Goal: Task Accomplishment & Management: Complete application form

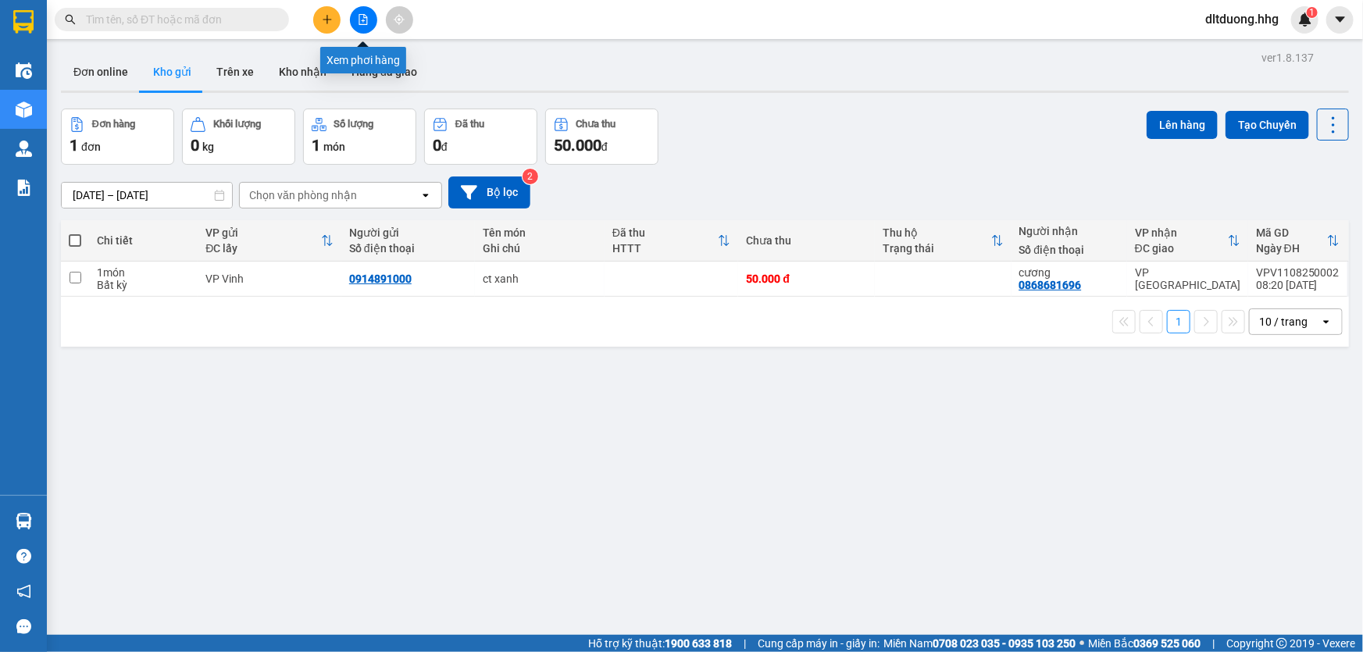
click at [362, 15] on icon "file-add" at bounding box center [363, 19] width 9 height 11
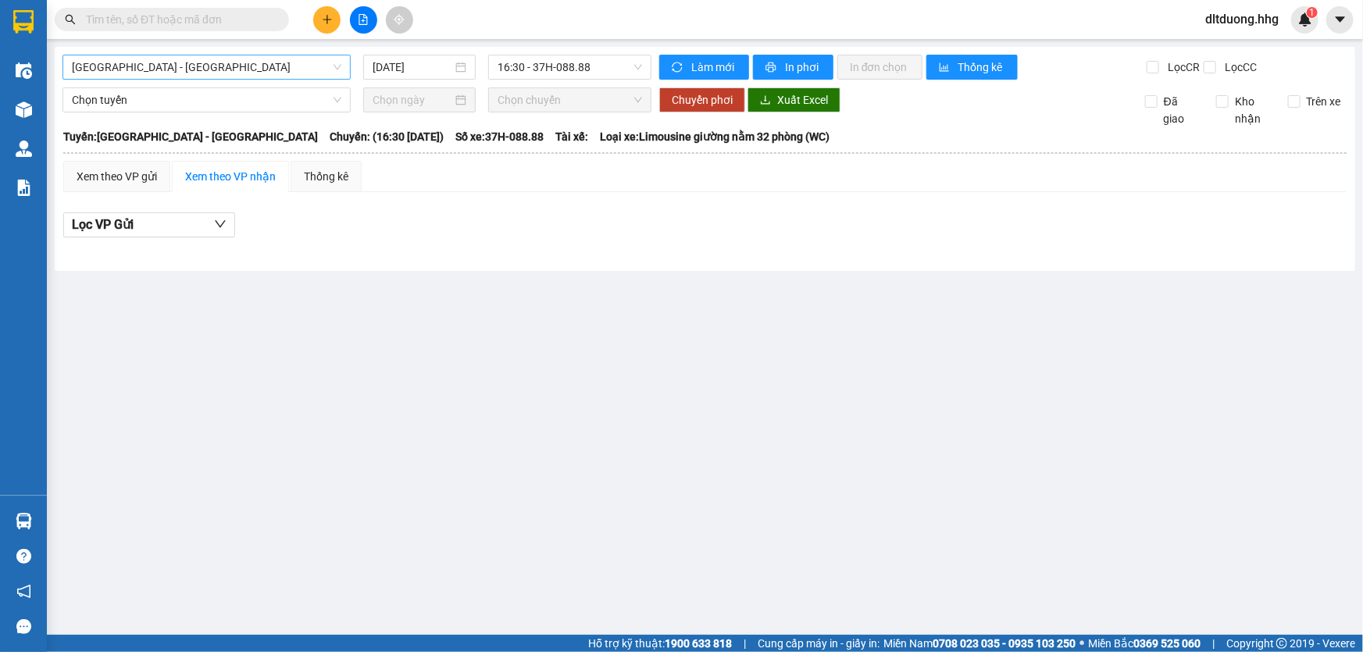
click at [319, 75] on span "Quảng Ngãi - Con Cuông" at bounding box center [206, 66] width 269 height 23
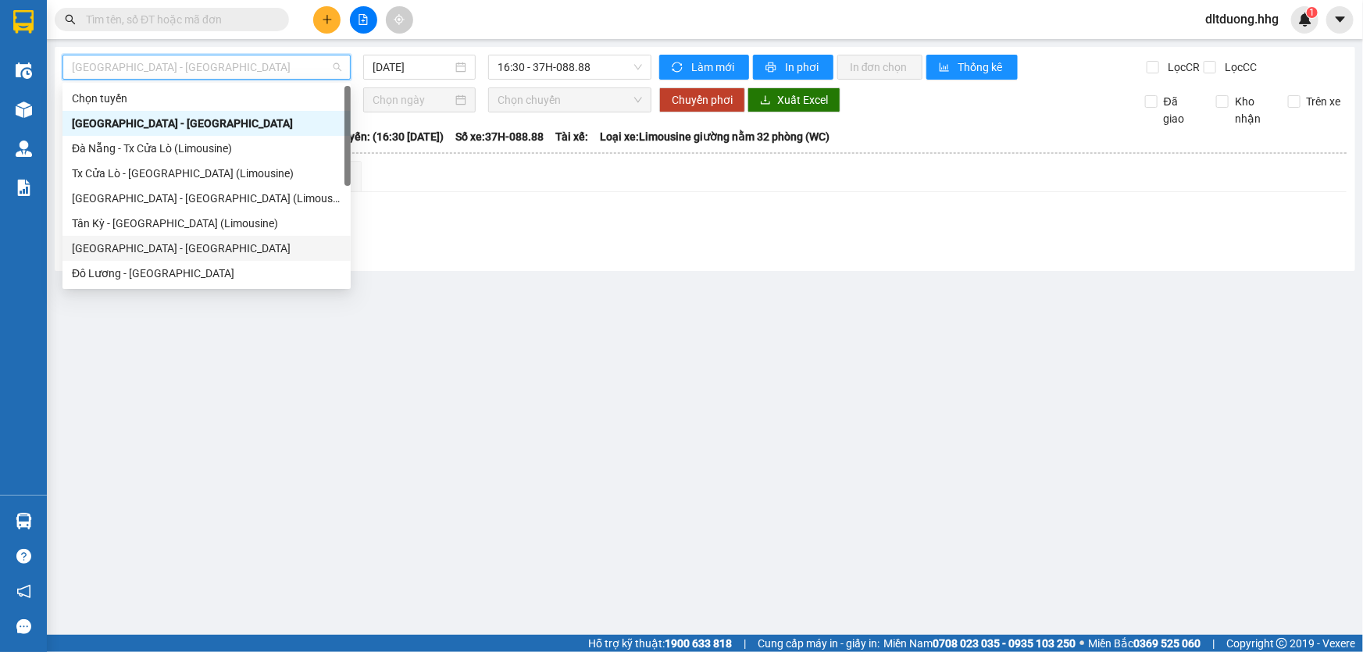
scroll to position [125, 0]
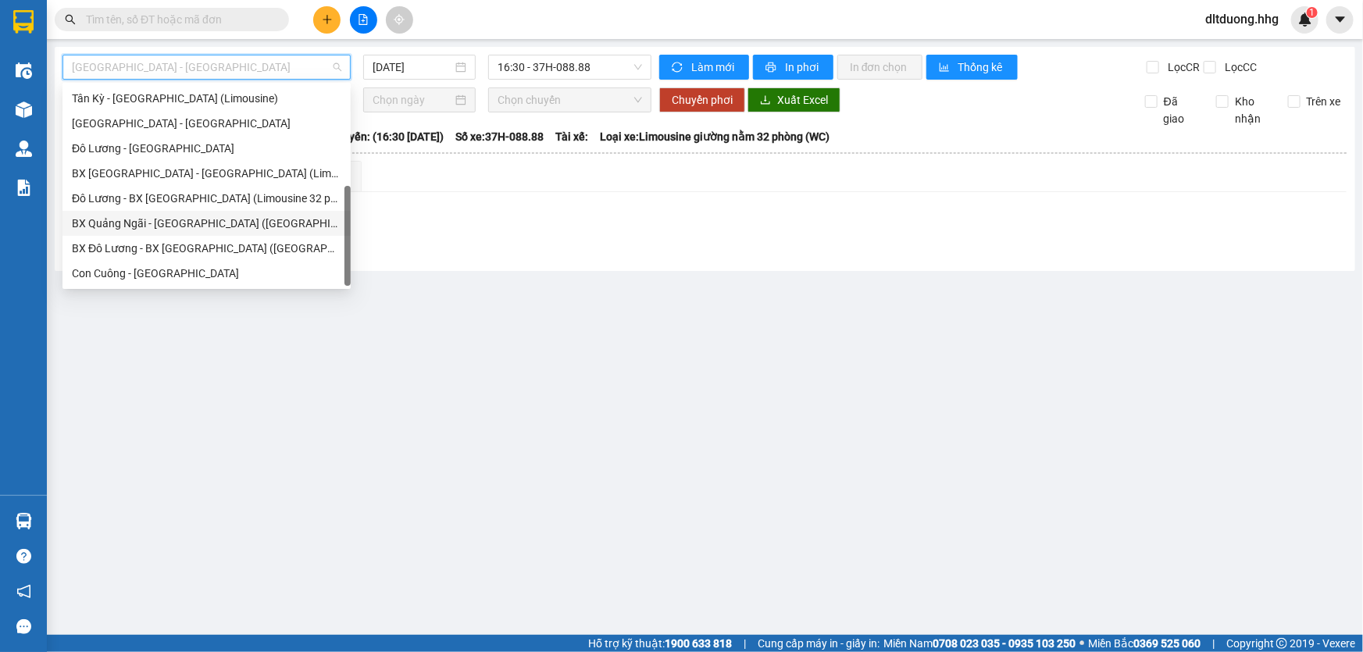
click at [151, 230] on div "BX Quảng Ngãi - BX Đô Lương (Limousine)" at bounding box center [206, 223] width 269 height 17
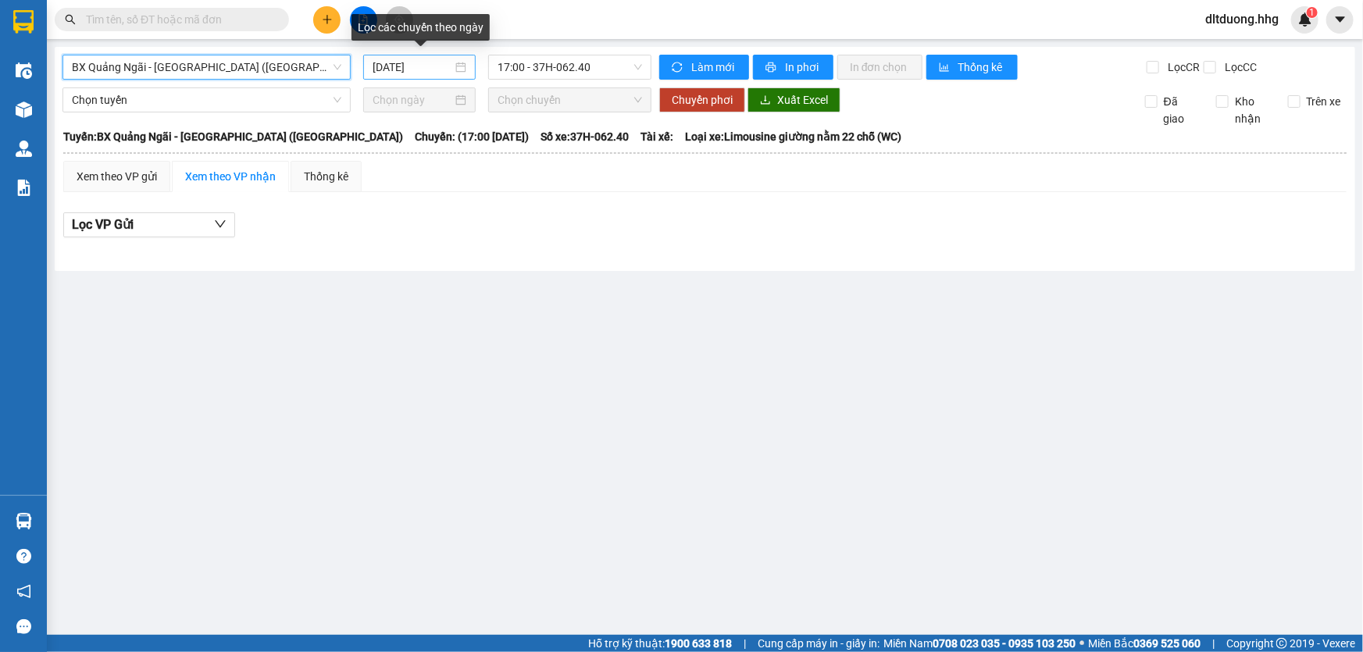
click at [422, 65] on input "11/08/2025" at bounding box center [413, 67] width 80 height 17
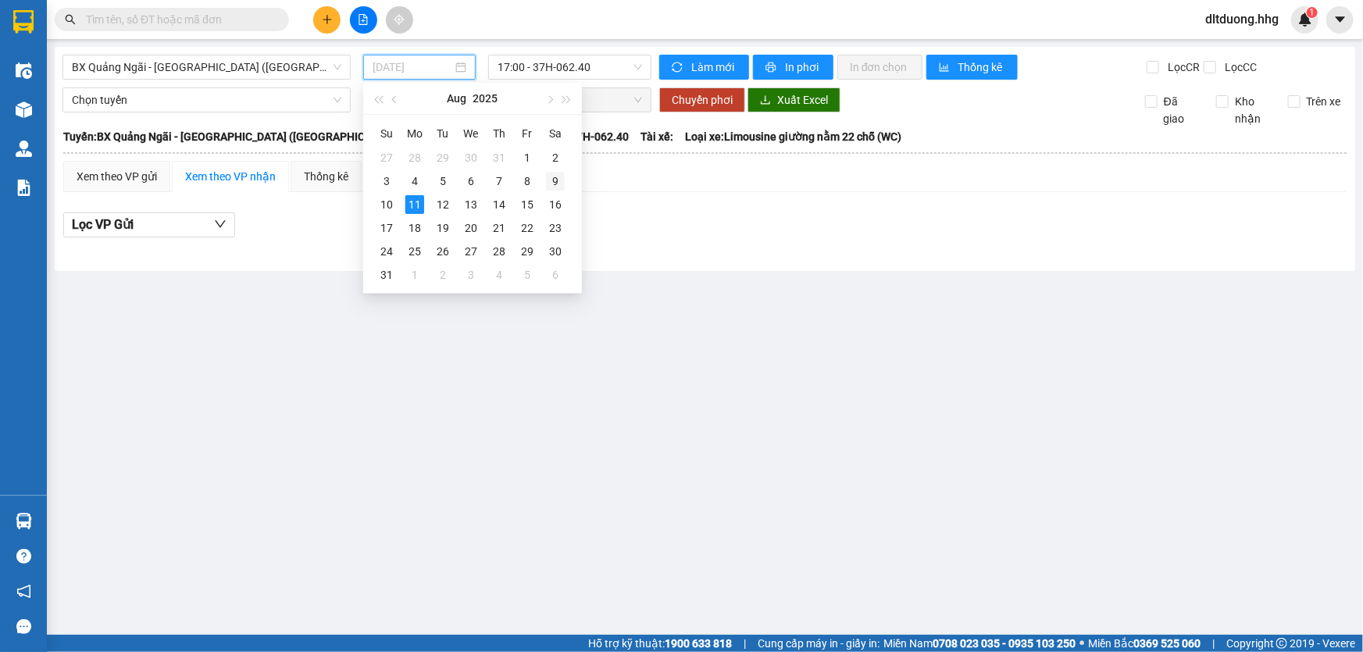
click at [553, 179] on div "9" at bounding box center [555, 181] width 19 height 19
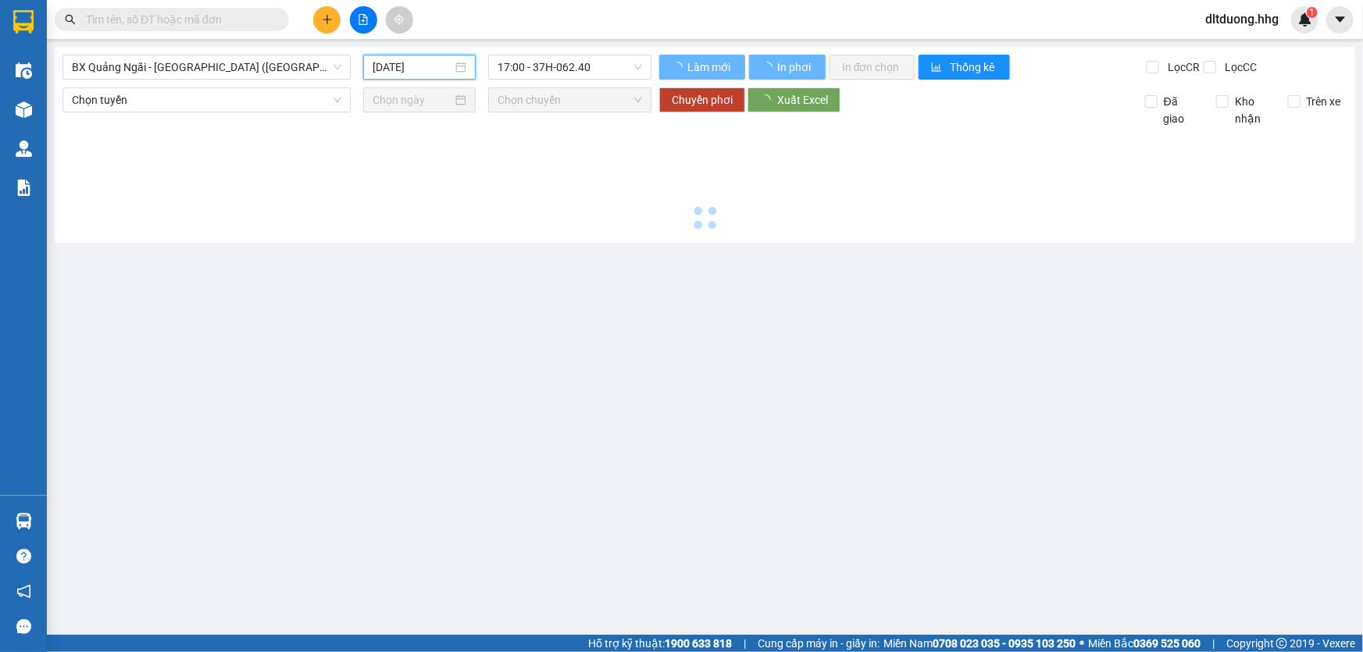
type input "09/08/2025"
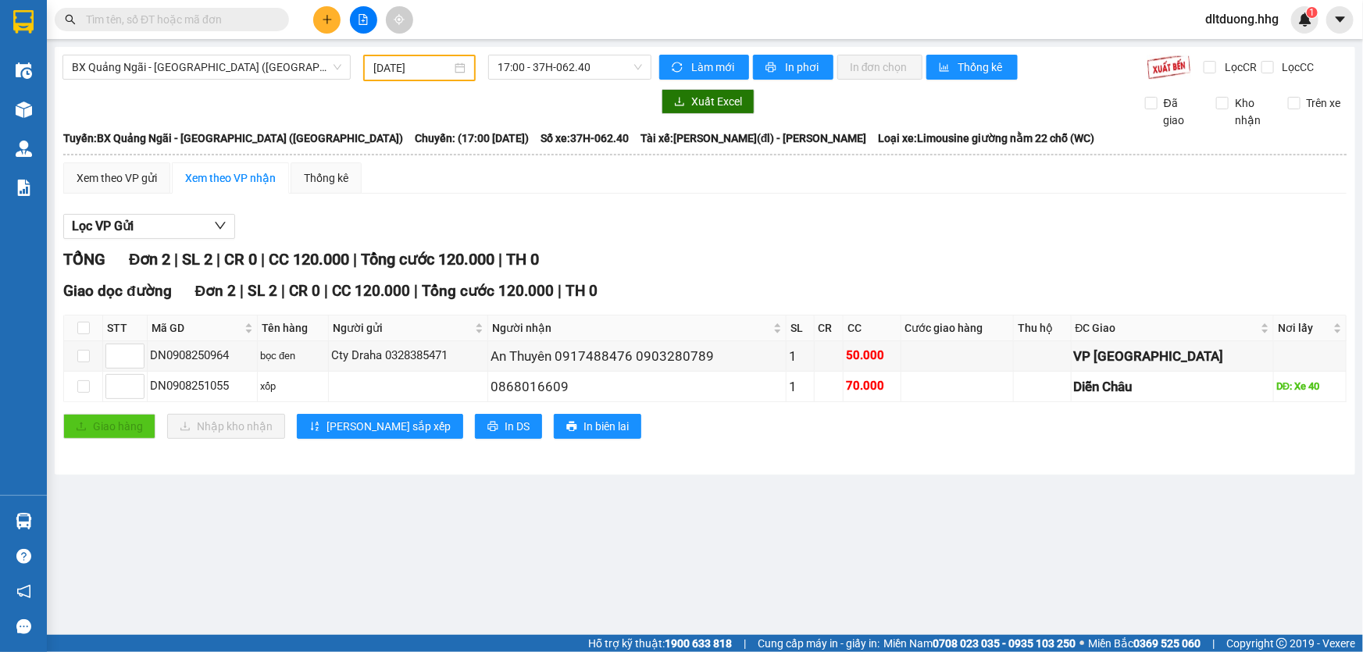
click at [875, 571] on main "BX Quảng Ngãi - BX Đô Lương (Limousine) 09/08/2025 17:00 - 37H-062.40 Làm mới I…" at bounding box center [681, 317] width 1363 height 635
click at [358, 23] on icon "file-add" at bounding box center [363, 19] width 11 height 11
click at [361, 19] on icon "file-add" at bounding box center [363, 19] width 11 height 11
click at [226, 23] on input "text" at bounding box center [178, 19] width 184 height 17
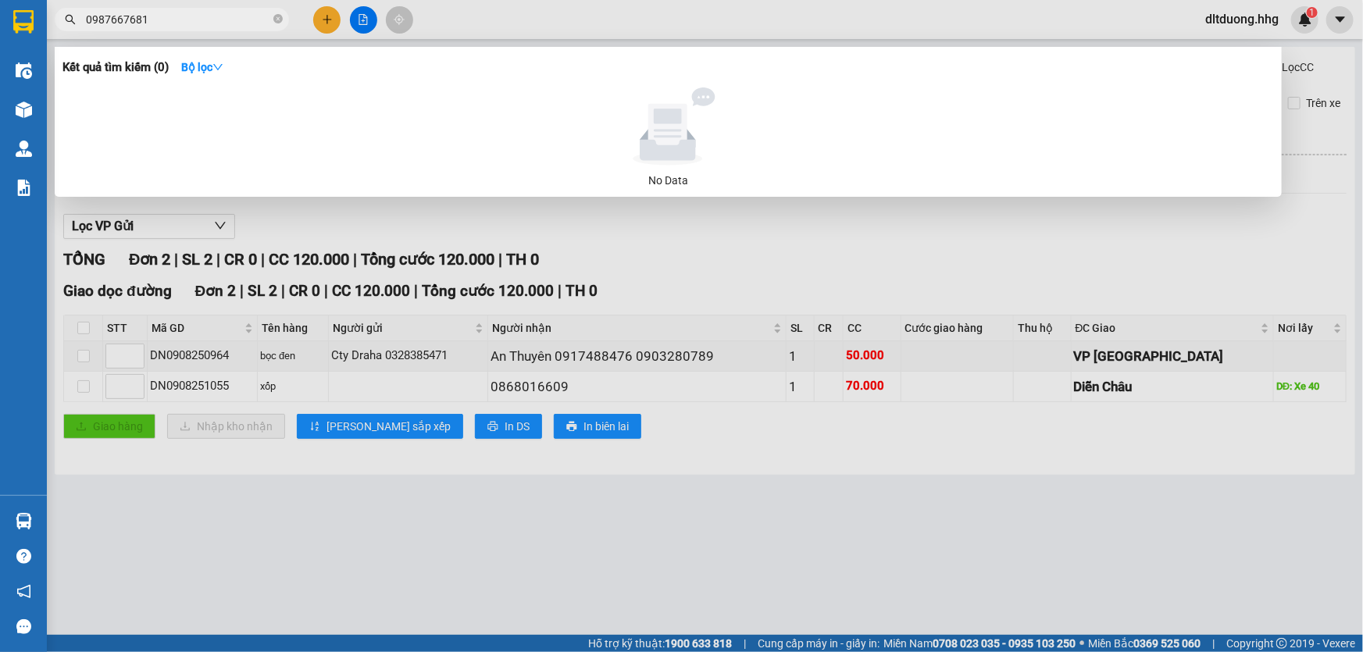
click at [716, 513] on div at bounding box center [681, 326] width 1363 height 652
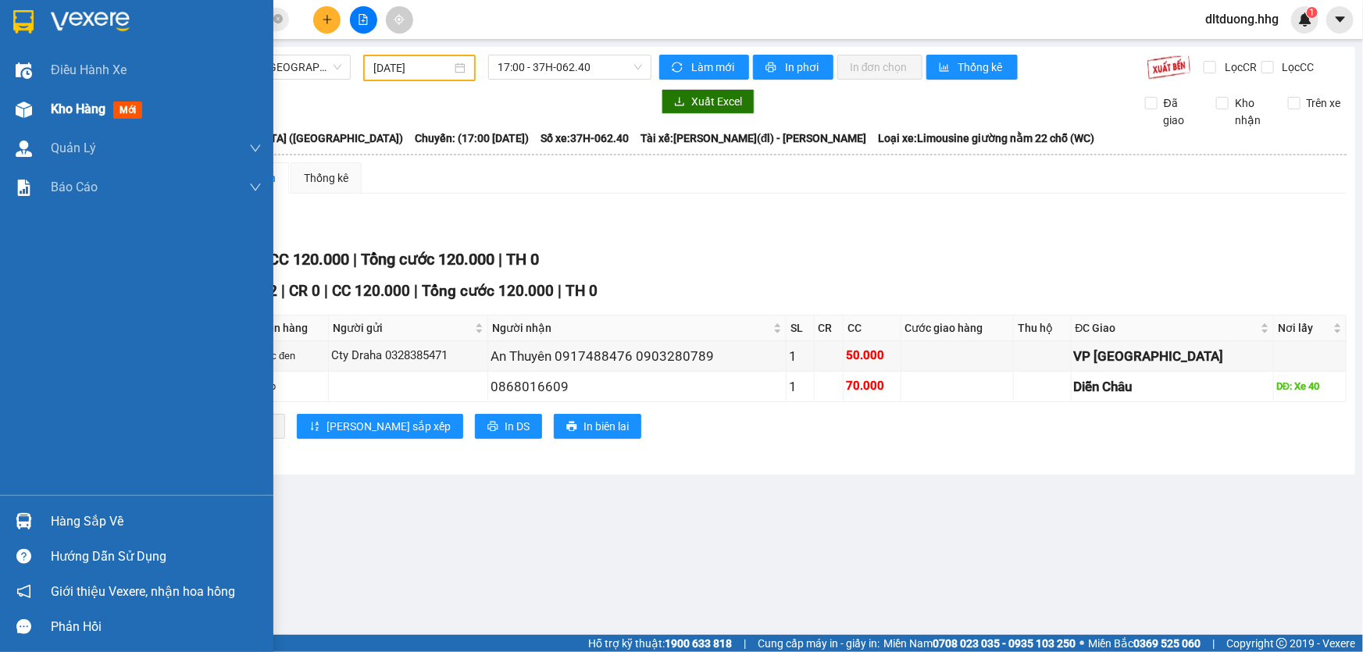
click at [58, 105] on span "Kho hàng" at bounding box center [78, 109] width 55 height 15
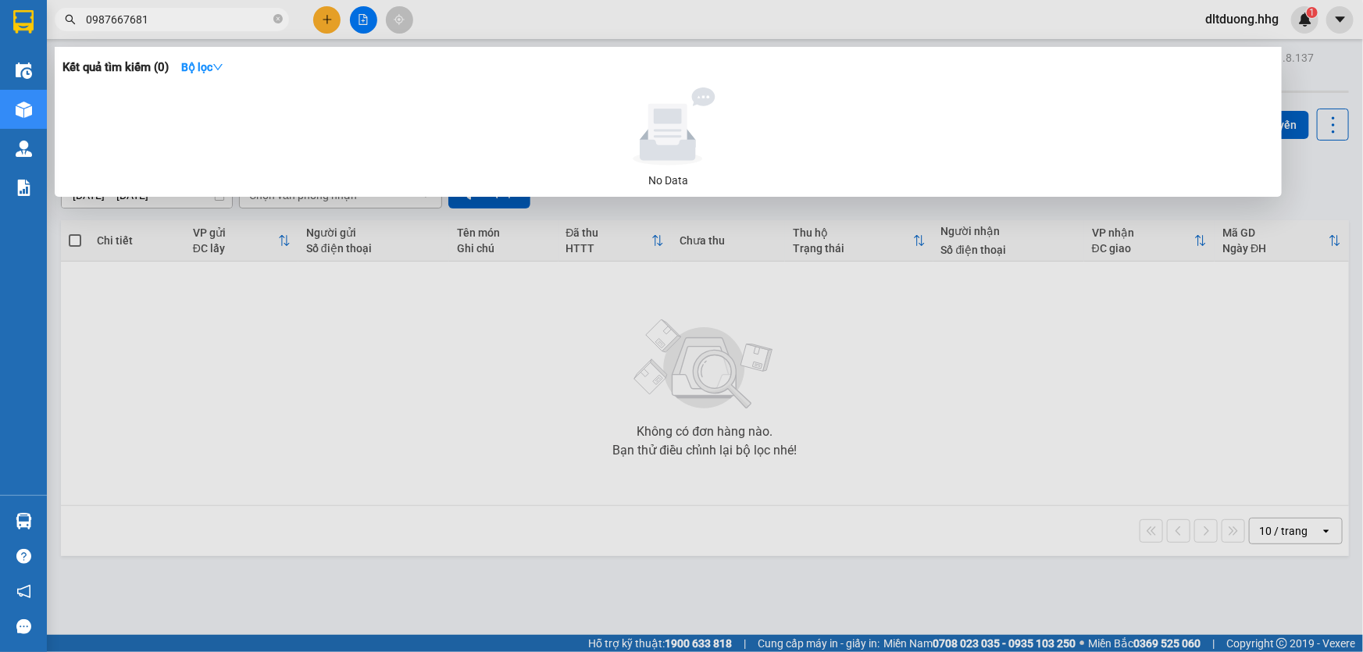
click at [255, 23] on input "0987667681" at bounding box center [178, 19] width 184 height 17
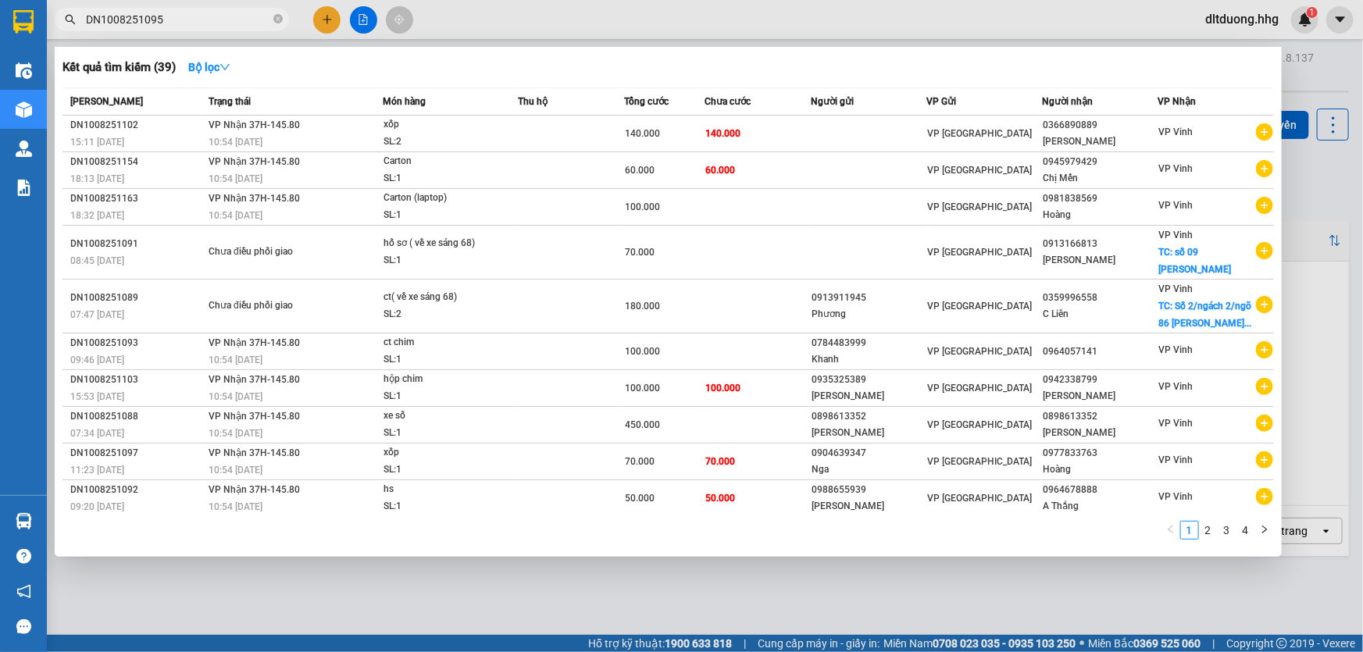
type input "DN1008251095"
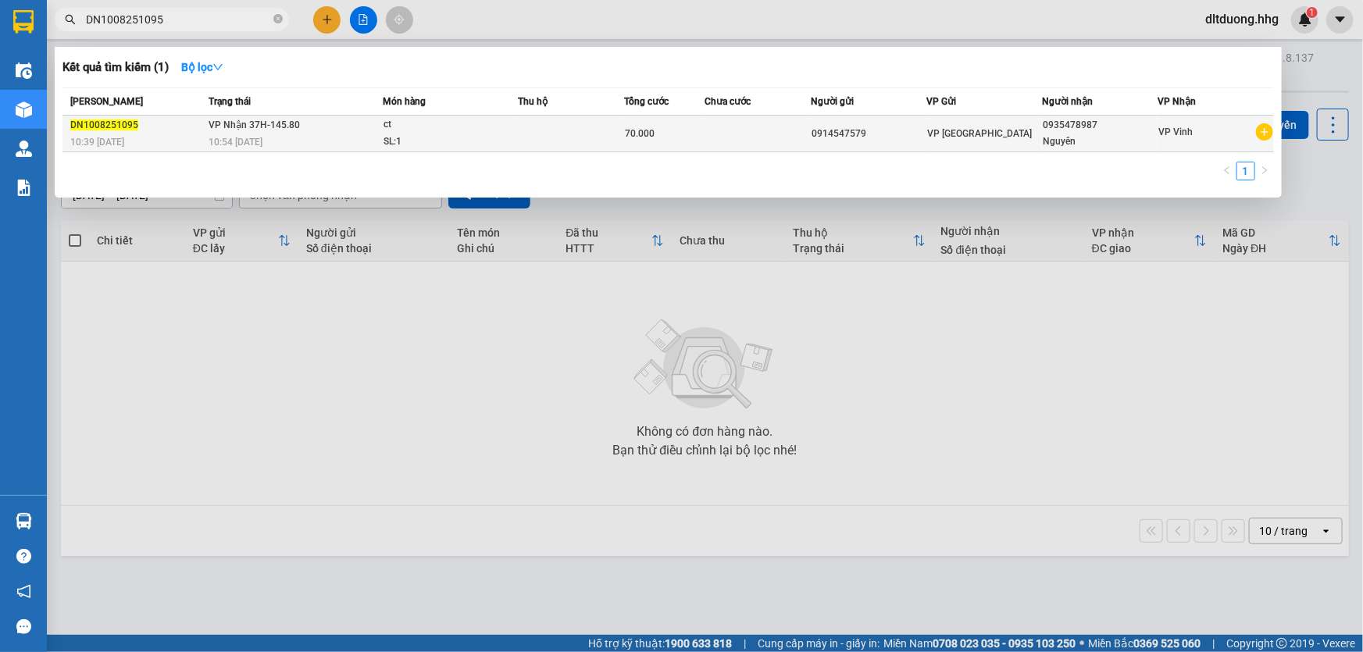
click at [867, 126] on div "0914547579" at bounding box center [868, 134] width 114 height 16
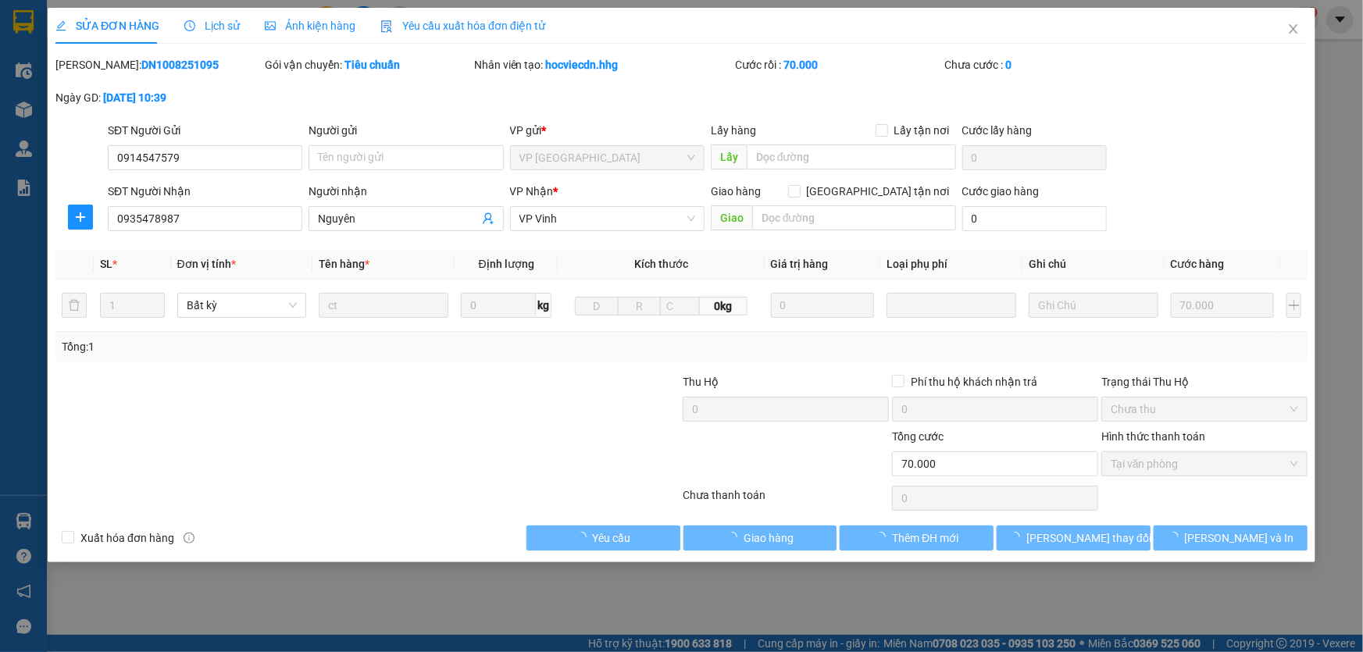
type input "0914547579"
type input "0935478987"
type input "Nguyên"
type input "70.000"
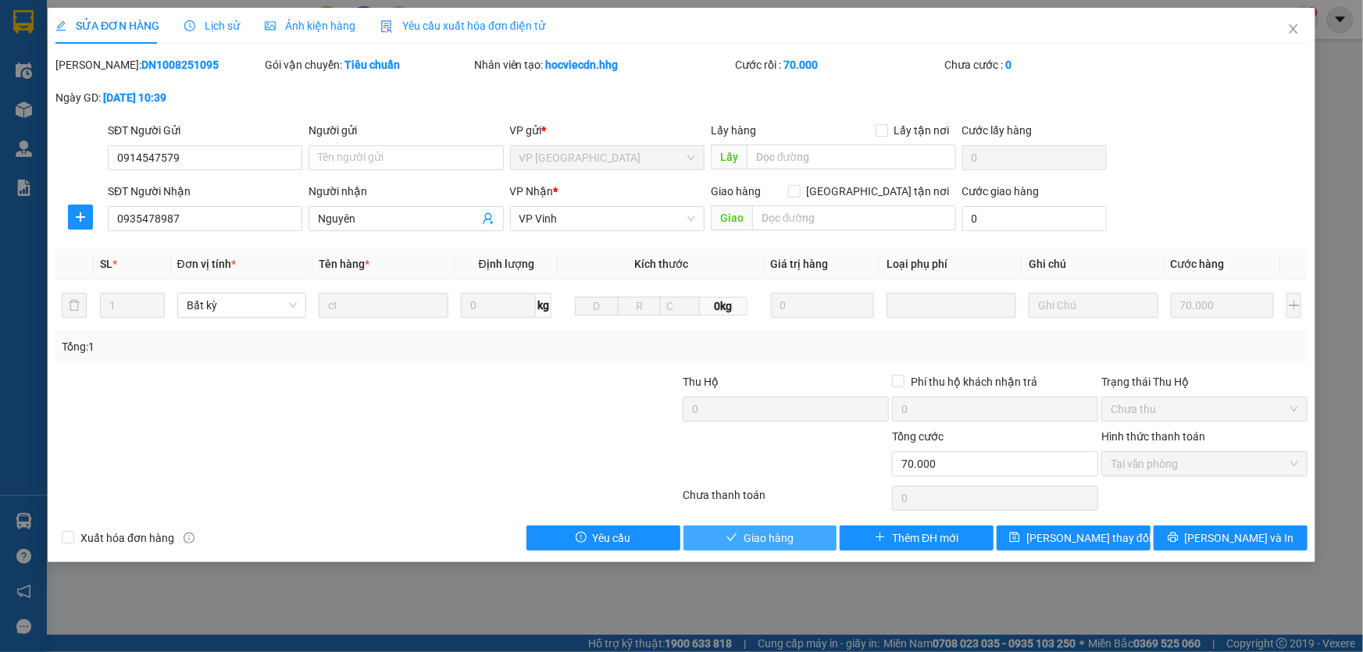
click at [749, 539] on span "Giao hàng" at bounding box center [768, 537] width 50 height 17
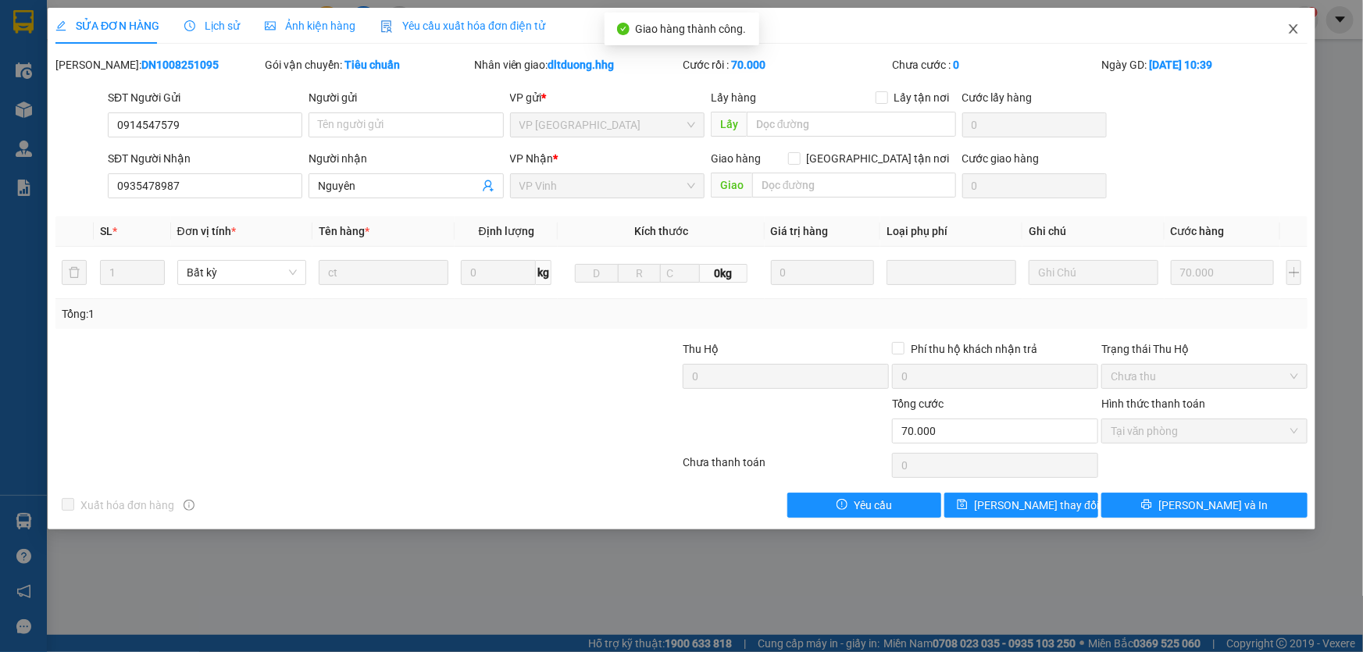
click at [1291, 29] on icon "close" at bounding box center [1293, 29] width 12 height 12
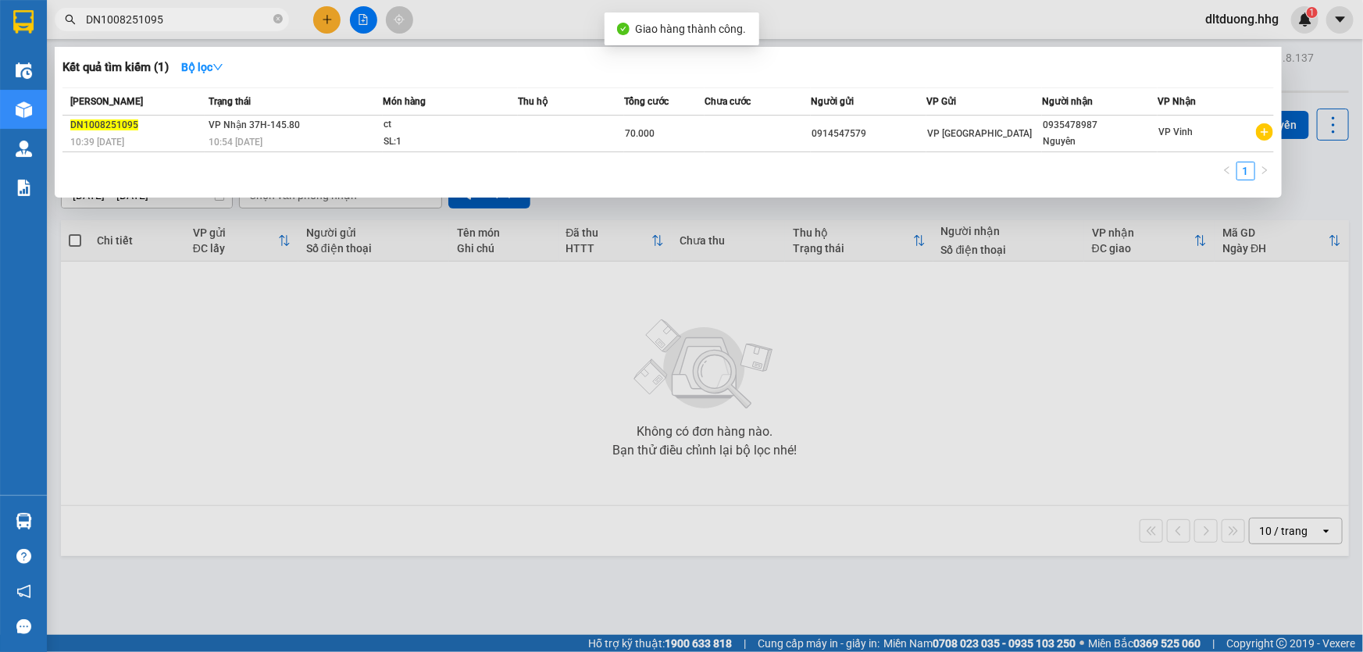
click at [249, 21] on input "DN1008251095" at bounding box center [178, 19] width 184 height 17
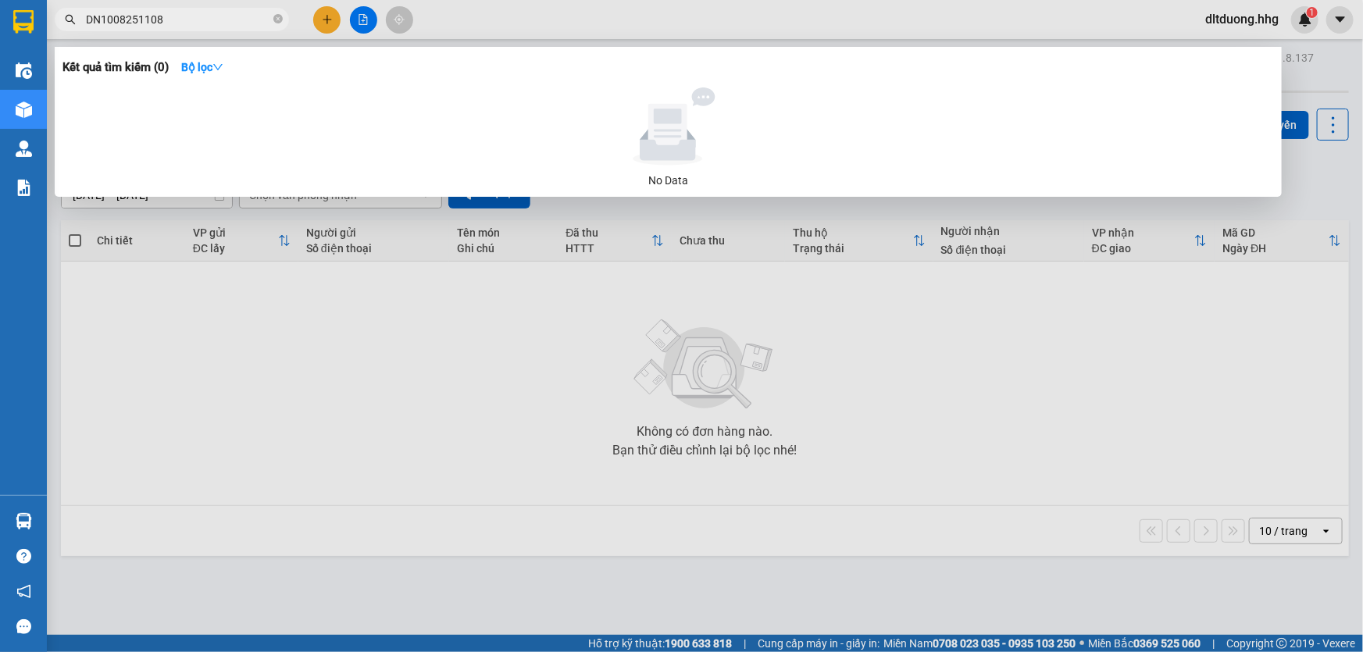
type input "DN1008251108"
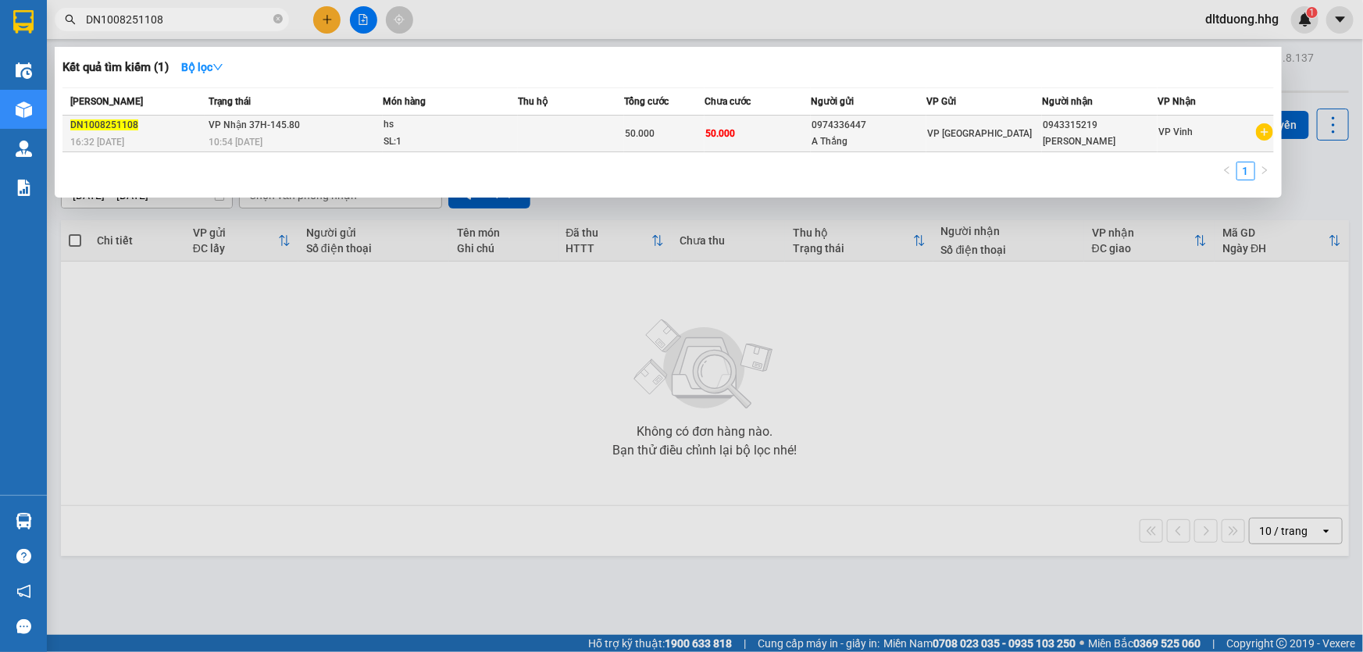
click at [975, 130] on span "VP [GEOGRAPHIC_DATA]" at bounding box center [979, 133] width 105 height 11
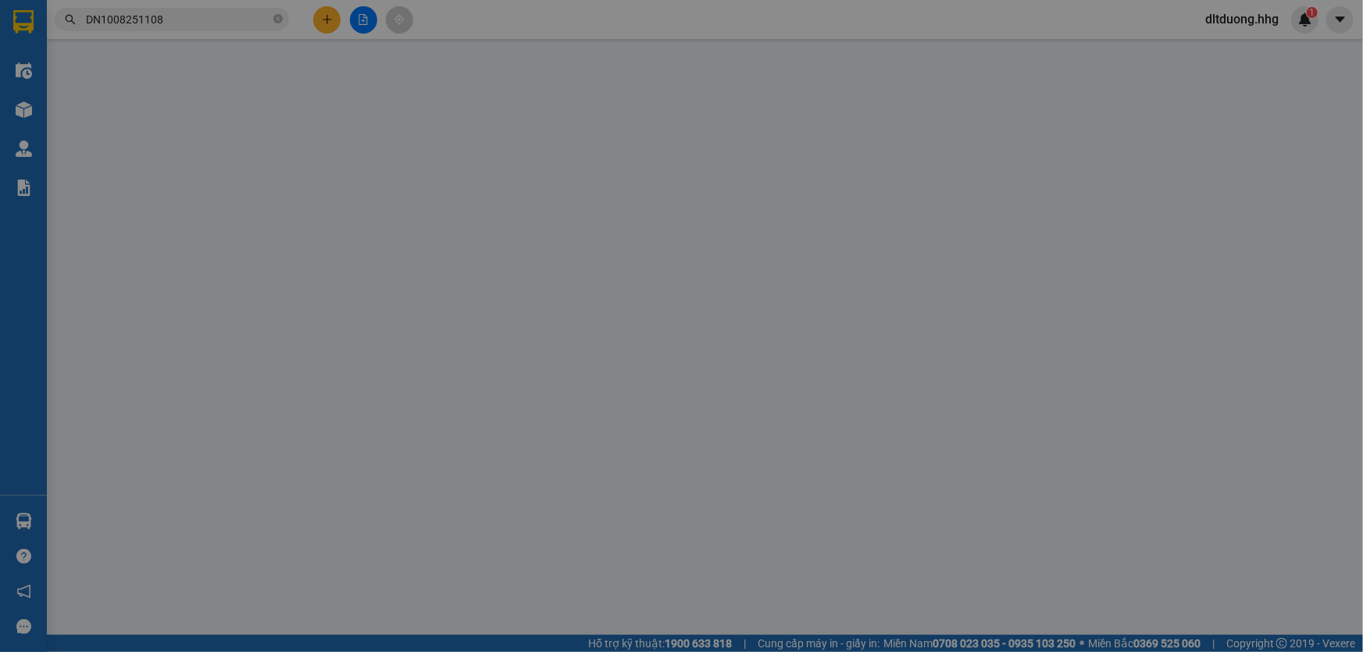
type input "0974336447"
type input "A Thắng"
type input "0943315219"
type input "[PERSON_NAME]"
type input "50.000"
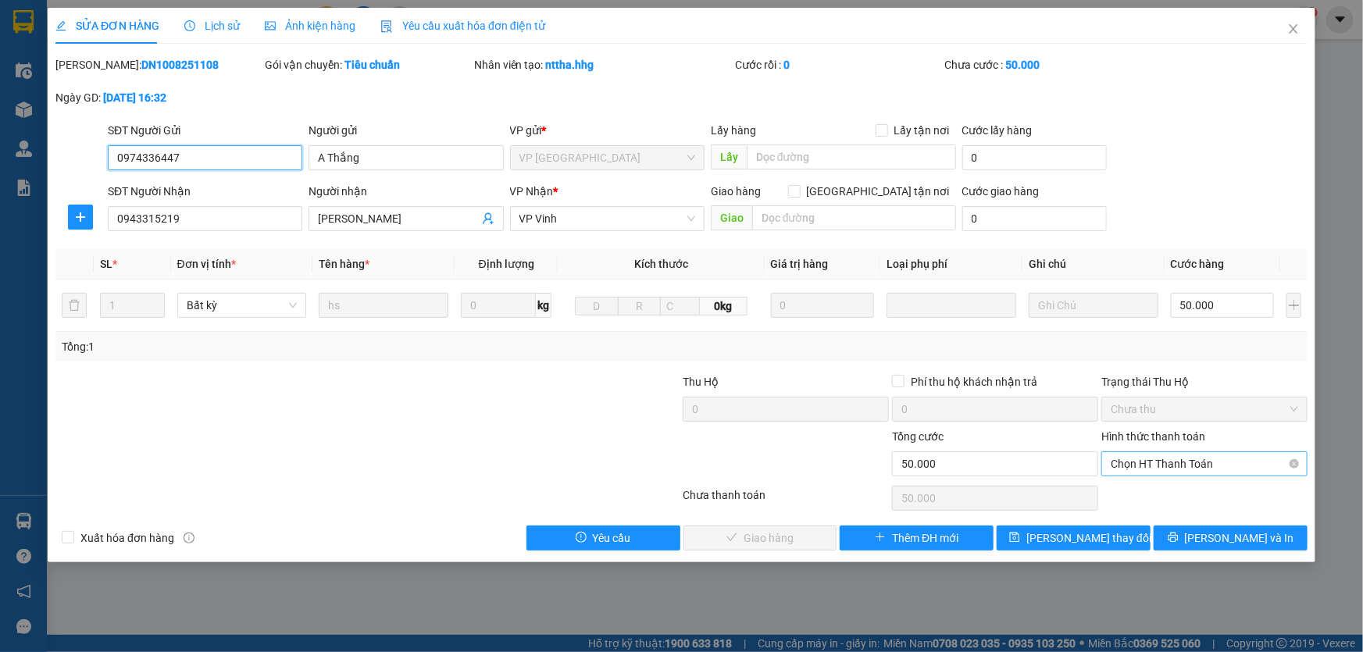
click at [1145, 469] on span "Chọn HT Thanh Toán" at bounding box center [1203, 463] width 187 height 23
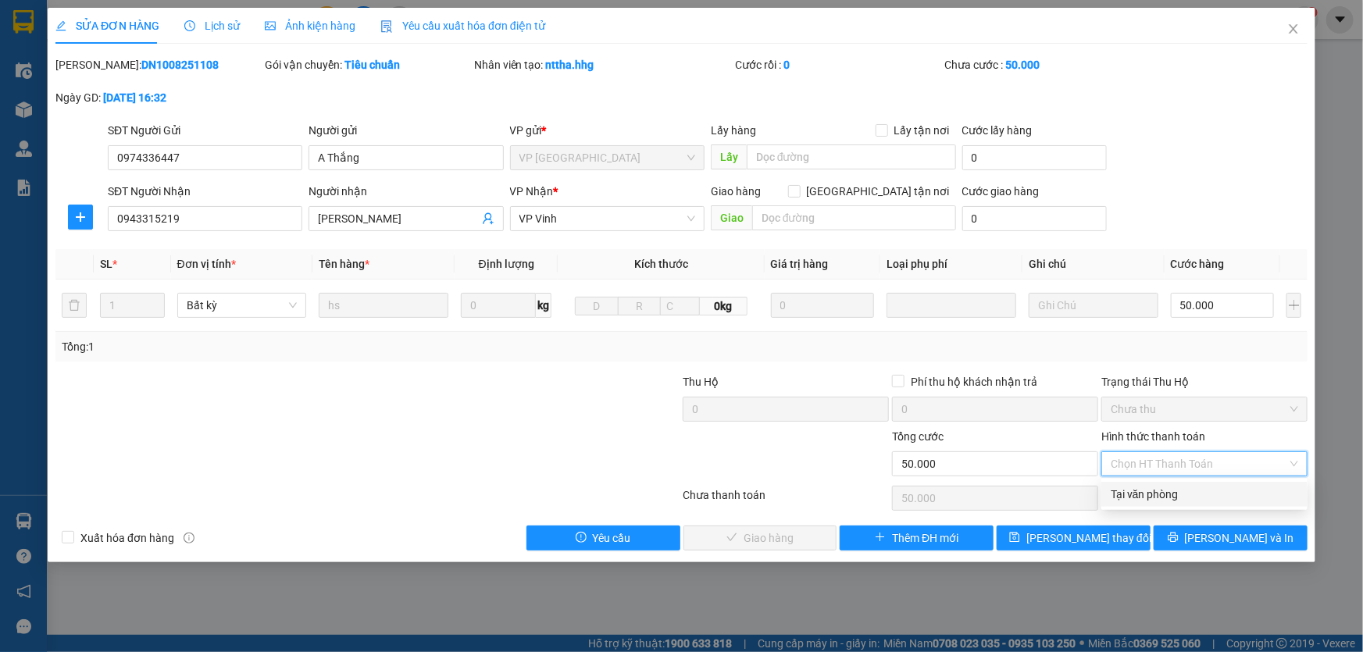
click at [1142, 492] on div "Tại văn phòng" at bounding box center [1203, 494] width 187 height 17
type input "0"
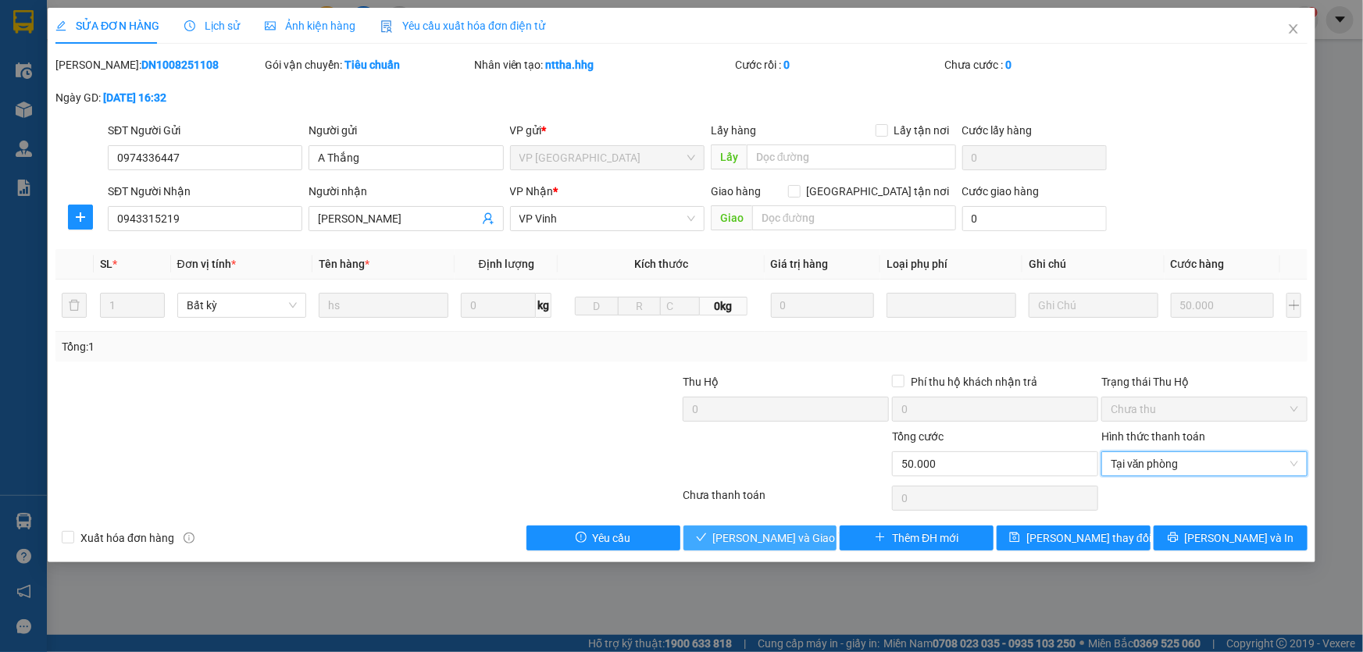
click at [812, 534] on button "[PERSON_NAME] và [PERSON_NAME] hàng" at bounding box center [760, 538] width 154 height 25
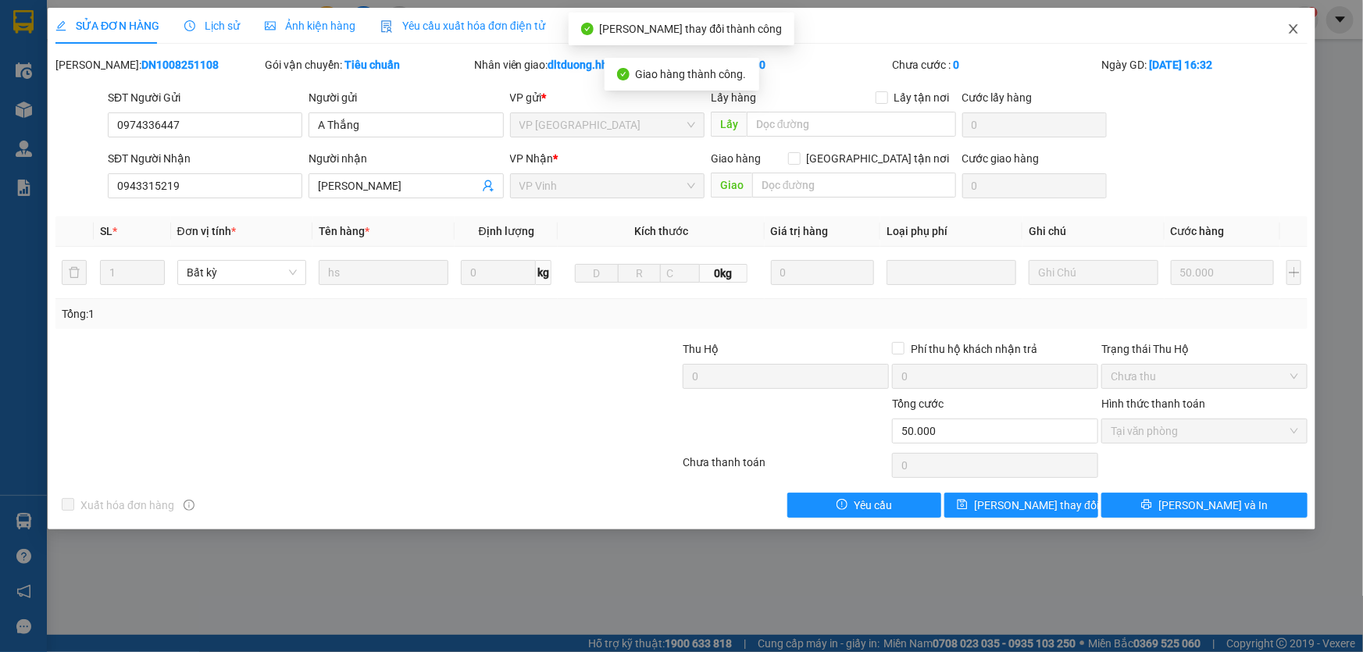
click at [1298, 23] on icon "close" at bounding box center [1293, 29] width 12 height 12
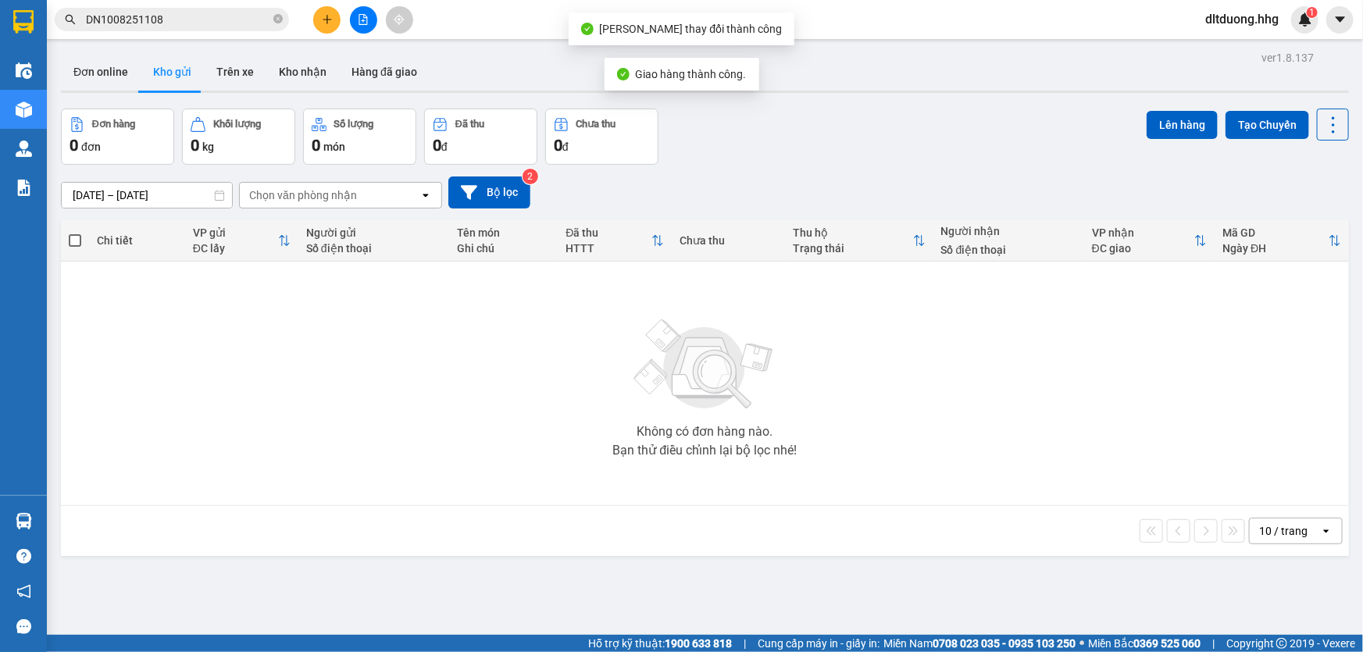
click at [226, 20] on input "DN1008251108" at bounding box center [178, 19] width 184 height 17
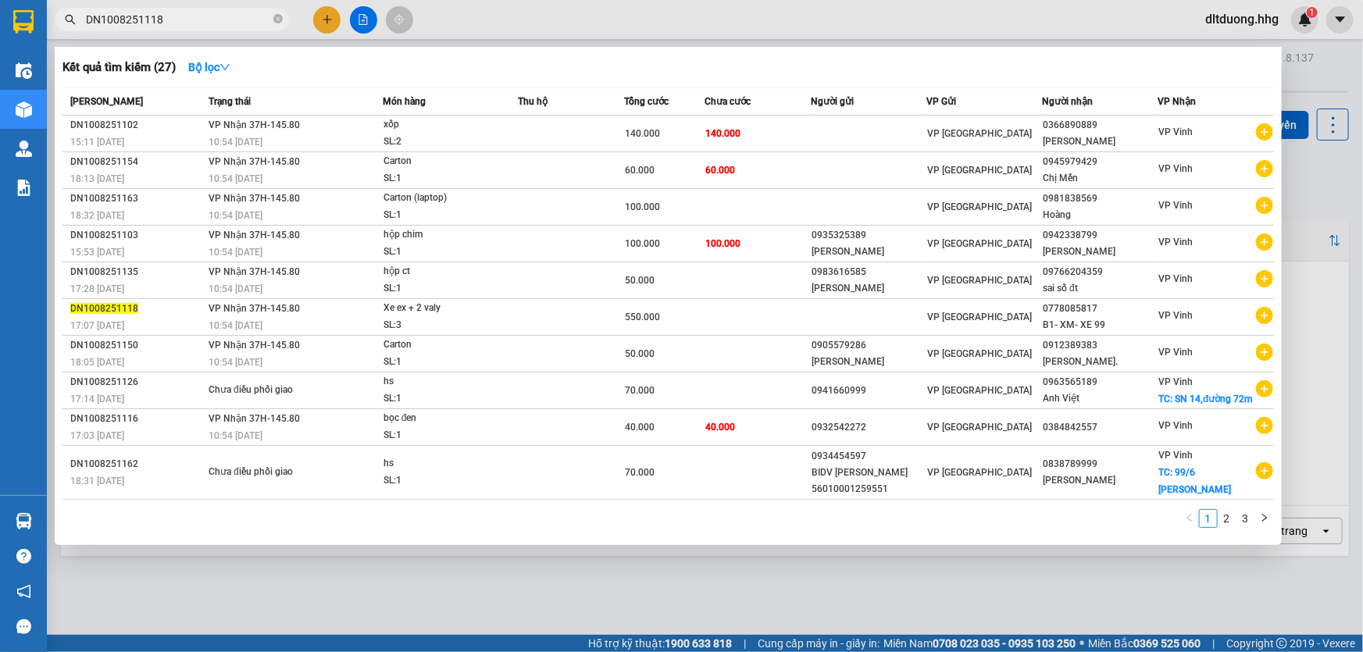
type input "DN1008251118"
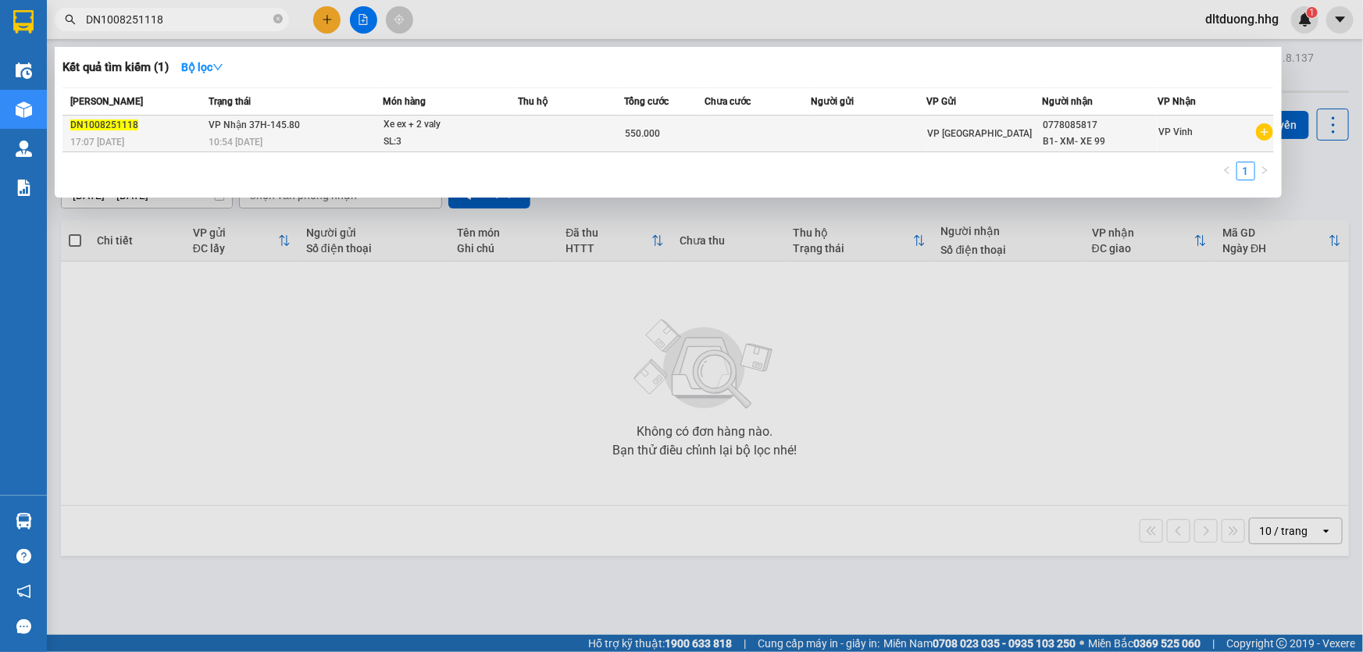
click at [733, 130] on td at bounding box center [757, 134] width 107 height 37
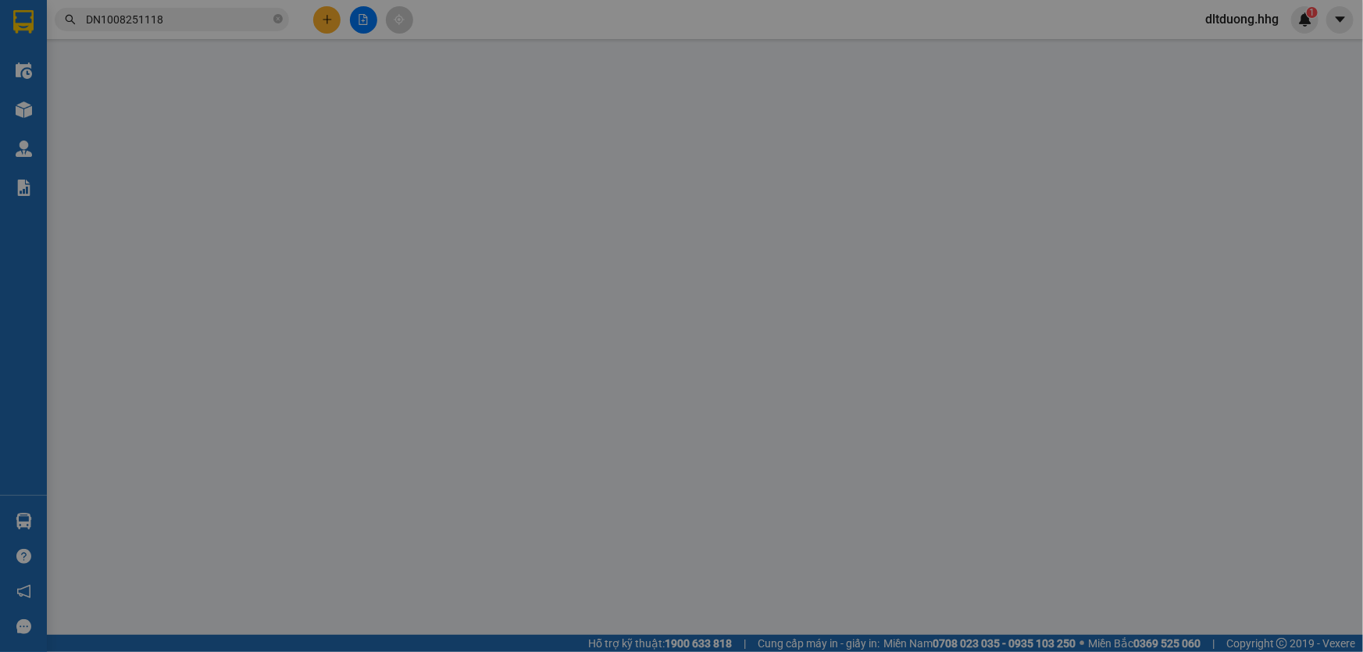
type input "0778085817"
type input "B1- XM- XE 99"
type input "550.000"
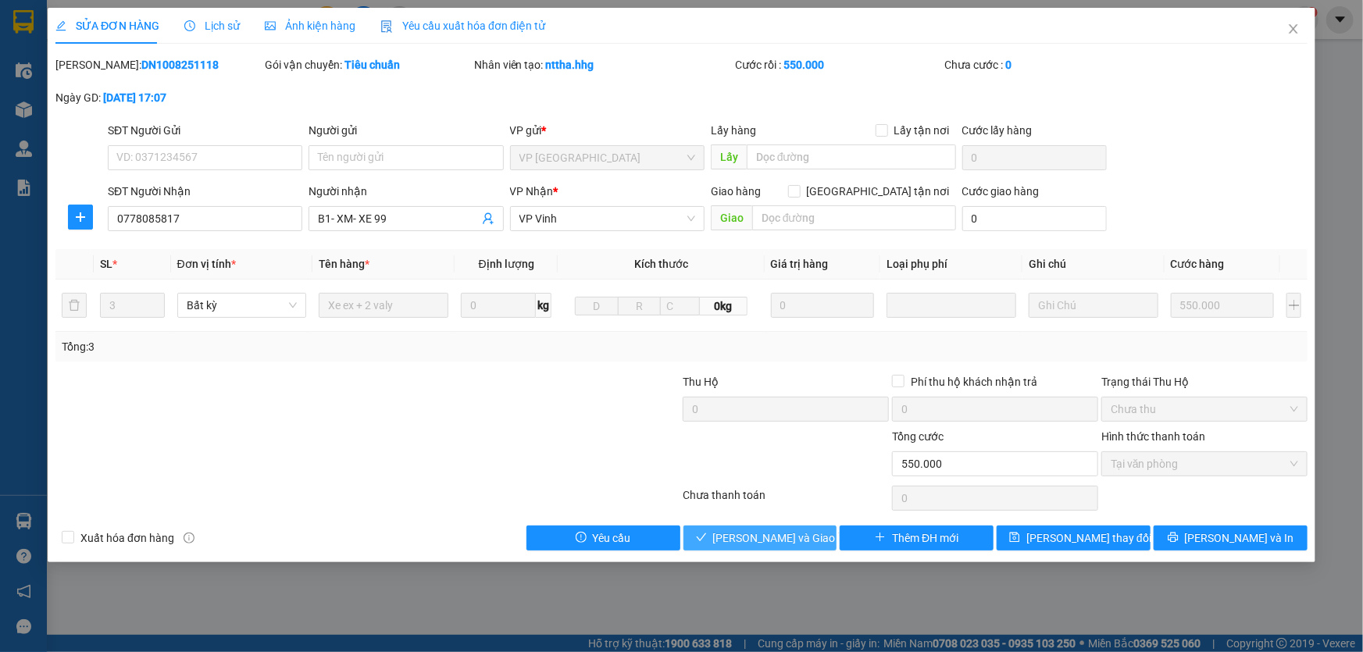
click at [796, 542] on span "[PERSON_NAME] và [PERSON_NAME] hàng" at bounding box center [788, 537] width 150 height 17
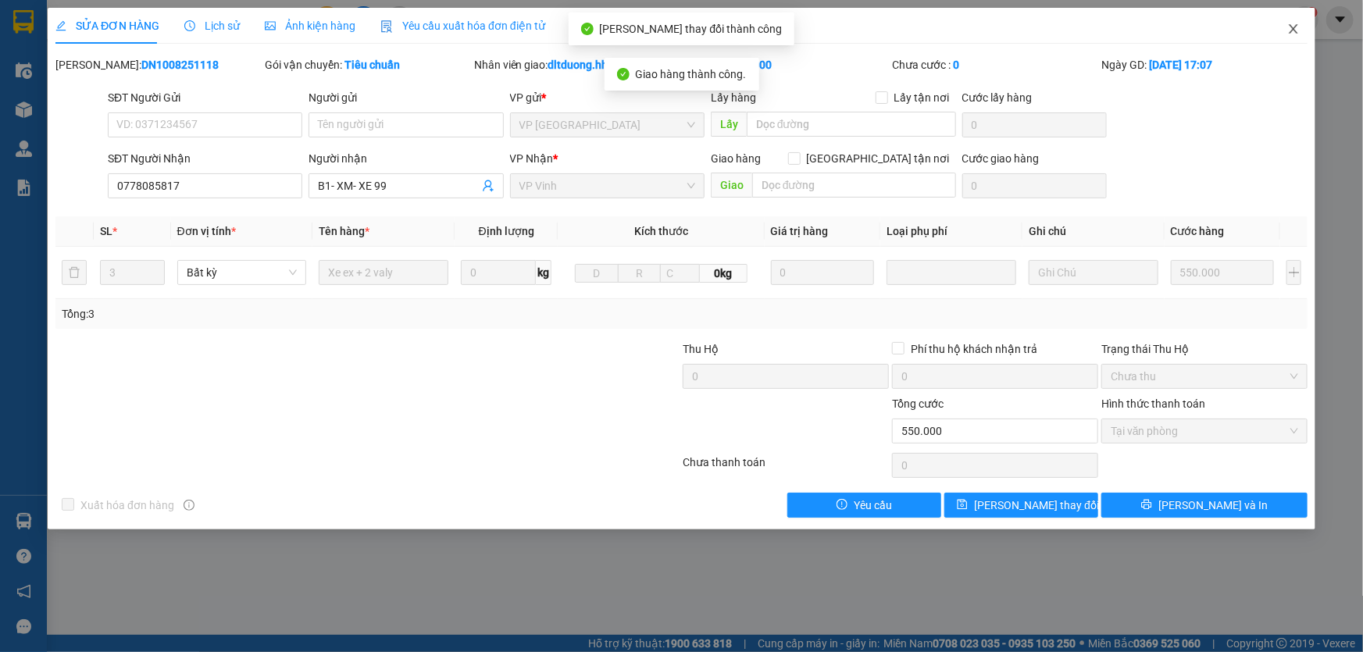
click at [1282, 27] on span "Close" at bounding box center [1293, 30] width 44 height 44
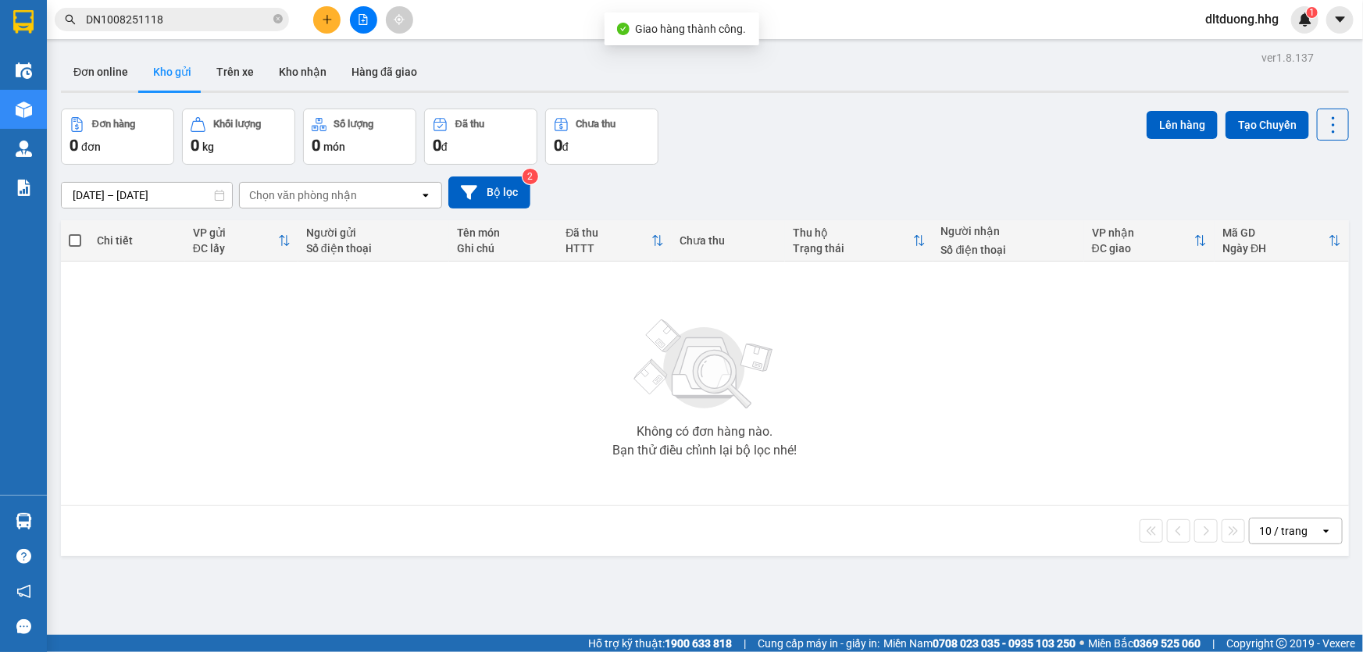
click at [234, 20] on input "DN1008251118" at bounding box center [178, 19] width 184 height 17
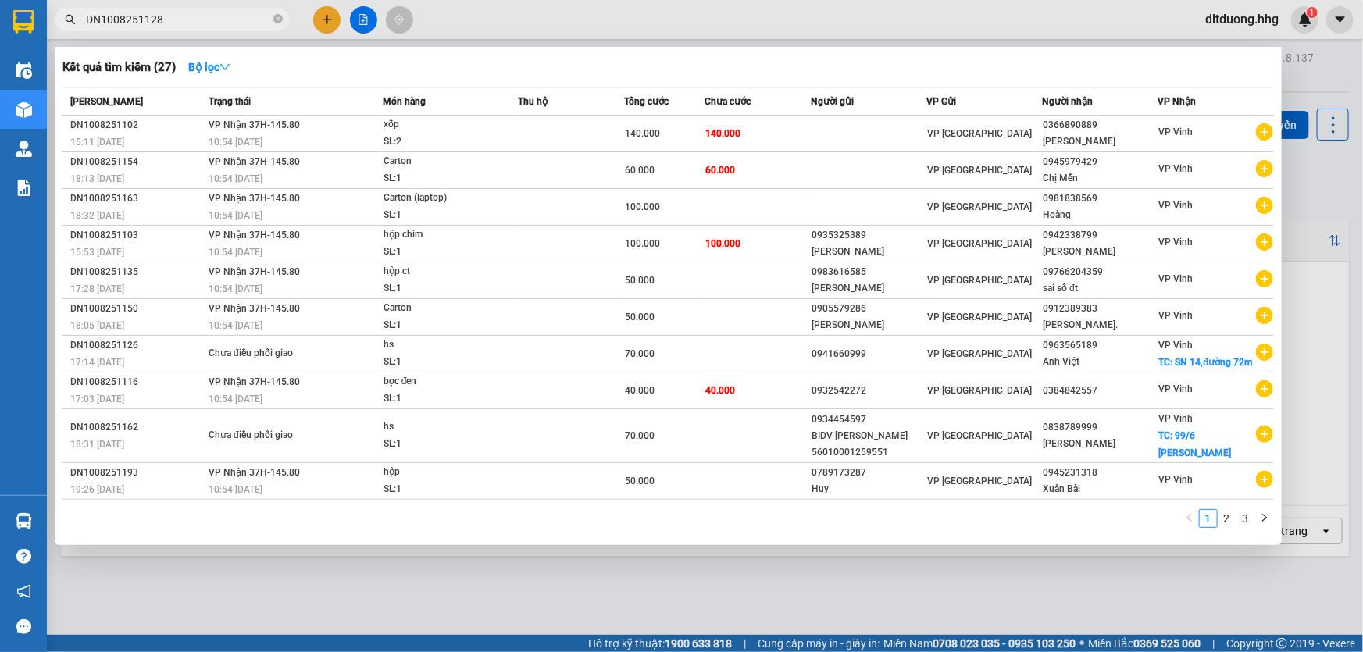
type input "DN1008251128"
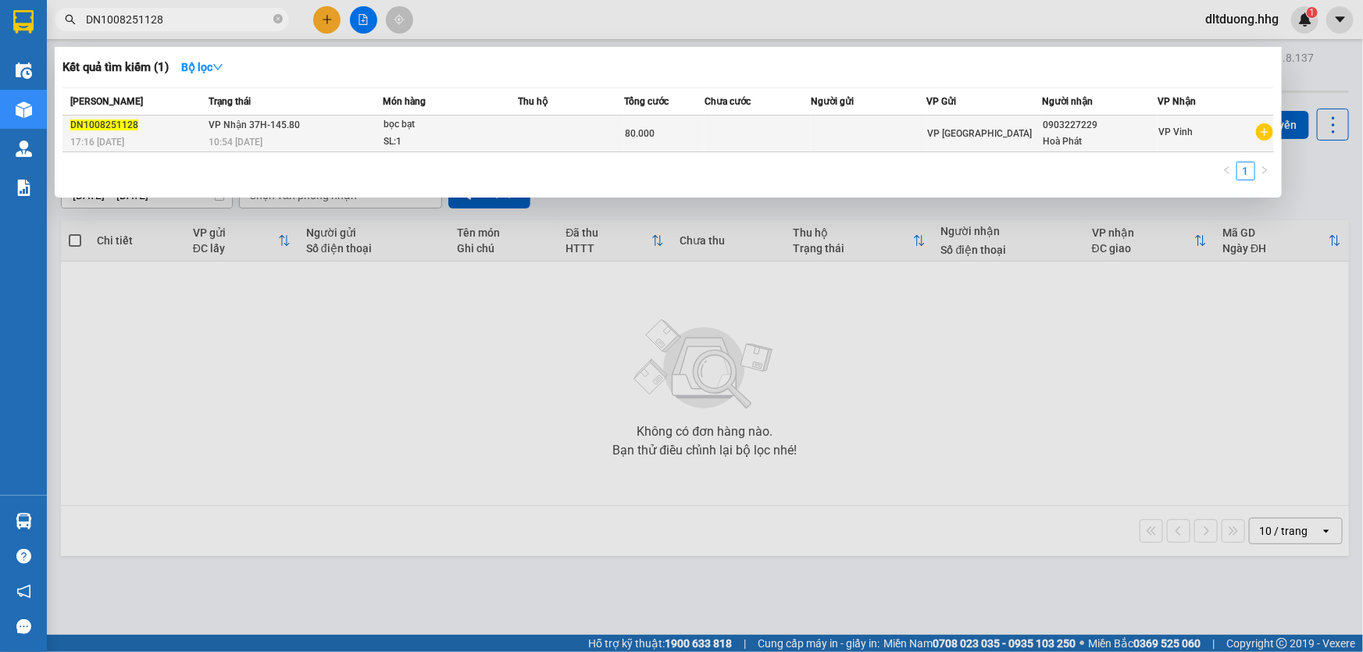
click at [920, 132] on td at bounding box center [869, 134] width 116 height 37
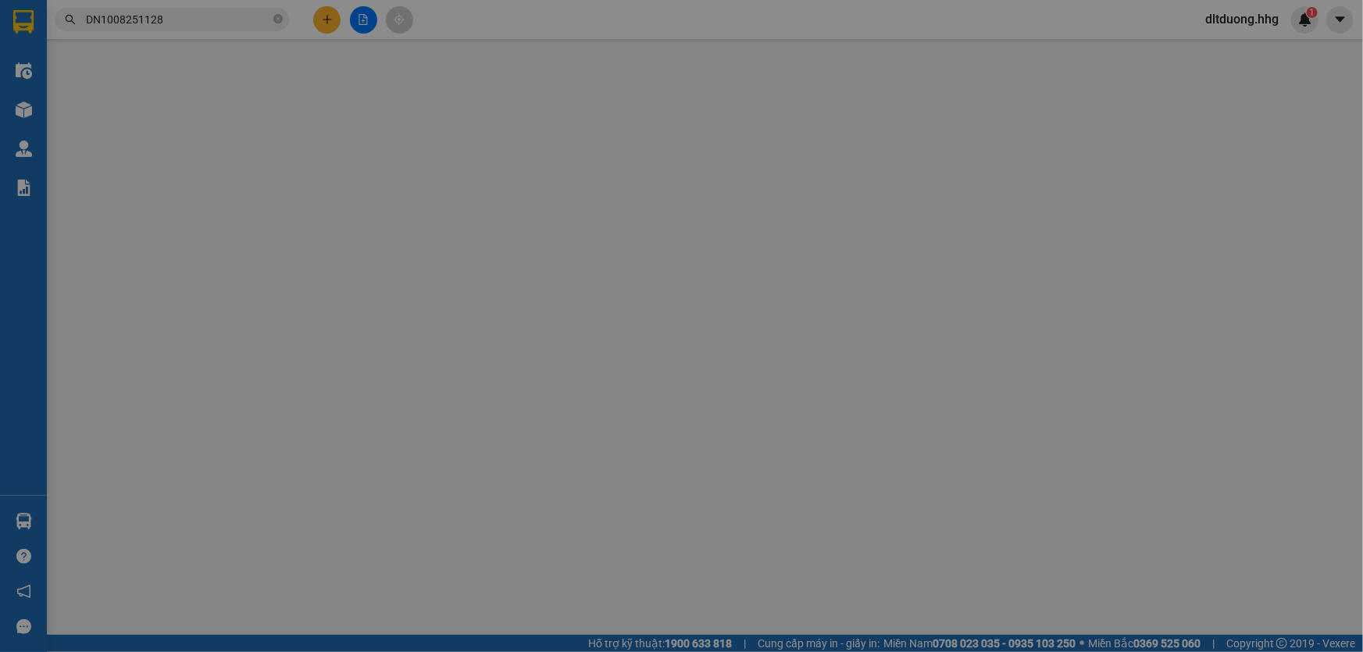
type input "0903227229"
type input "Hoà Phát"
type input "80.000"
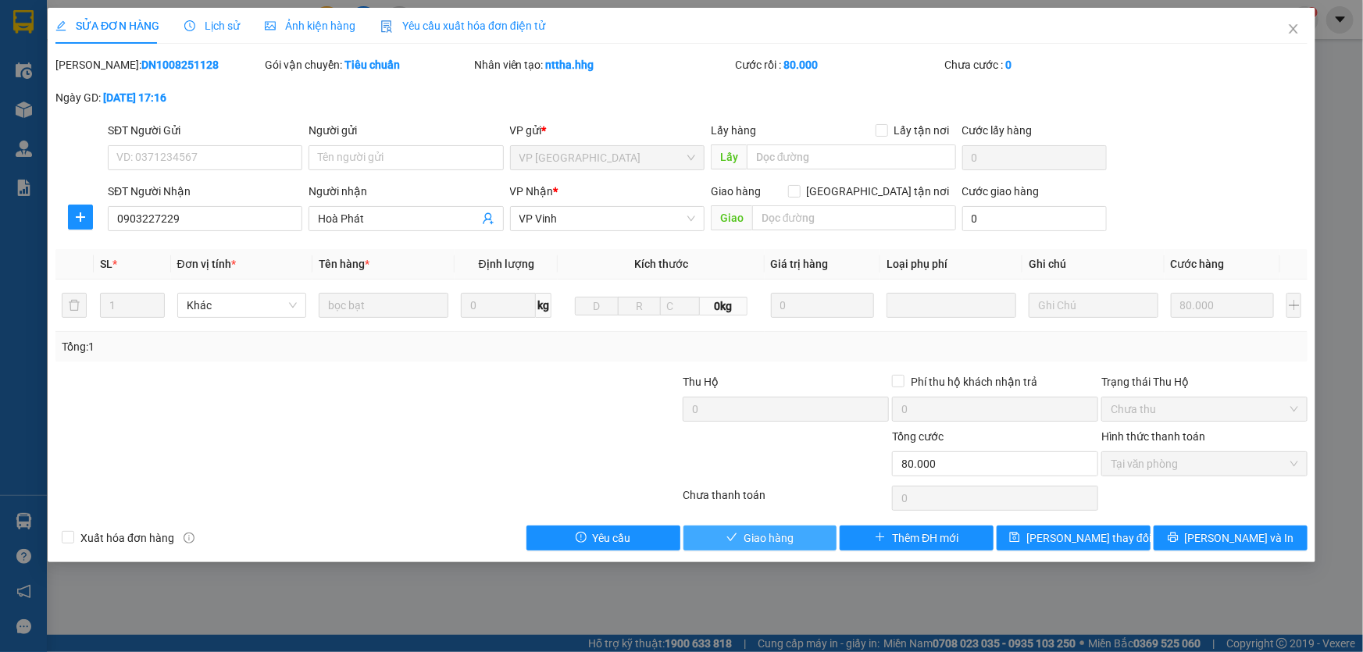
click at [736, 541] on icon "check" at bounding box center [731, 537] width 11 height 11
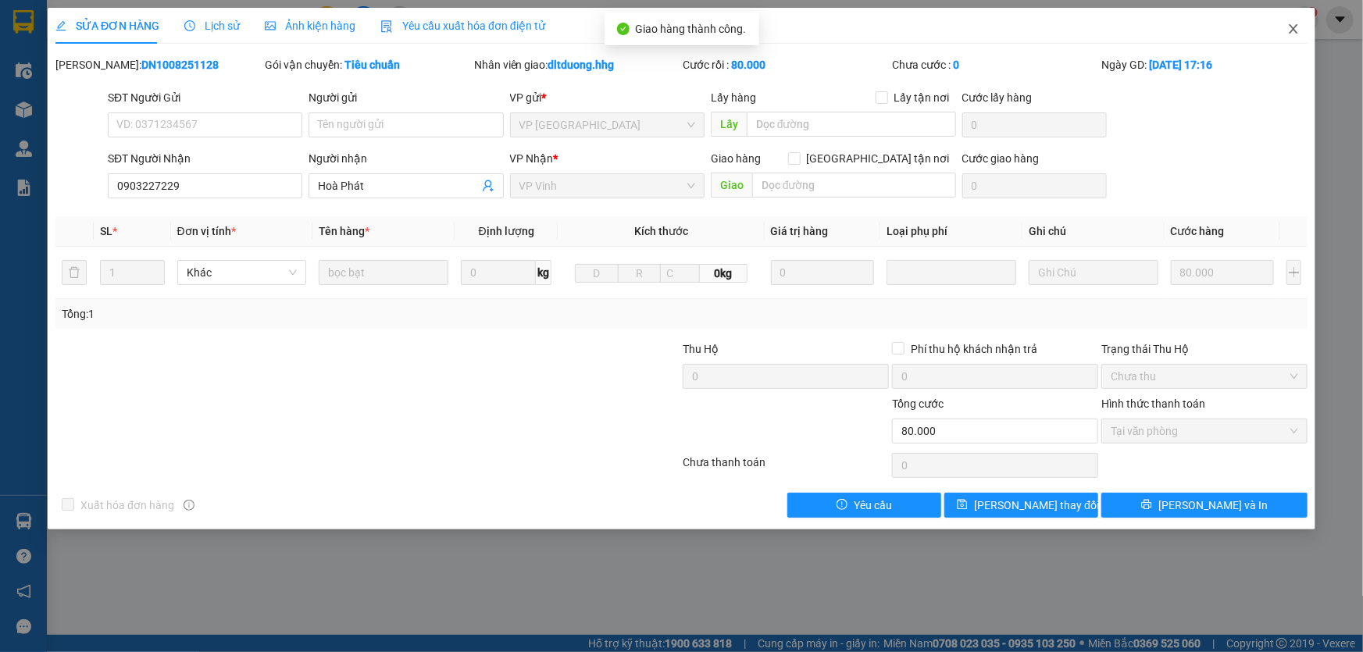
click at [1296, 25] on icon "close" at bounding box center [1293, 29] width 12 height 12
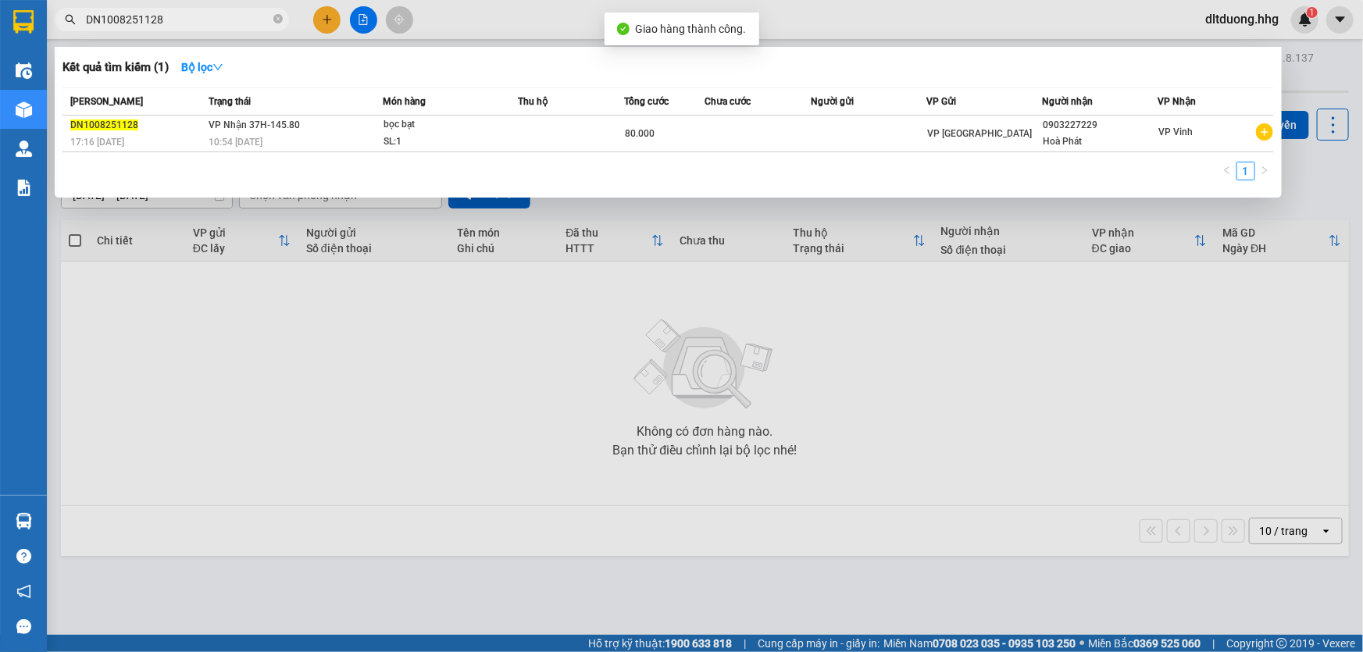
click at [211, 23] on input "DN1008251128" at bounding box center [178, 19] width 184 height 17
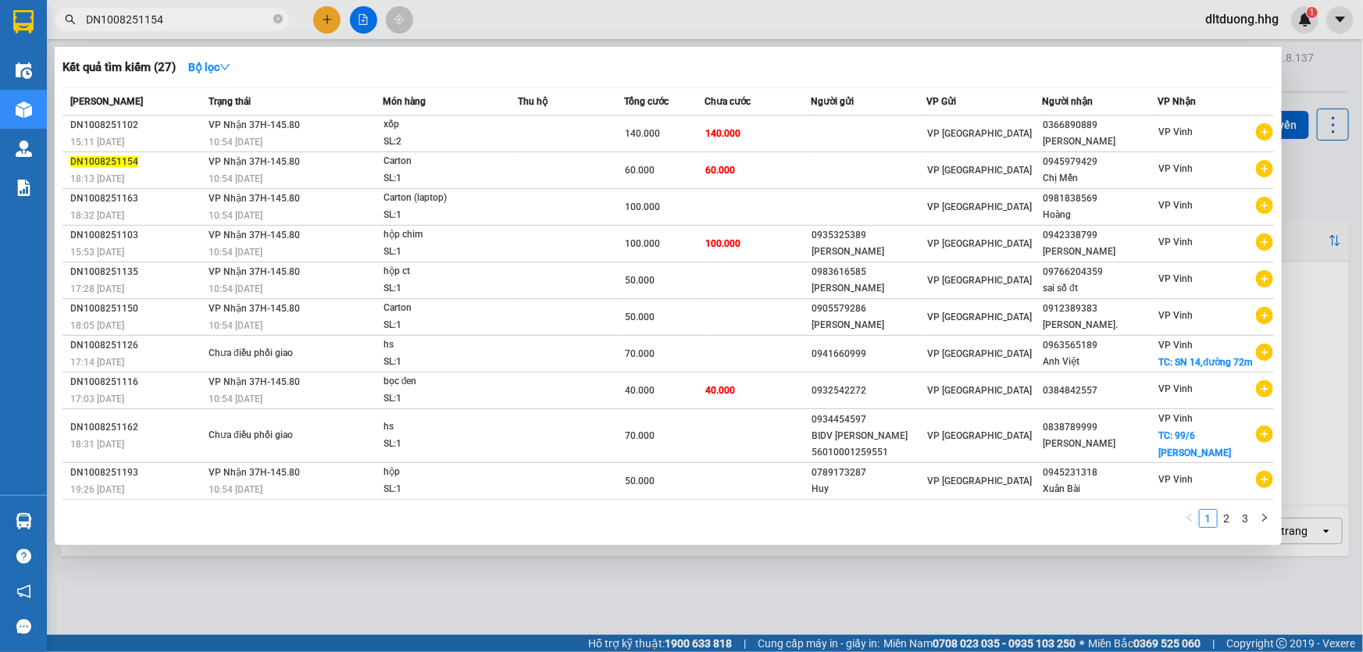
type input "DN1008251154"
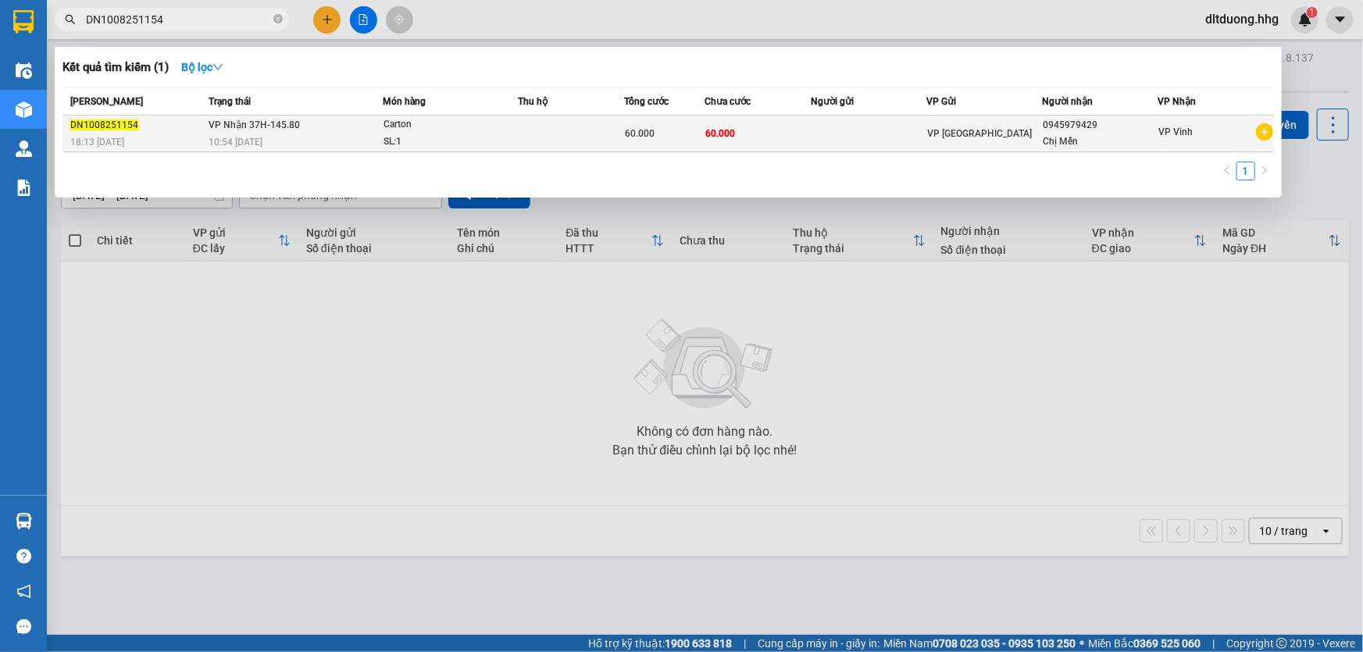
click at [1046, 140] on div "Chị Mến" at bounding box center [1100, 142] width 114 height 16
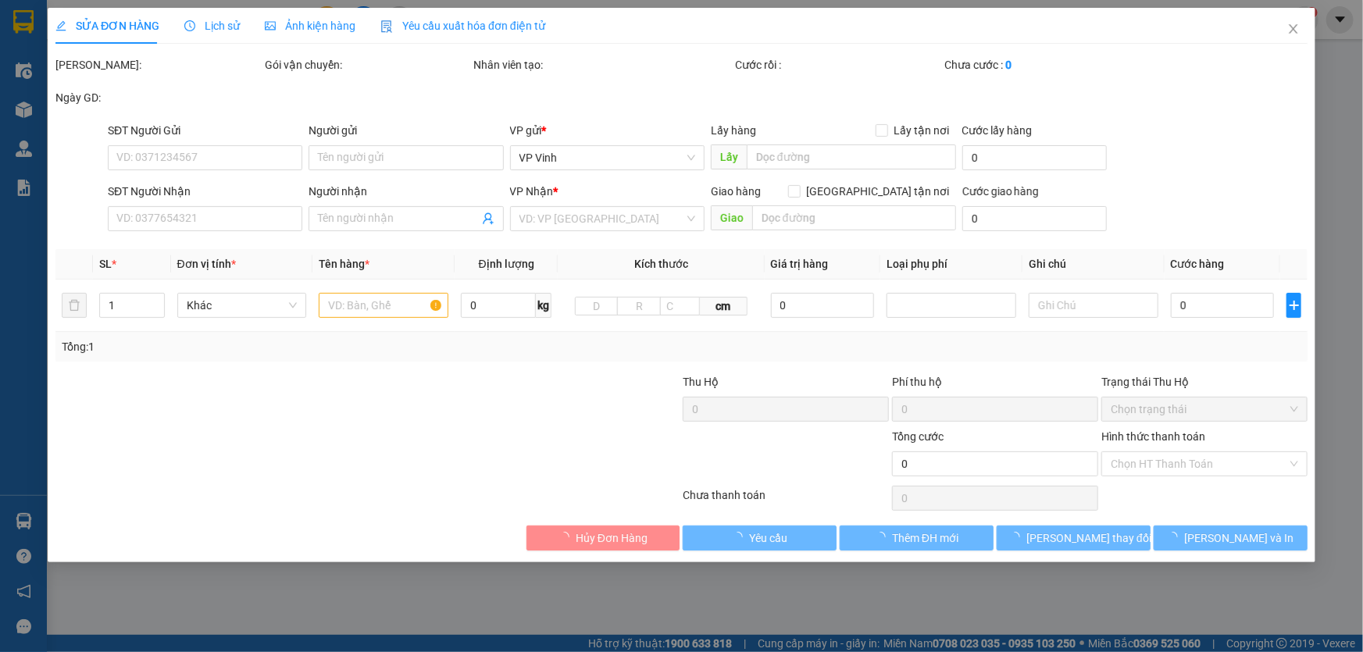
type input "0945979429"
type input "Chị Mến"
type input "60.000"
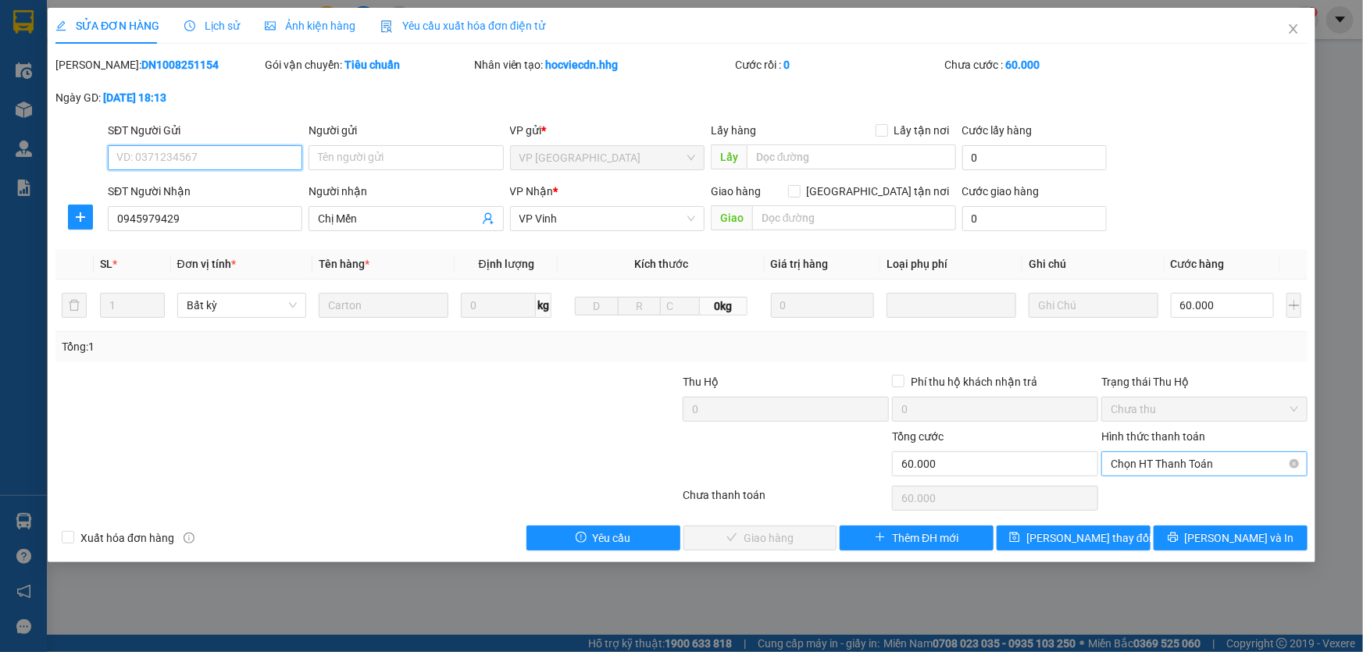
click at [1175, 465] on span "Chọn HT Thanh Toán" at bounding box center [1203, 463] width 187 height 23
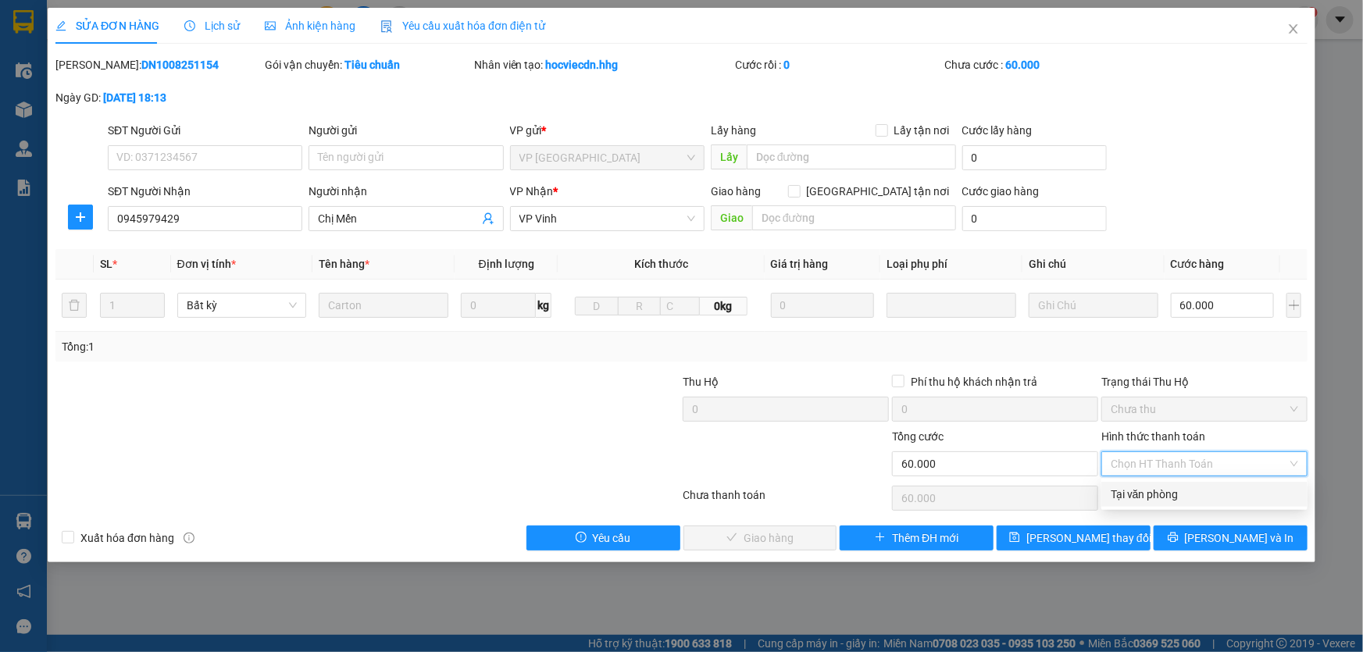
click at [1153, 503] on div "Tại văn phòng" at bounding box center [1204, 494] width 206 height 25
type input "0"
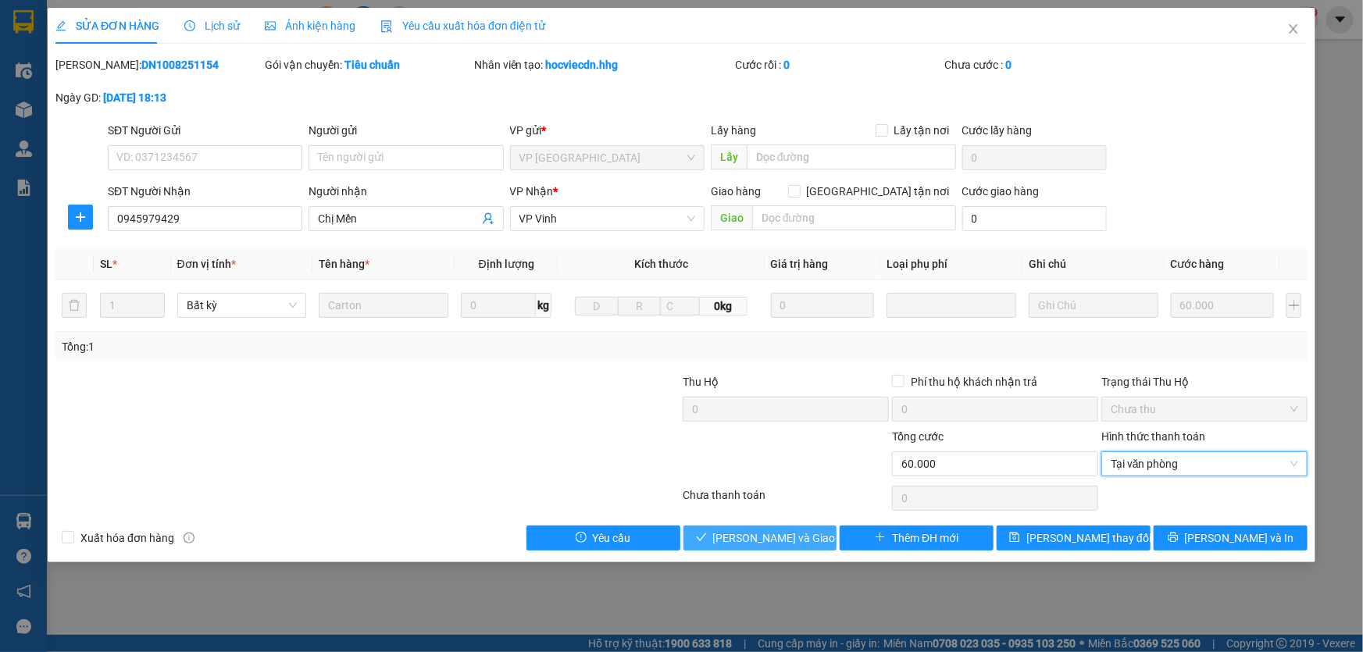
click at [761, 538] on span "[PERSON_NAME] và [PERSON_NAME] hàng" at bounding box center [788, 537] width 150 height 17
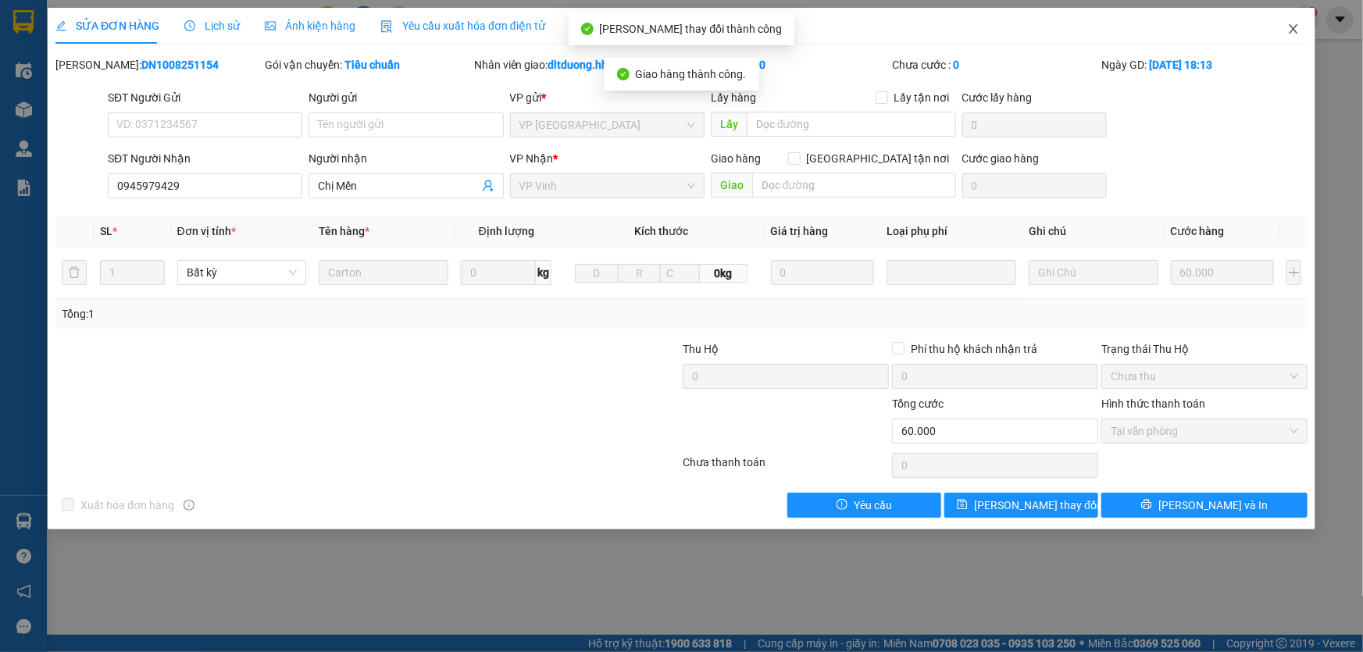
click at [1294, 35] on icon "close" at bounding box center [1293, 29] width 12 height 12
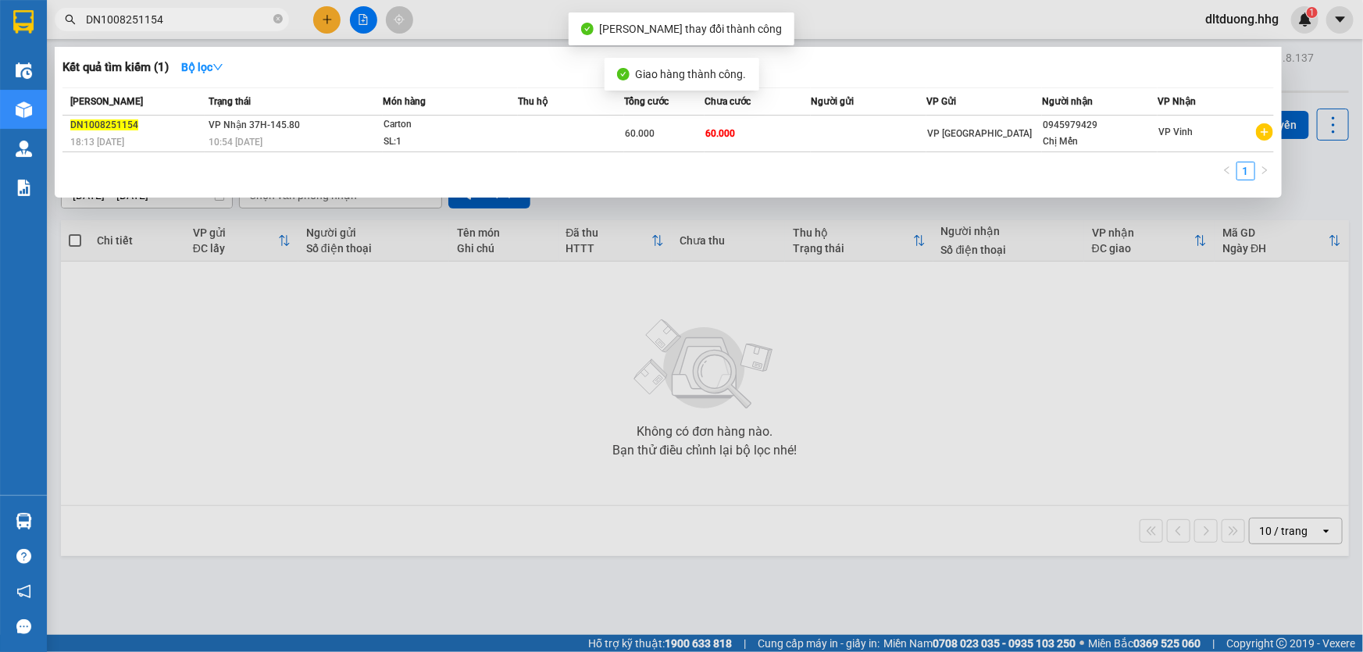
click at [231, 23] on input "DN1008251154" at bounding box center [178, 19] width 184 height 17
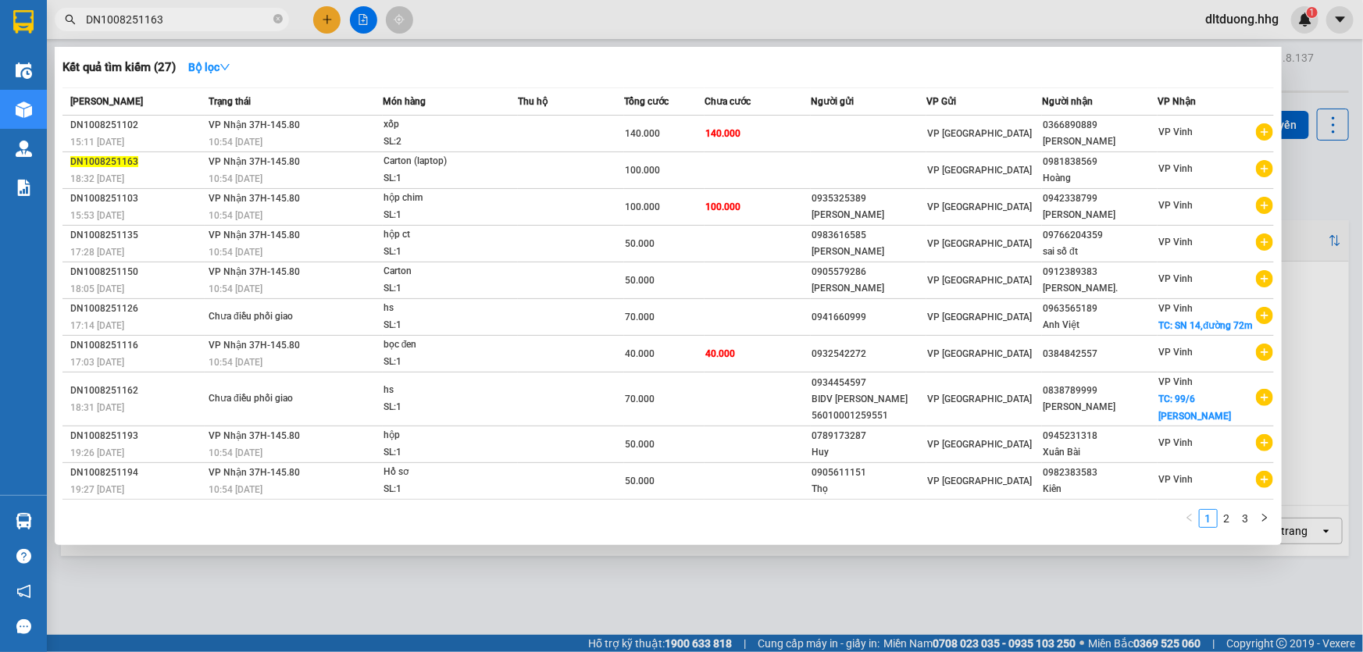
type input "DN1008251163"
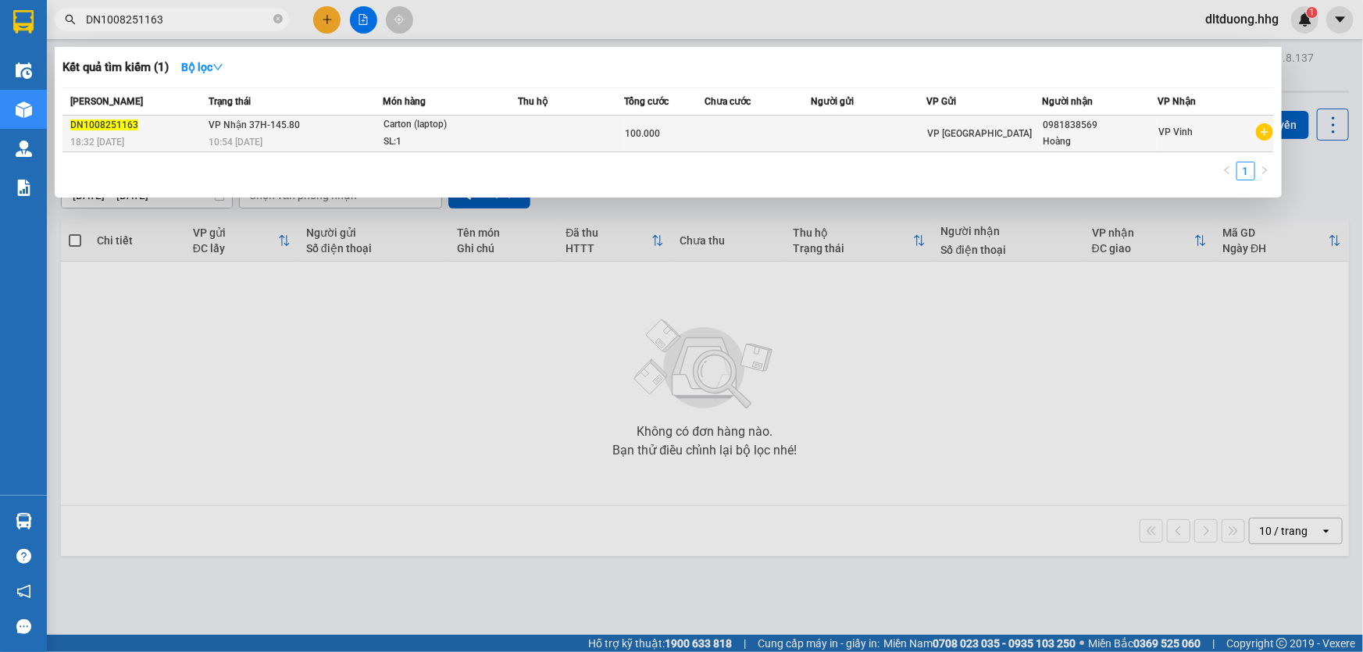
click at [863, 131] on td at bounding box center [869, 134] width 116 height 37
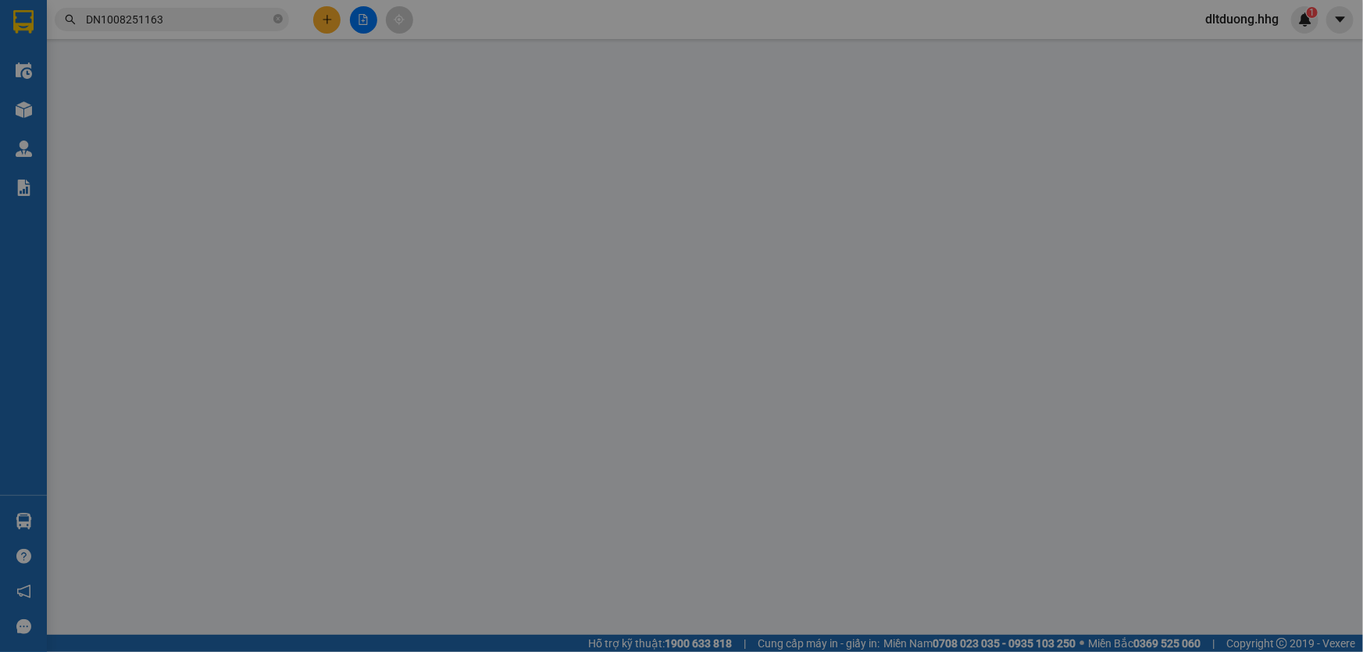
type input "0981838569"
type input "Hoàng"
type input "100.000"
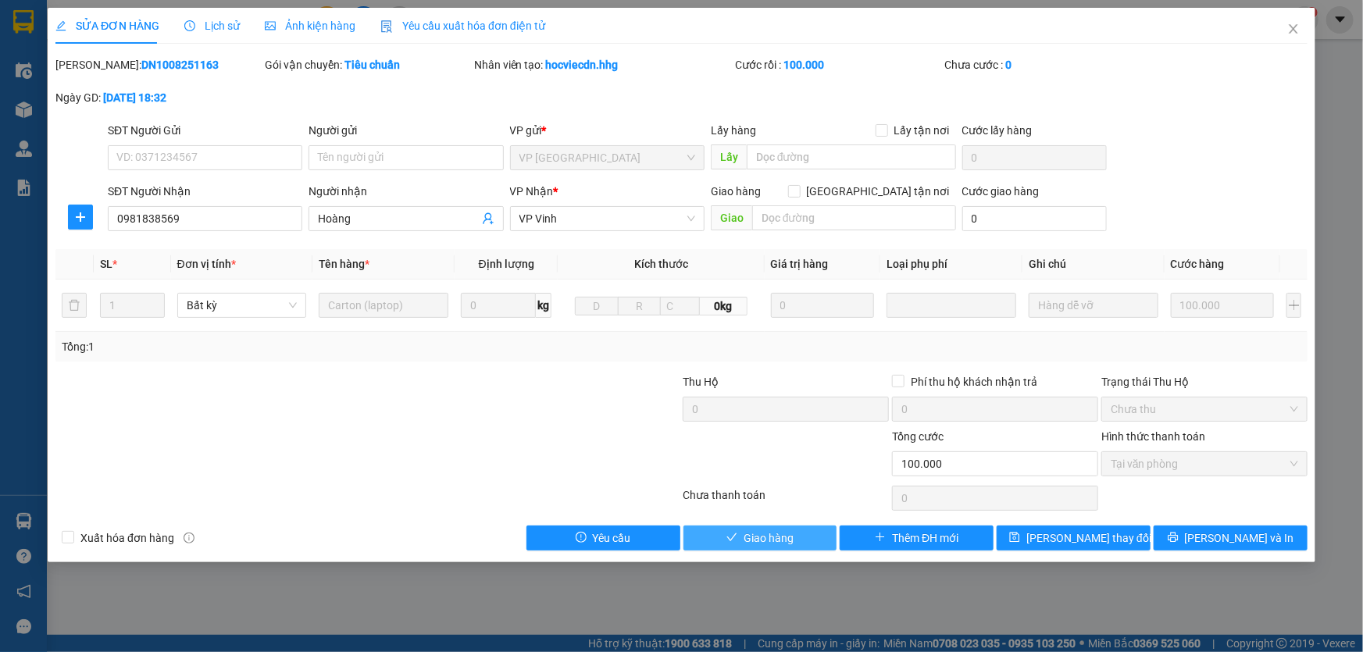
click at [802, 546] on button "Giao hàng" at bounding box center [760, 538] width 154 height 25
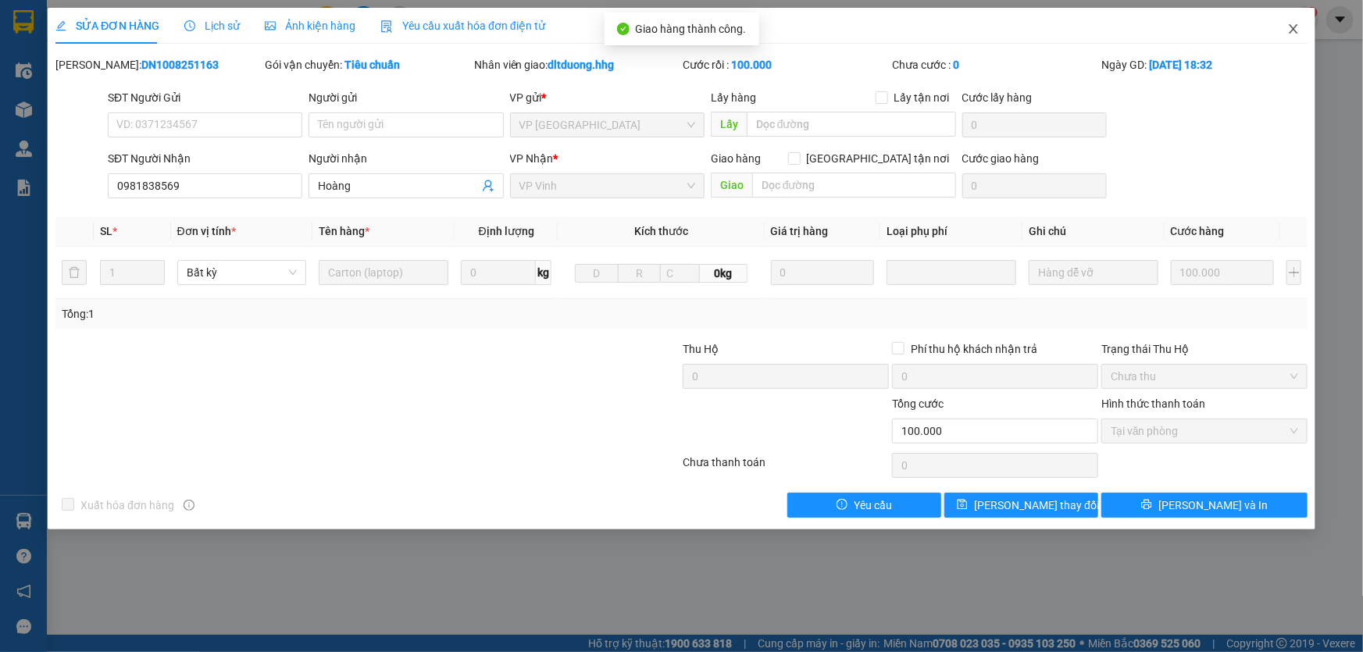
click at [1297, 30] on icon "close" at bounding box center [1293, 29] width 12 height 12
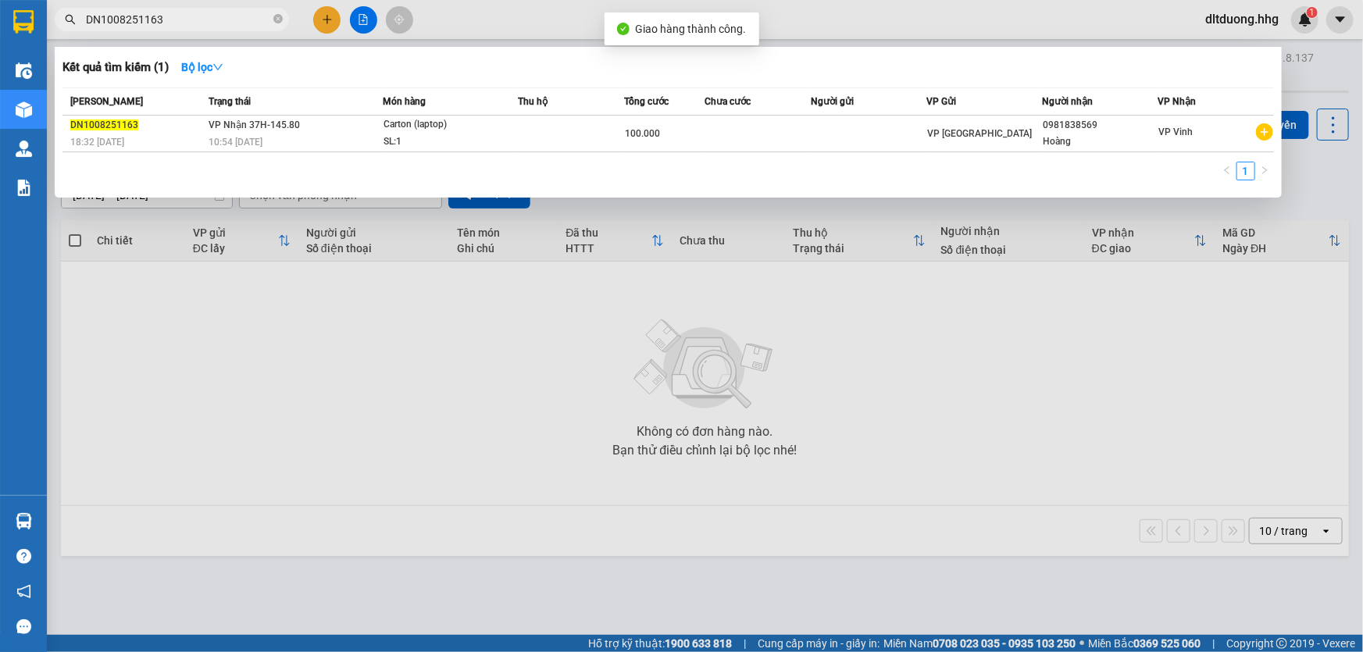
click at [205, 23] on input "DN1008251163" at bounding box center [178, 19] width 184 height 17
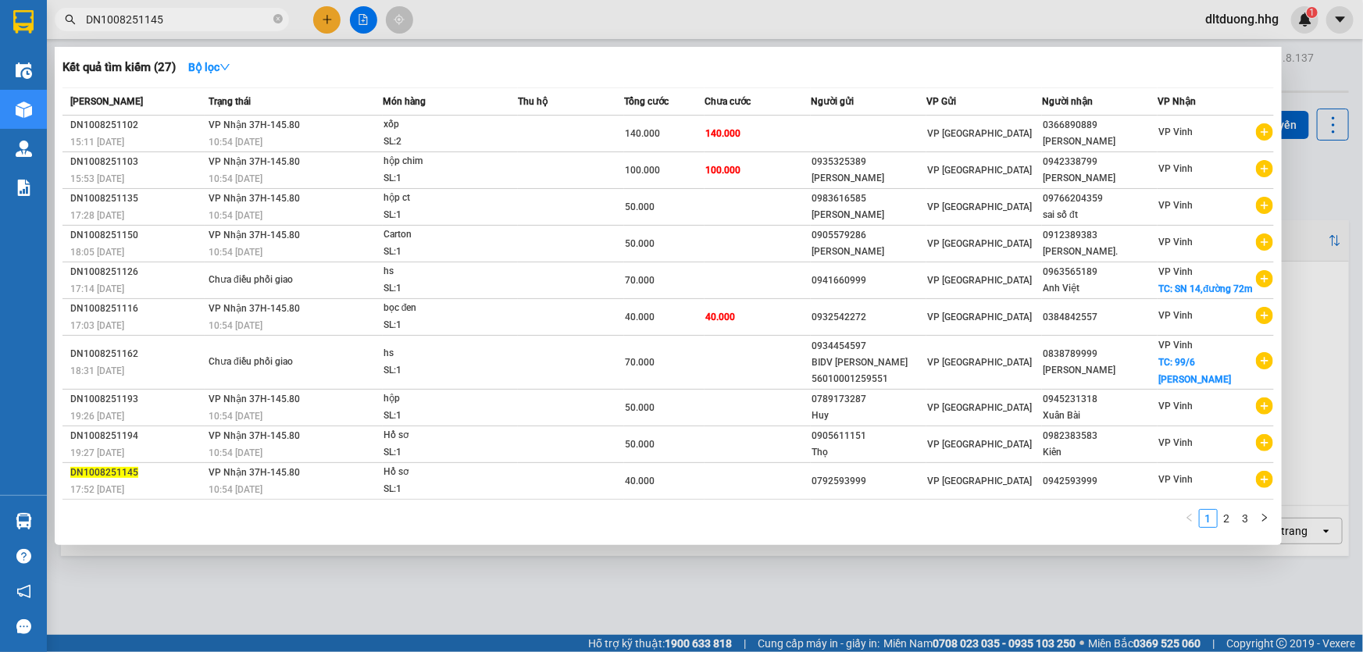
type input "DN1008251145"
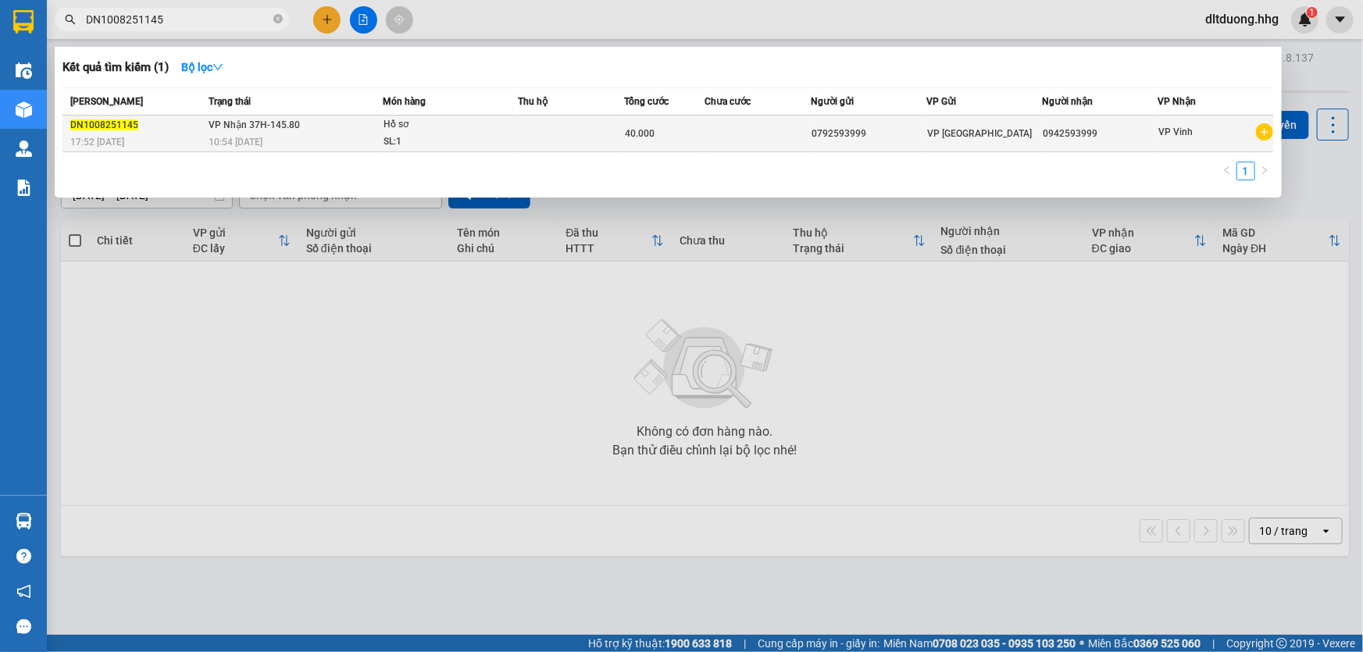
click at [887, 146] on td "0792593999" at bounding box center [869, 134] width 116 height 37
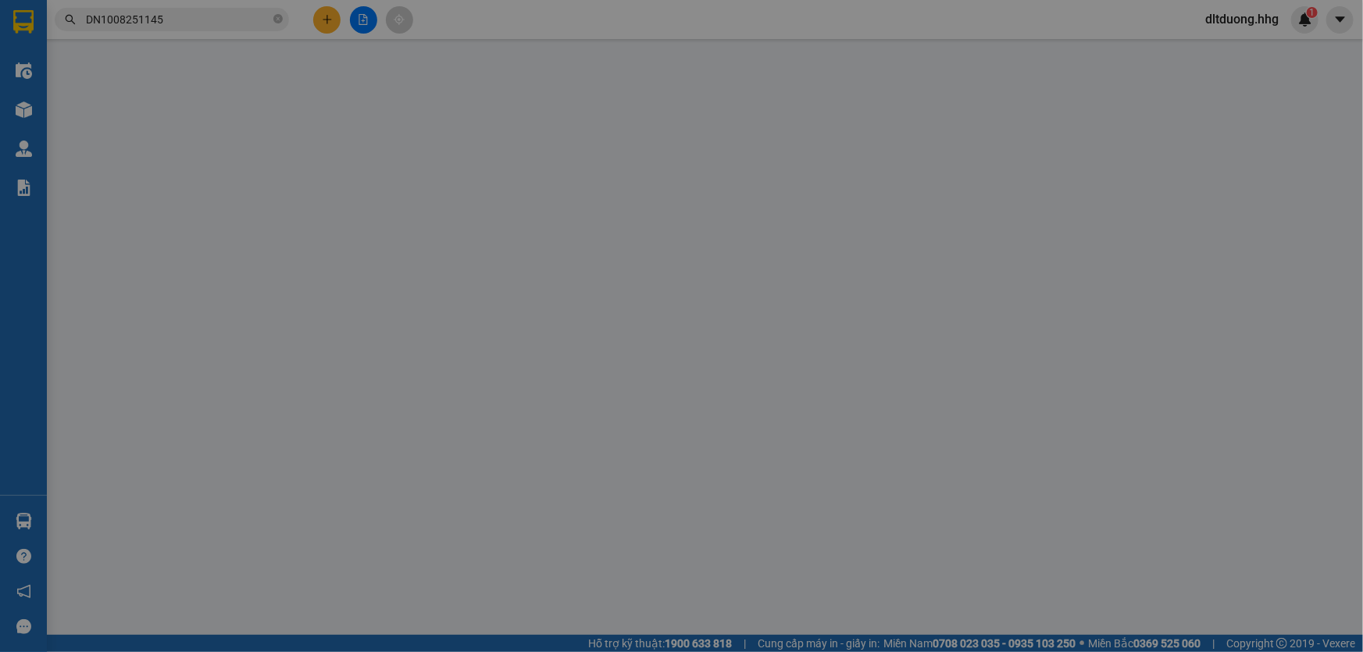
type input "0792593999"
type input "0942593999"
type input "40.000"
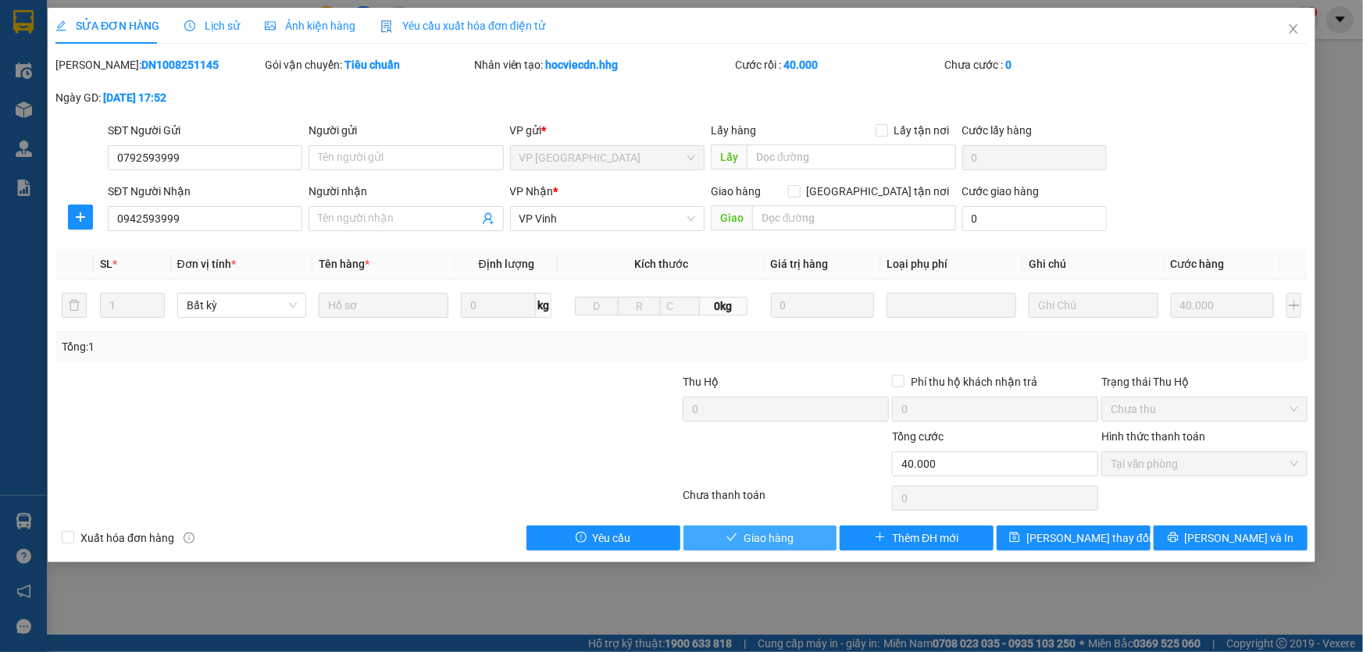
click at [806, 537] on button "Giao hàng" at bounding box center [760, 538] width 154 height 25
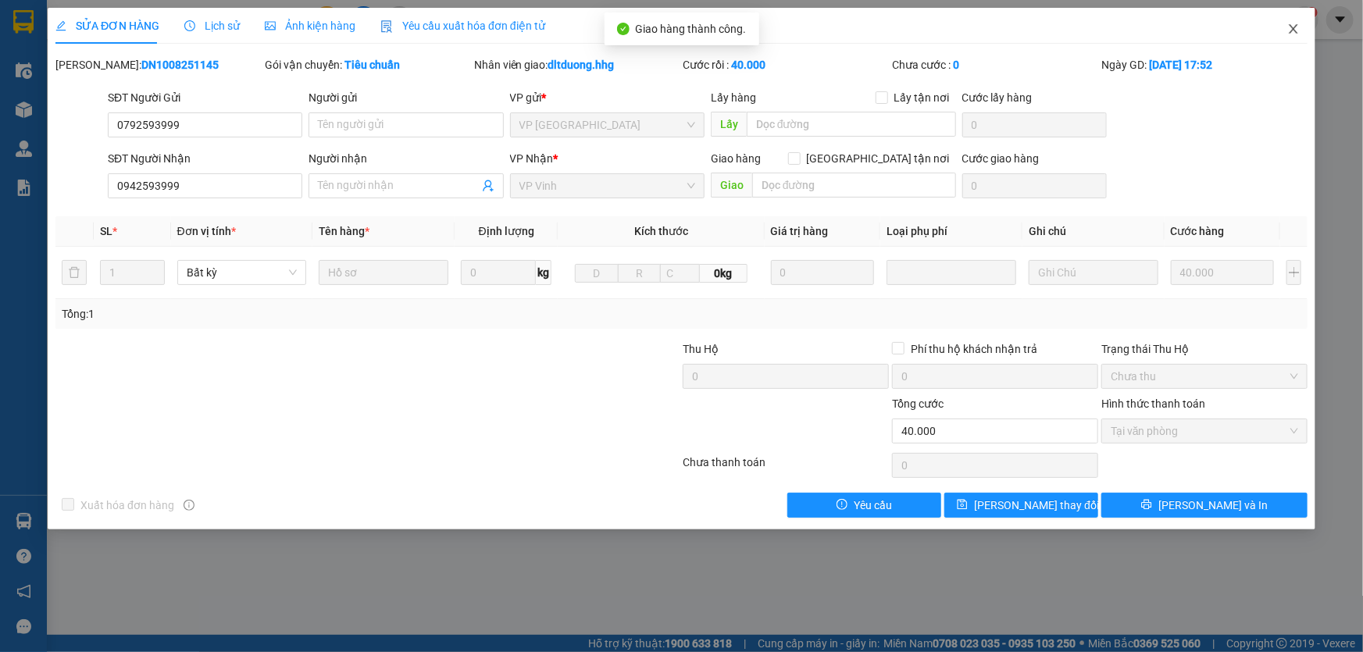
click at [1295, 27] on icon "close" at bounding box center [1293, 28] width 9 height 9
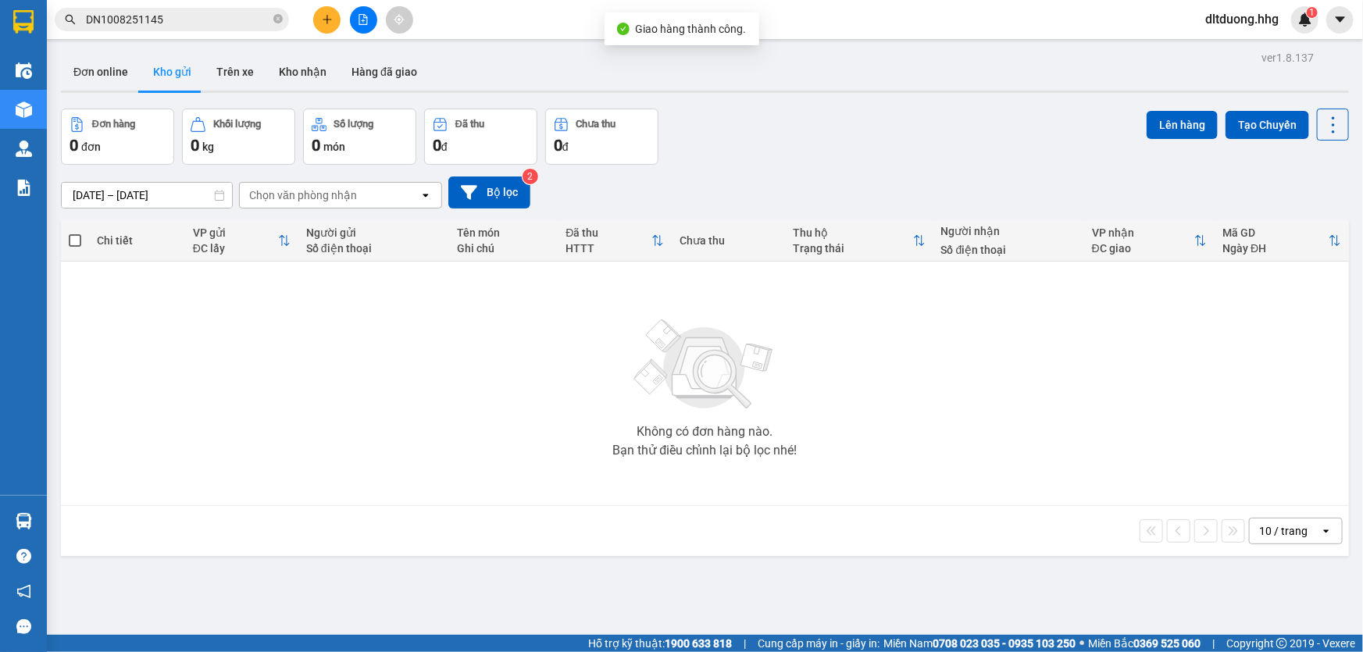
click at [231, 20] on input "DN1008251145" at bounding box center [178, 19] width 184 height 17
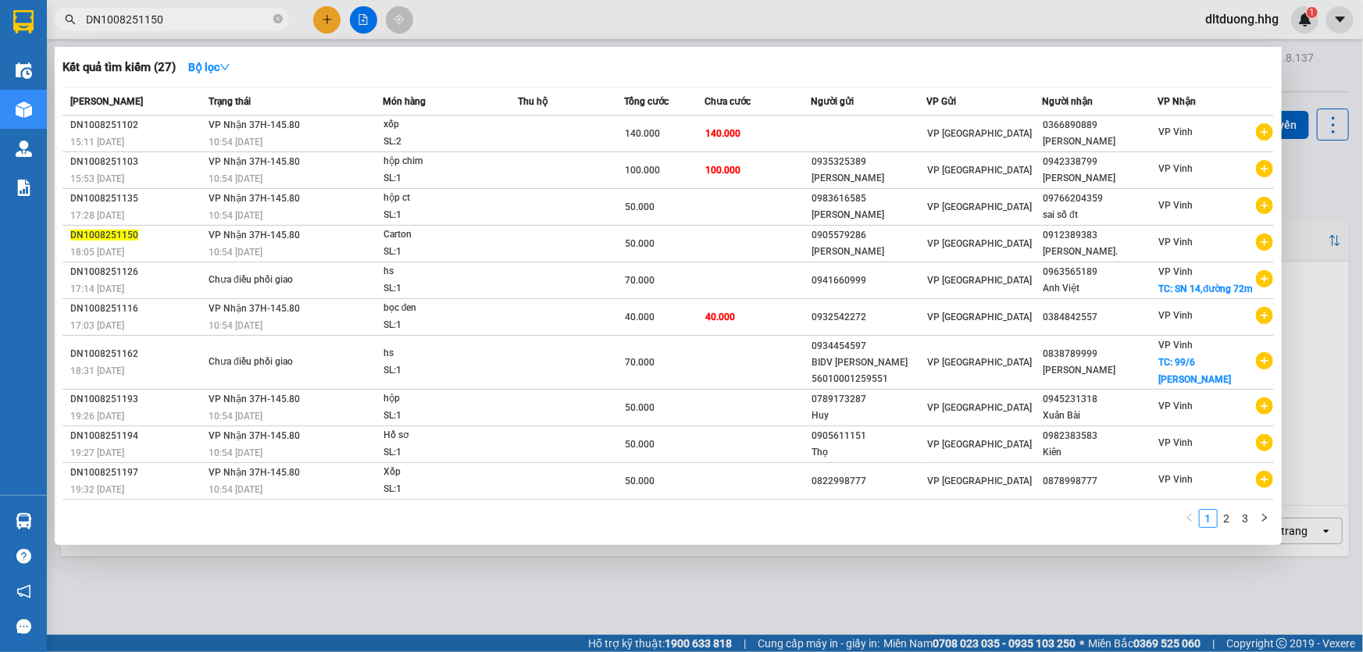
type input "DN1008251150"
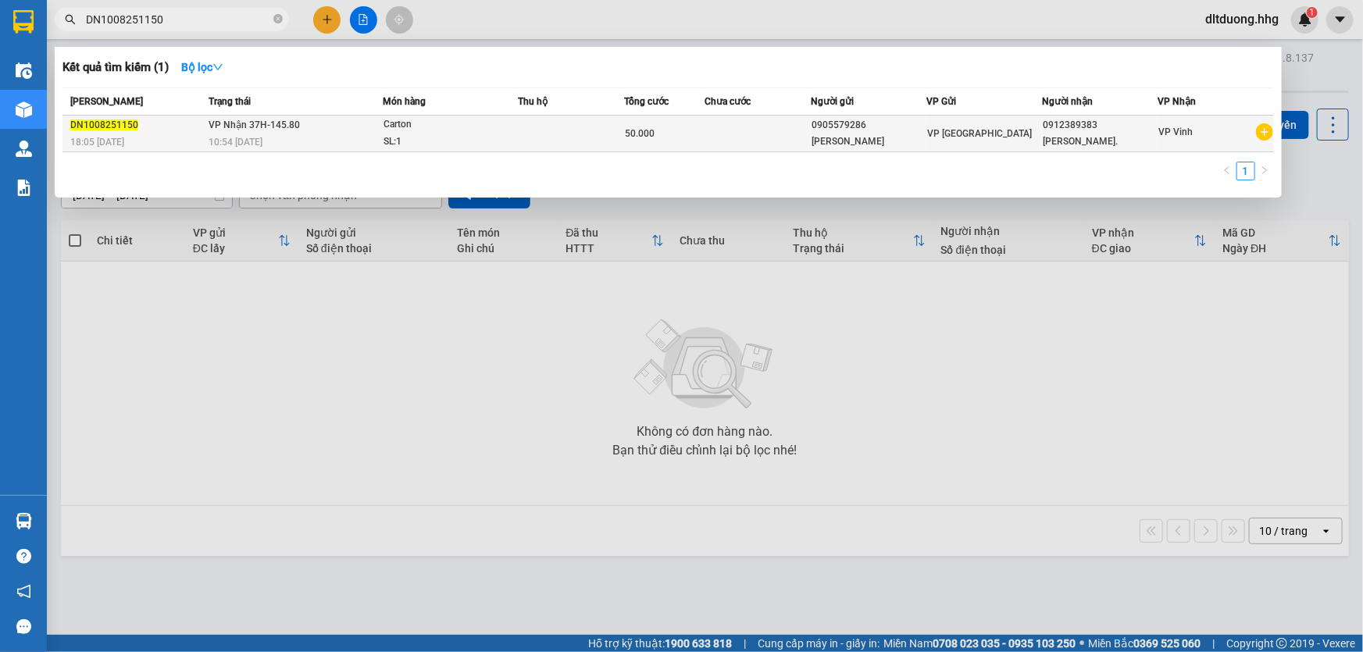
click at [984, 131] on div "VP [GEOGRAPHIC_DATA]" at bounding box center [984, 133] width 114 height 17
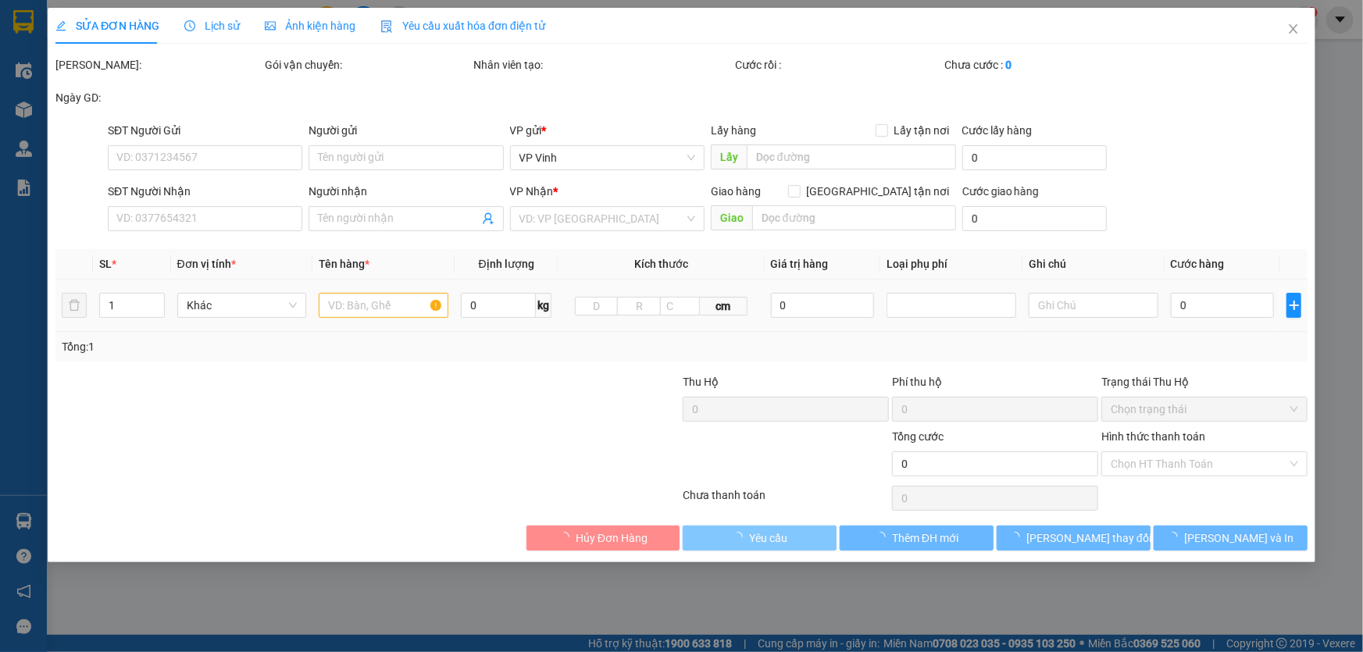
type input "0905579286"
type input "Cẩm Lệ"
type input "0912389383"
type input "Thanh."
type input "50.000"
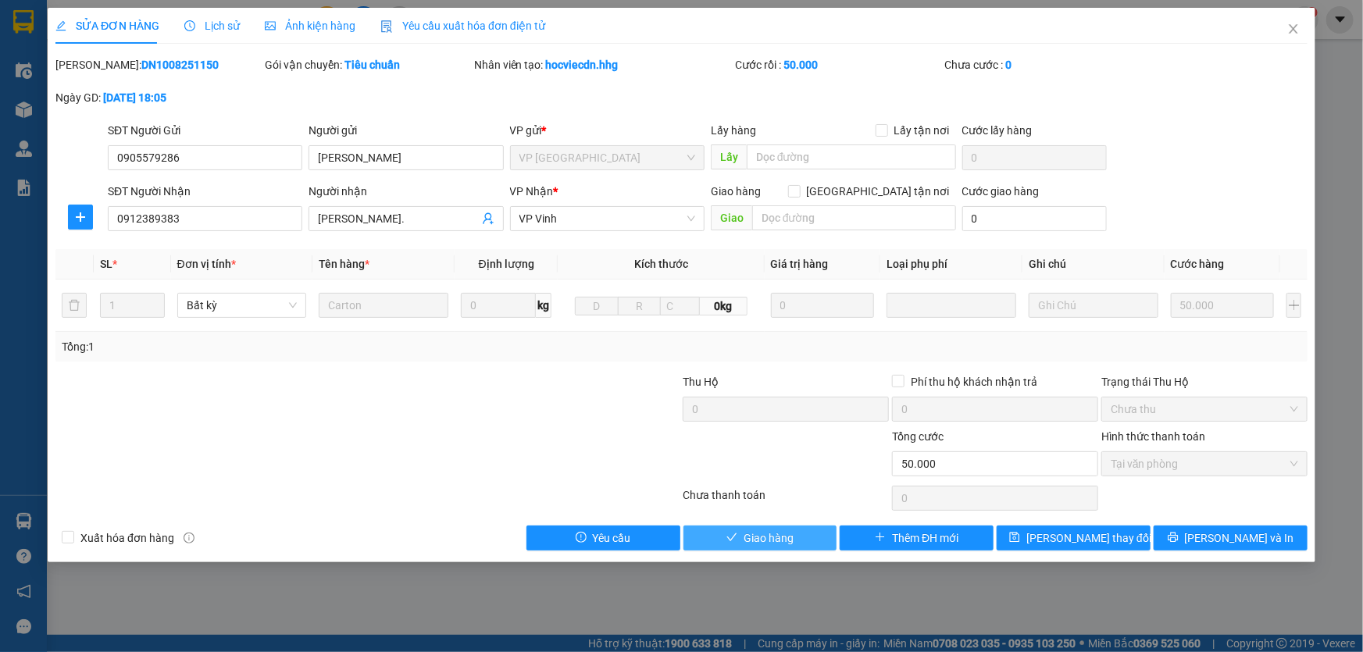
click at [765, 539] on span "Giao hàng" at bounding box center [768, 537] width 50 height 17
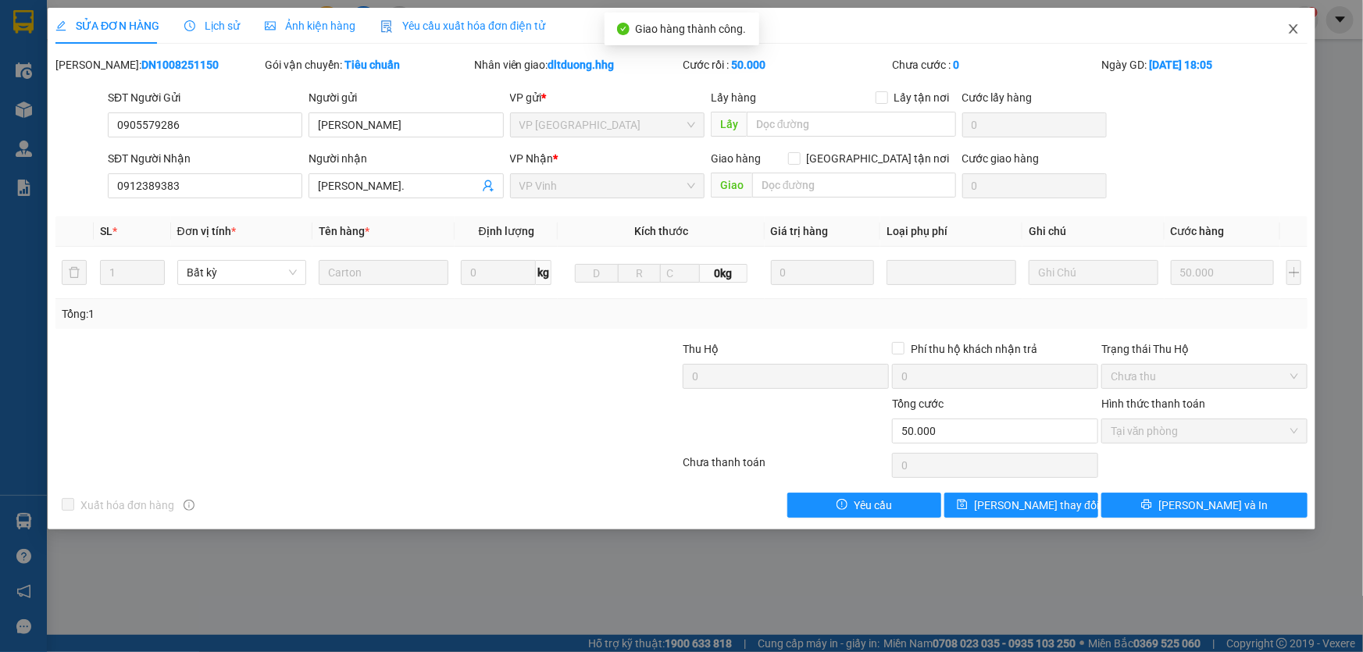
click at [1296, 27] on icon "close" at bounding box center [1293, 28] width 9 height 9
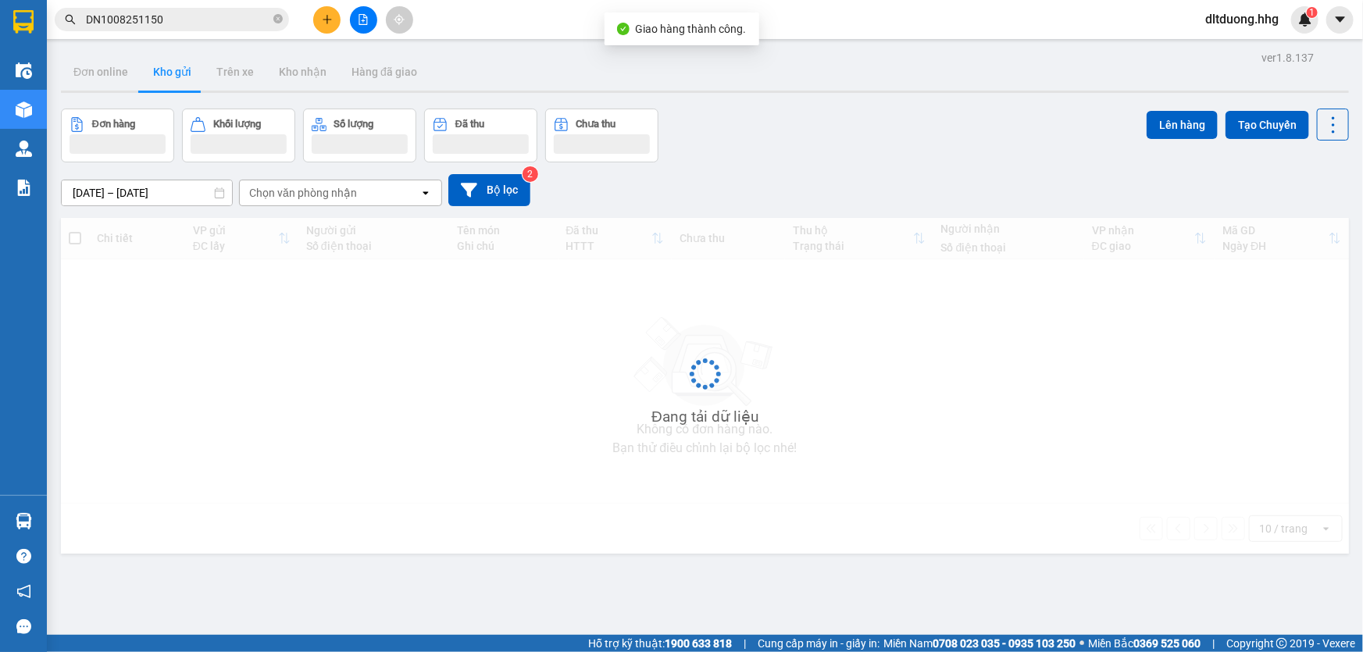
click at [176, 23] on input "DN1008251150" at bounding box center [178, 19] width 184 height 17
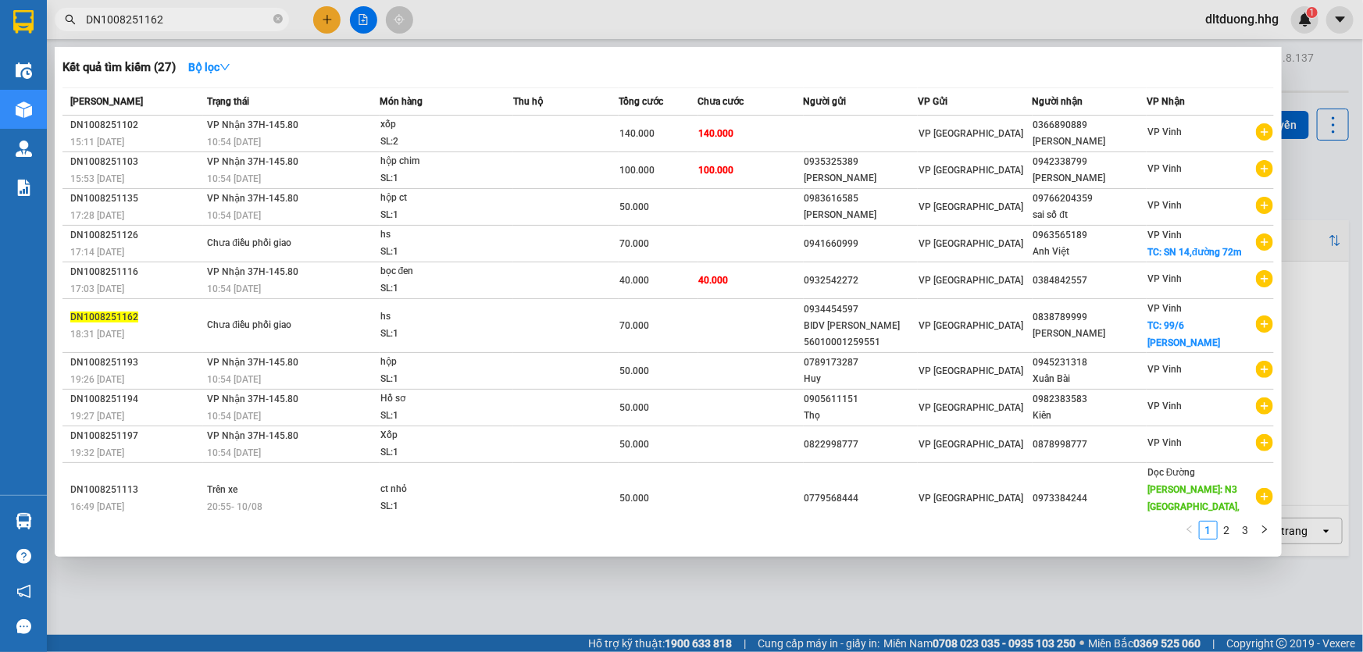
type input "DN1008251162"
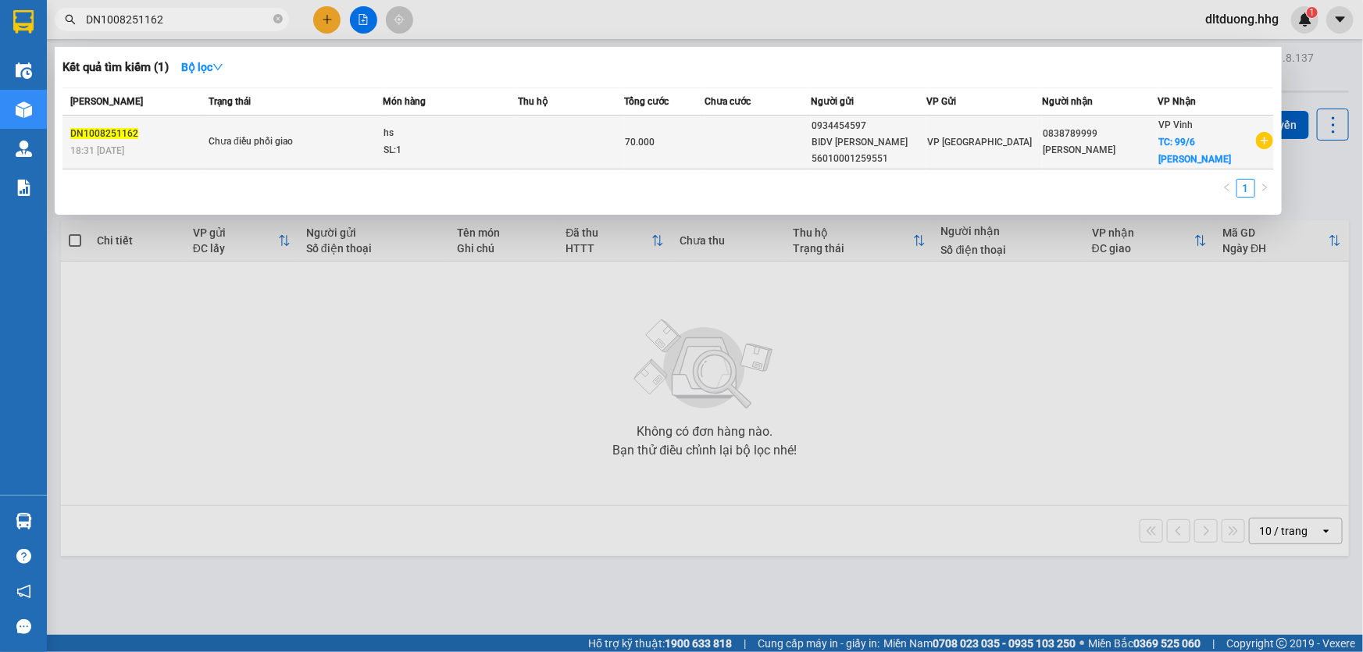
click at [679, 137] on div "70.000" at bounding box center [664, 142] width 78 height 17
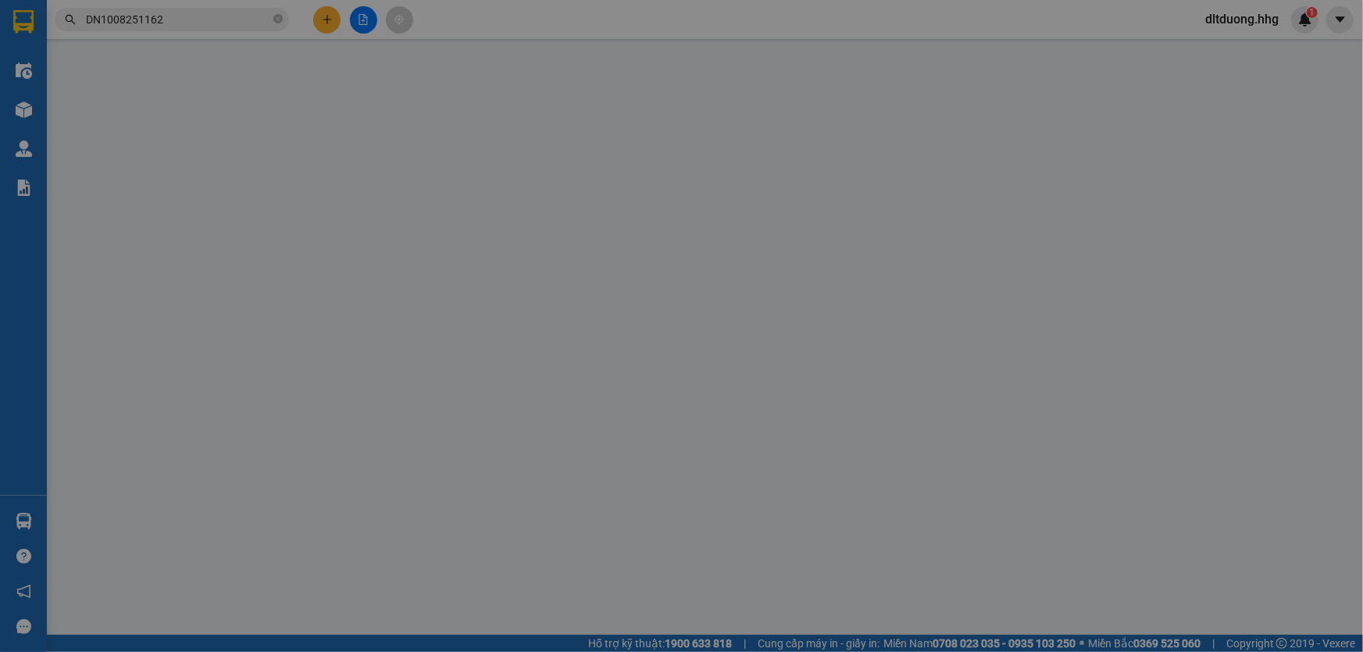
type input "0934454597"
type input "BIDV Lê Trí Lực 56010001259551"
type input "0838789999"
type input "Nguyễn Quốc Thịnh"
checkbox input "true"
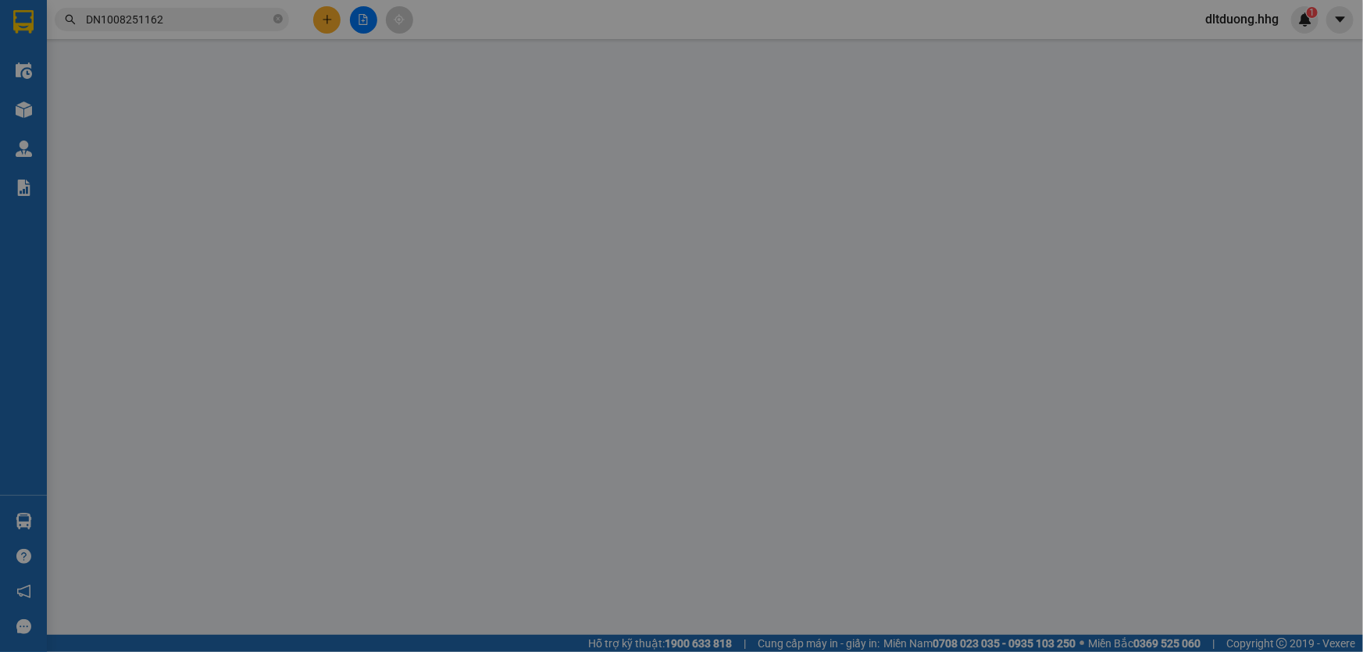
type input "99/6 Lê Nin"
type input "70.000"
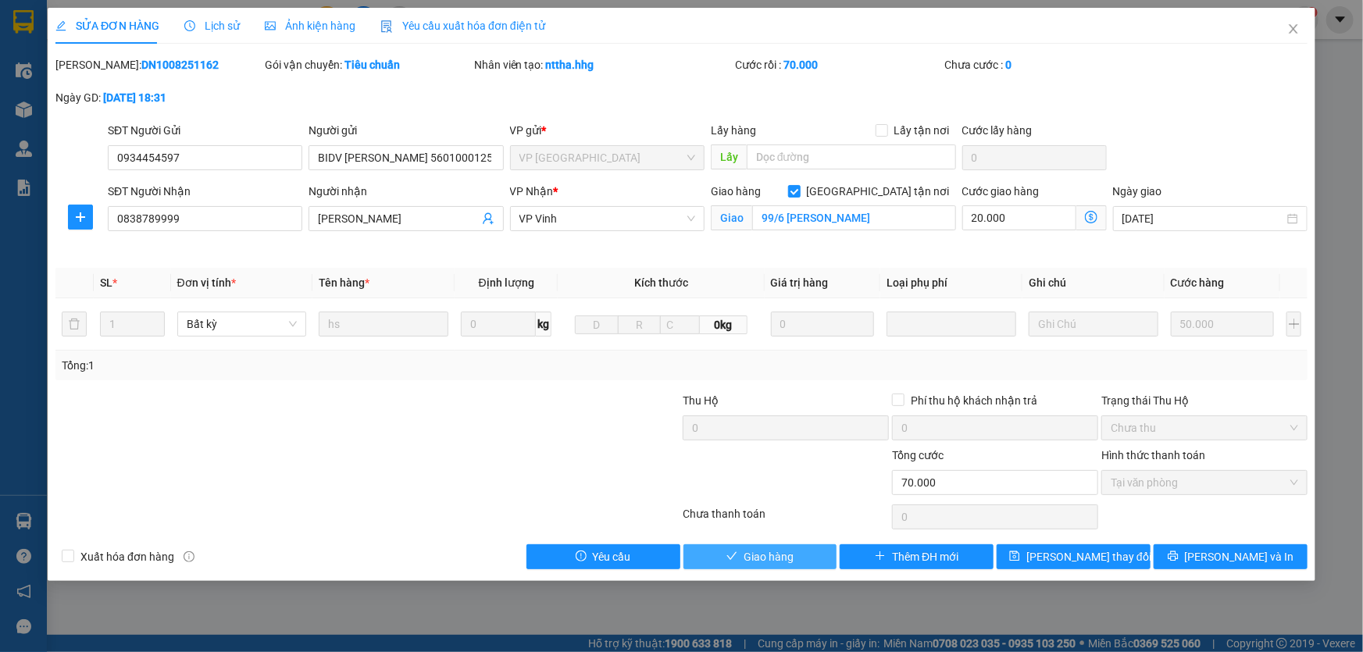
click at [763, 565] on button "Giao hàng" at bounding box center [760, 556] width 154 height 25
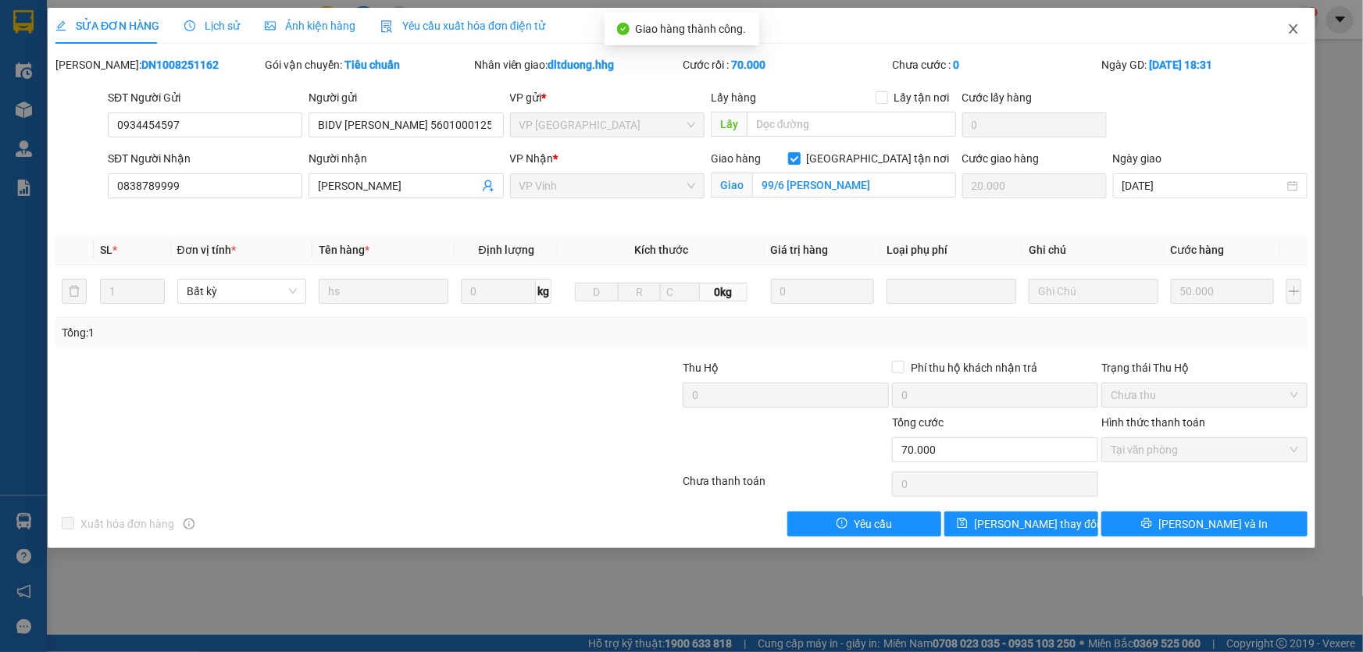
click at [1296, 29] on icon "close" at bounding box center [1293, 29] width 12 height 12
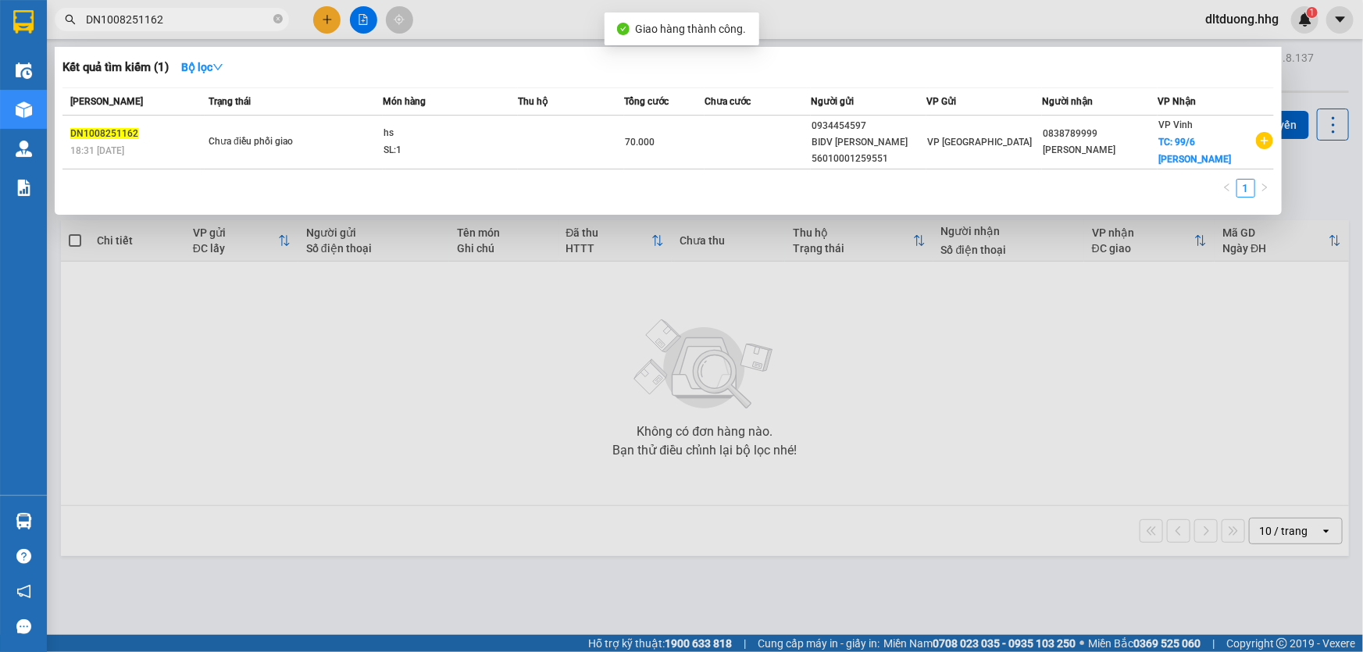
click at [251, 24] on input "DN1008251162" at bounding box center [178, 19] width 184 height 17
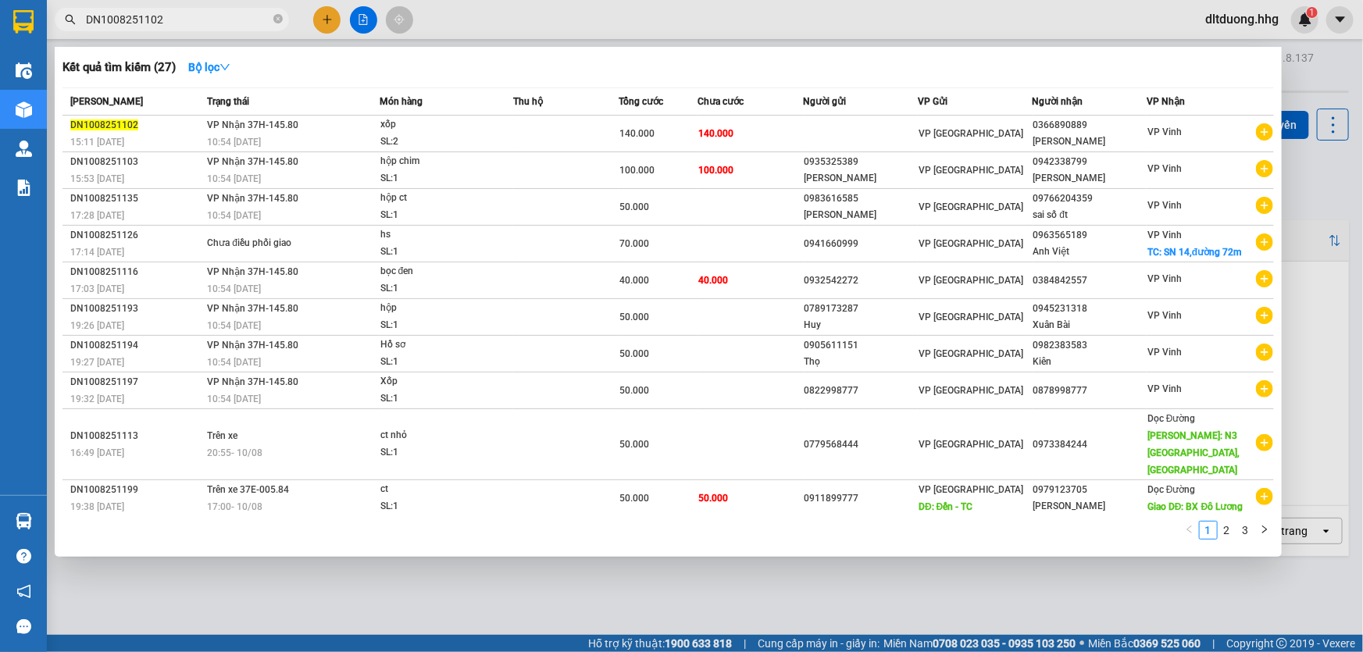
type input "DN1008251102"
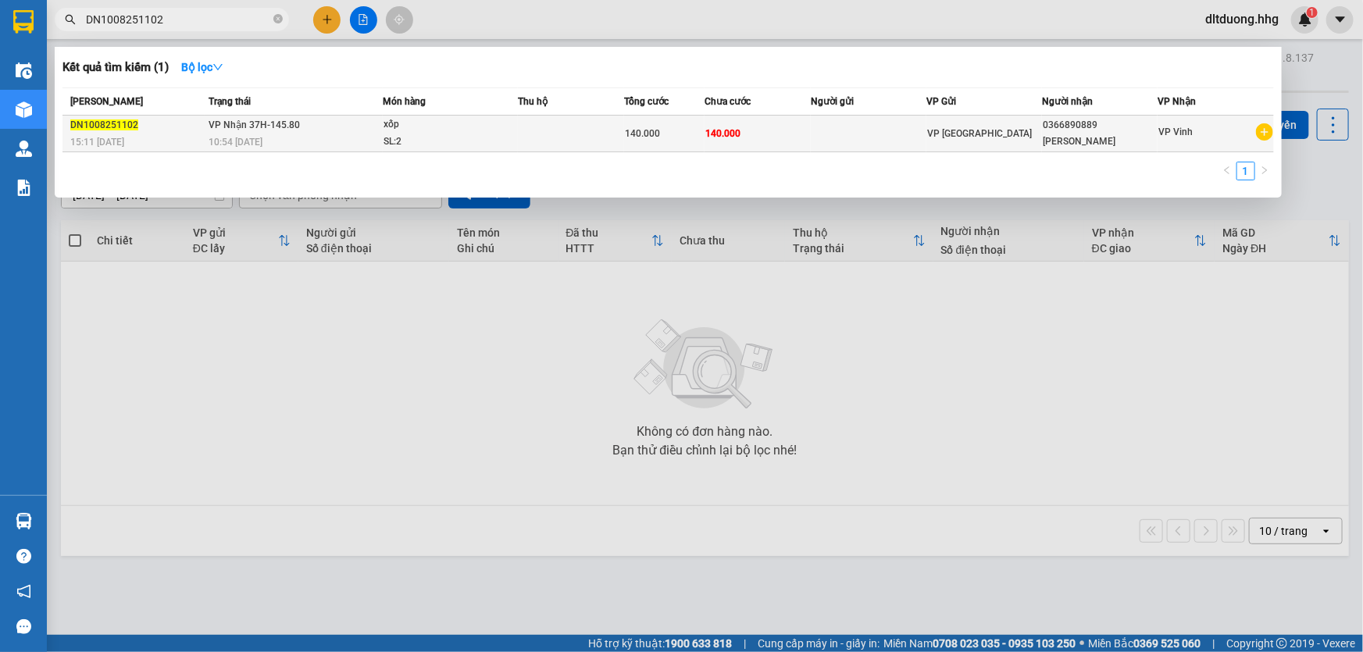
click at [744, 133] on td "140.000" at bounding box center [757, 134] width 107 height 37
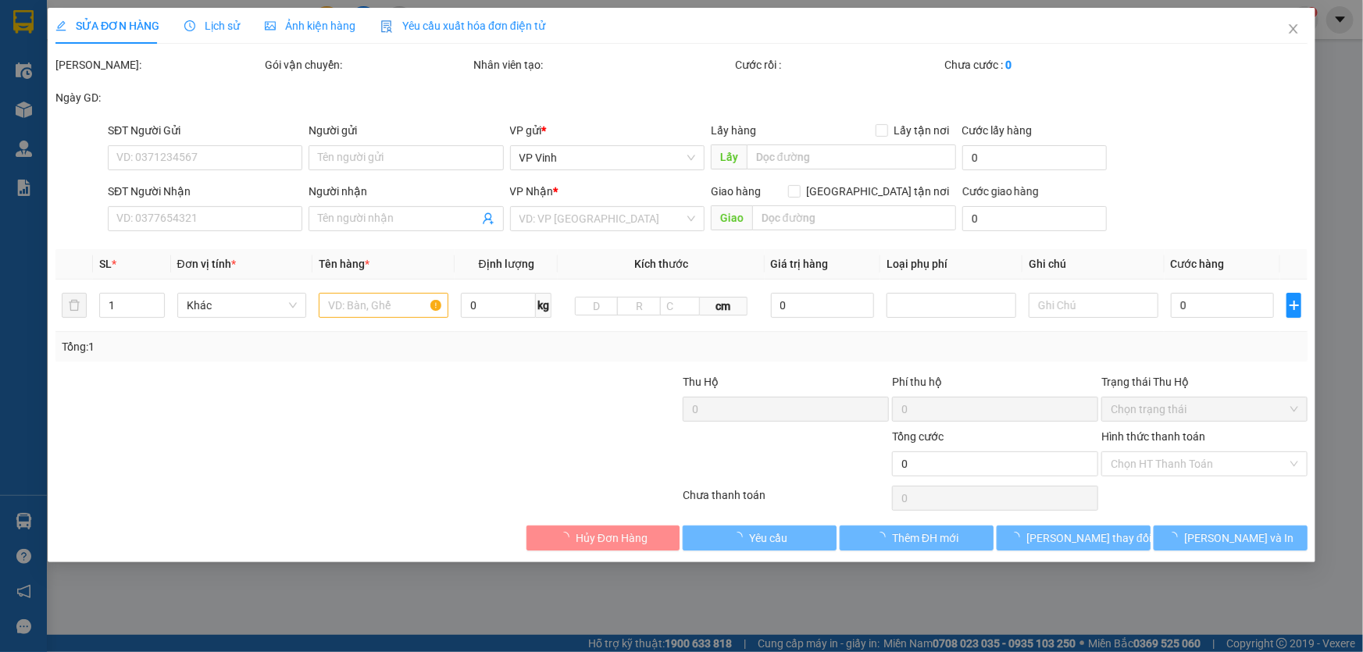
type input "0366890889"
type input "Linh Trang"
type input "140.000"
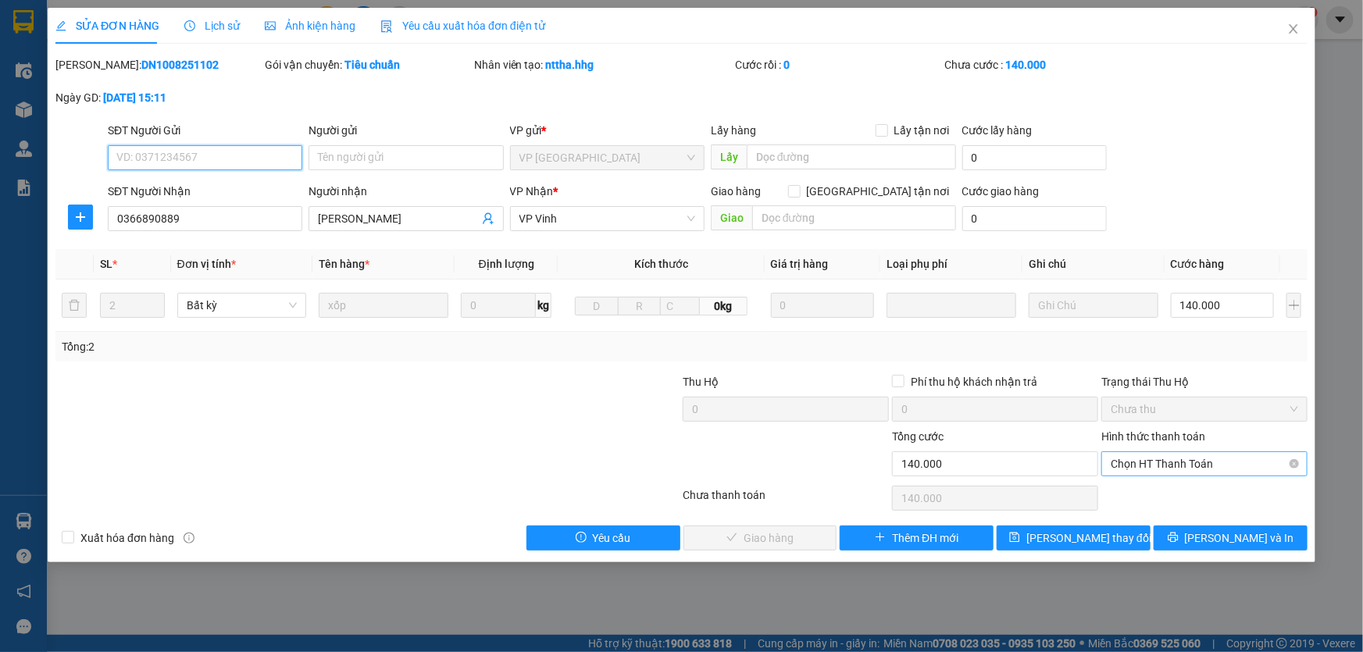
click at [1158, 464] on span "Chọn HT Thanh Toán" at bounding box center [1203, 463] width 187 height 23
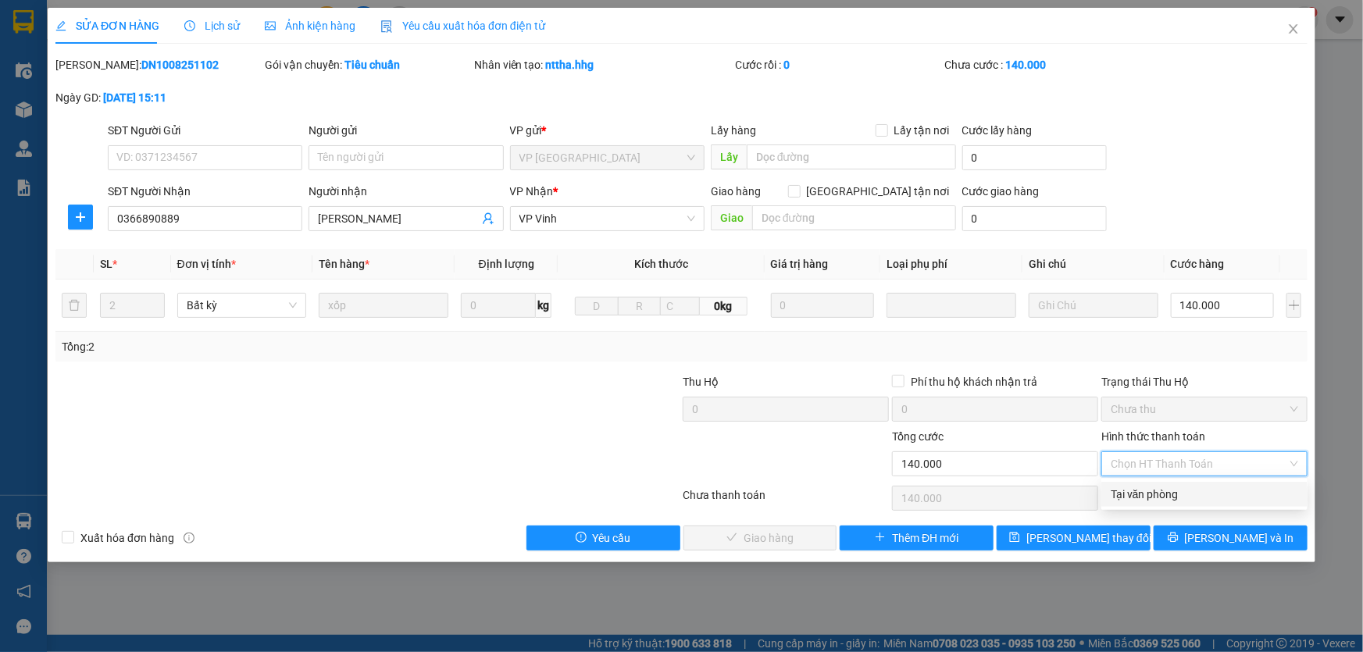
click at [1125, 486] on div "Tại văn phòng" at bounding box center [1203, 494] width 187 height 17
type input "0"
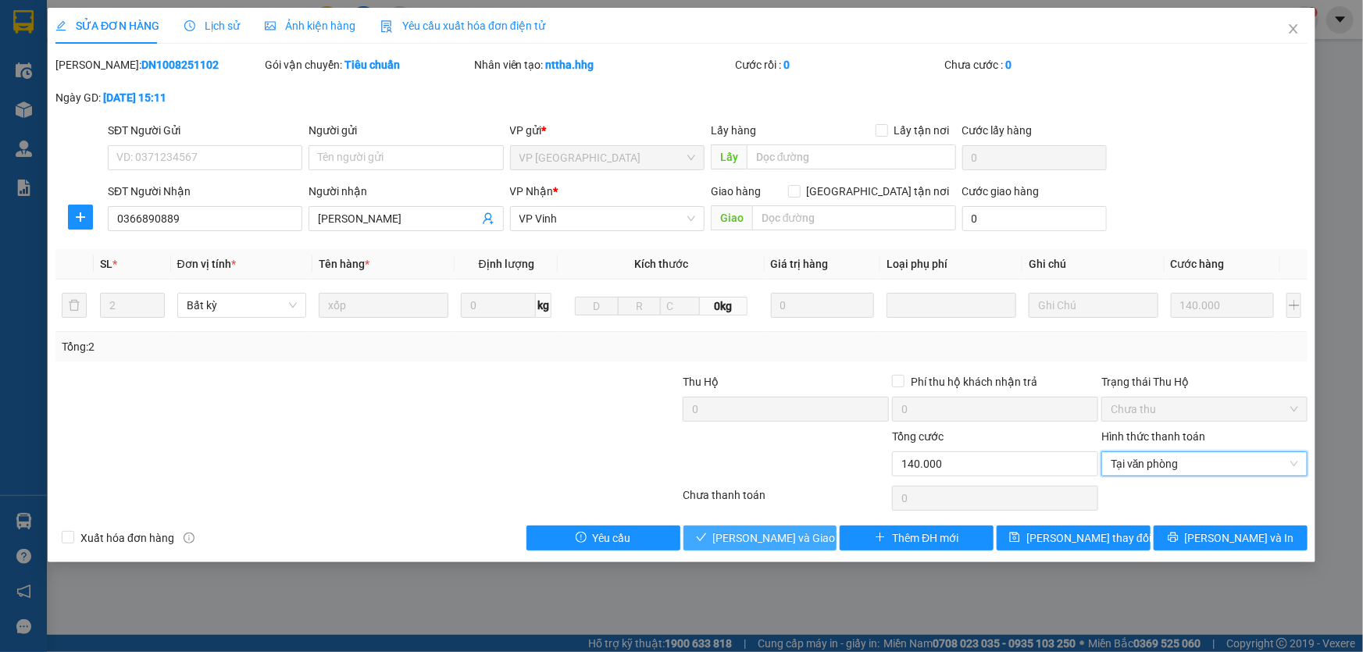
click at [792, 539] on span "[PERSON_NAME] và [PERSON_NAME] hàng" at bounding box center [788, 537] width 150 height 17
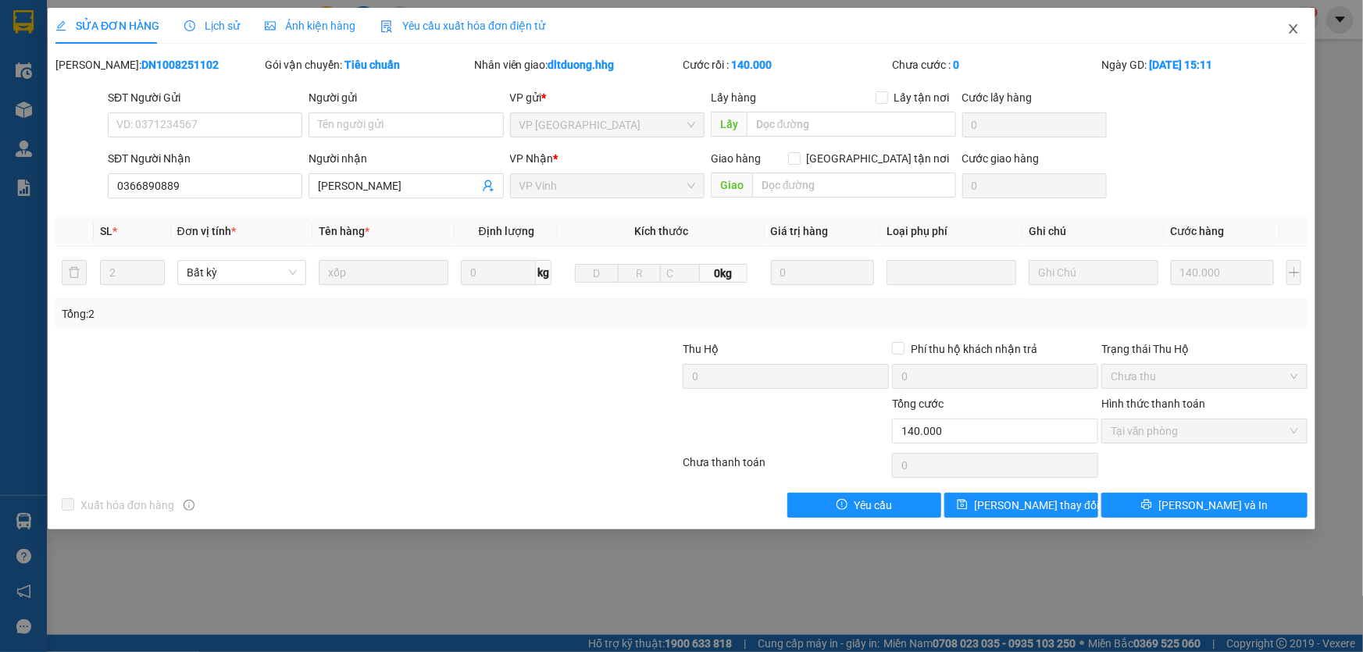
click at [1293, 35] on icon "close" at bounding box center [1293, 29] width 12 height 12
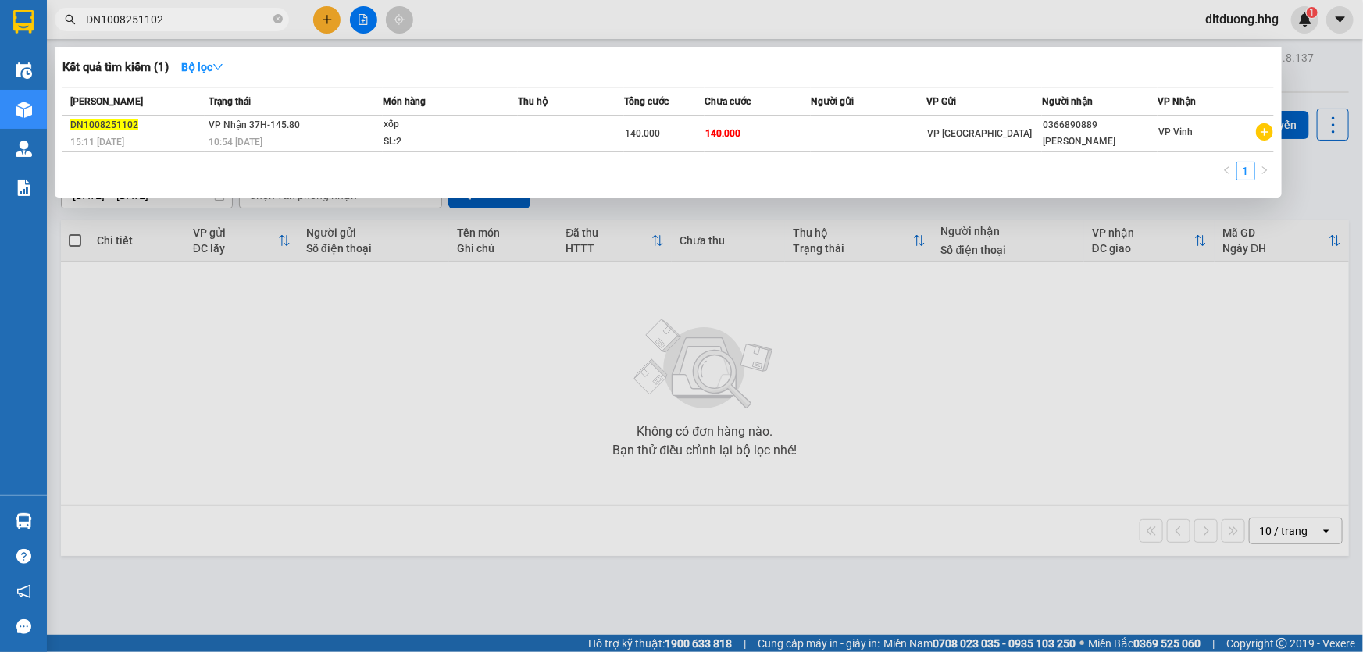
click at [214, 24] on input "DN1008251102" at bounding box center [178, 19] width 184 height 17
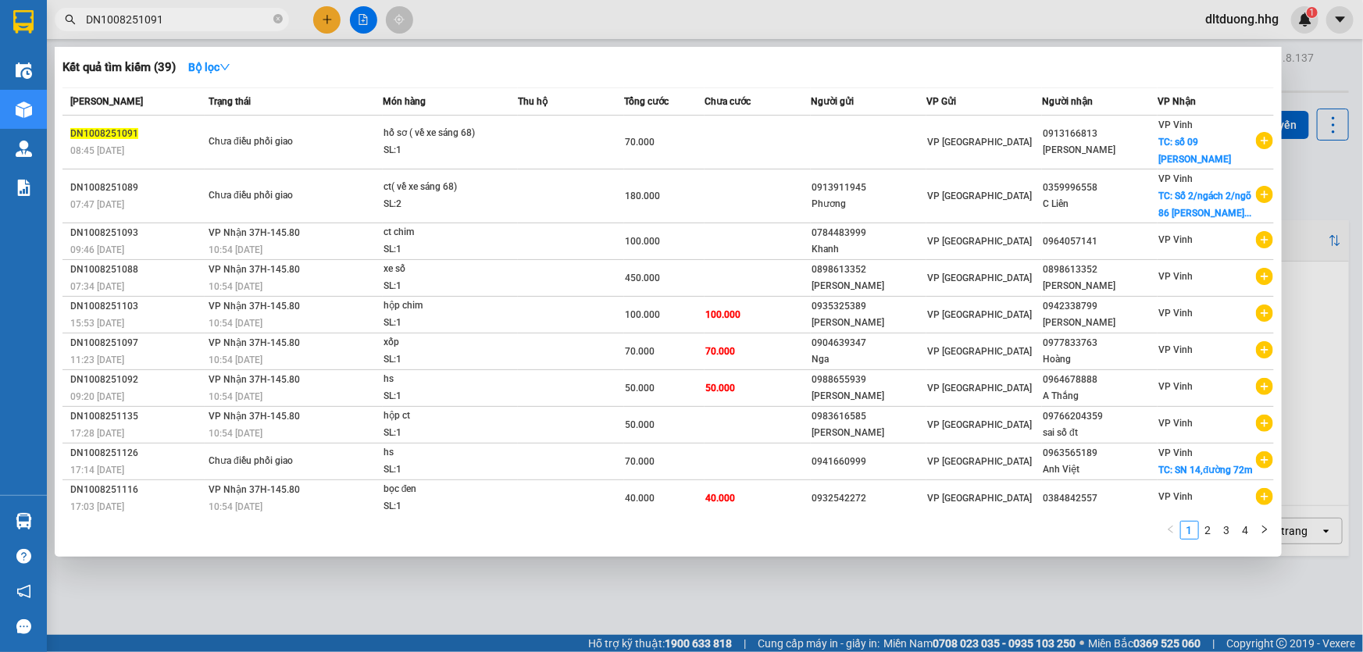
type input "DN1008251091"
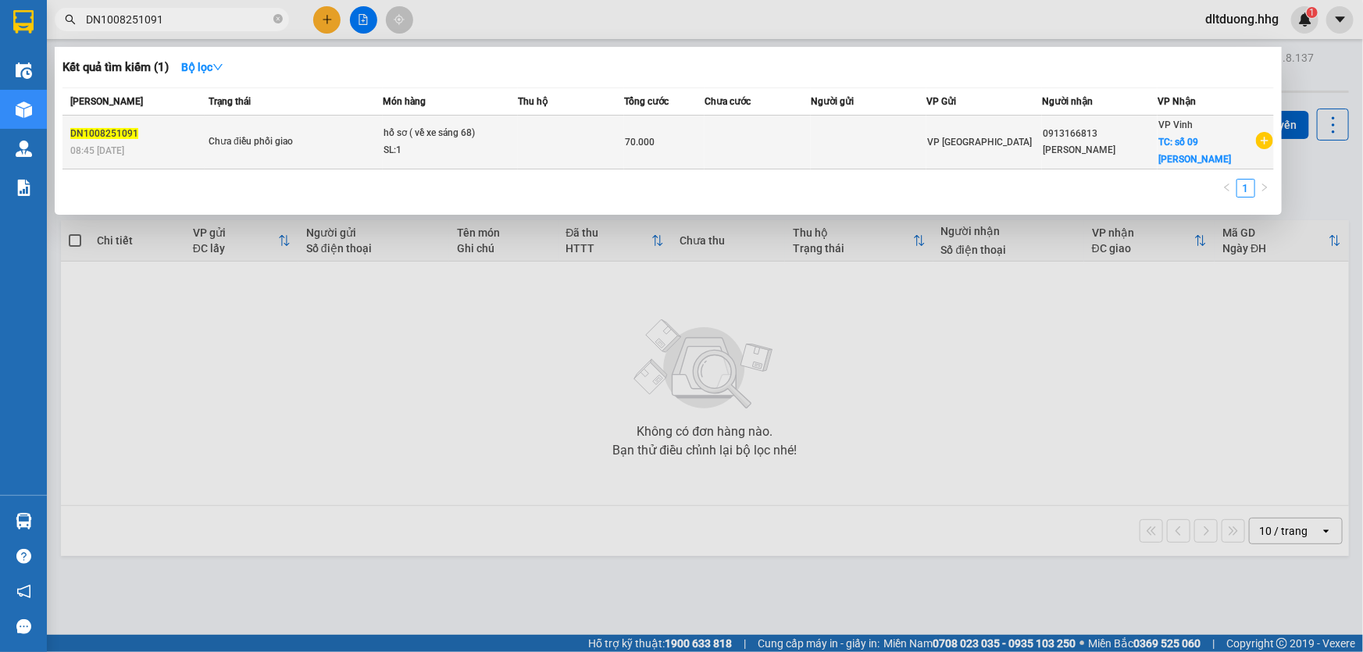
click at [1129, 150] on div "Nguyễn Như Quỳnh" at bounding box center [1100, 150] width 114 height 16
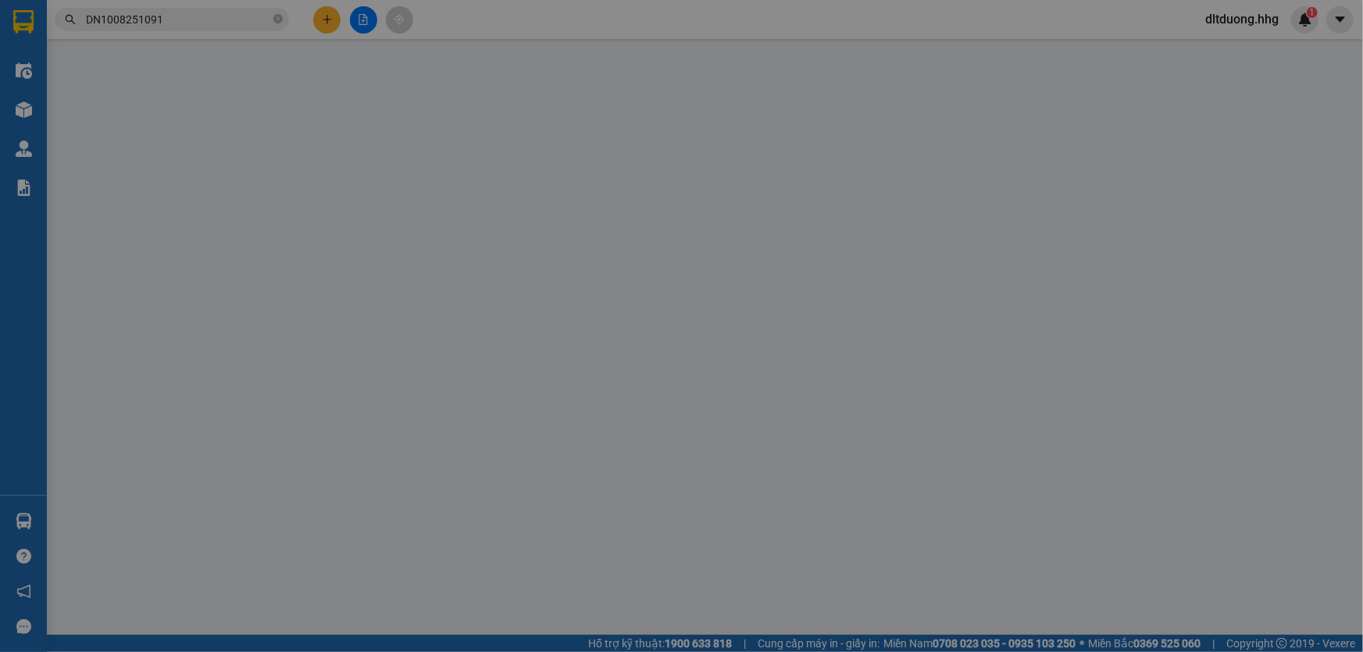
type input "0913166813"
type input "Nguyễn Như Quỳnh"
checkbox input "true"
type input "số 09 Nguyễn Sỹ Sách"
type input "70.000"
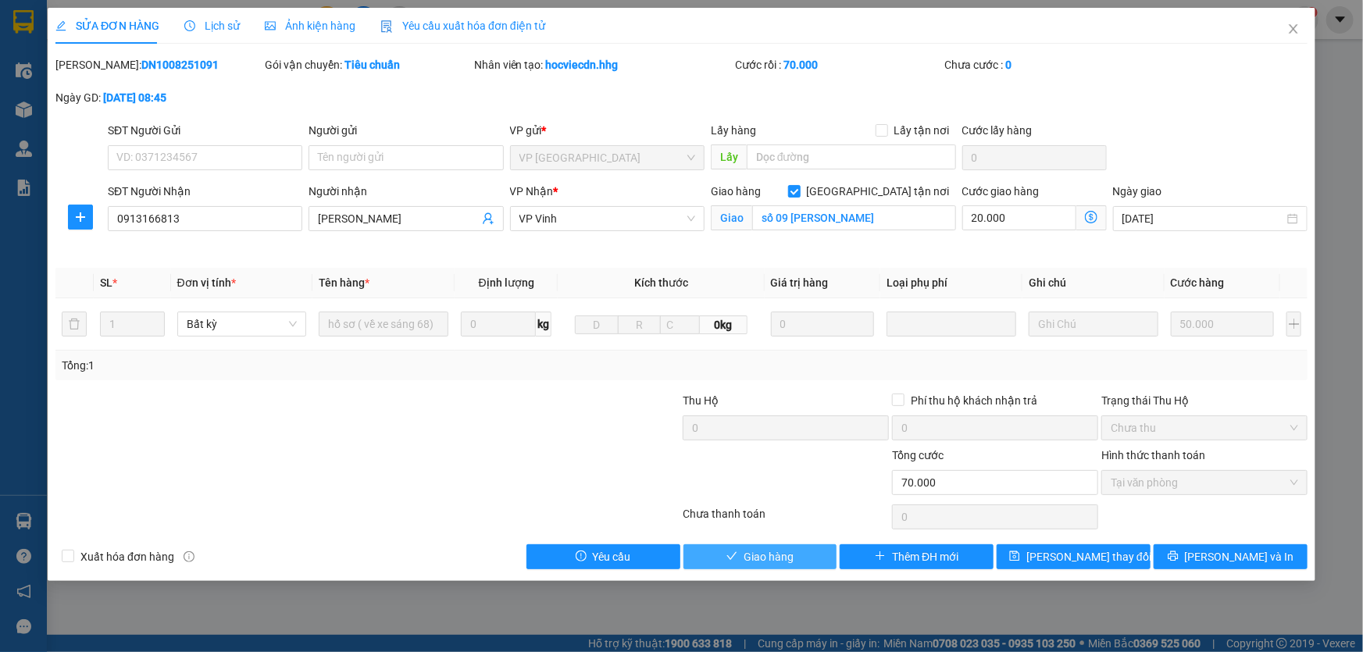
click at [818, 560] on button "Giao hàng" at bounding box center [760, 556] width 154 height 25
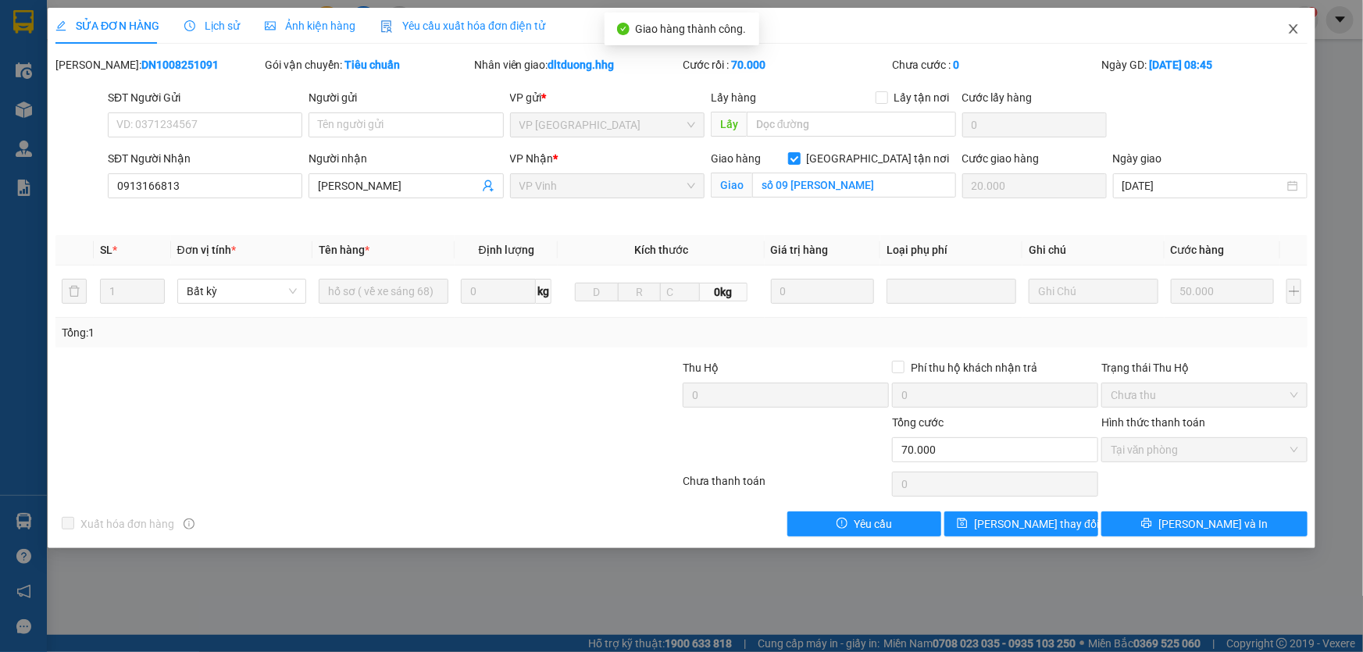
click at [1292, 33] on icon "close" at bounding box center [1293, 29] width 12 height 12
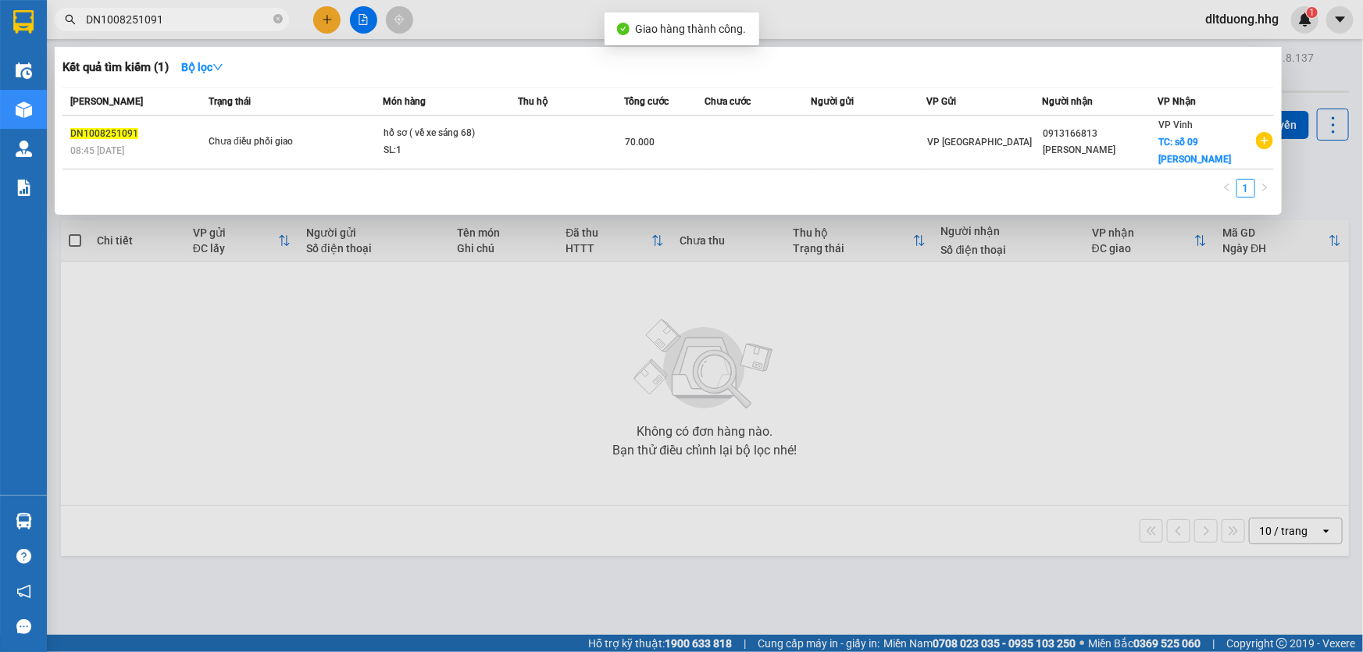
click at [231, 20] on input "DN1008251091" at bounding box center [178, 19] width 184 height 17
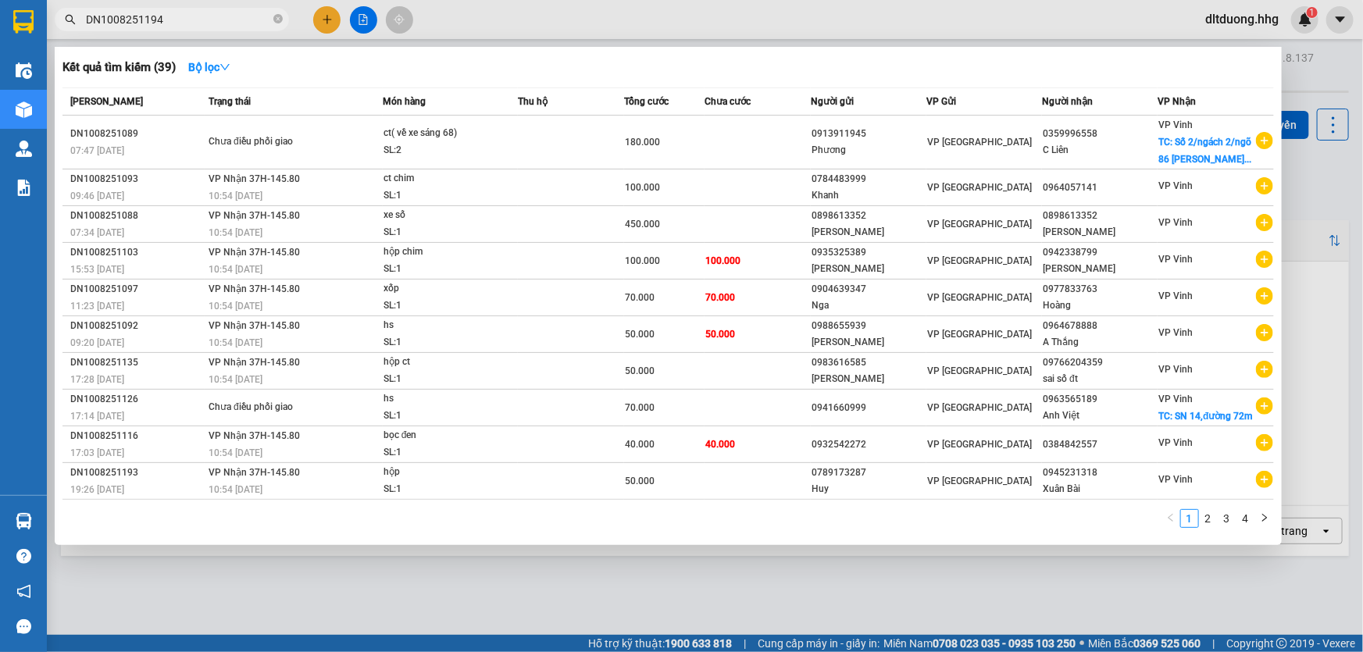
type input "DN1008251194"
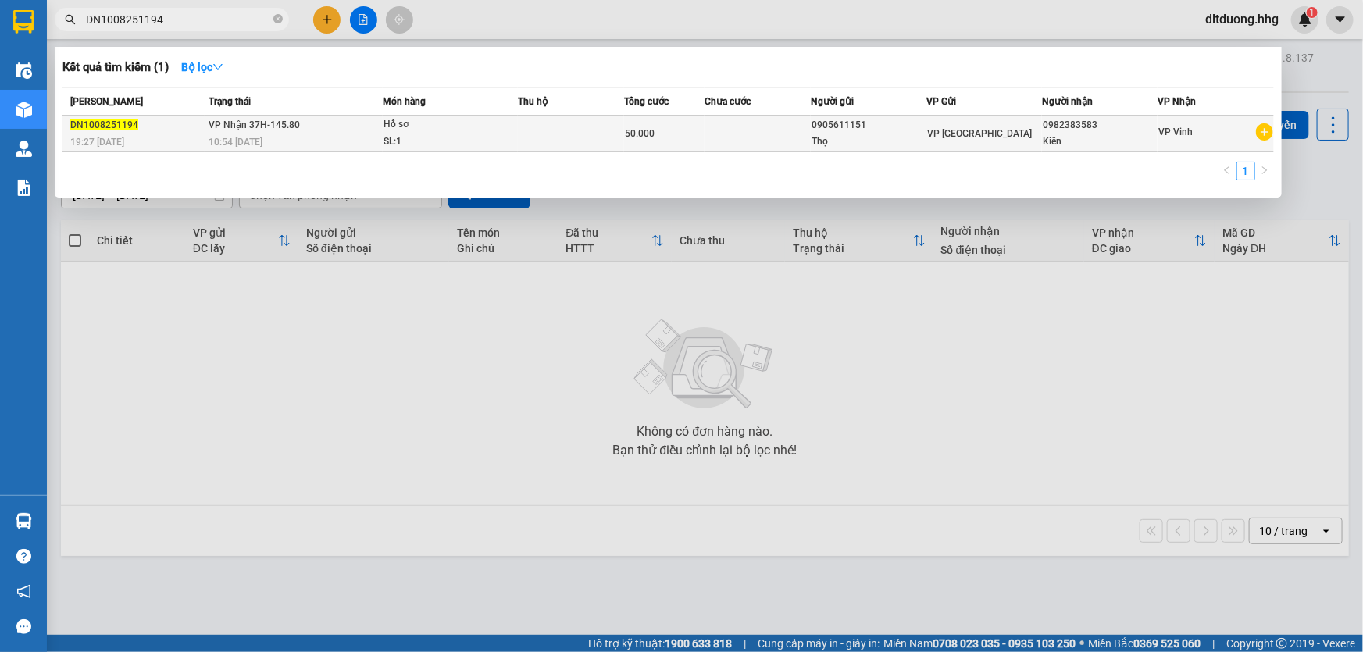
click at [1054, 144] on div "Kiên" at bounding box center [1100, 142] width 114 height 16
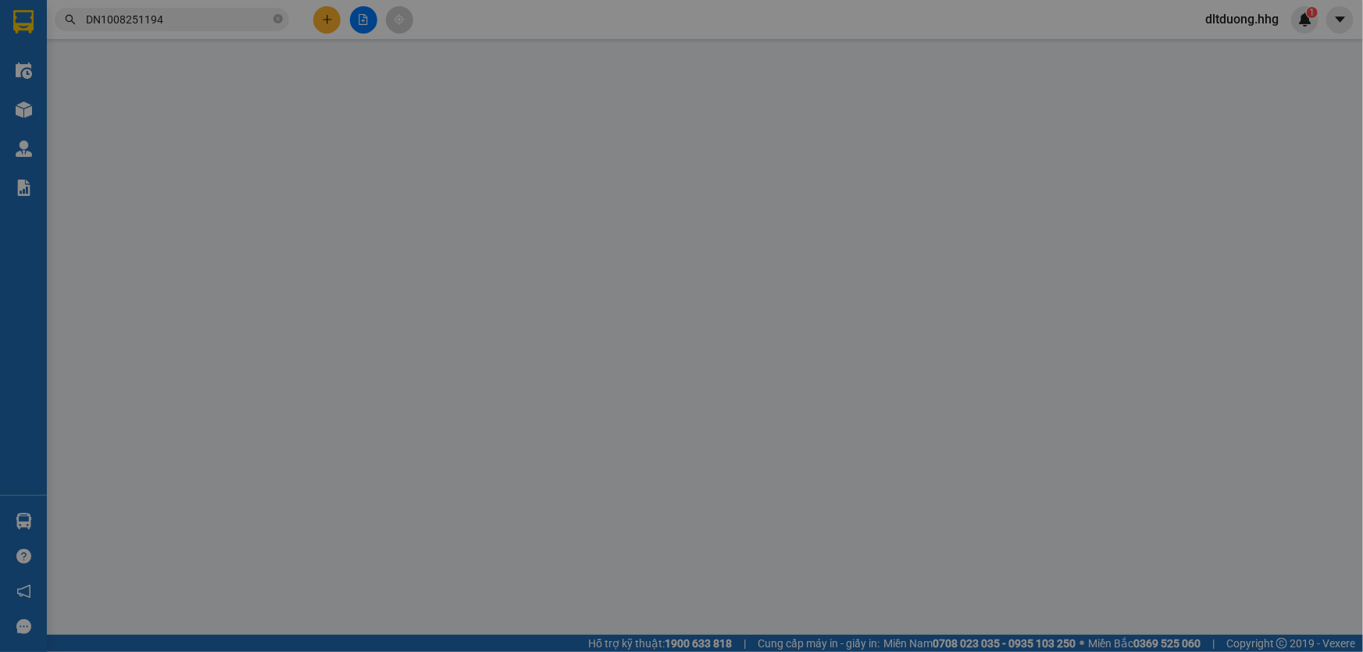
type input "0905611151"
type input "Thọ"
type input "0982383583"
type input "Kiên"
type input "50.000"
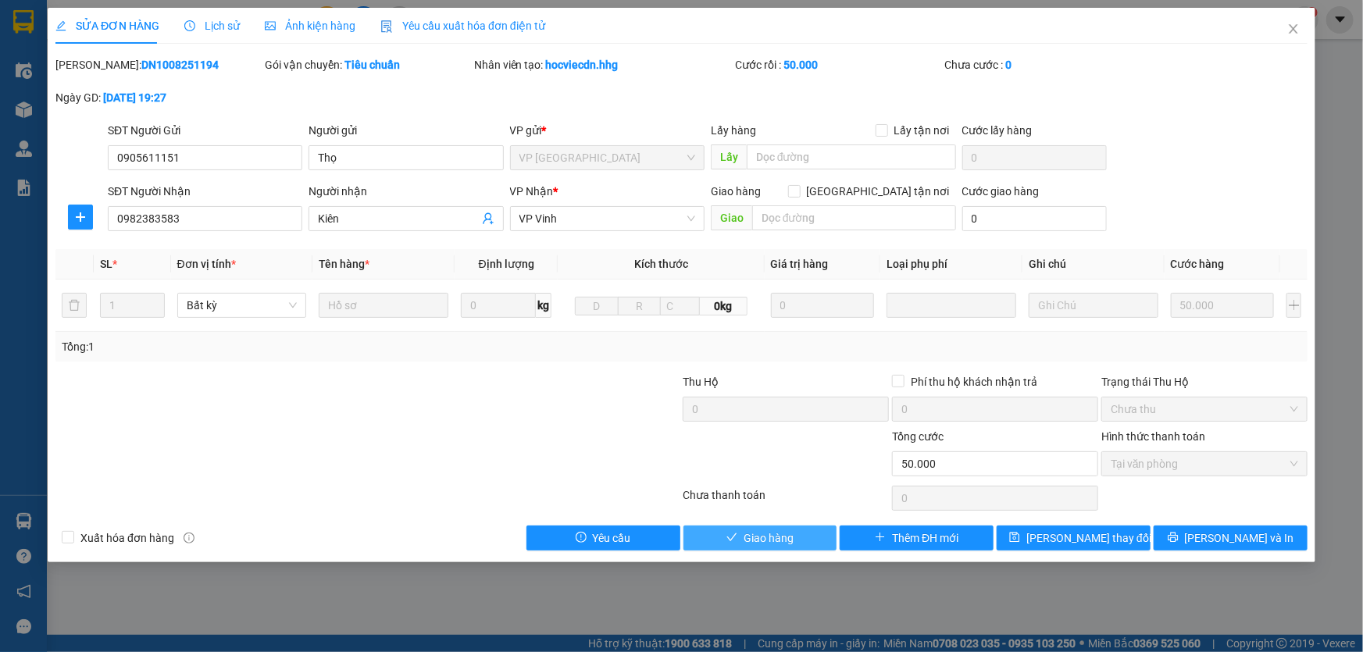
click at [787, 533] on span "Giao hàng" at bounding box center [768, 537] width 50 height 17
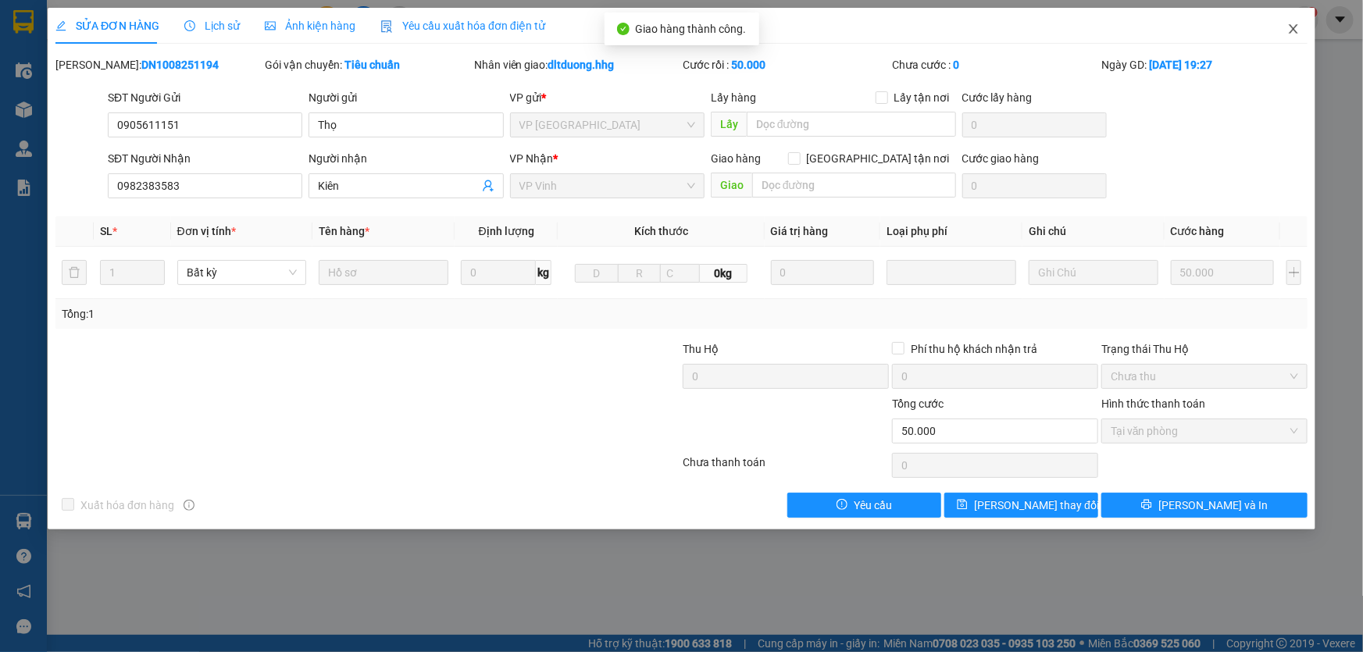
click at [1288, 28] on icon "close" at bounding box center [1293, 29] width 12 height 12
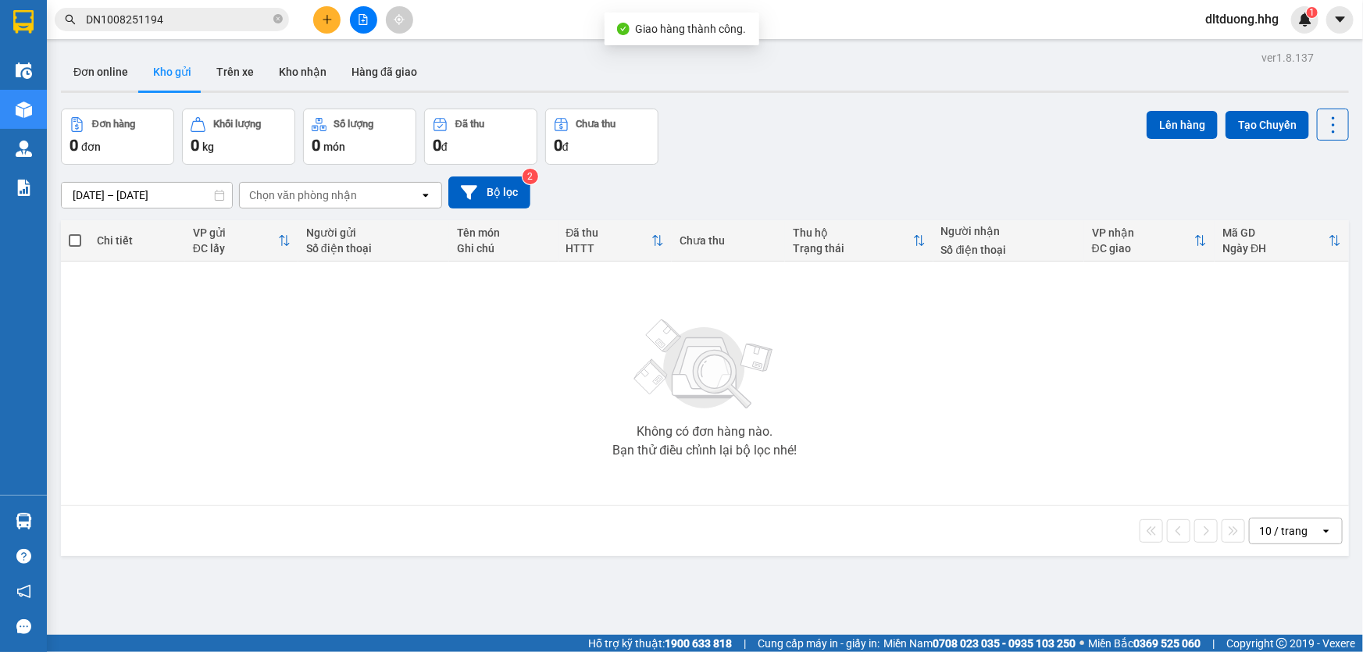
click at [245, 16] on input "DN1008251194" at bounding box center [178, 19] width 184 height 17
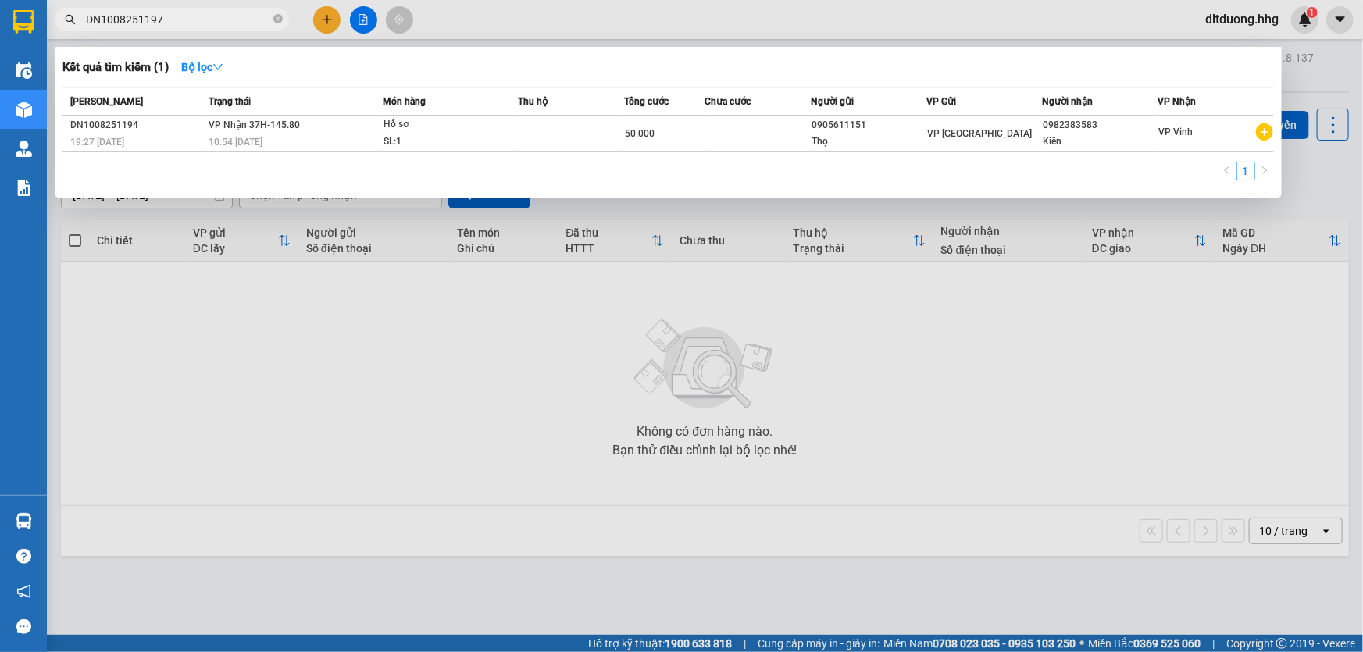
type input "DN1008251197"
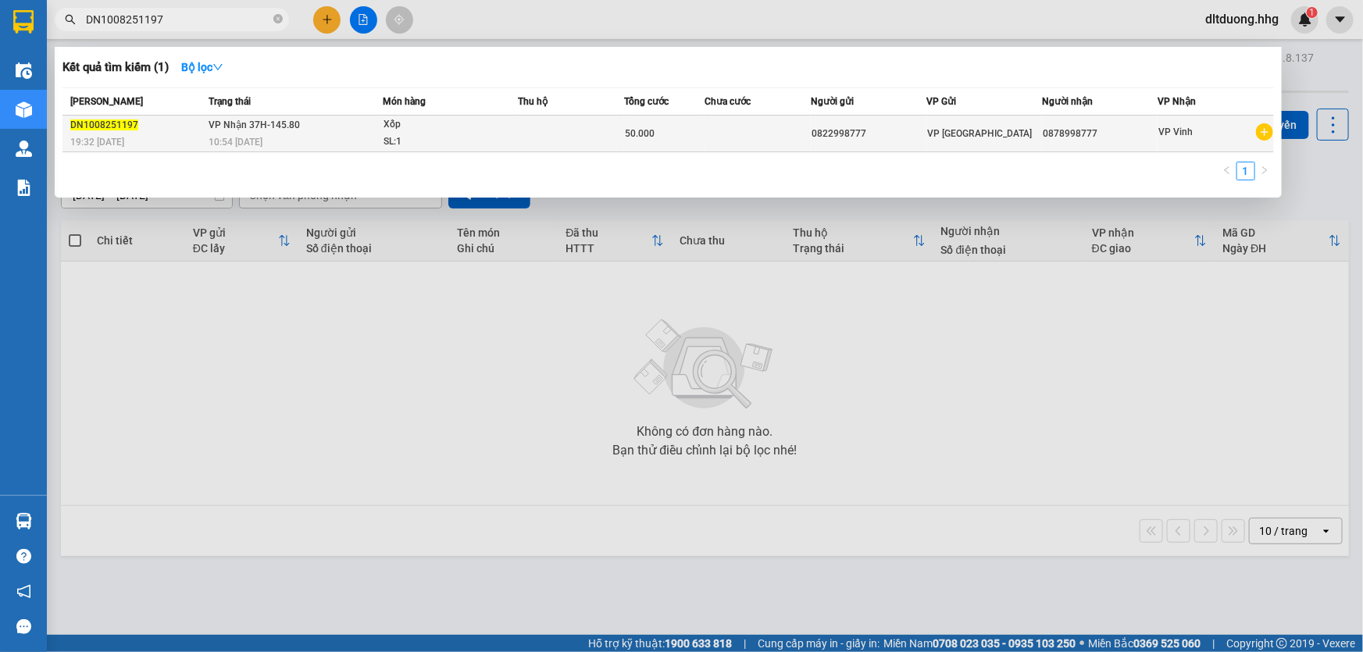
click at [806, 141] on td at bounding box center [757, 134] width 107 height 37
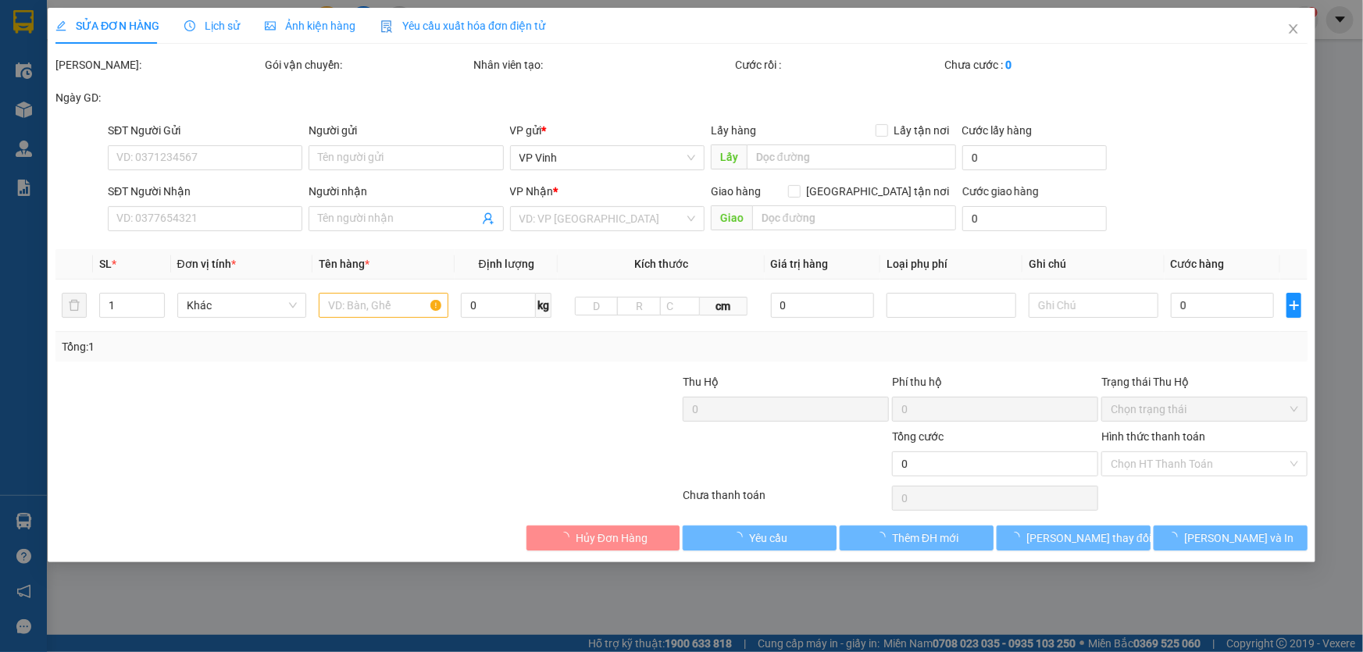
type input "0822998777"
type input "0878998777"
type input "50.000"
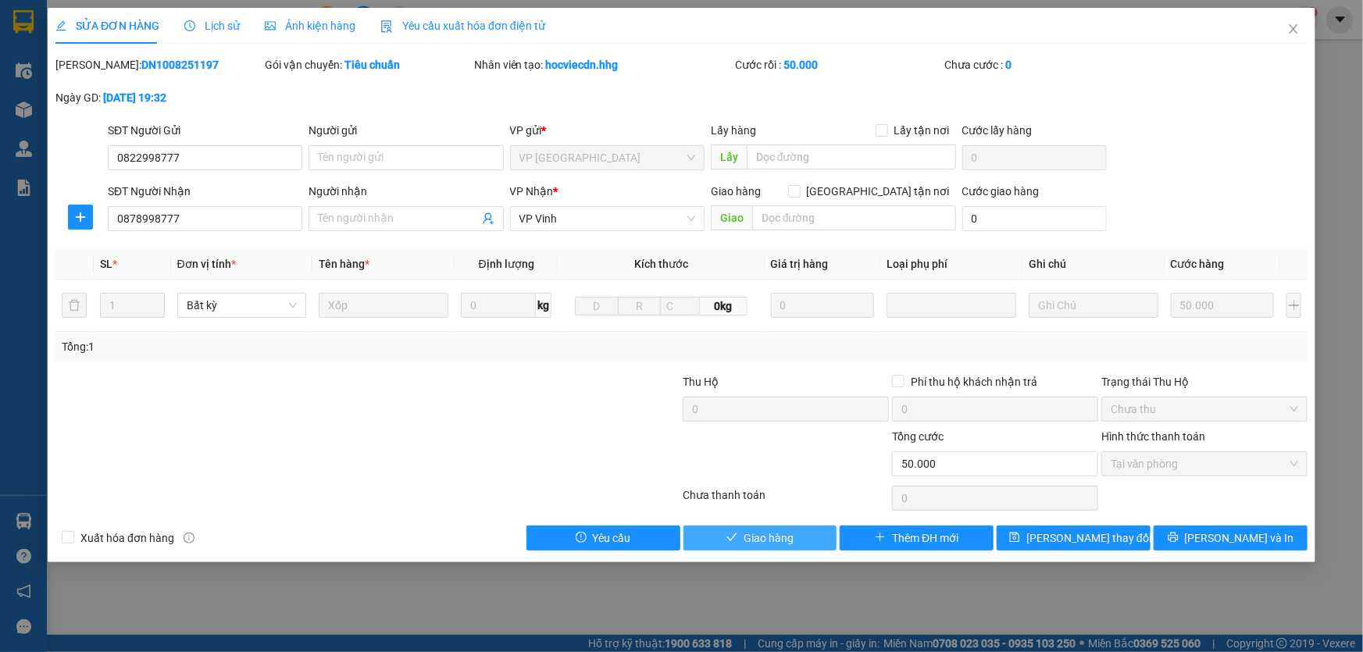
click at [726, 540] on icon "check" at bounding box center [731, 537] width 11 height 11
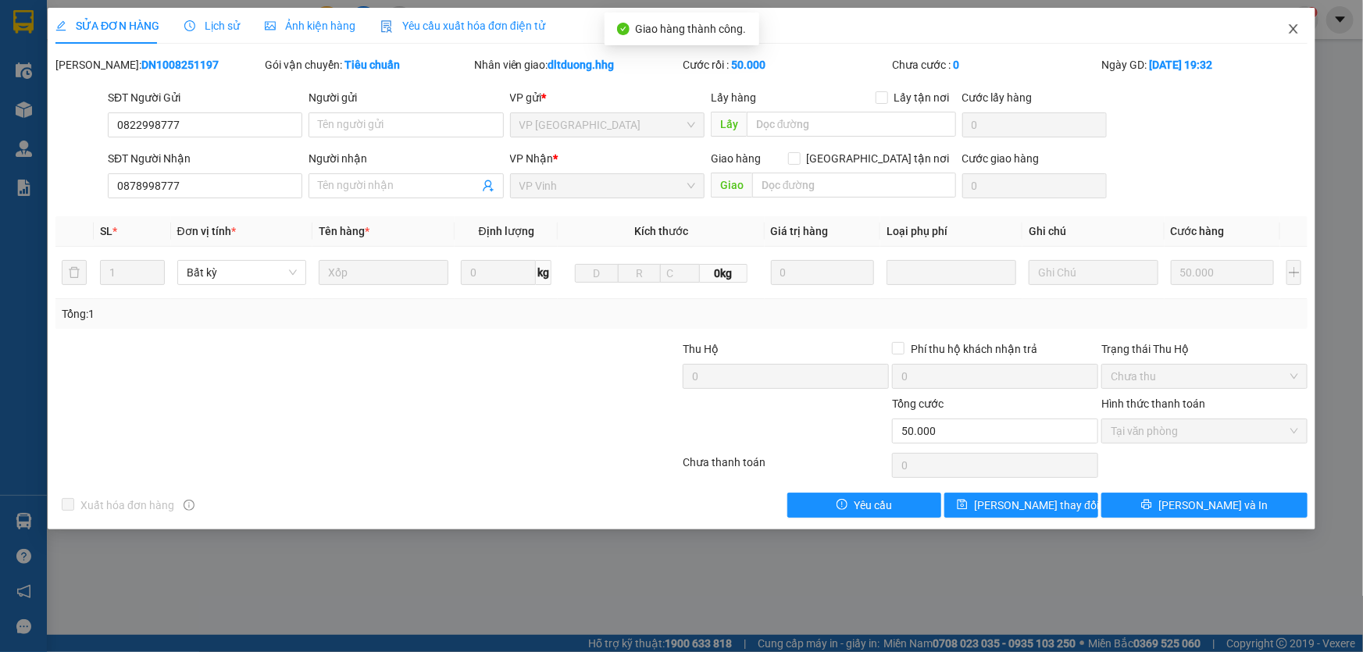
click at [1290, 33] on icon "close" at bounding box center [1293, 28] width 9 height 9
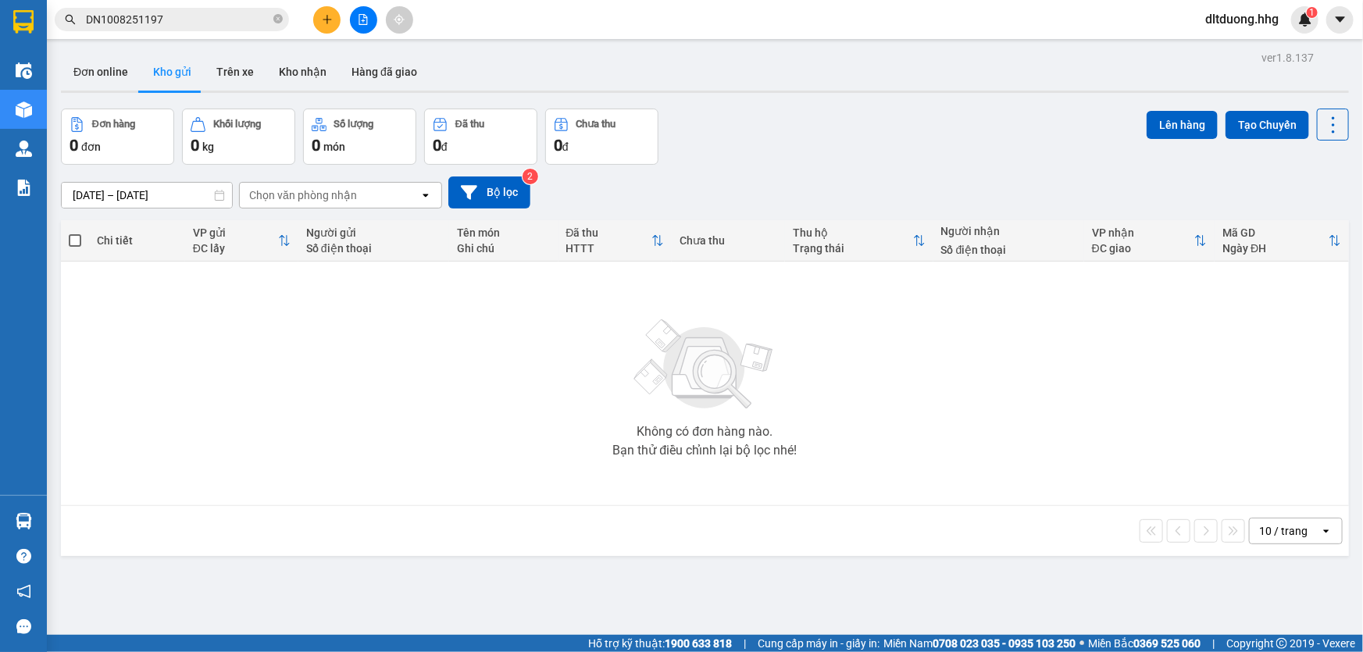
click at [240, 18] on input "DN1008251197" at bounding box center [178, 19] width 184 height 17
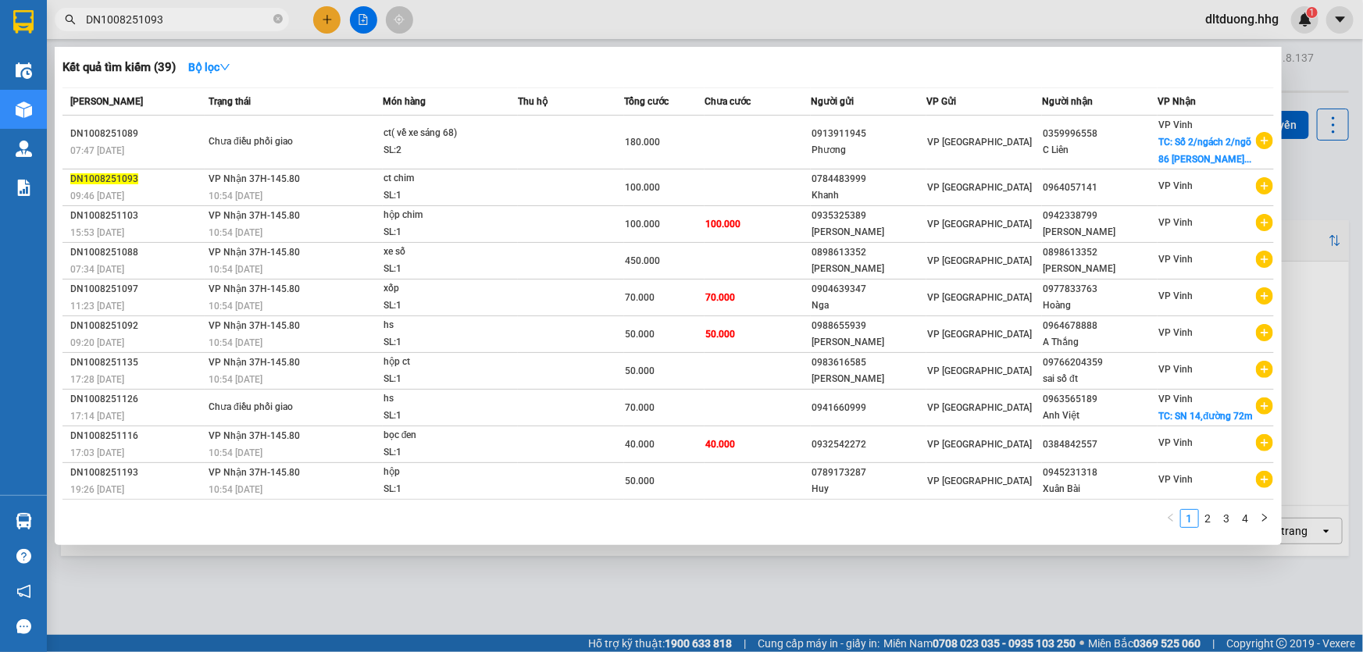
type input "DN1008251093"
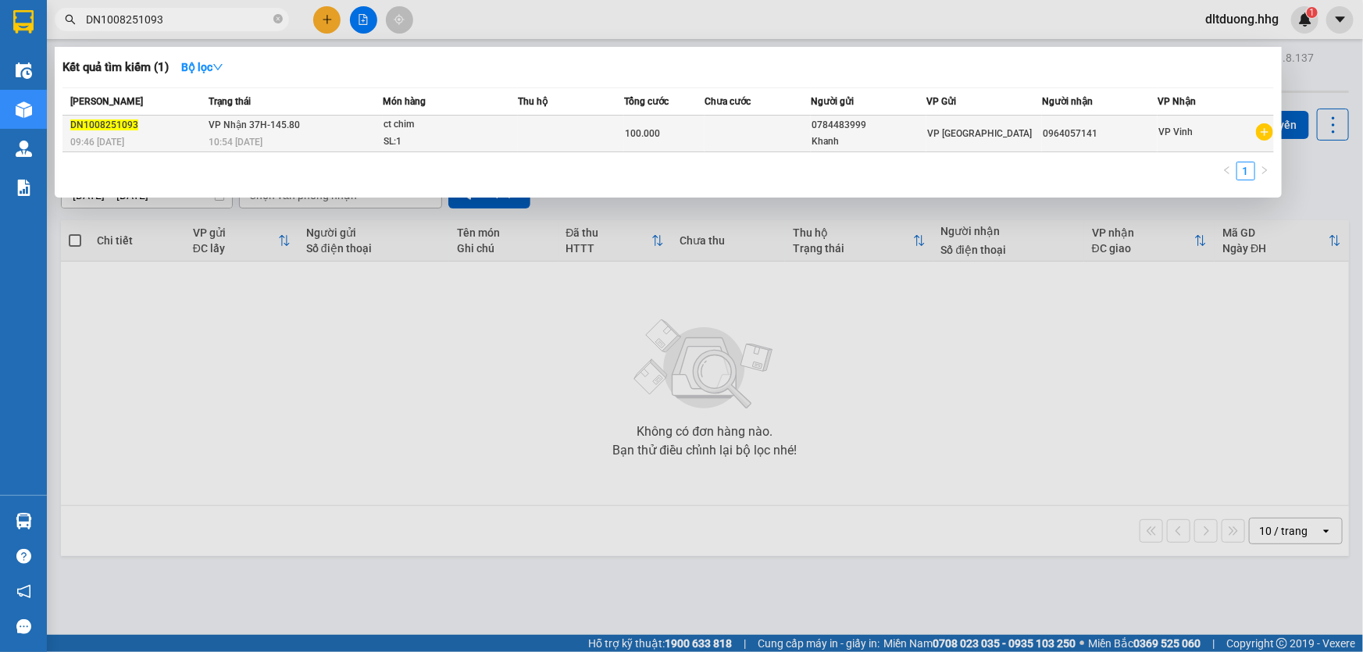
click at [843, 141] on div "Khanh" at bounding box center [868, 142] width 114 height 16
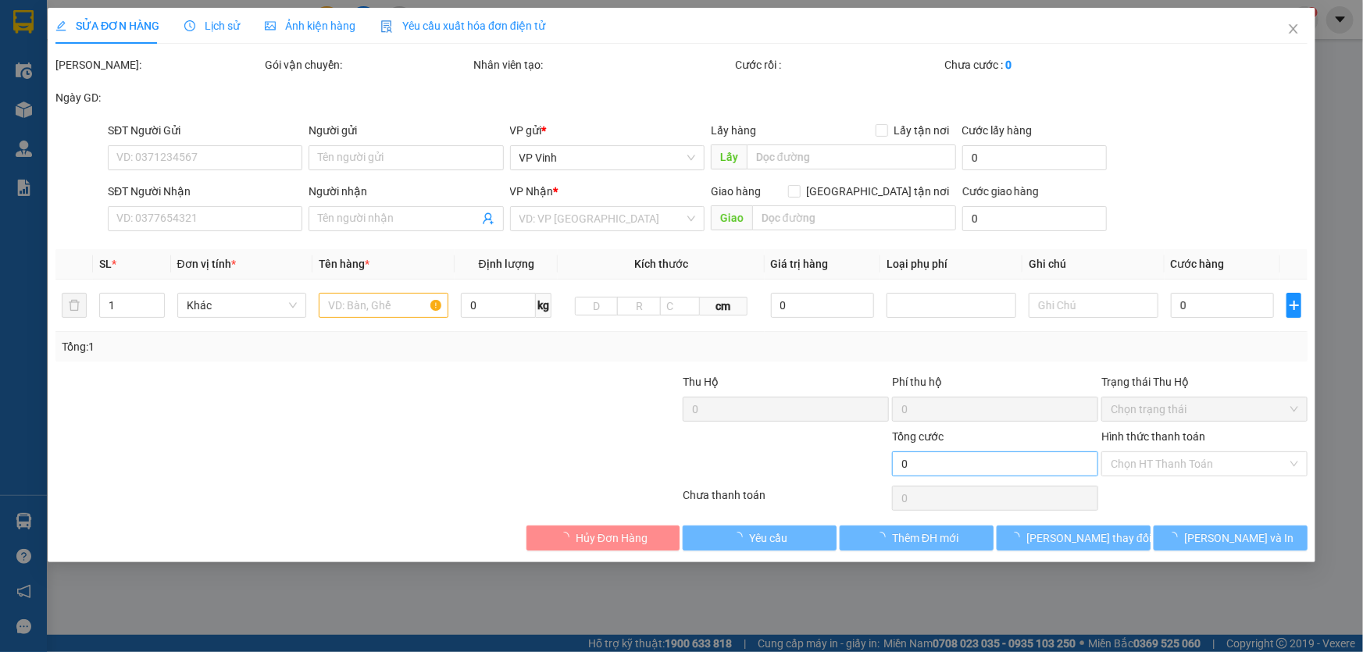
type input "0784483999"
type input "Khanh"
type input "0964057141"
type input "100.000"
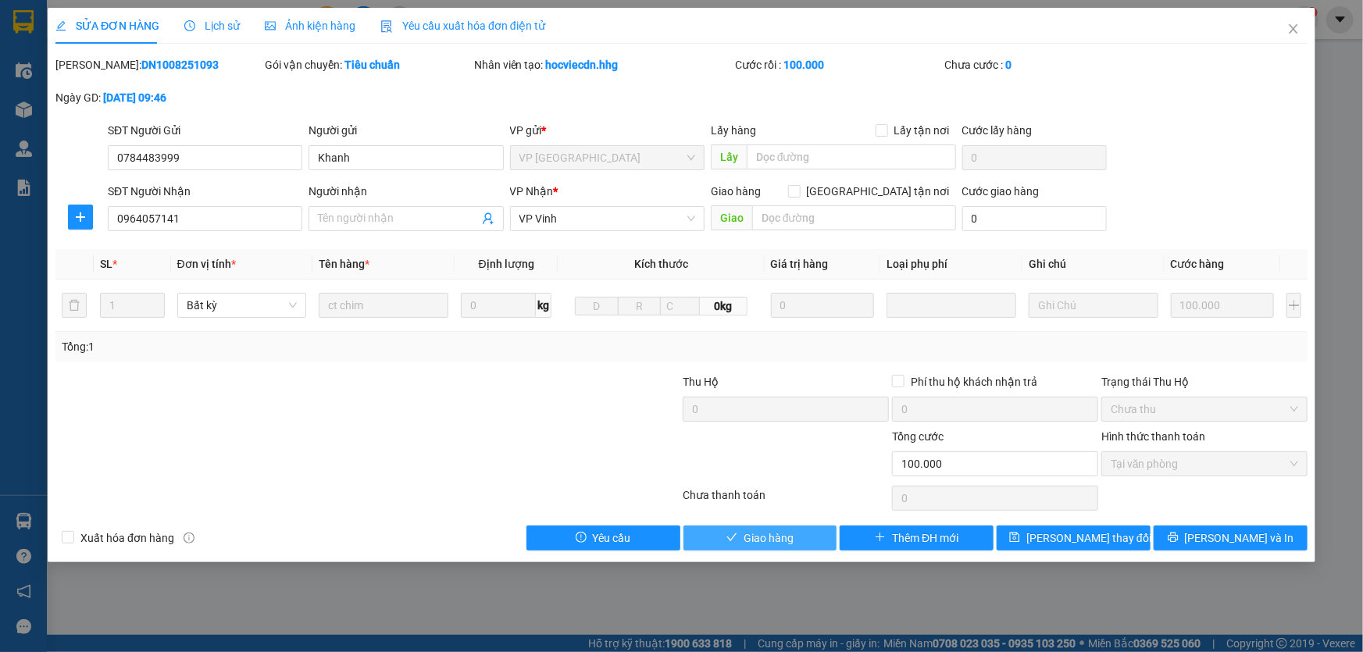
click at [783, 537] on span "Giao hàng" at bounding box center [768, 537] width 50 height 17
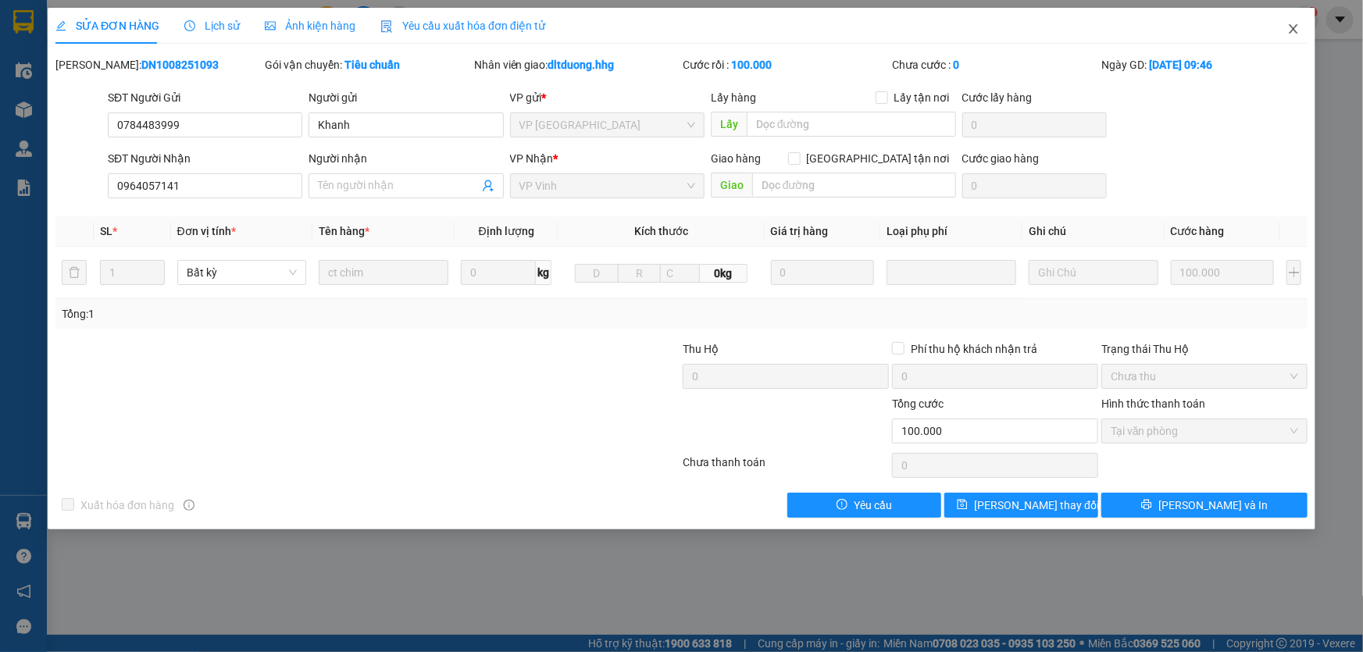
click at [1299, 30] on span "Close" at bounding box center [1293, 30] width 44 height 44
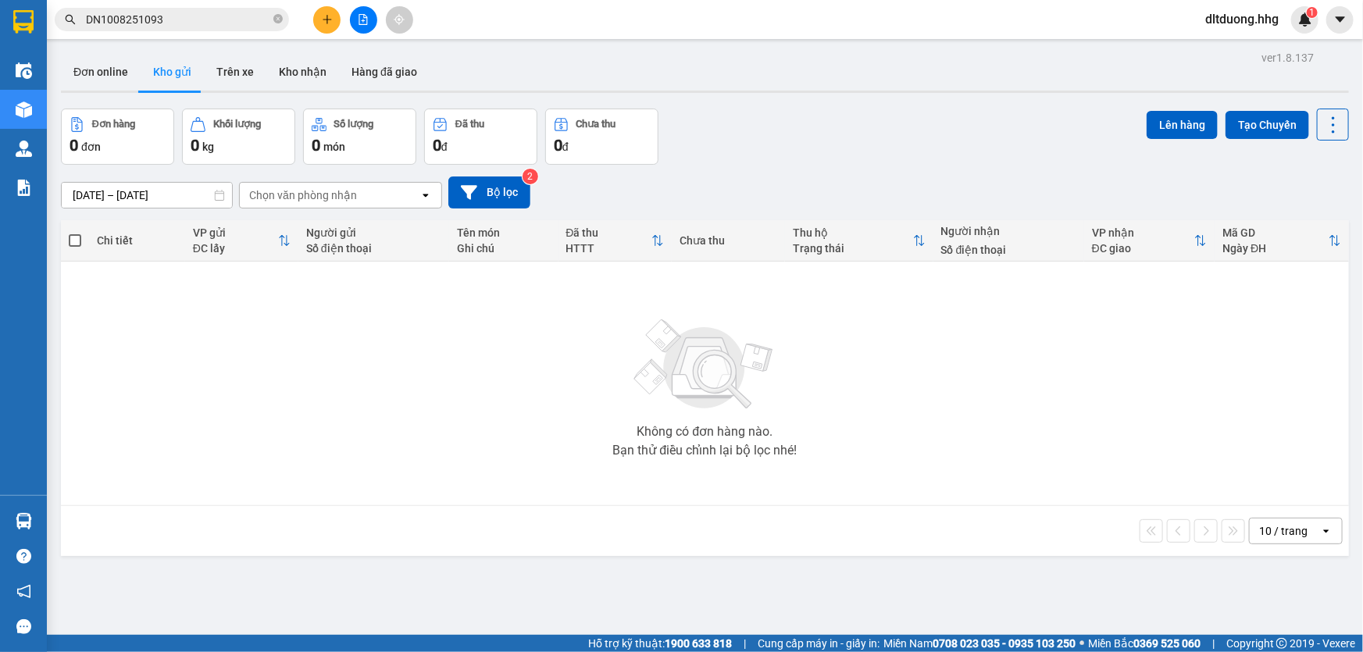
click at [187, 19] on input "DN1008251093" at bounding box center [178, 19] width 184 height 17
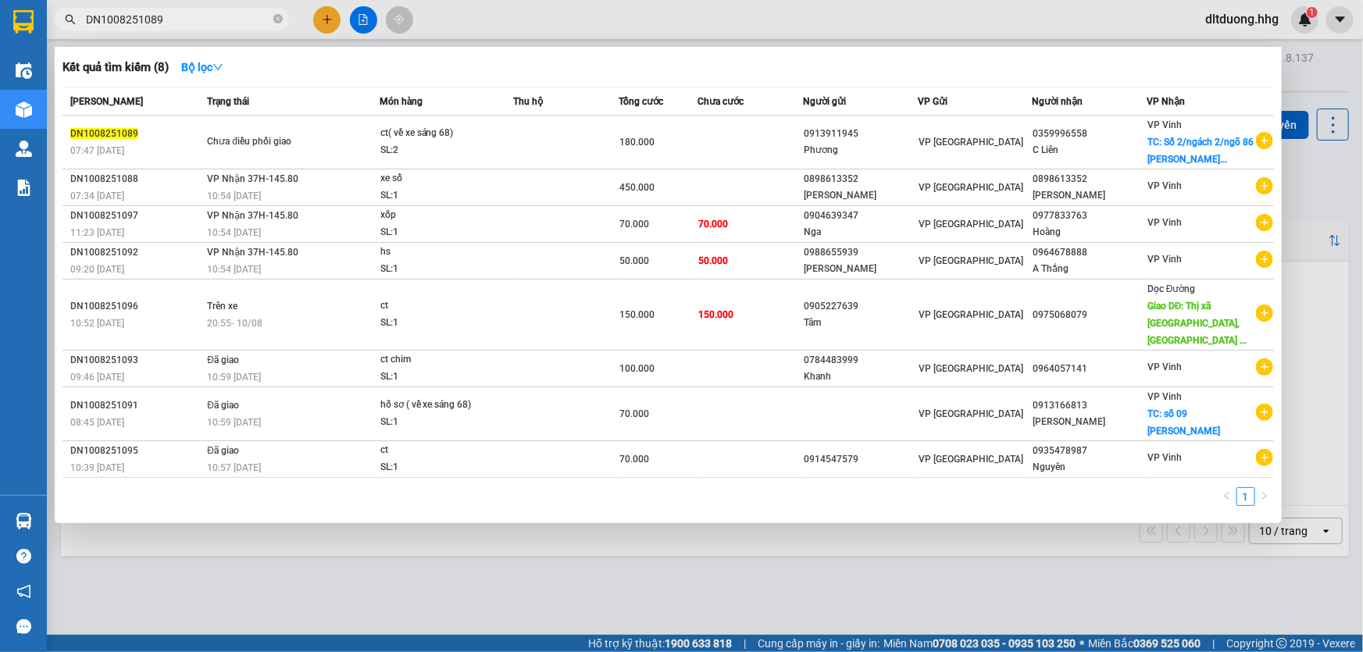
type input "DN1008251089"
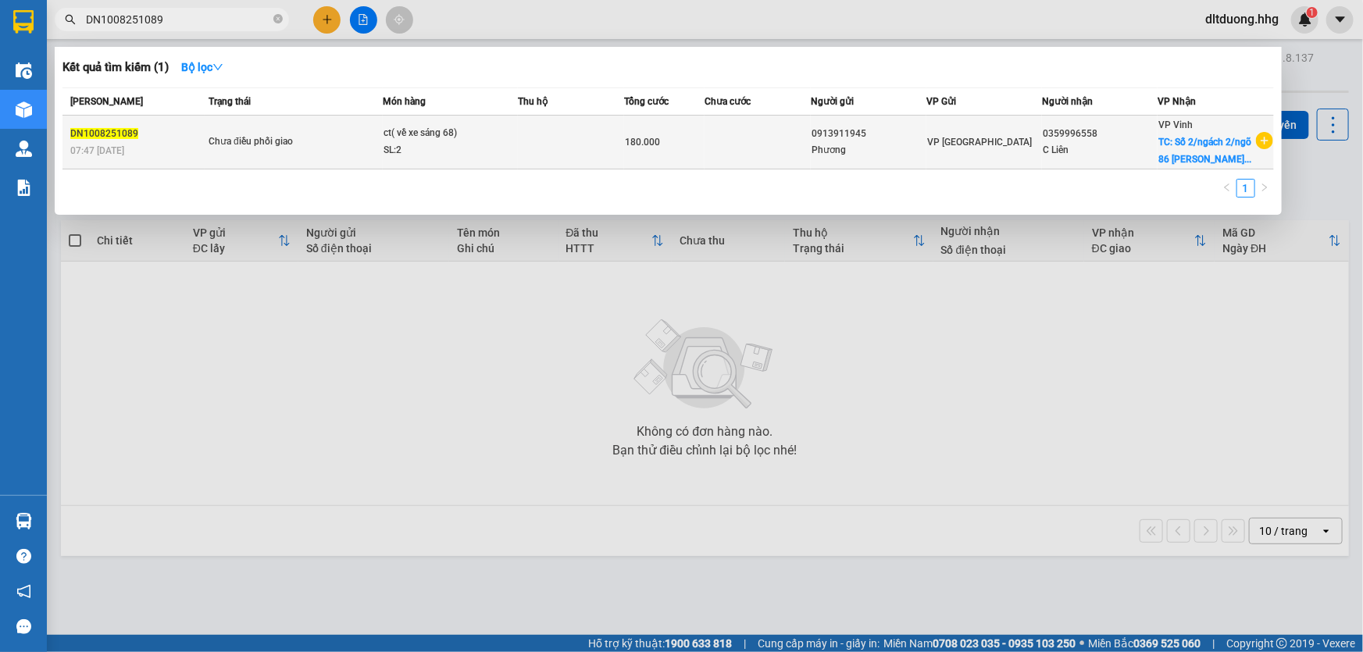
click at [879, 126] on div "0913911945" at bounding box center [868, 134] width 114 height 16
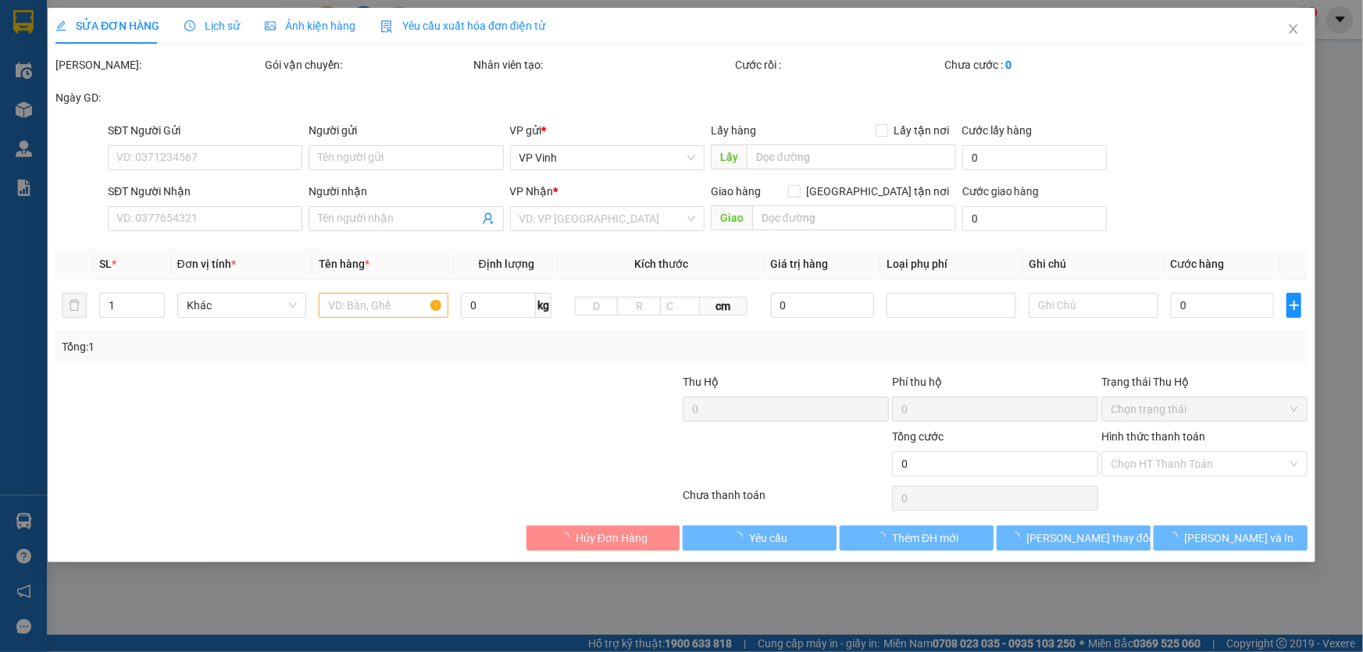
type input "0913911945"
type input "Phương"
type input "0359996558"
type input "C Liên"
checkbox input "true"
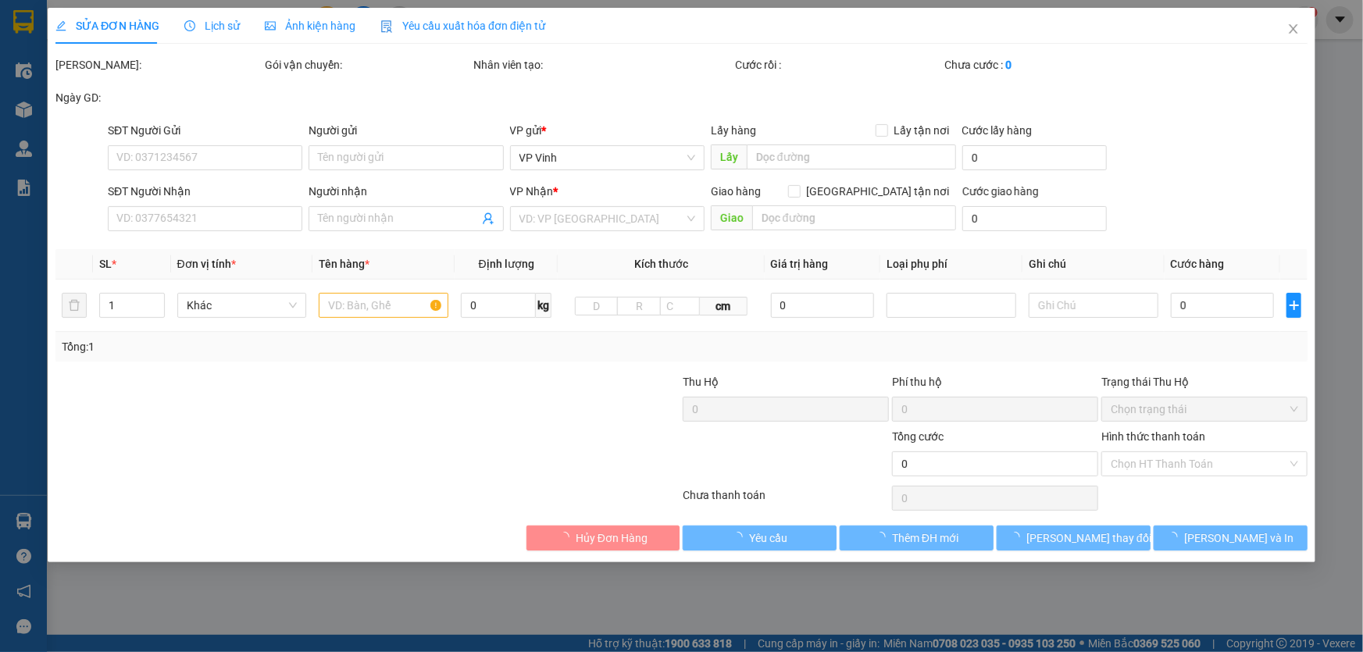
type input "Số 2/ngách 2/ngõ 86 Lý Thường Kiệt"
type input "180.000"
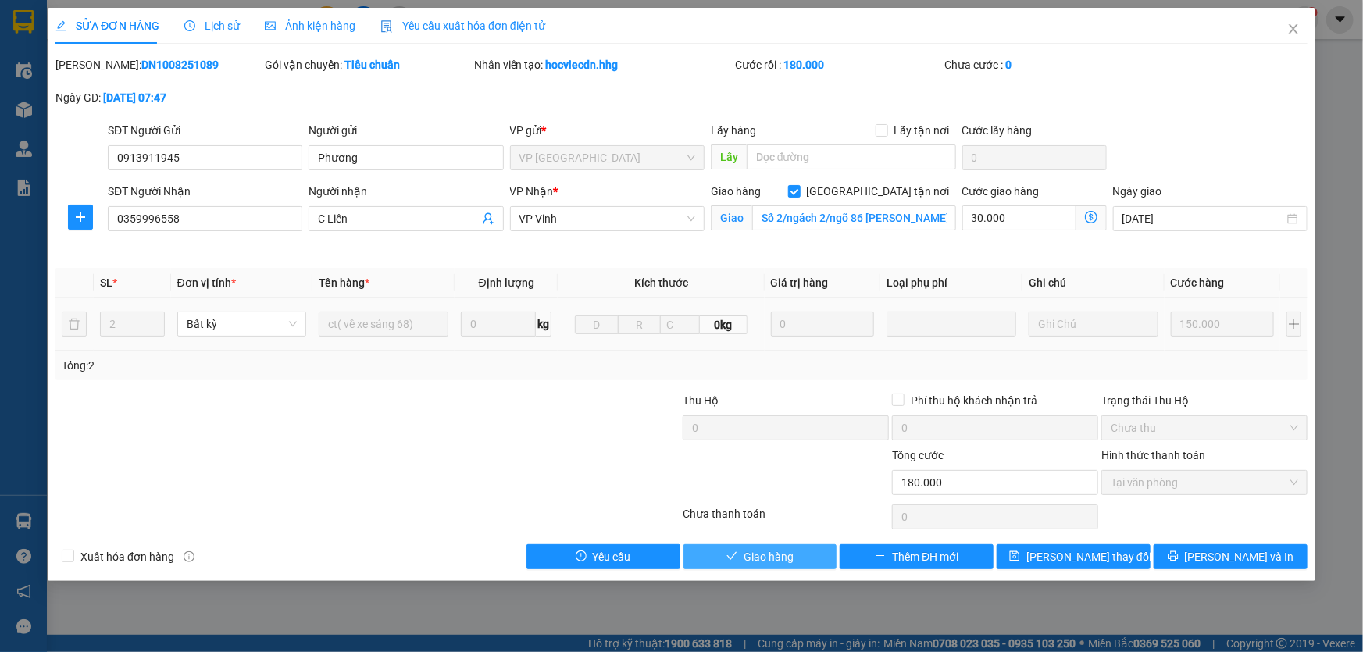
click at [804, 554] on button "Giao hàng" at bounding box center [760, 556] width 154 height 25
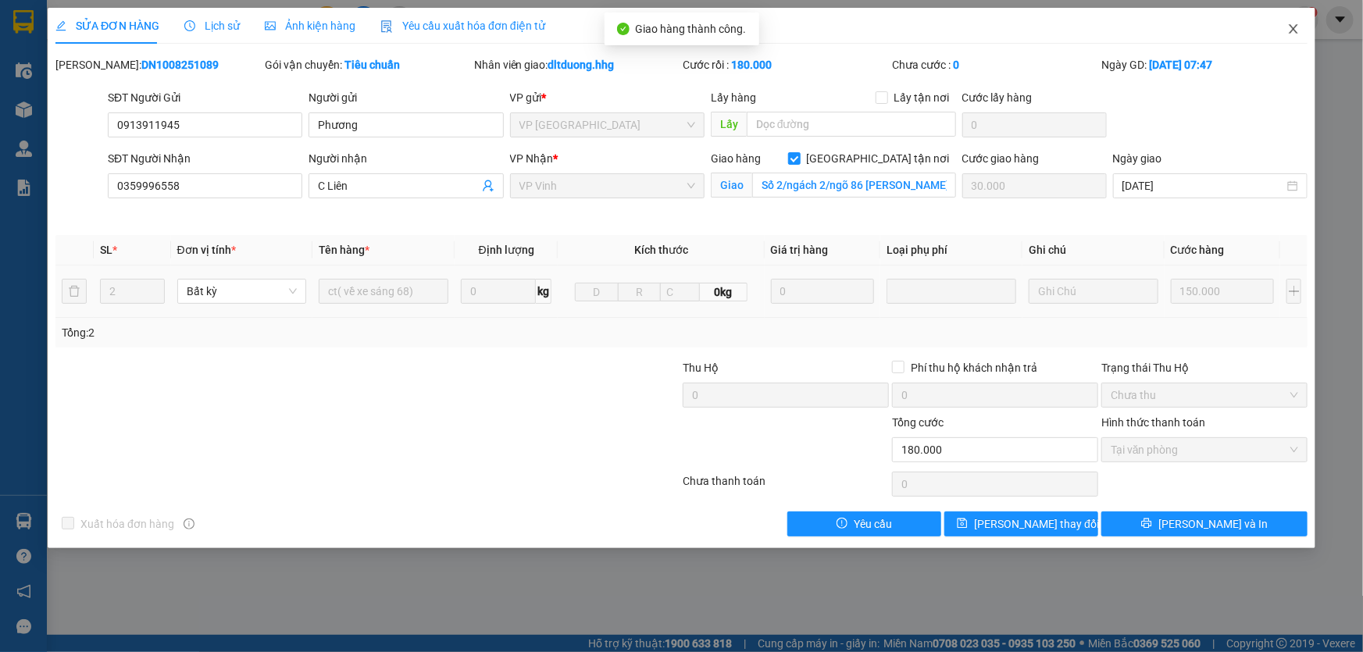
click at [1289, 23] on icon "close" at bounding box center [1293, 29] width 12 height 12
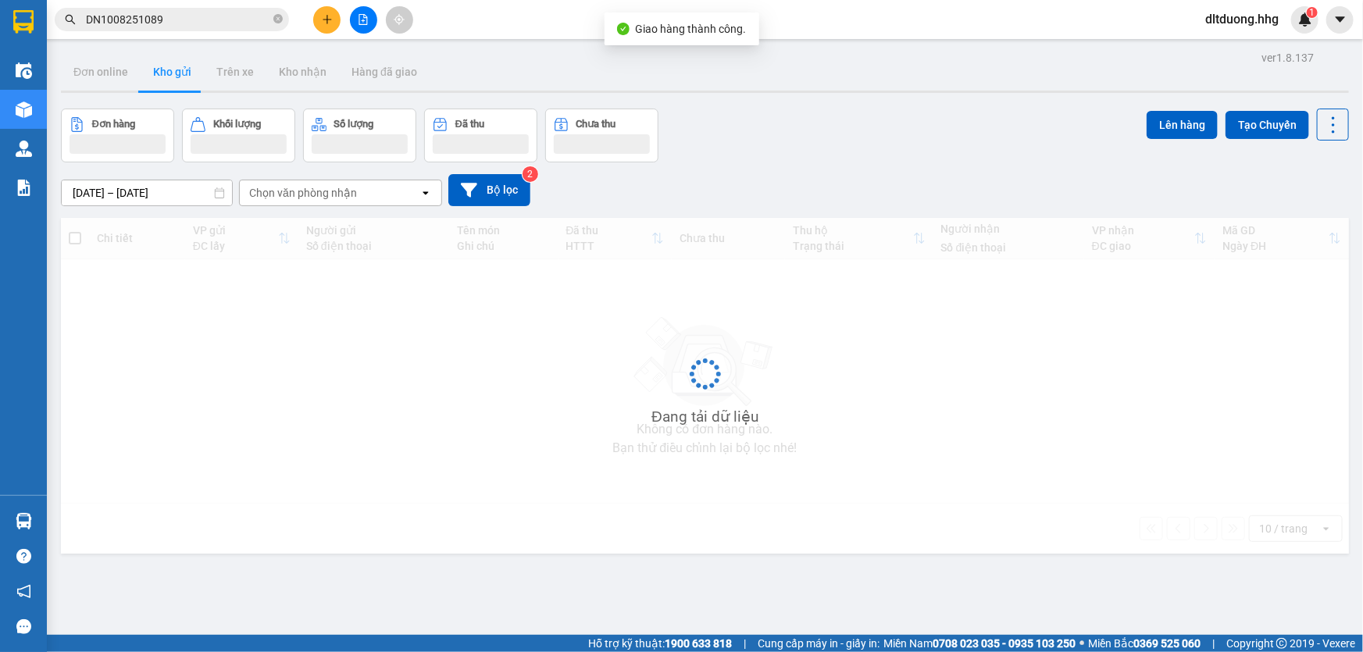
click at [198, 21] on input "DN1008251089" at bounding box center [178, 19] width 184 height 17
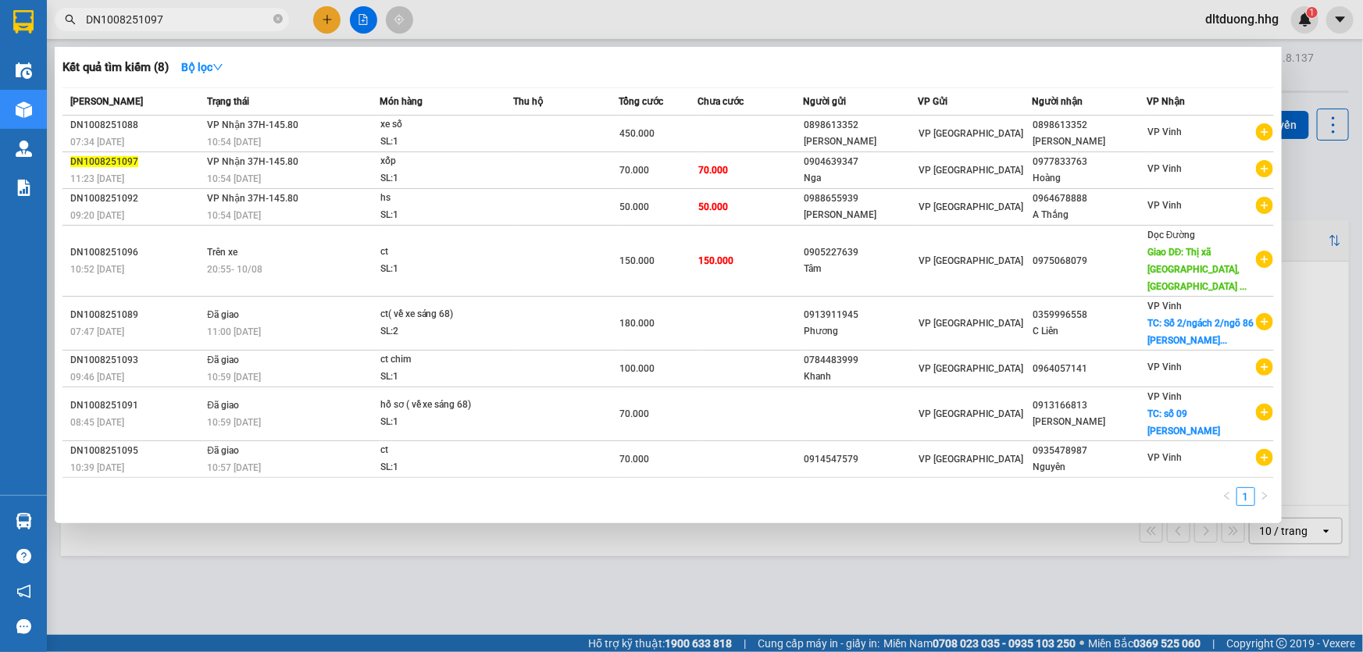
type input "DN1008251097"
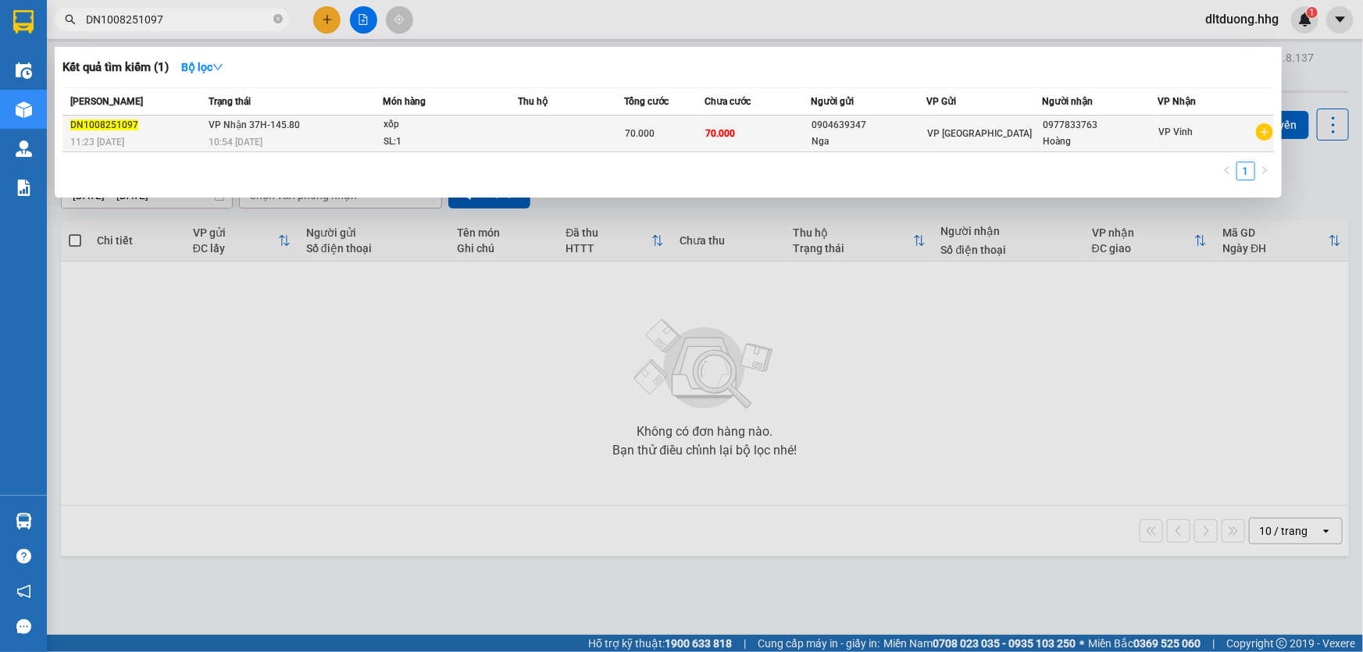
click at [816, 138] on div "Nga" at bounding box center [868, 142] width 114 height 16
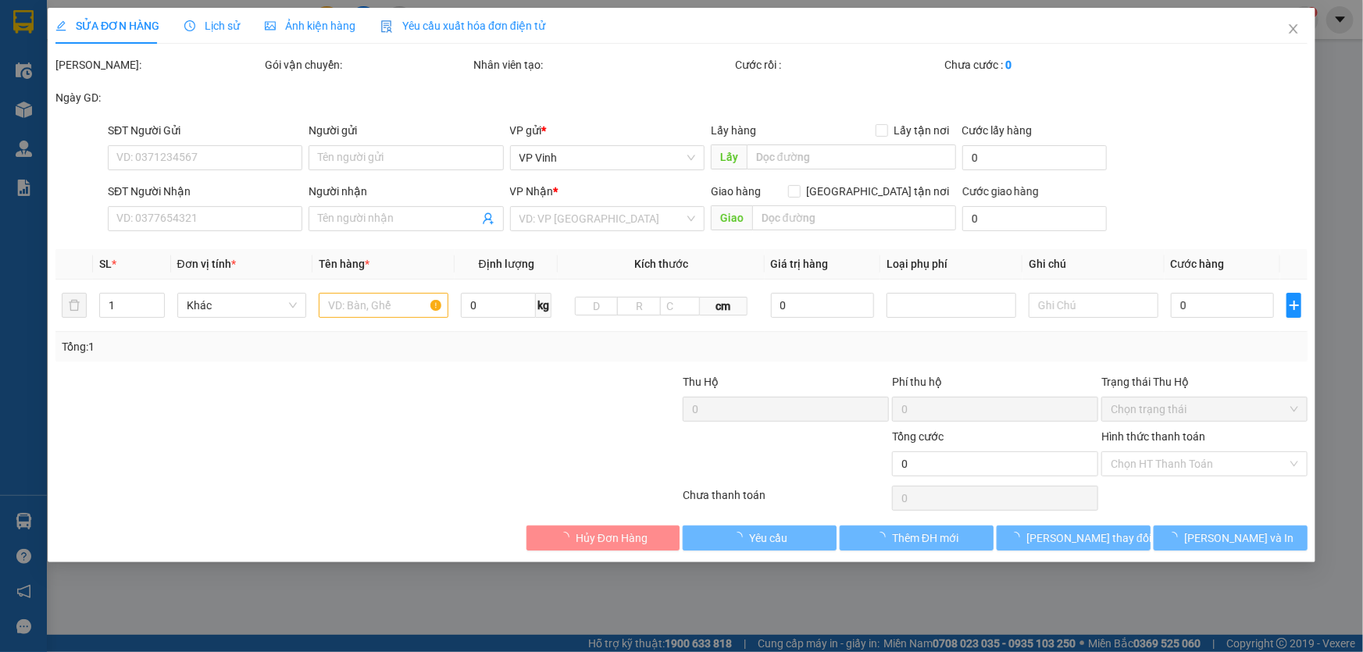
type input "0904639347"
type input "Nga"
type input "0977833763"
type input "Hoàng"
type input "70.000"
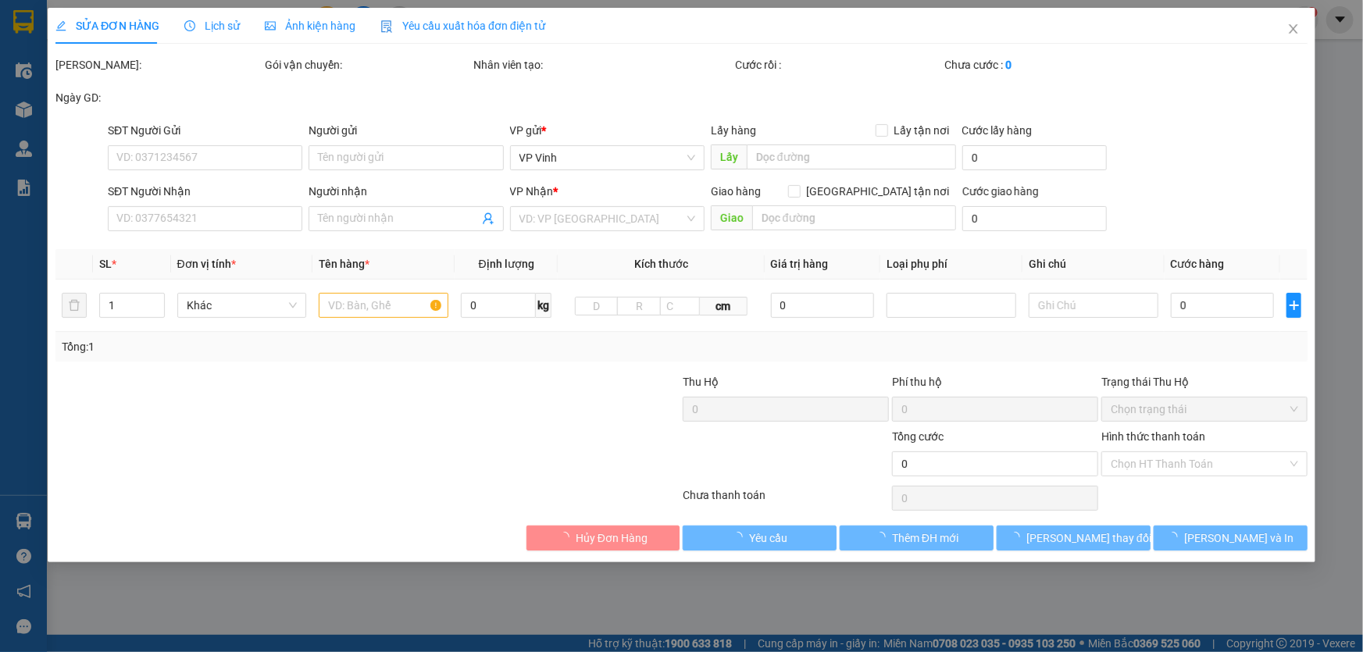
type input "70.000"
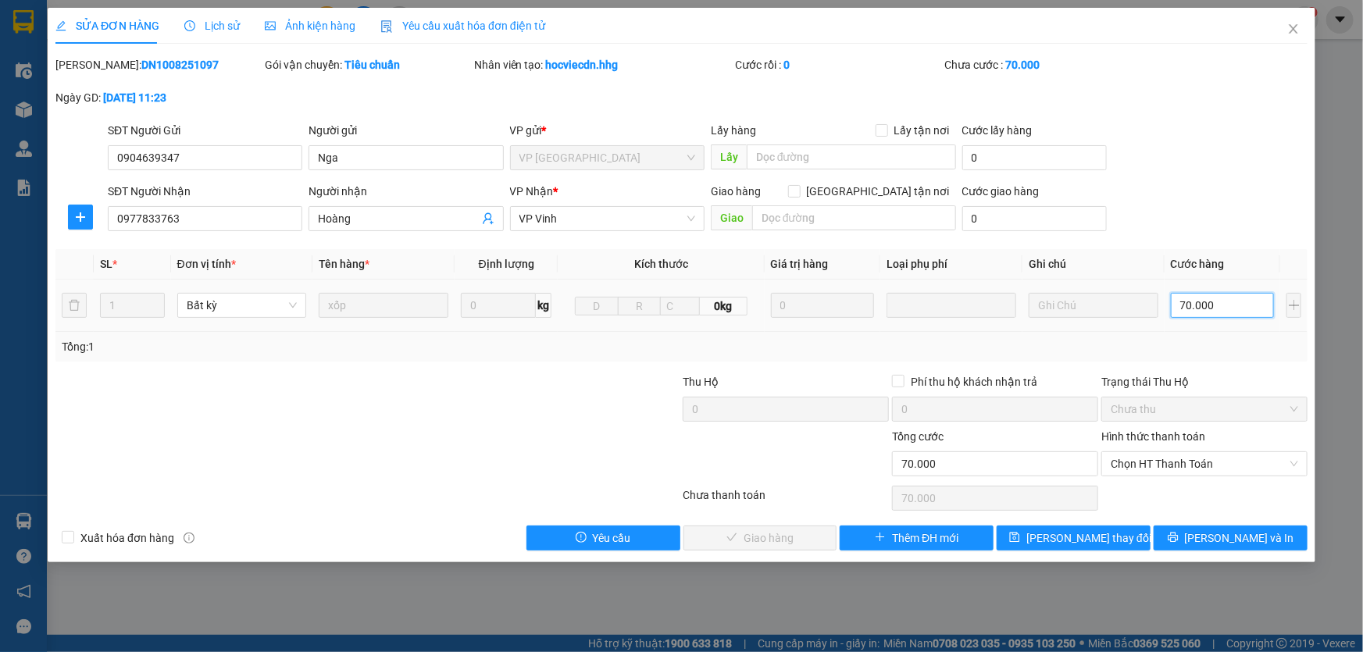
click at [1207, 311] on input "70.000" at bounding box center [1223, 305] width 104 height 25
type input "5"
type input "50"
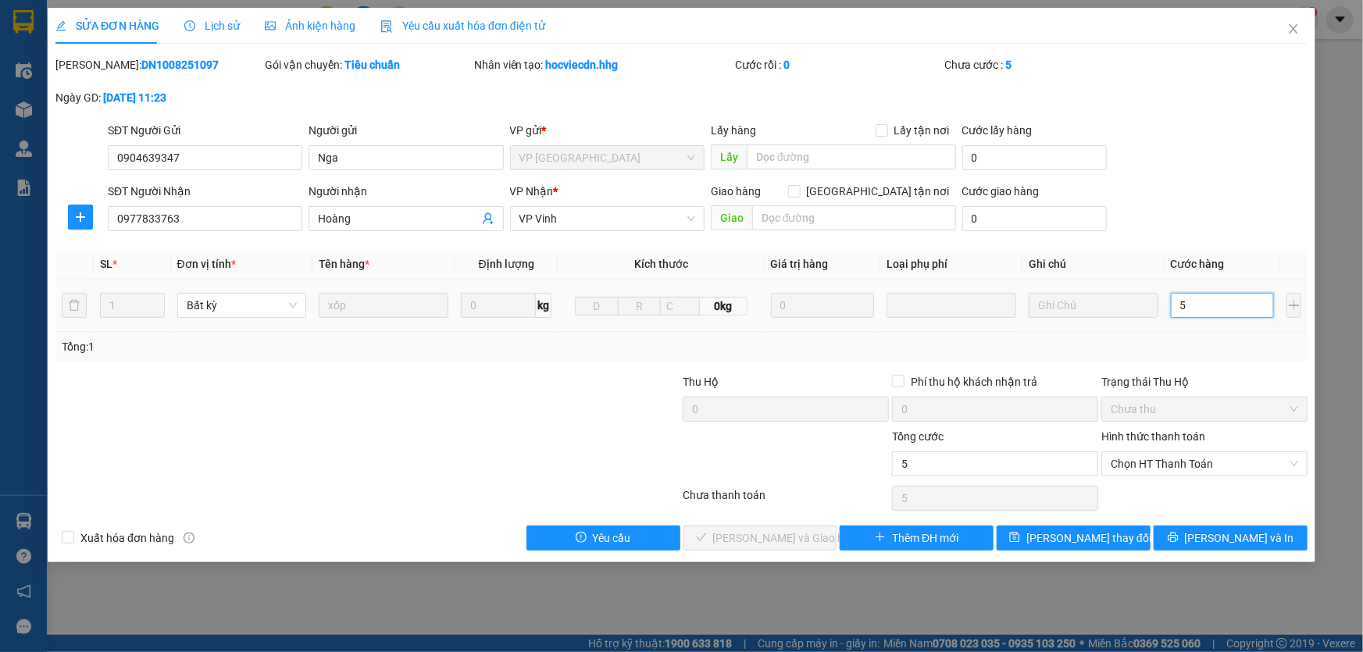
type input "50"
type input "500"
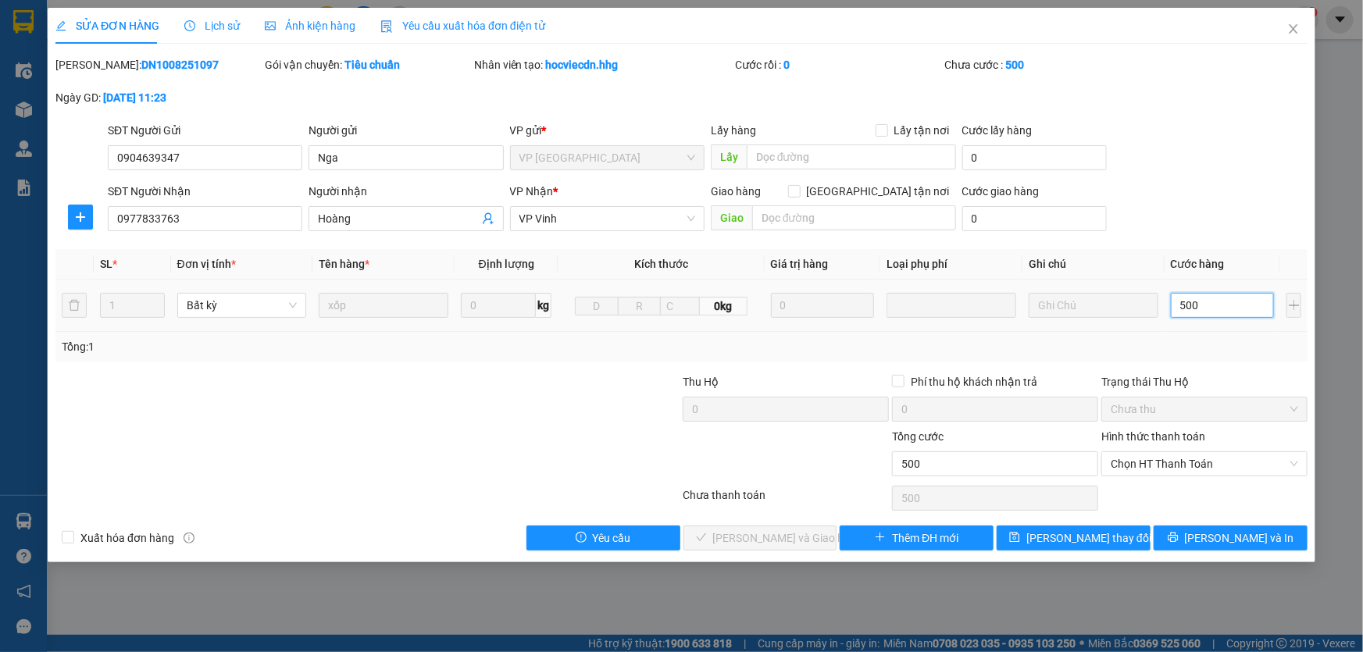
type input "5.000"
type input "50.000"
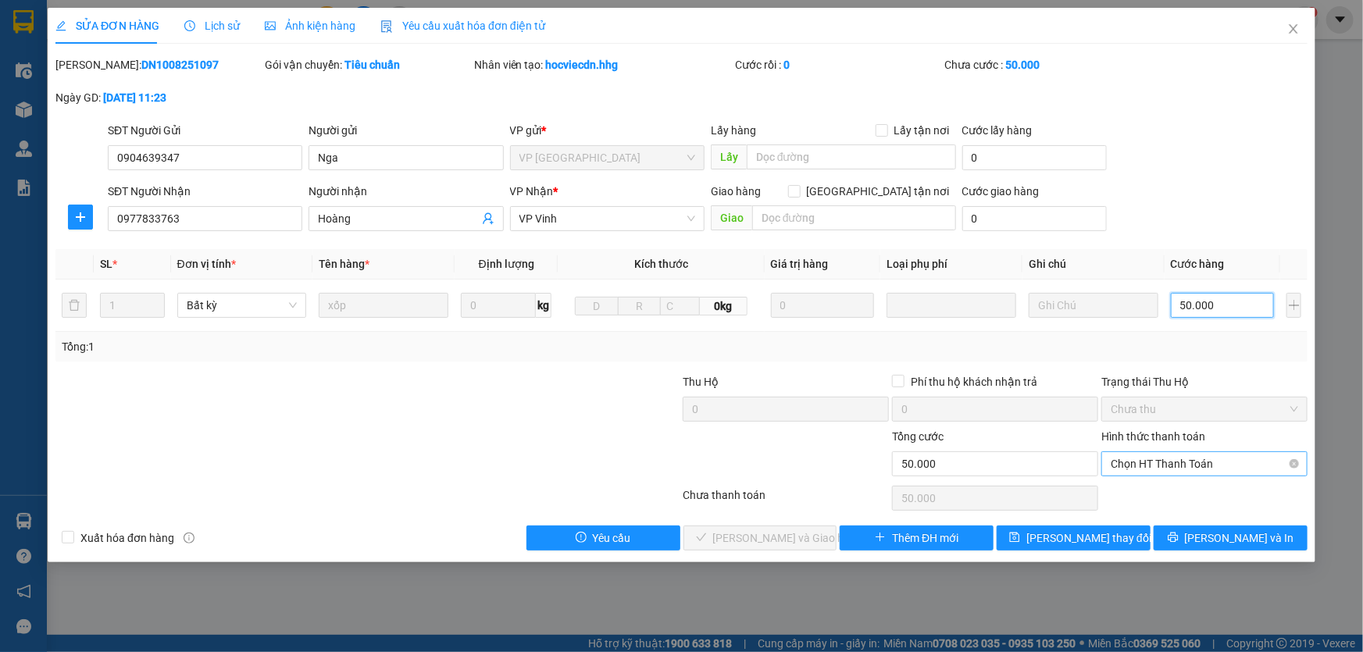
click at [1178, 465] on span "Chọn HT Thanh Toán" at bounding box center [1203, 463] width 187 height 23
type input "50.000"
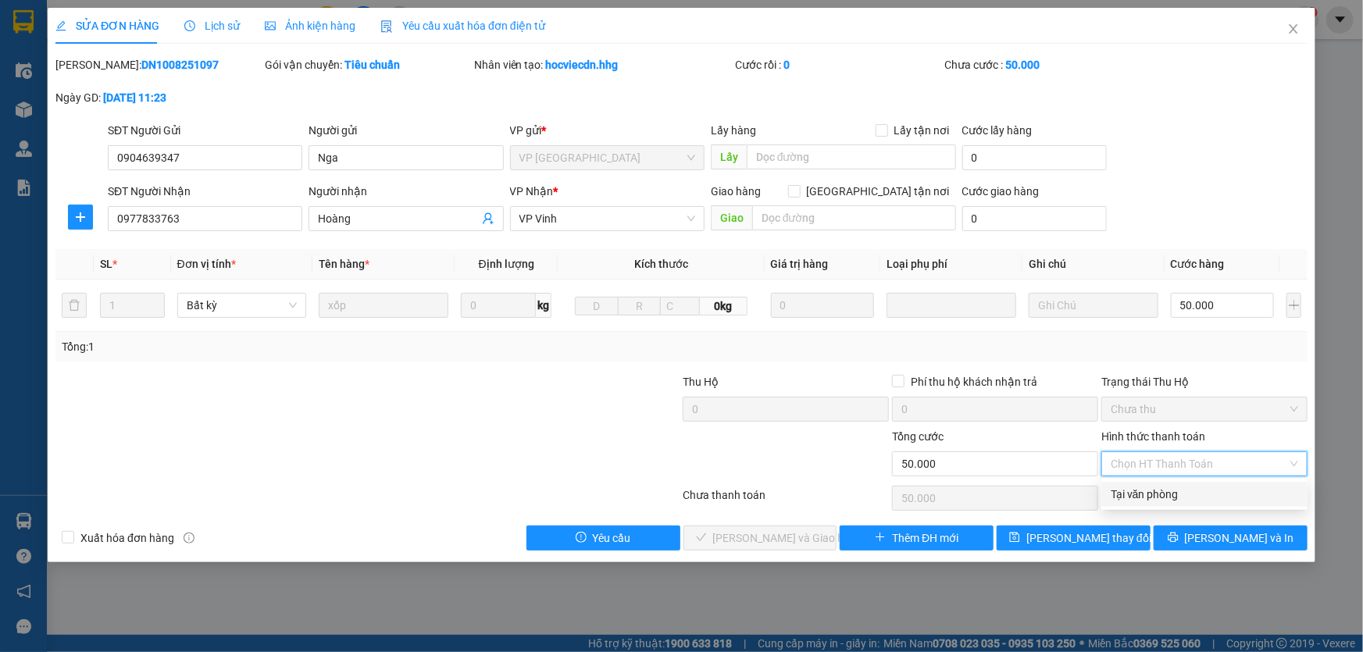
click at [1164, 487] on div "Tại văn phòng" at bounding box center [1203, 494] width 187 height 17
type input "0"
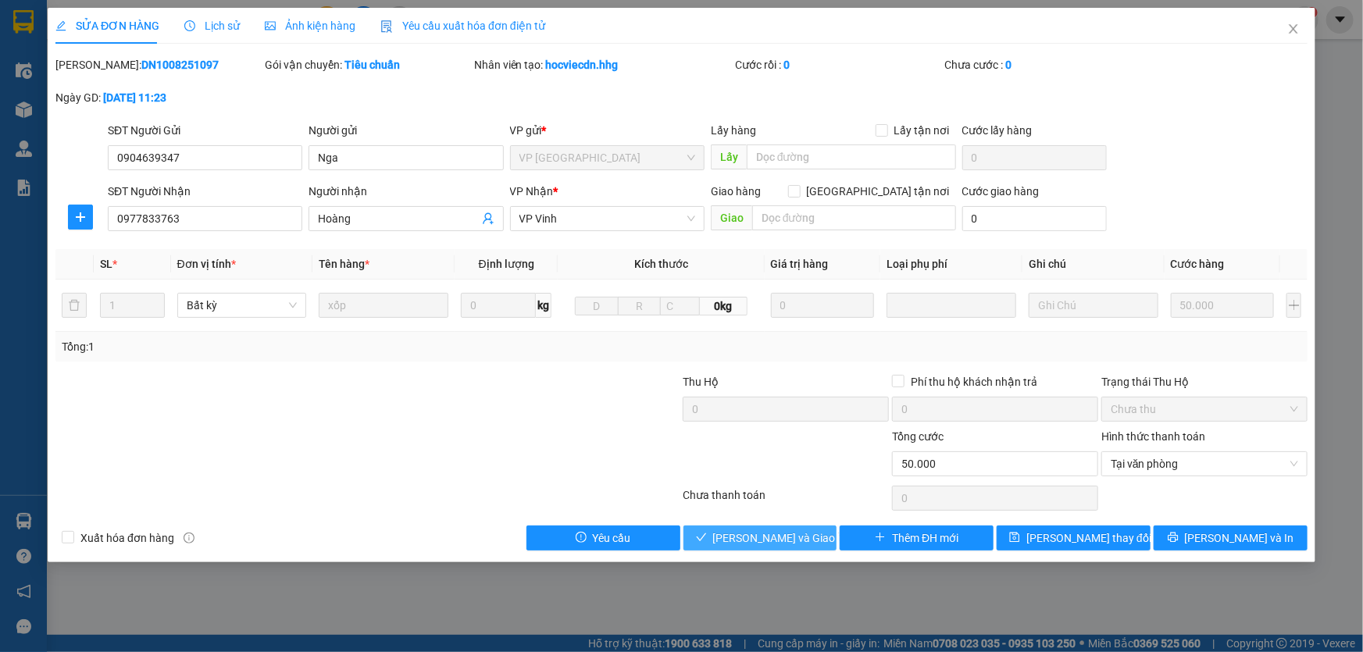
click at [814, 538] on button "[PERSON_NAME] và [PERSON_NAME] hàng" at bounding box center [760, 538] width 154 height 25
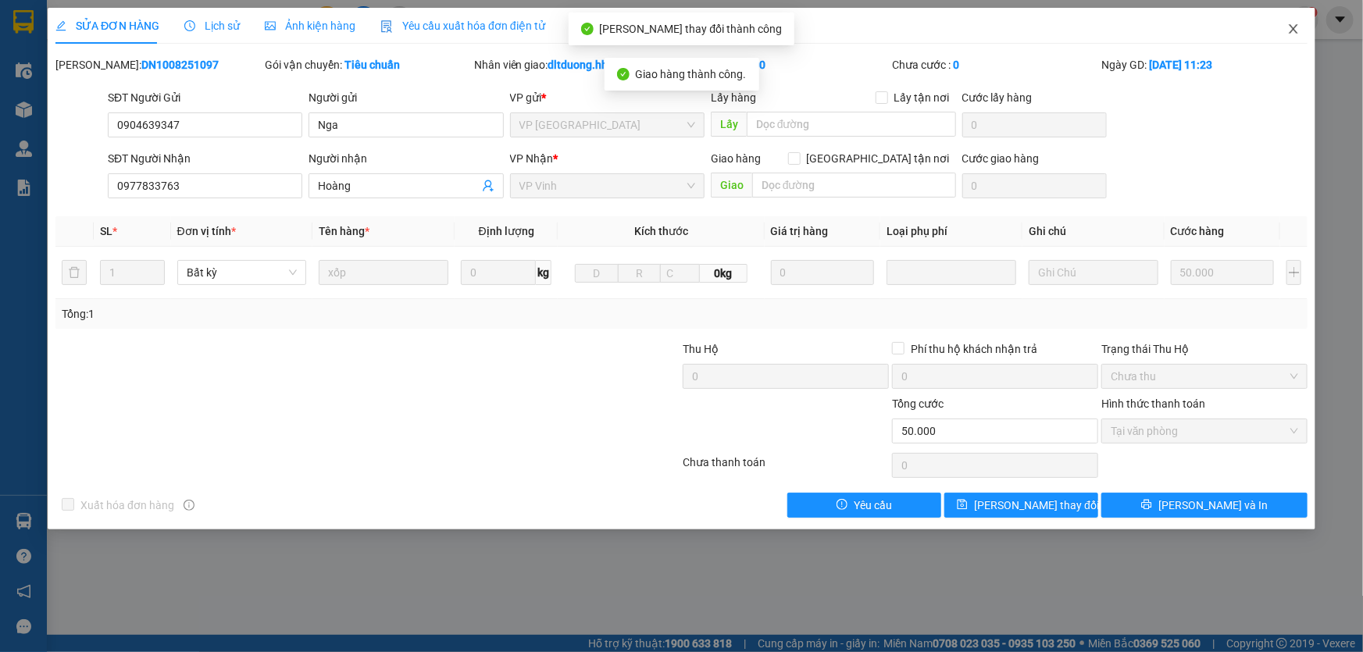
click at [1290, 31] on icon "close" at bounding box center [1293, 29] width 12 height 12
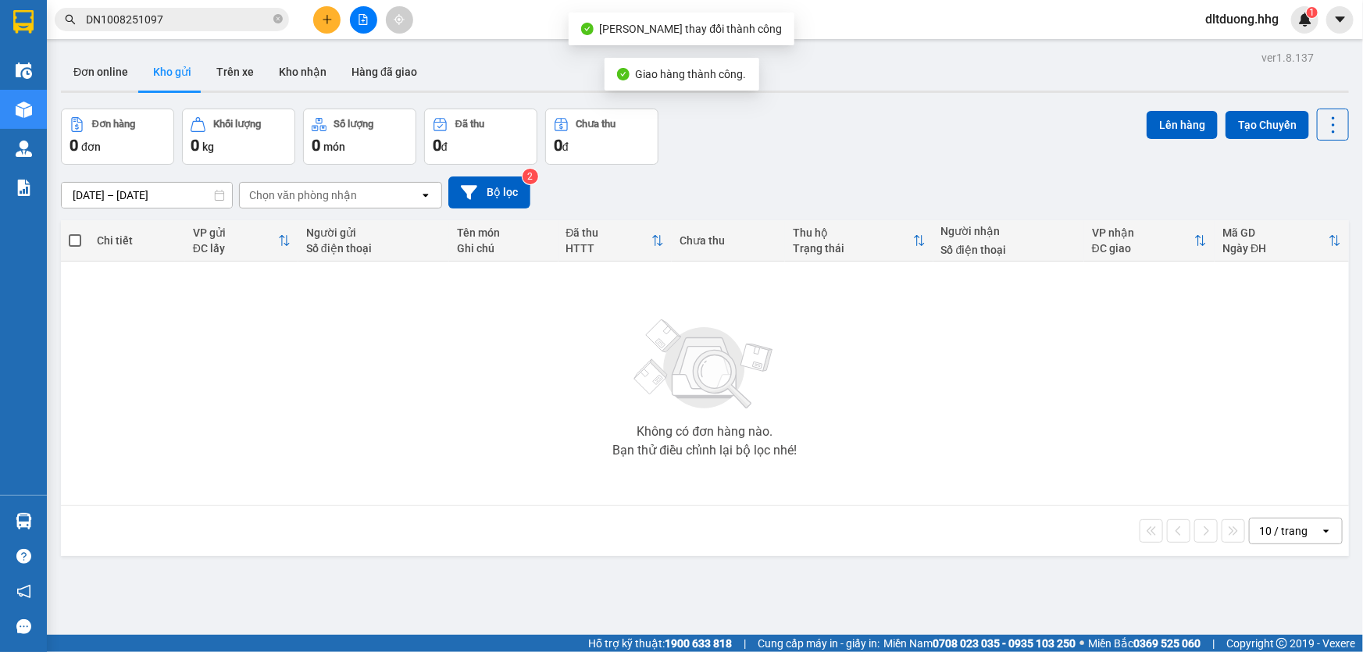
click at [219, 16] on input "DN1008251097" at bounding box center [178, 19] width 184 height 17
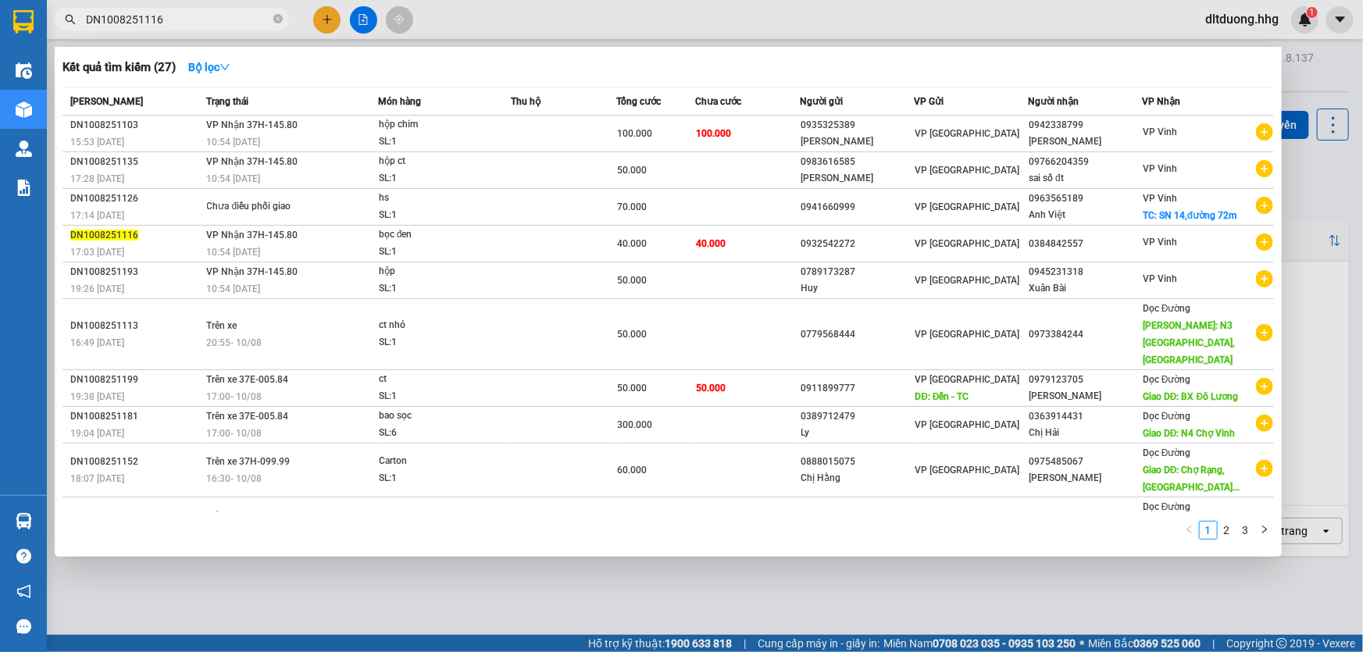
type input "DN1008251116"
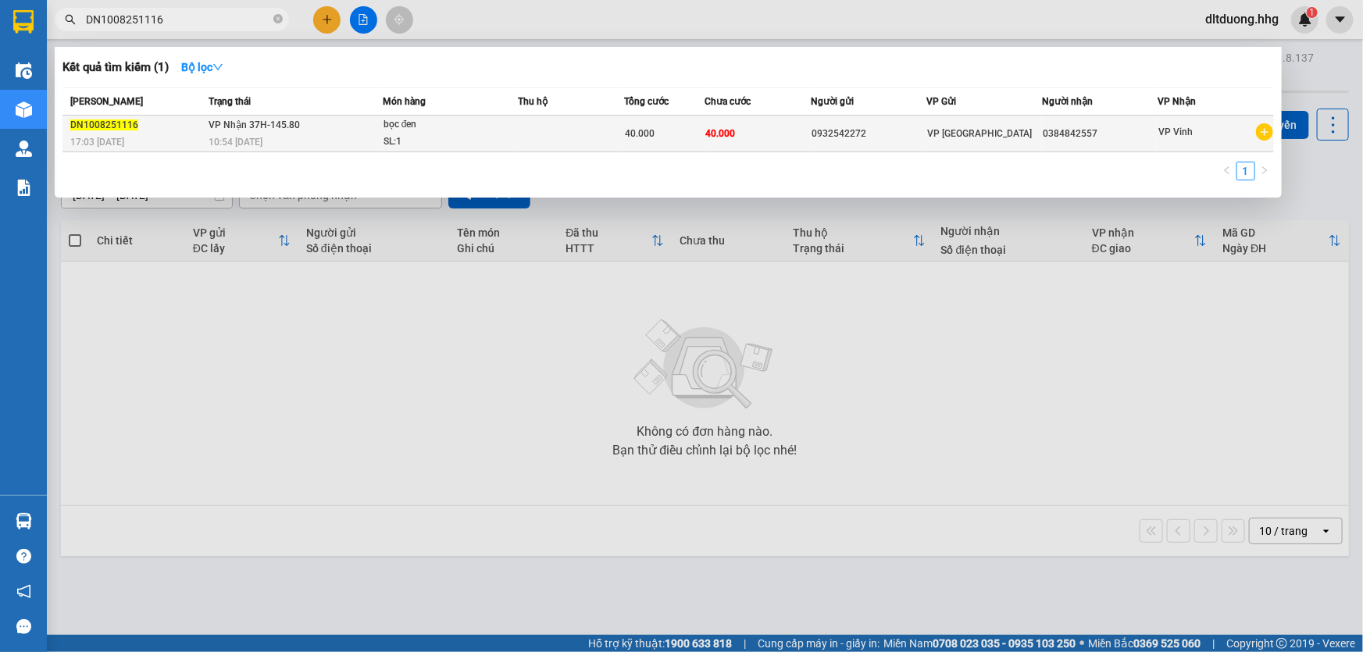
click at [715, 134] on span "40.000" at bounding box center [720, 133] width 30 height 11
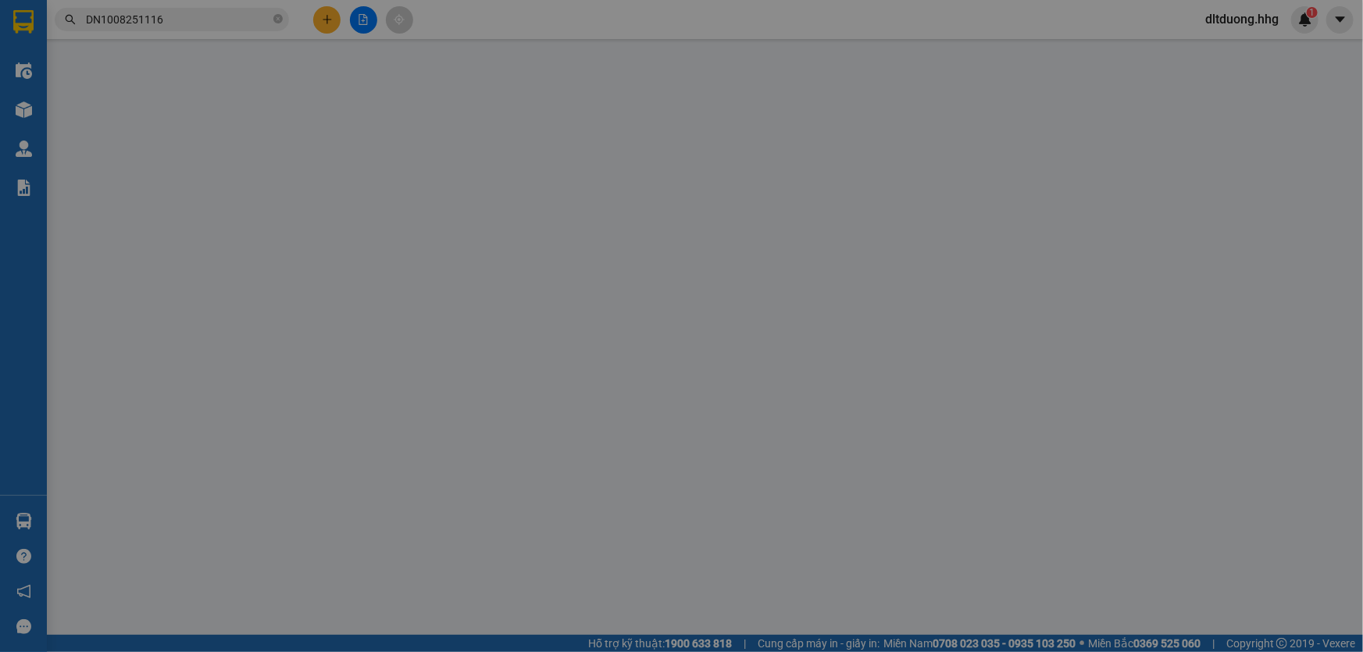
type input "0932542272"
type input "0384842557"
type input "40.000"
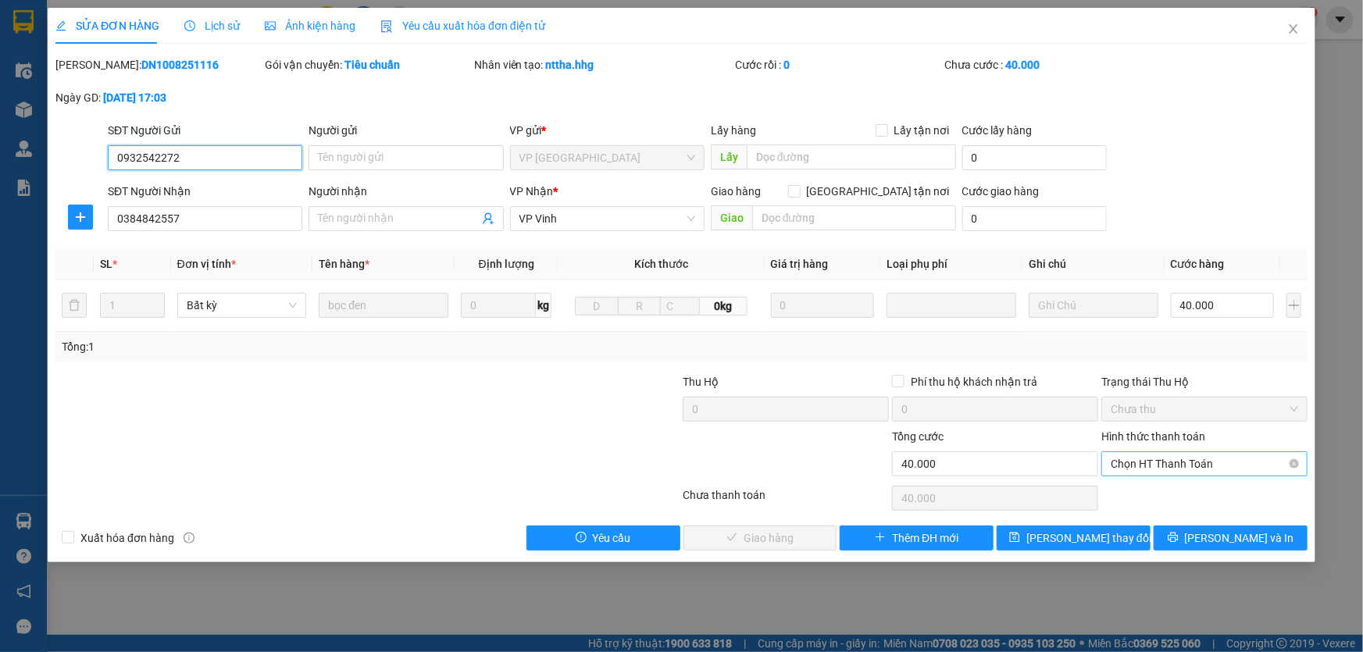
click at [1208, 469] on span "Chọn HT Thanh Toán" at bounding box center [1203, 463] width 187 height 23
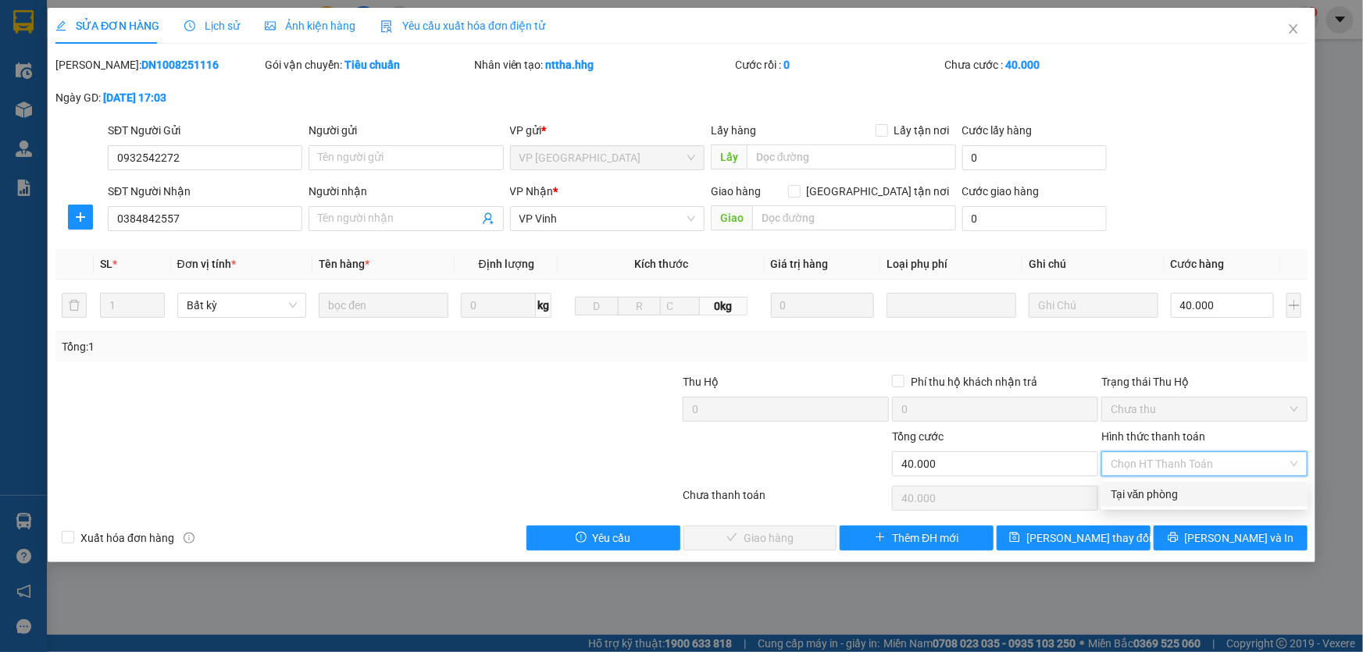
click at [1191, 495] on div "Tại văn phòng" at bounding box center [1203, 494] width 187 height 17
type input "0"
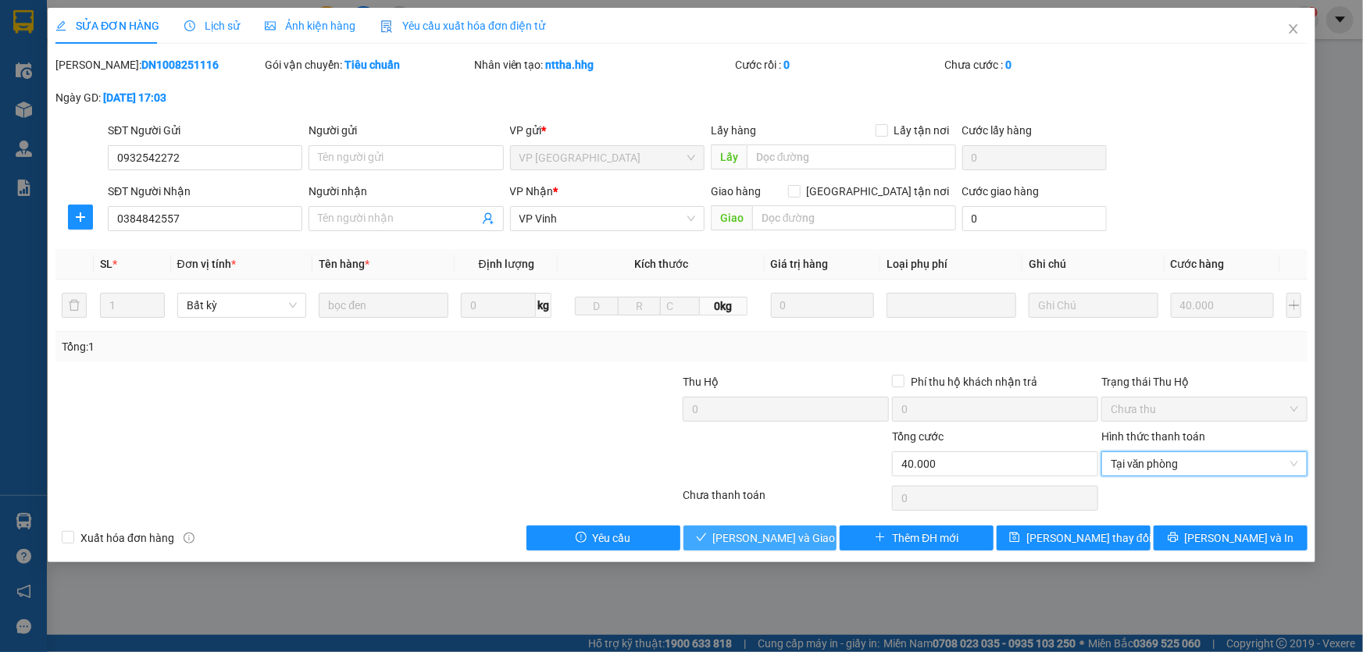
click at [786, 540] on span "[PERSON_NAME] và [PERSON_NAME] hàng" at bounding box center [788, 537] width 150 height 17
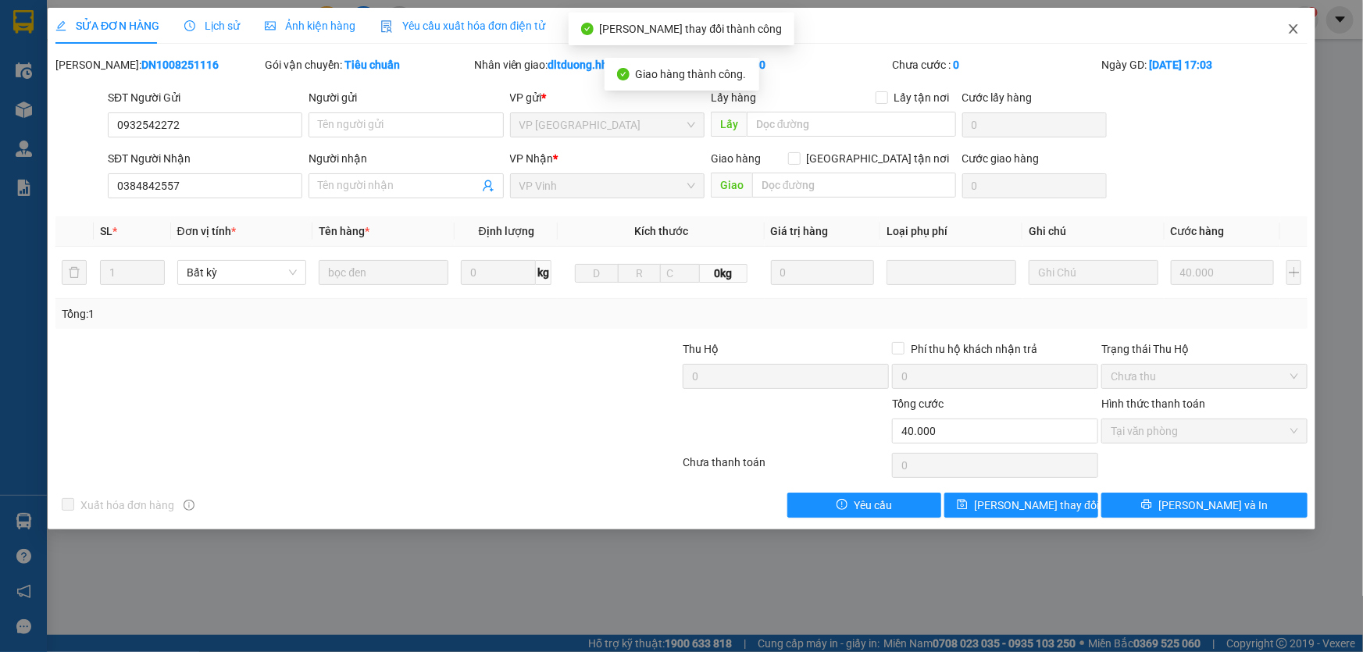
click at [1296, 31] on icon "close" at bounding box center [1293, 29] width 12 height 12
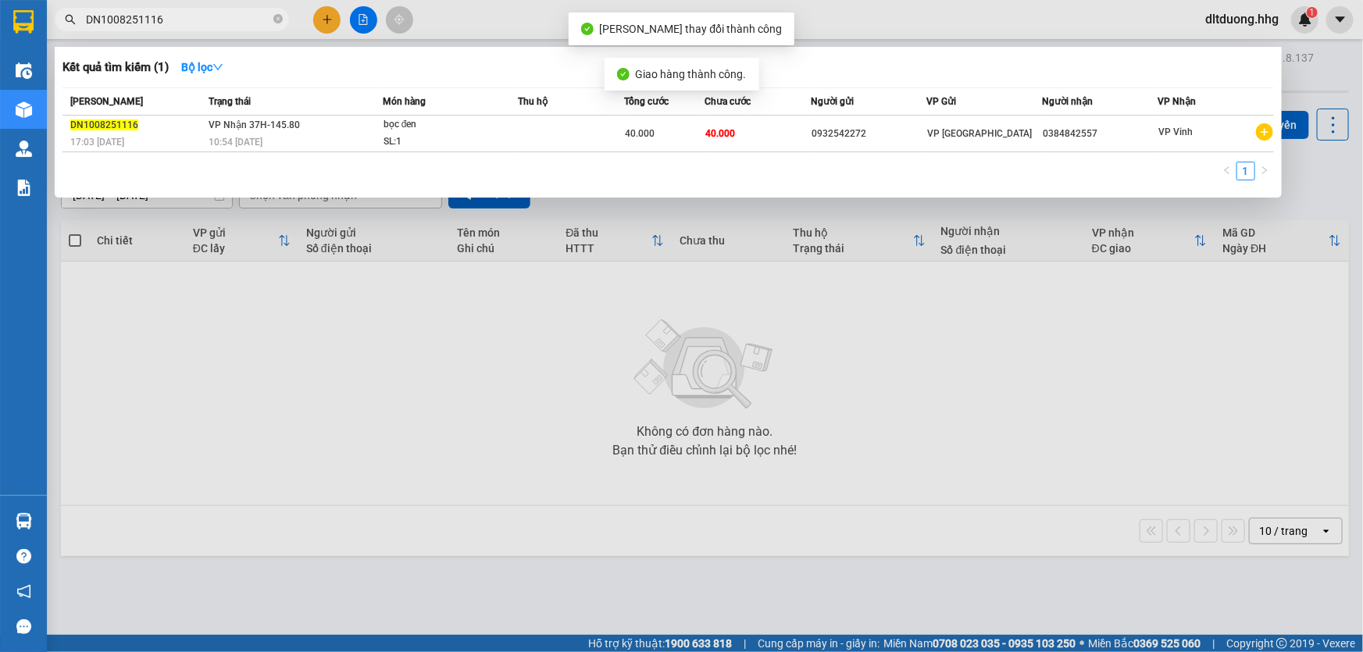
click at [214, 30] on span "DN1008251116" at bounding box center [172, 19] width 234 height 23
click at [214, 25] on input "DN1008251116" at bounding box center [178, 19] width 184 height 17
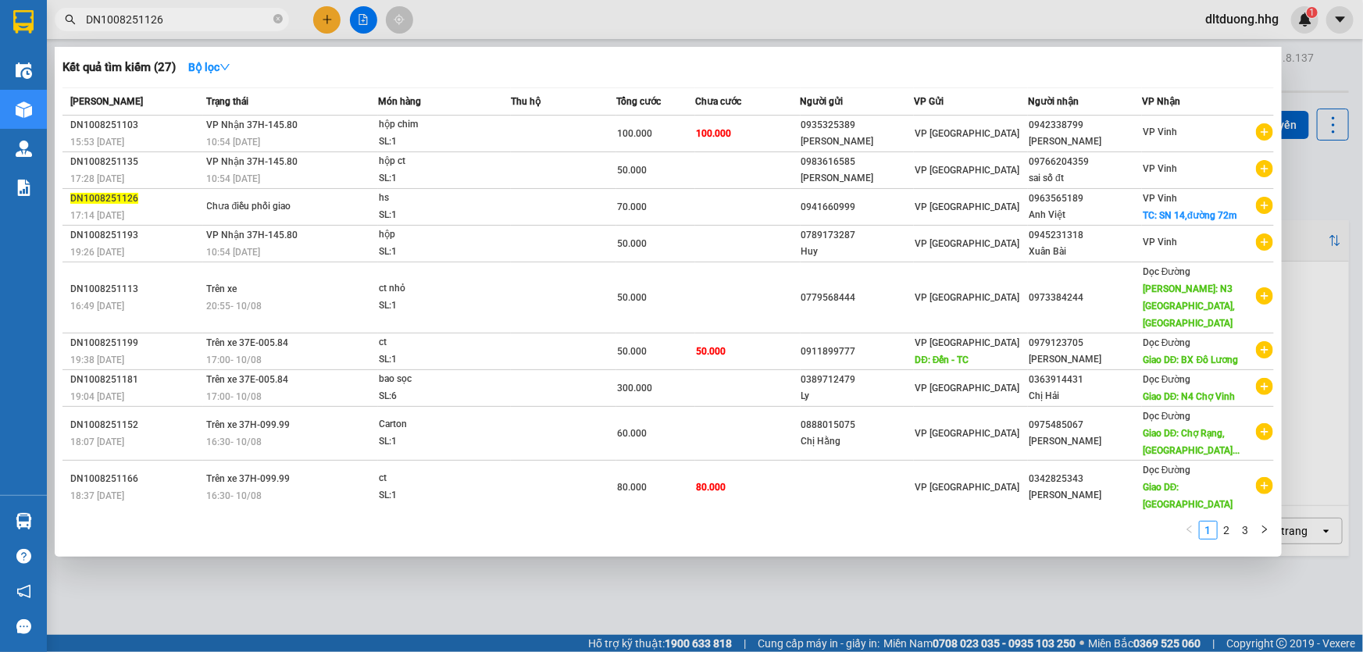
type input "DN1008251126"
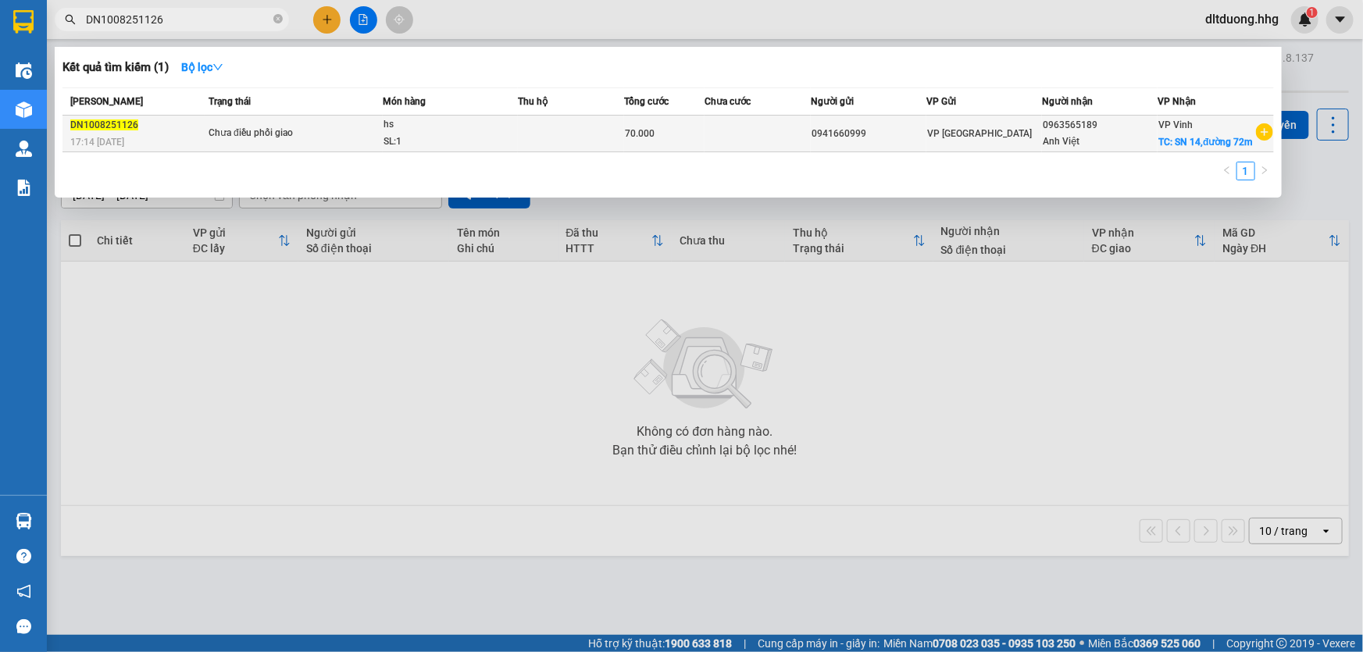
click at [432, 144] on div "SL: 1" at bounding box center [441, 142] width 117 height 17
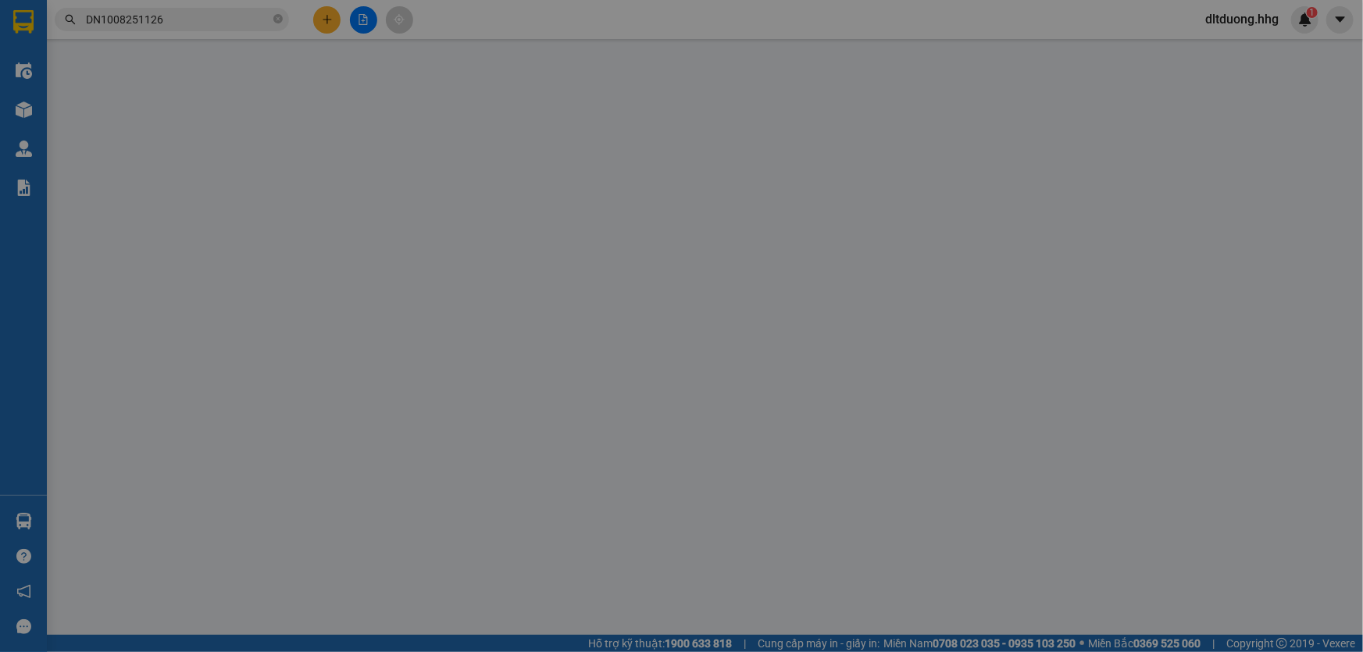
type input "0941660999"
type input "0963565189"
type input "Anh Việt"
checkbox input "true"
type input "SN 14,đường 72m"
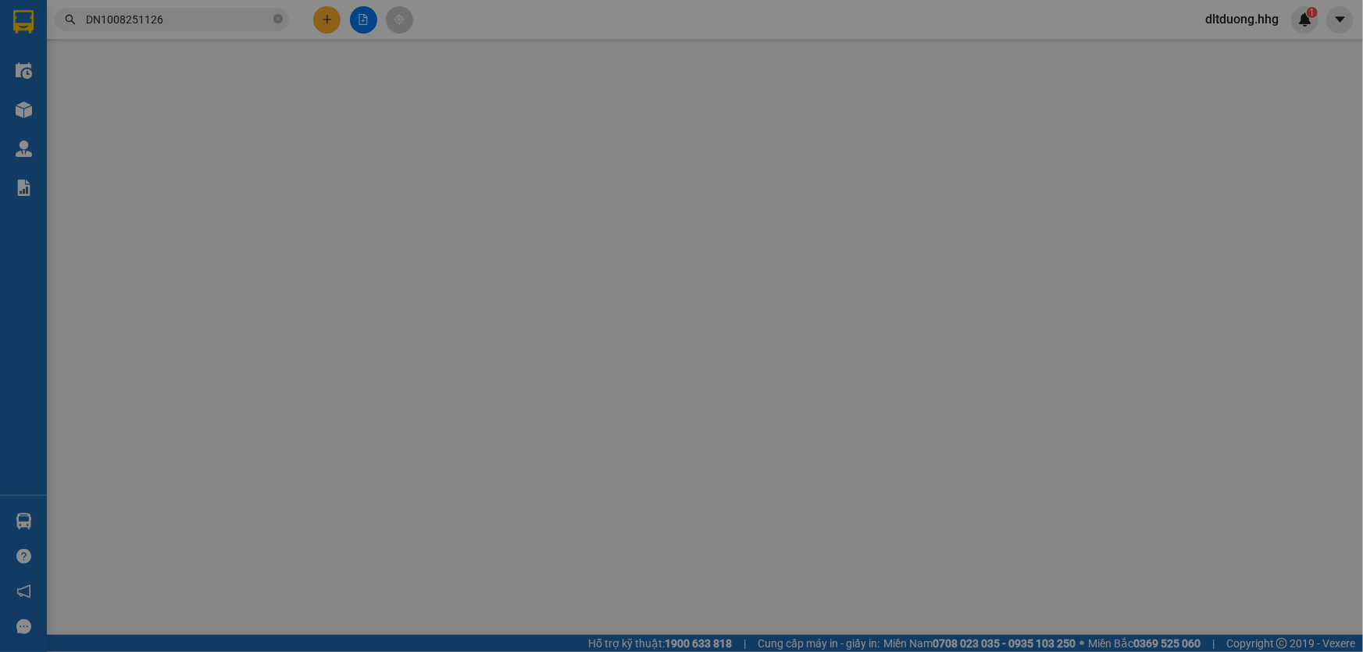
type input "70.000"
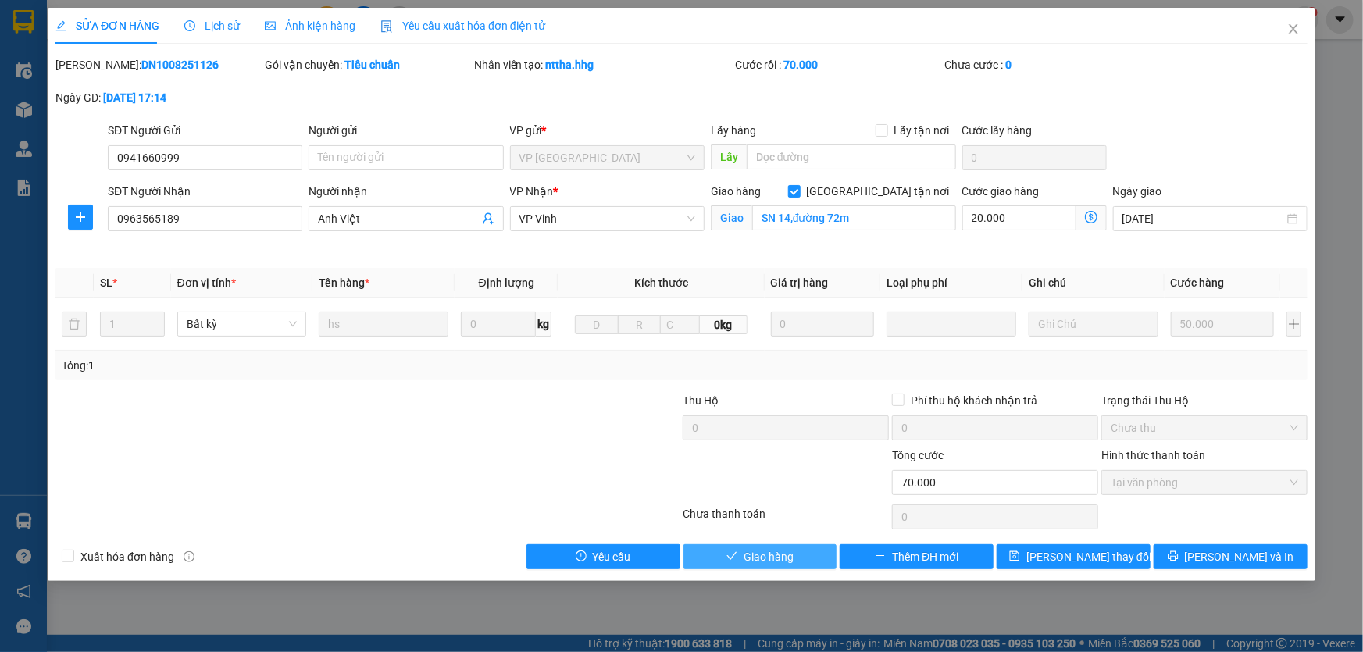
click at [811, 562] on button "Giao hàng" at bounding box center [760, 556] width 154 height 25
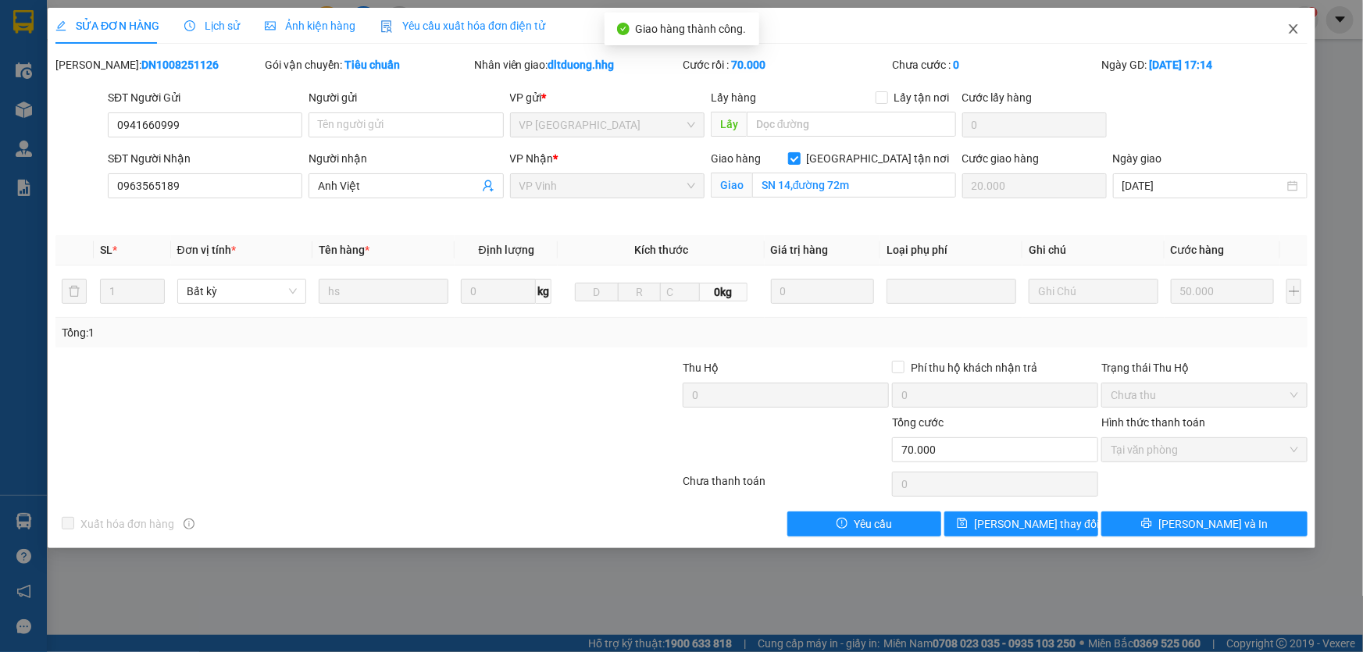
click at [1294, 26] on icon "close" at bounding box center [1293, 29] width 12 height 12
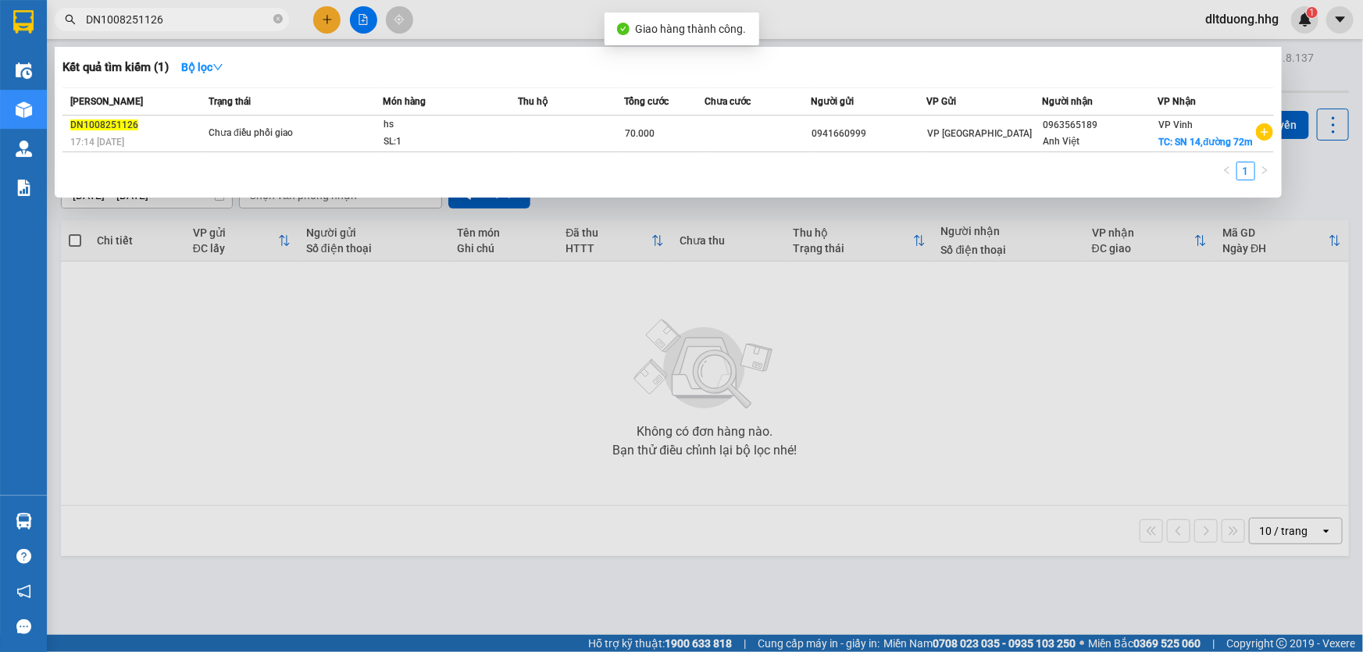
click at [209, 24] on input "DN1008251126" at bounding box center [178, 19] width 184 height 17
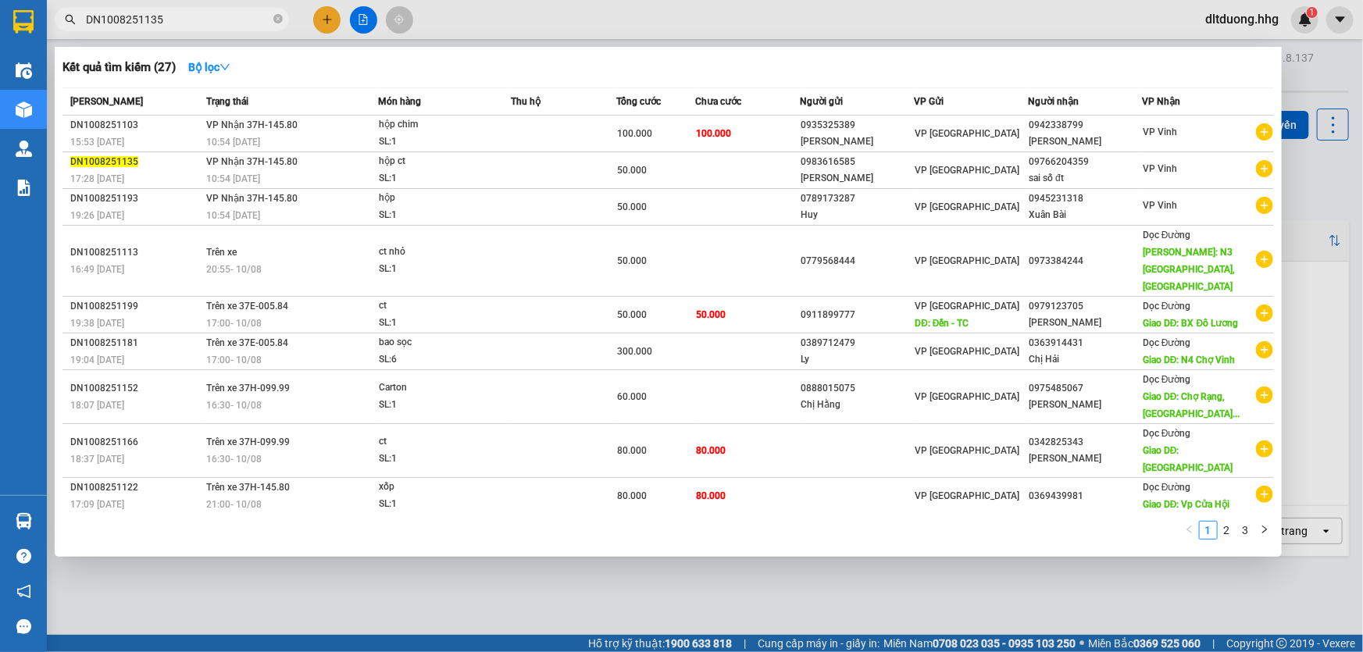
type input "DN1008251135"
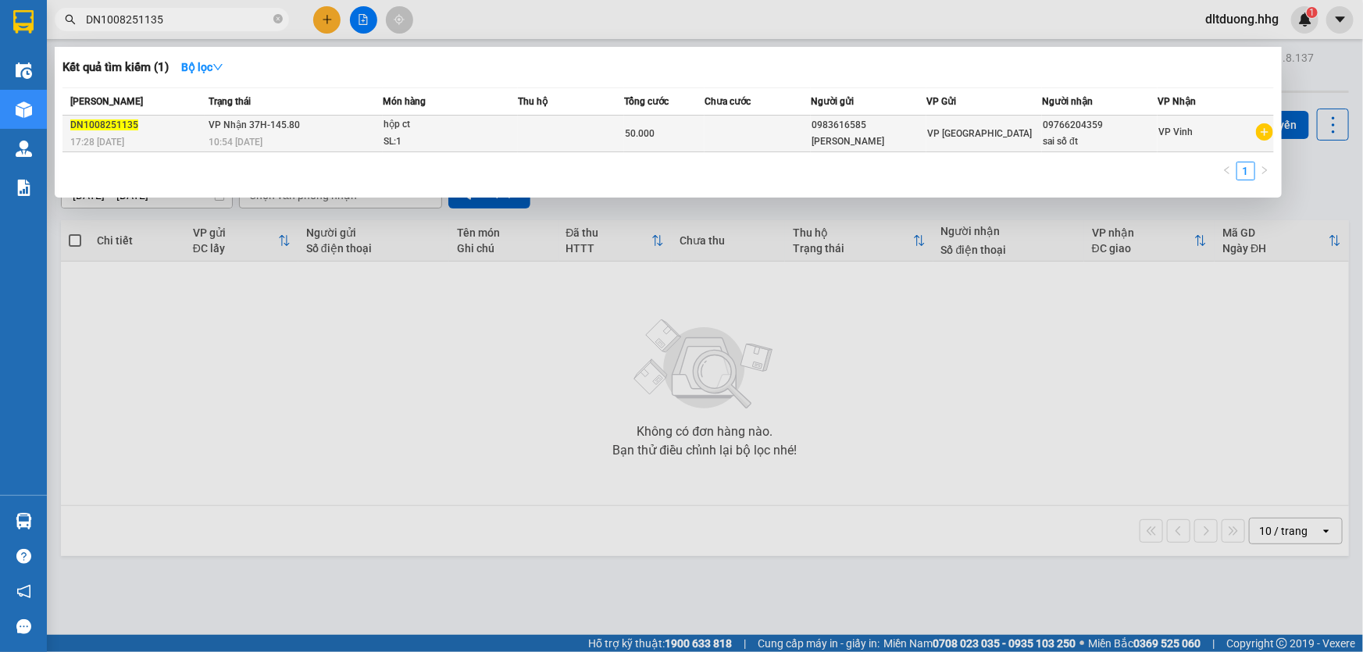
click at [829, 137] on div "[PERSON_NAME]" at bounding box center [868, 142] width 114 height 16
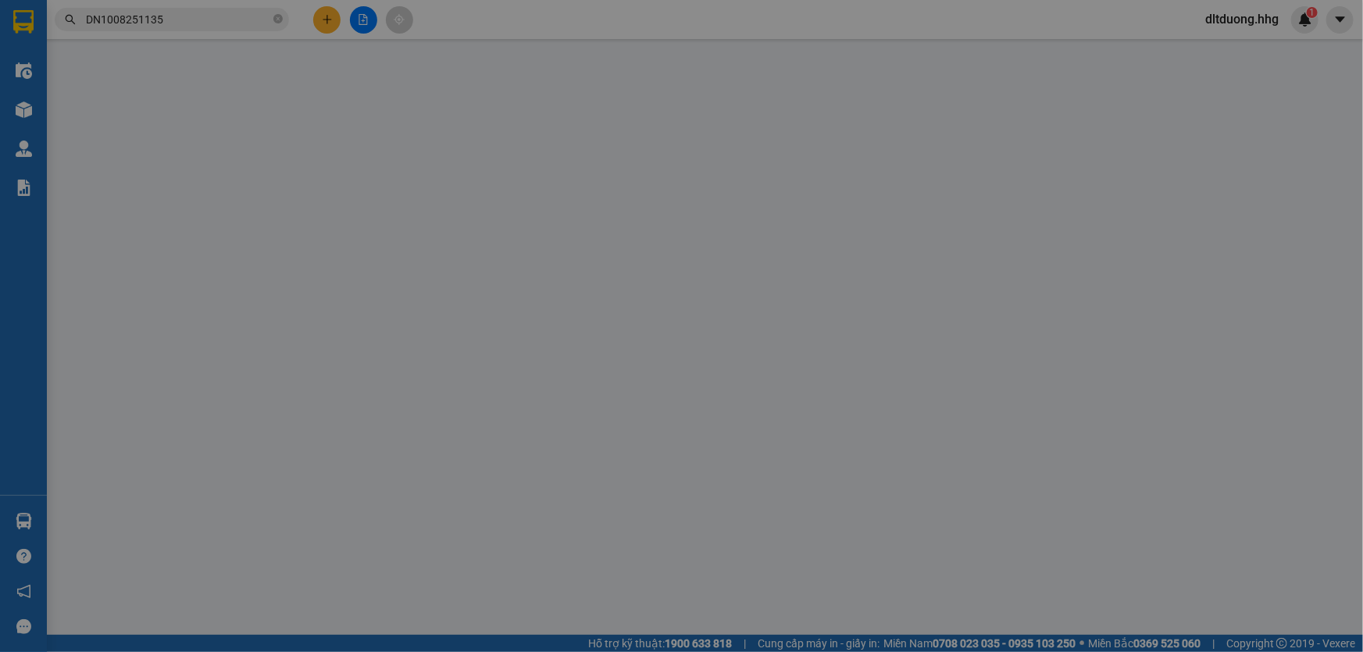
type input "0983616585"
type input "[PERSON_NAME]"
type input "09766204359"
type input "sai số đt"
type input "50.000"
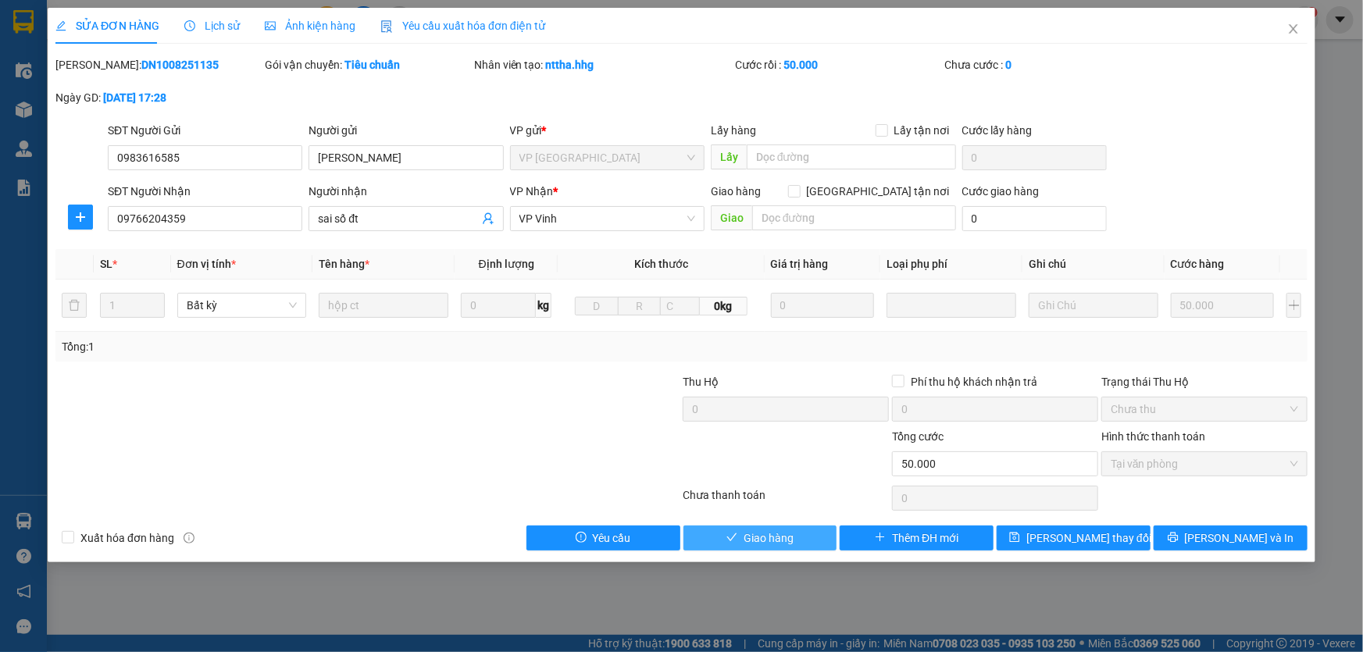
click at [783, 540] on span "Giao hàng" at bounding box center [768, 537] width 50 height 17
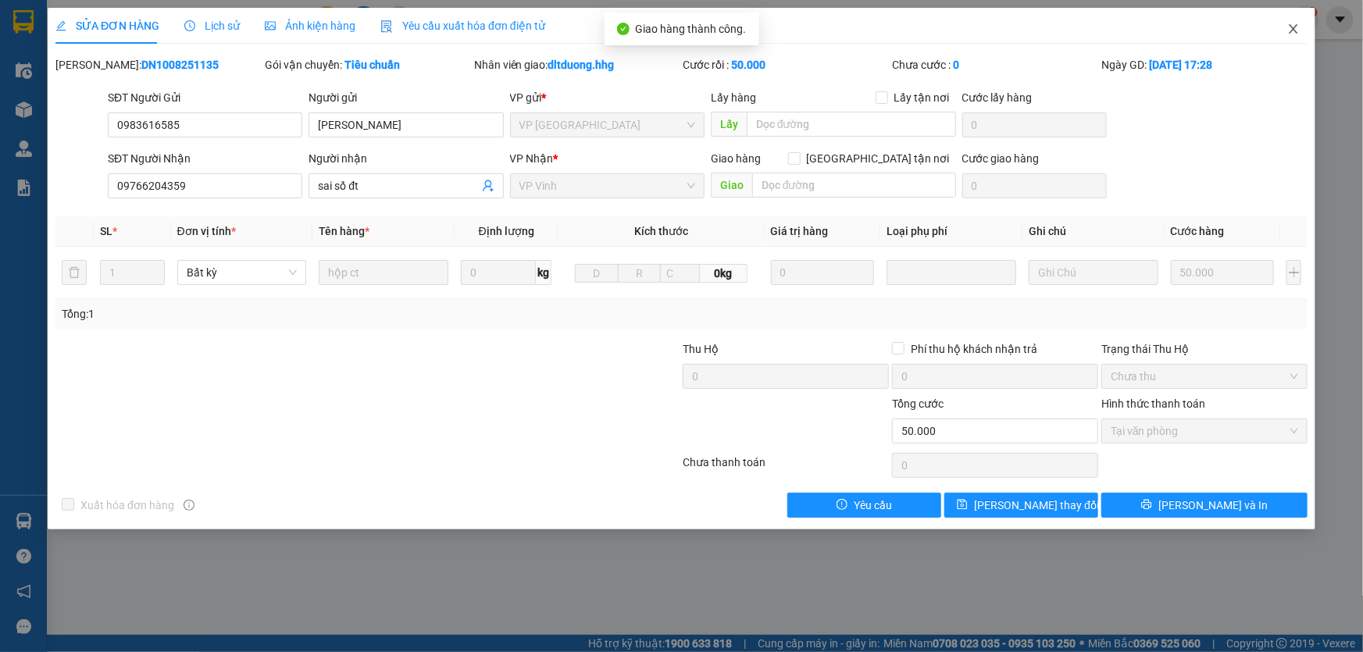
click at [1290, 31] on icon "close" at bounding box center [1293, 29] width 12 height 12
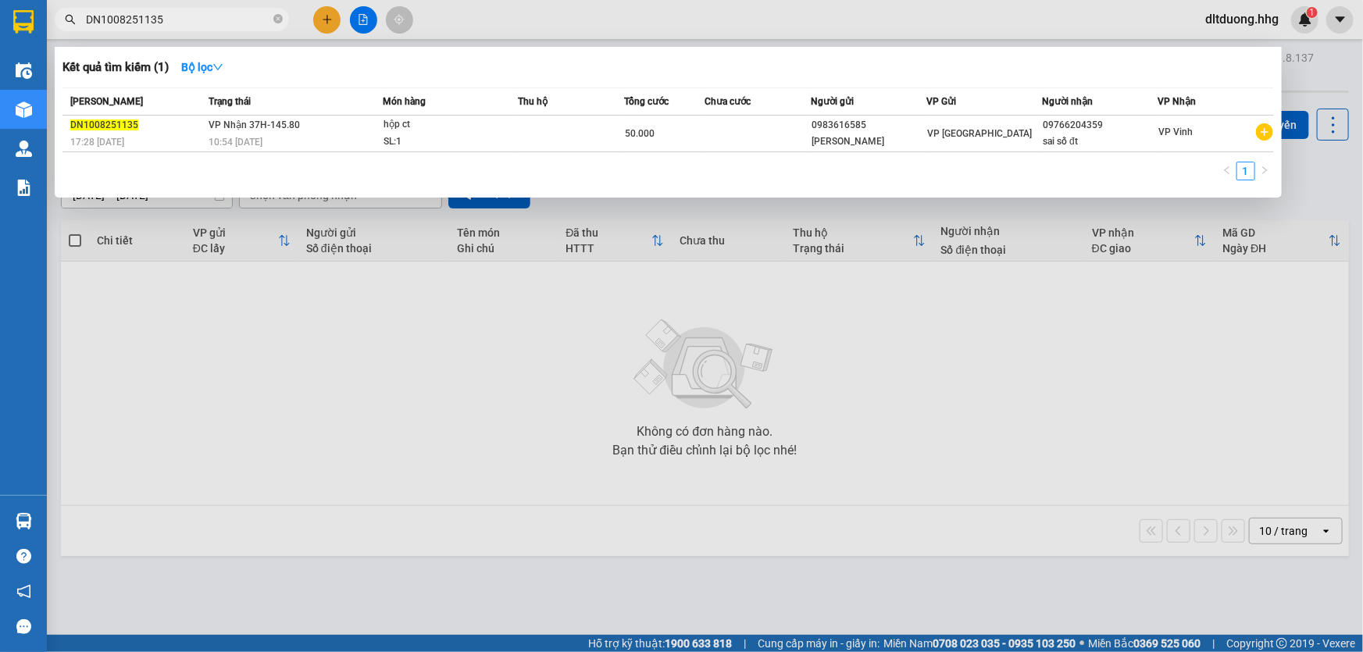
click at [193, 21] on input "DN1008251135" at bounding box center [178, 19] width 184 height 17
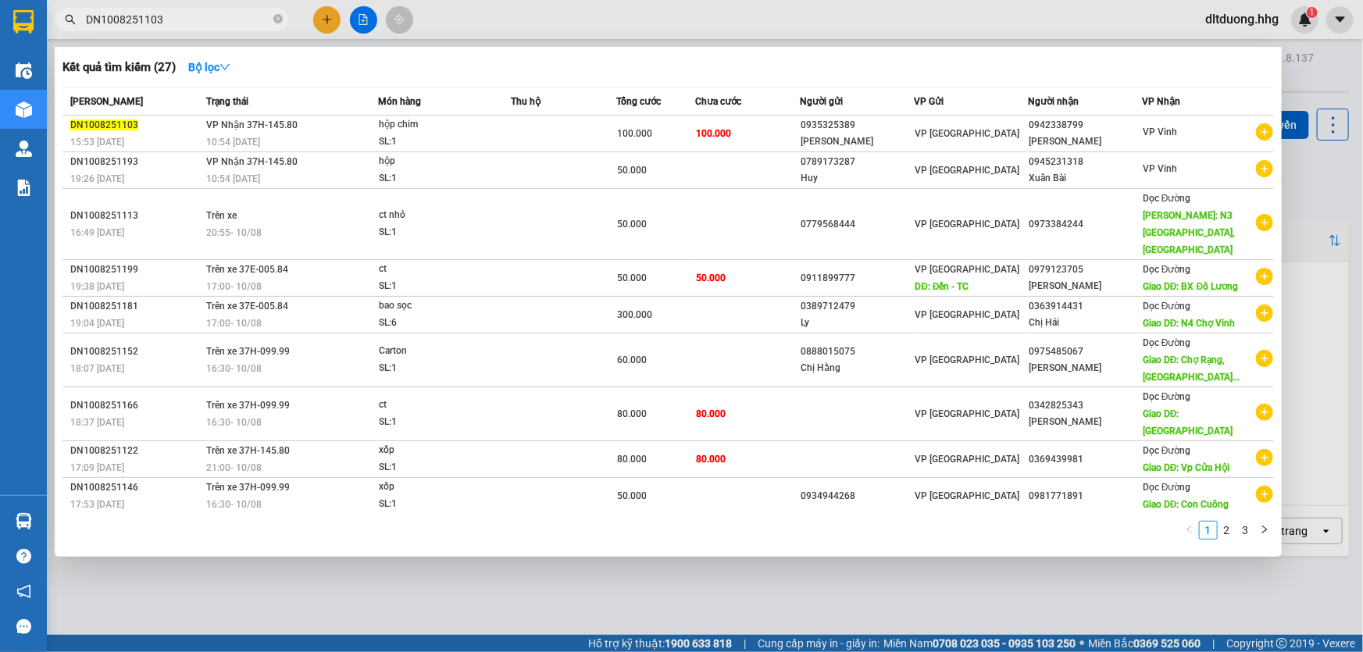
type input "DN1008251103"
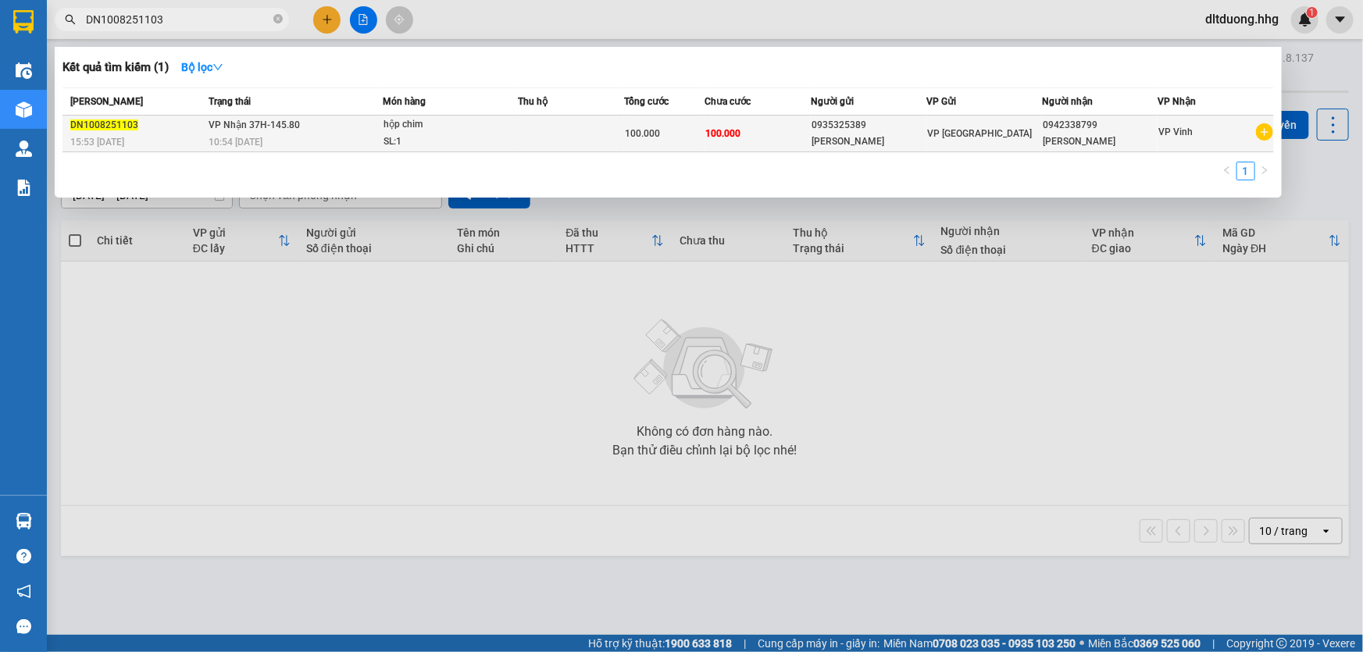
click at [764, 132] on td "100.000" at bounding box center [757, 134] width 107 height 37
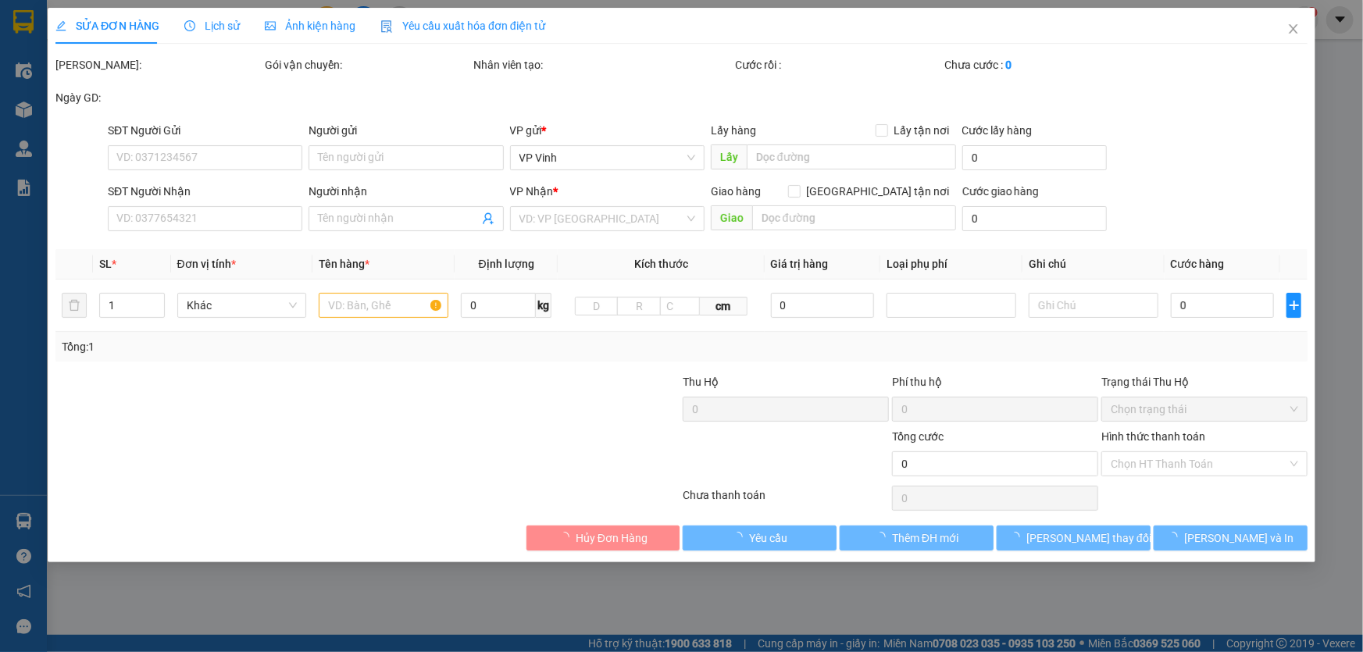
type input "0935325389"
type input "[PERSON_NAME]"
type input "0942338799"
type input "Nguyễn Hữu Thắng"
type input "100.000"
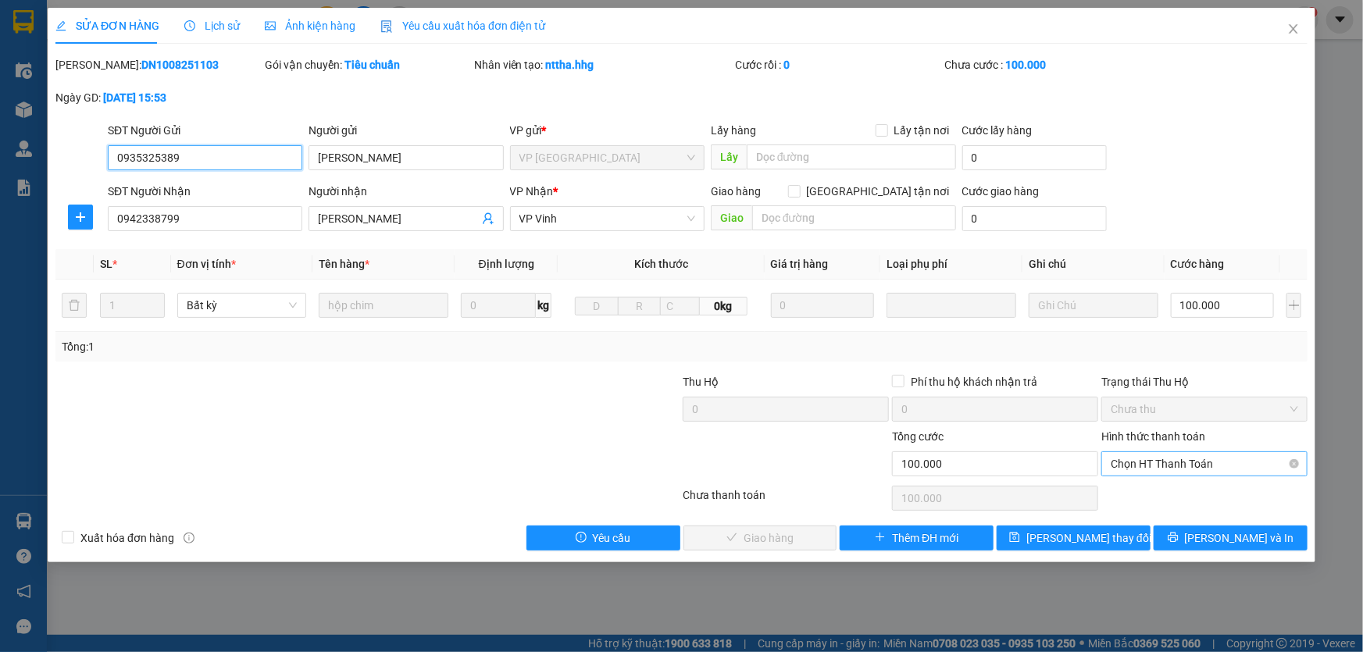
click at [1146, 462] on span "Chọn HT Thanh Toán" at bounding box center [1203, 463] width 187 height 23
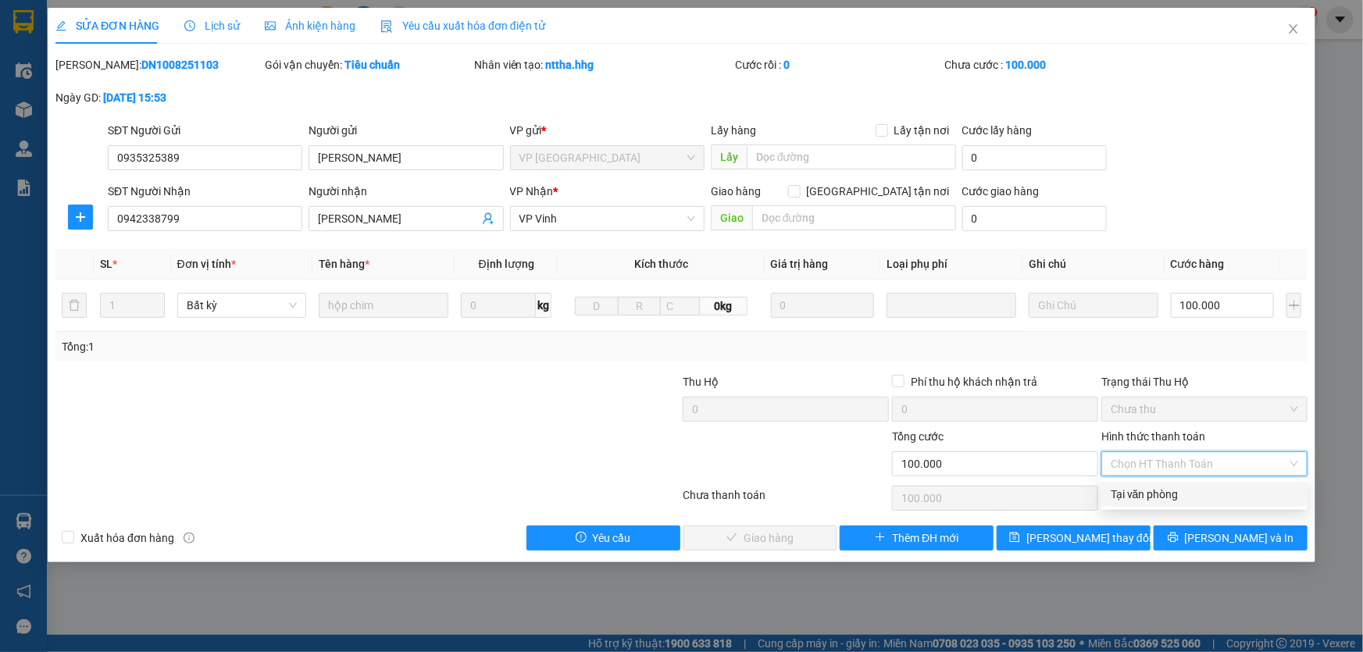
click at [1145, 494] on div "Tại văn phòng" at bounding box center [1203, 494] width 187 height 17
type input "0"
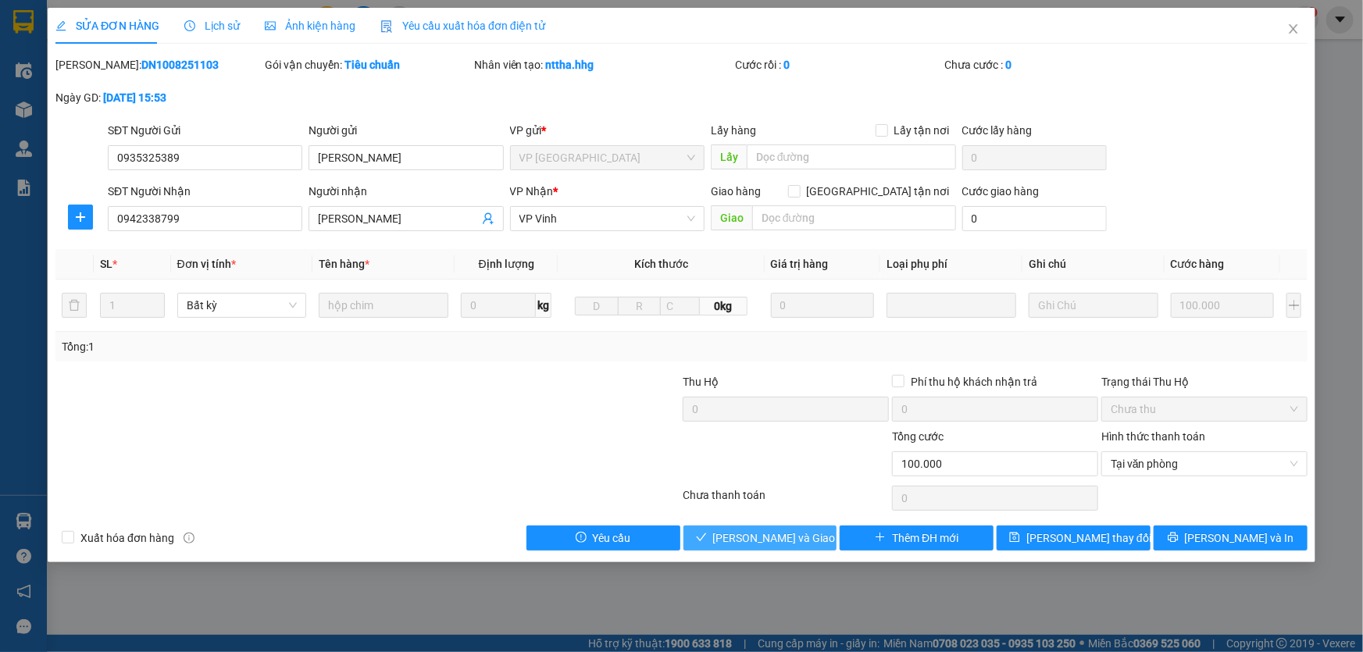
click at [754, 536] on span "[PERSON_NAME] và [PERSON_NAME] hàng" at bounding box center [788, 537] width 150 height 17
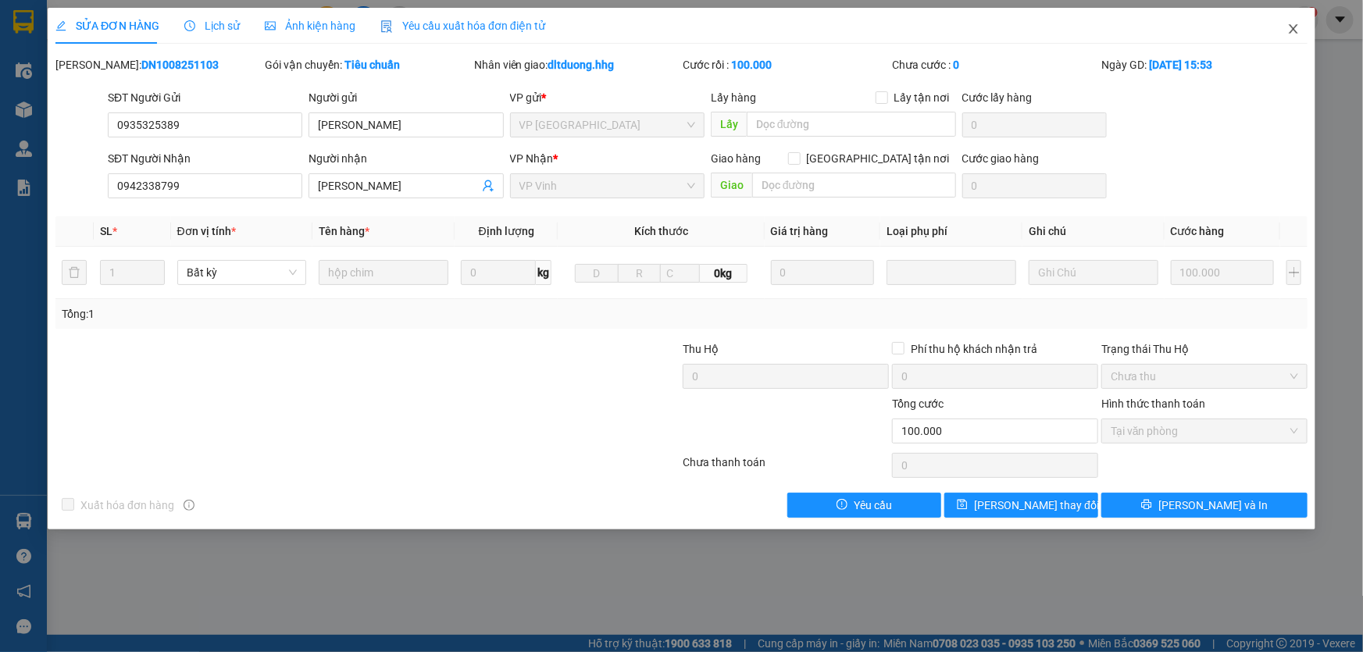
click at [1292, 30] on icon "close" at bounding box center [1293, 28] width 9 height 9
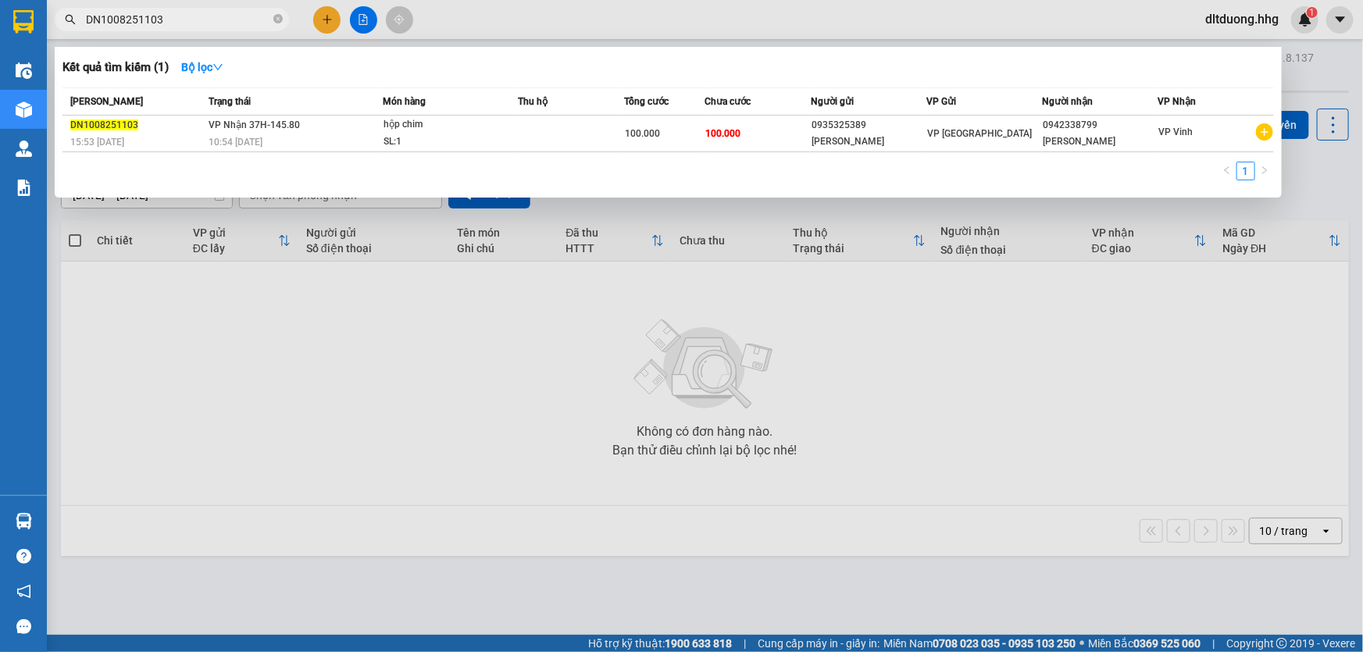
click at [187, 22] on input "DN1008251103" at bounding box center [178, 19] width 184 height 17
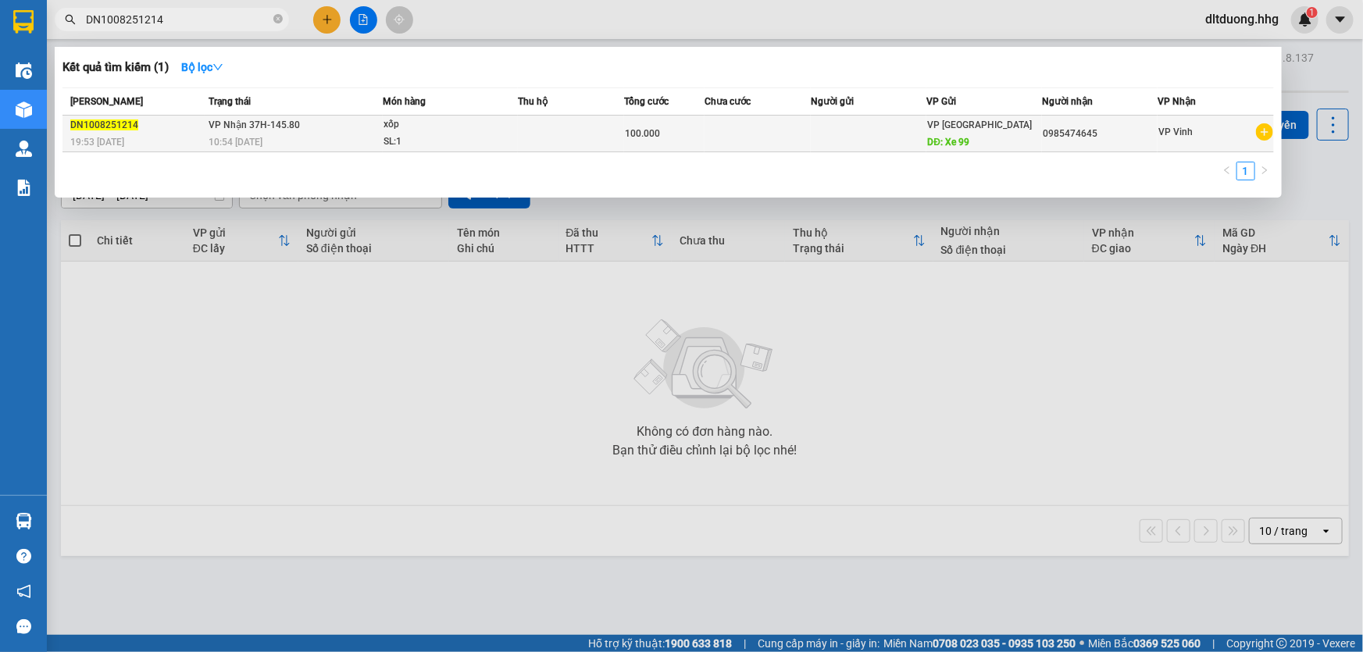
type input "DN1008251214"
click at [1068, 148] on td "0985474645" at bounding box center [1100, 134] width 116 height 37
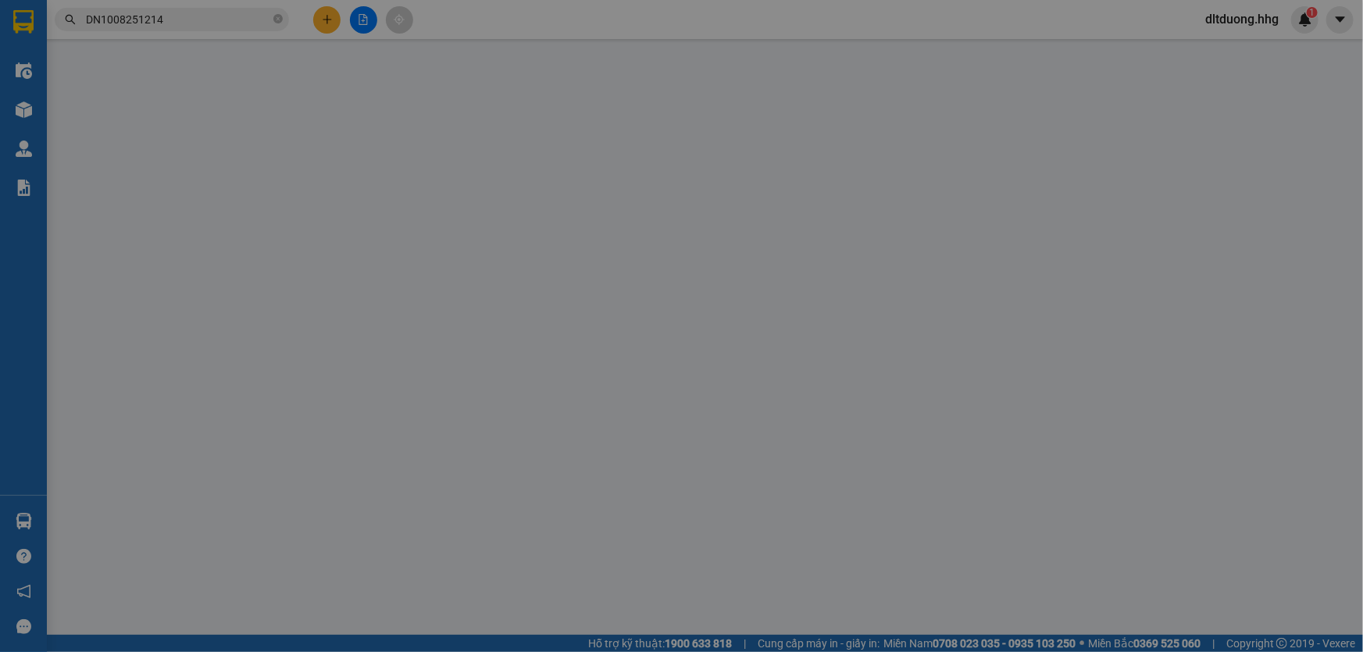
type input "Xe 99"
type input "0985474645"
type input "100.000"
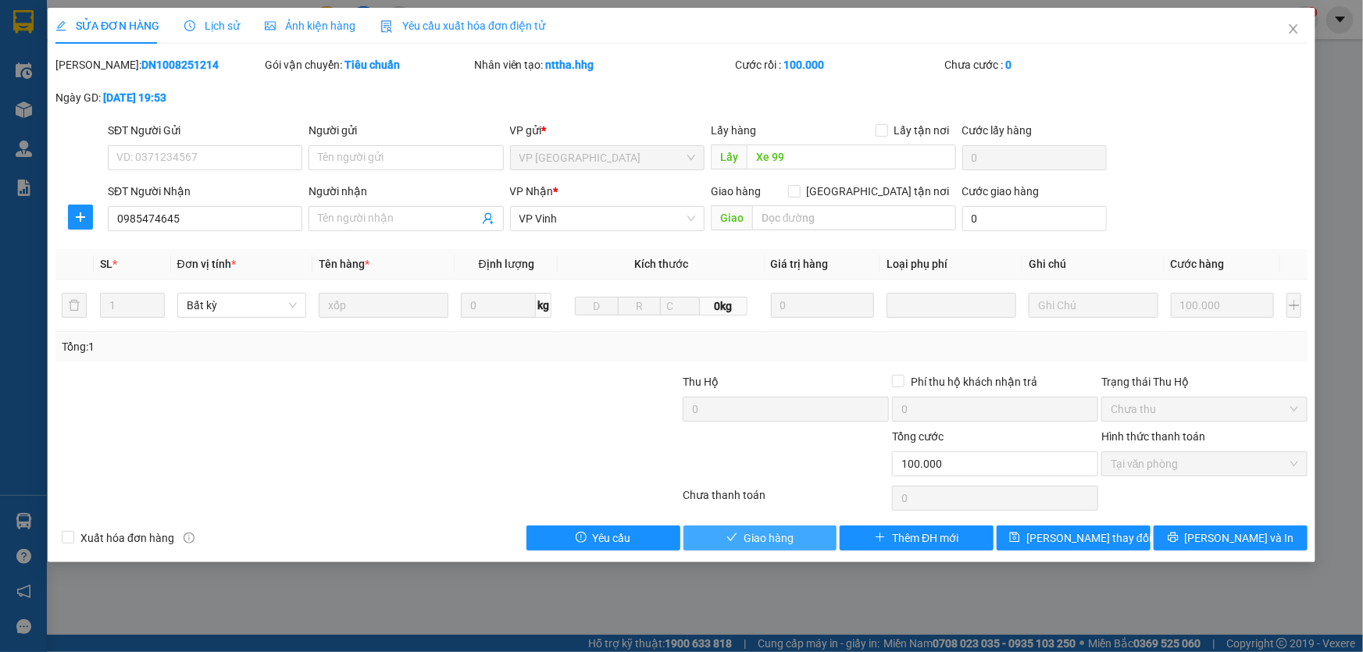
click at [778, 546] on span "Giao hàng" at bounding box center [768, 537] width 50 height 17
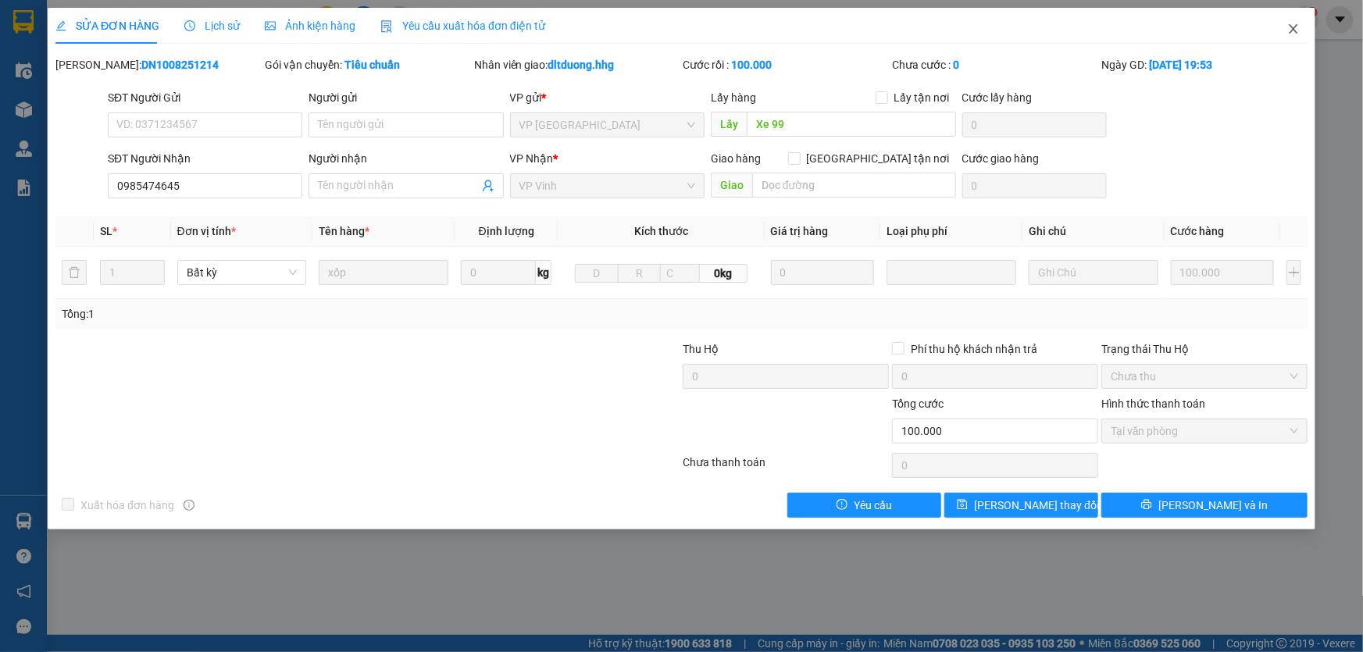
click at [1293, 23] on span "Close" at bounding box center [1293, 30] width 44 height 44
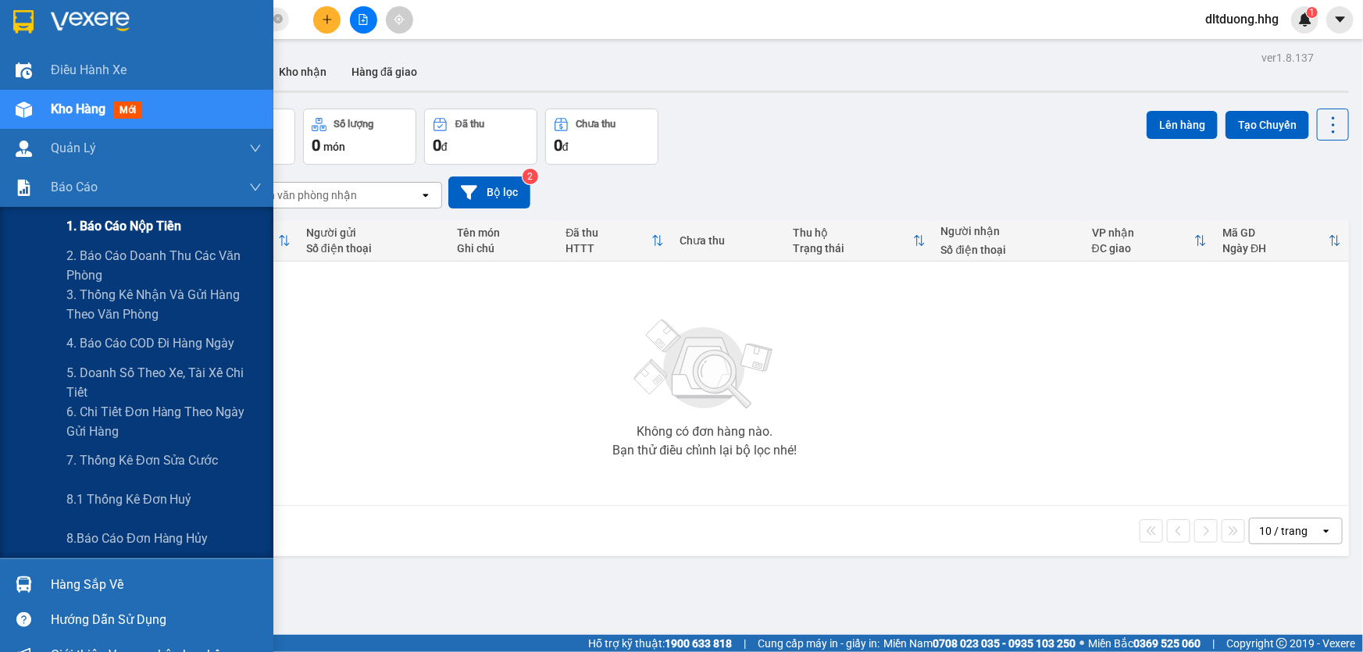
click at [110, 230] on span "1. Báo cáo nộp tiền" at bounding box center [123, 226] width 115 height 20
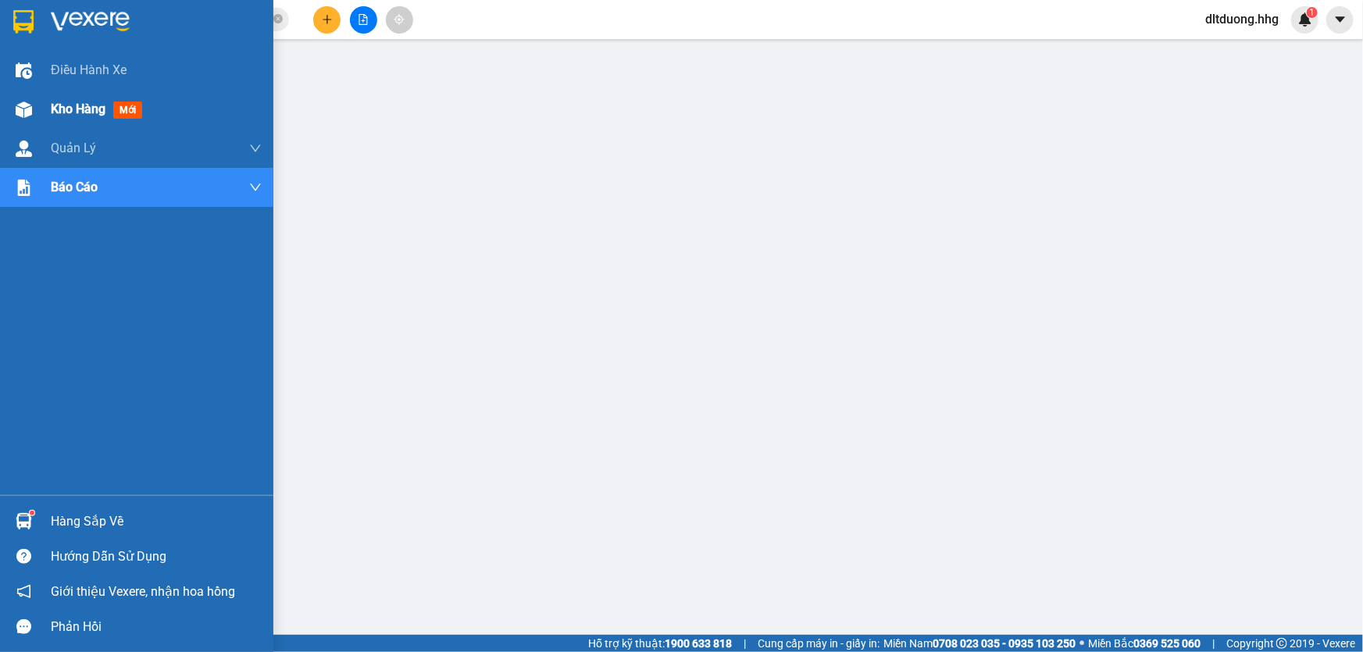
click at [97, 107] on span "Kho hàng" at bounding box center [78, 109] width 55 height 15
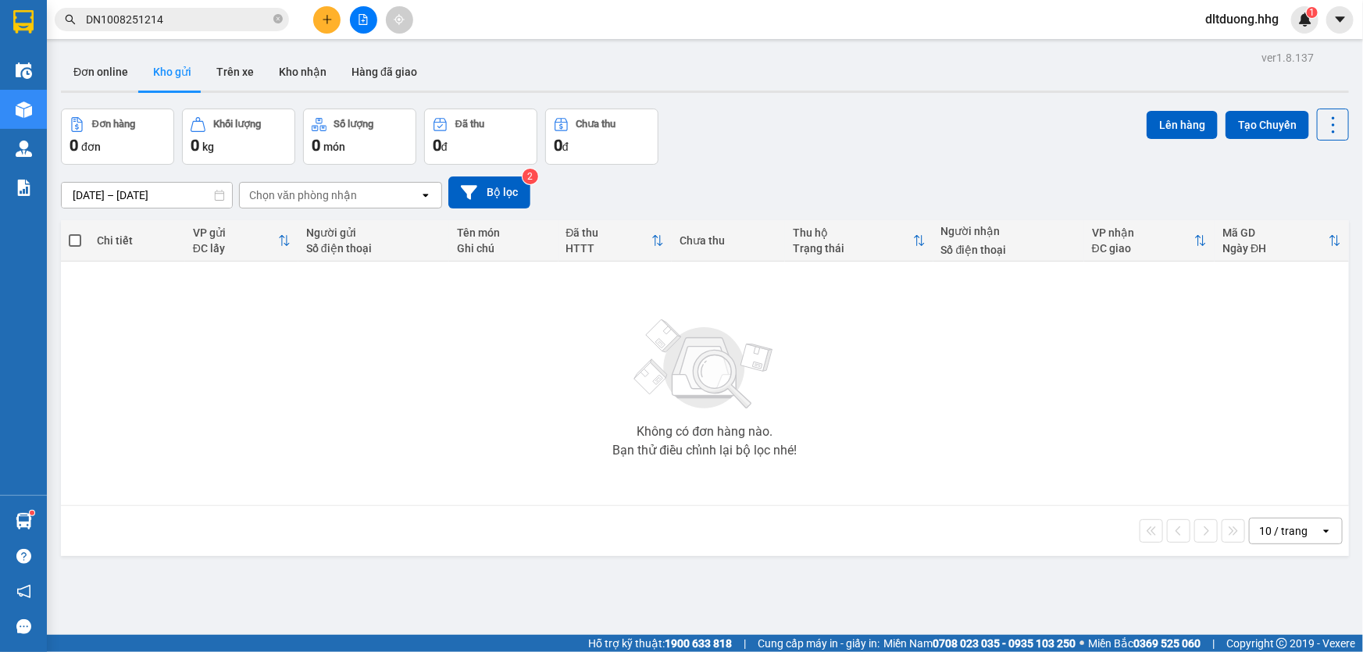
click at [190, 190] on input "01/07/2025 – 11/08/2025" at bounding box center [147, 195] width 170 height 25
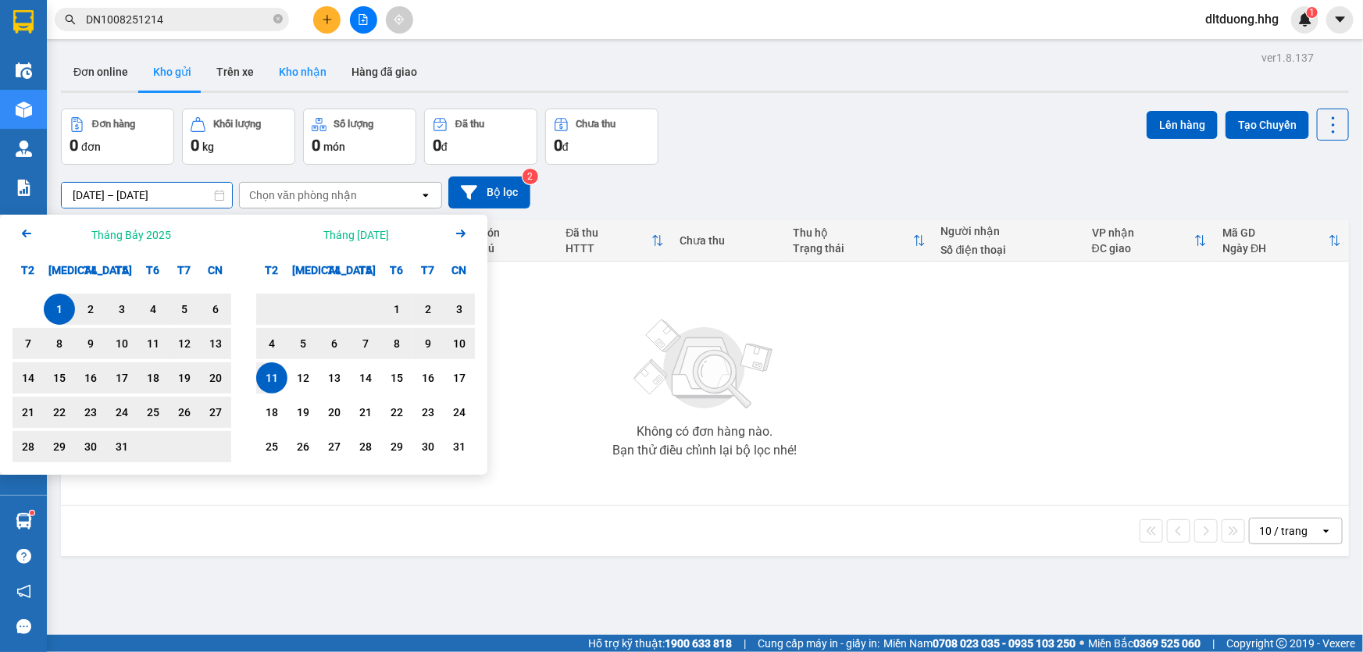
click at [315, 77] on button "Kho nhận" at bounding box center [302, 71] width 73 height 37
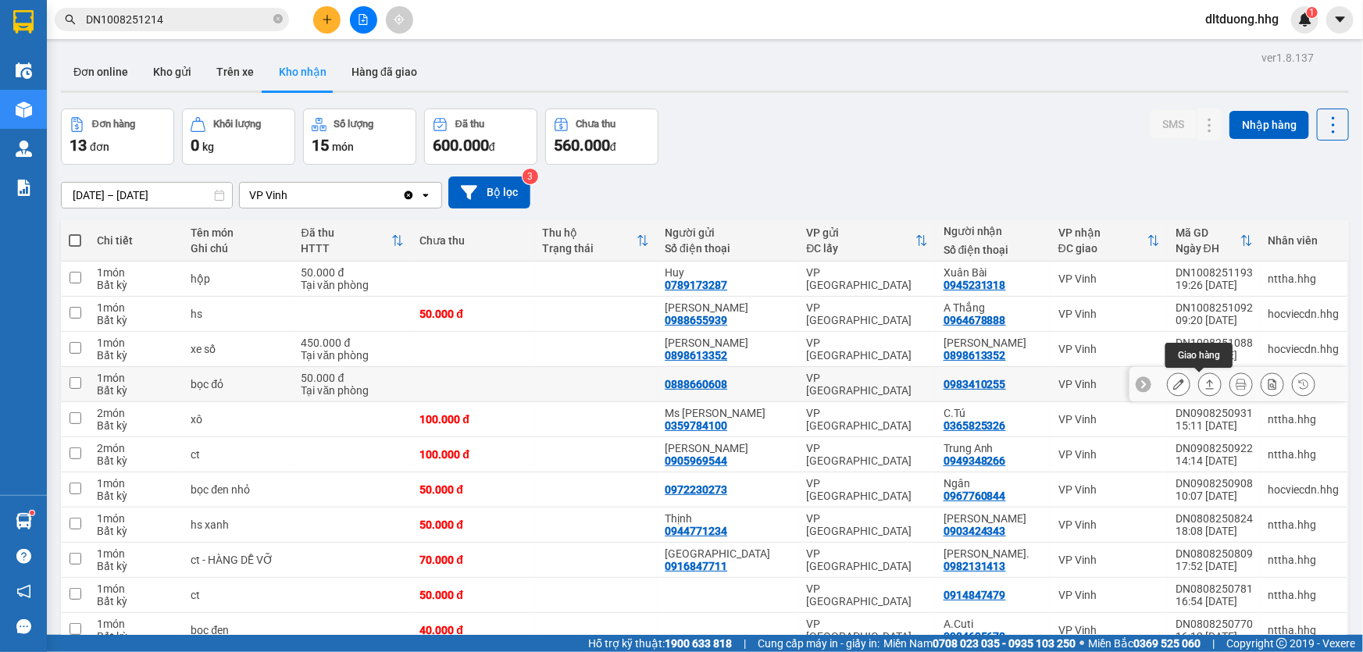
click at [1199, 386] on button at bounding box center [1210, 384] width 22 height 27
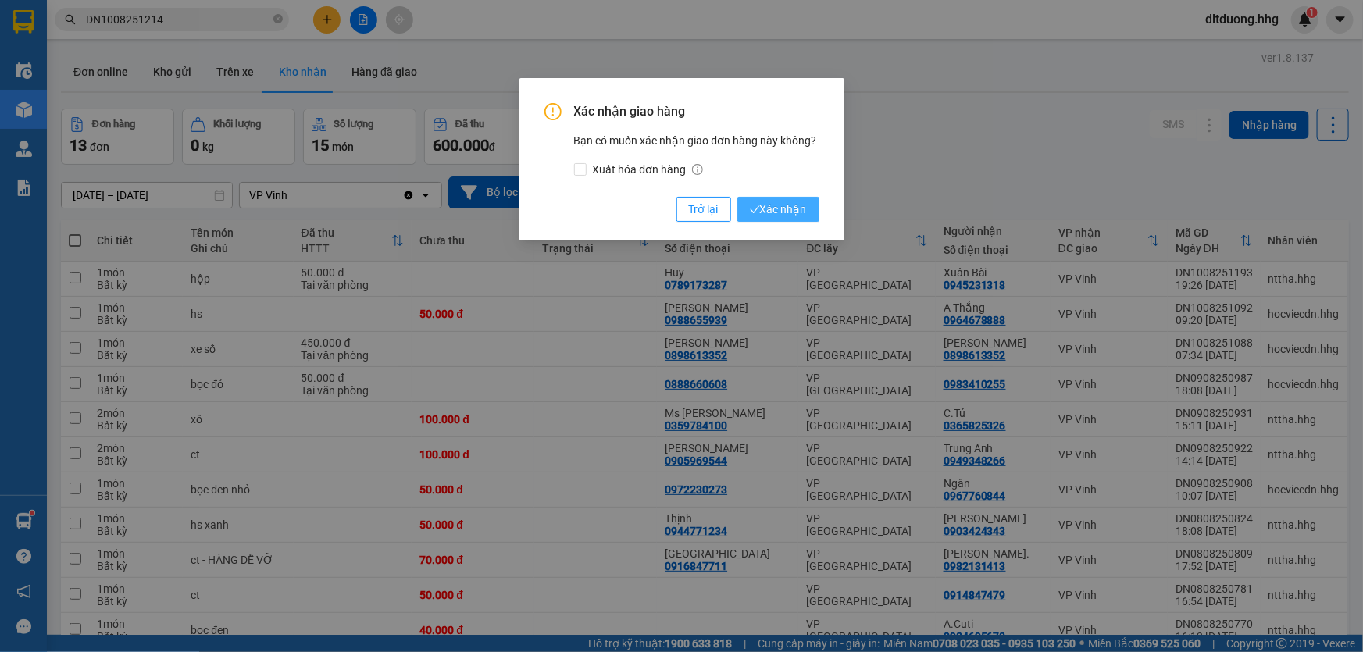
click at [788, 204] on span "Xác nhận" at bounding box center [778, 209] width 57 height 17
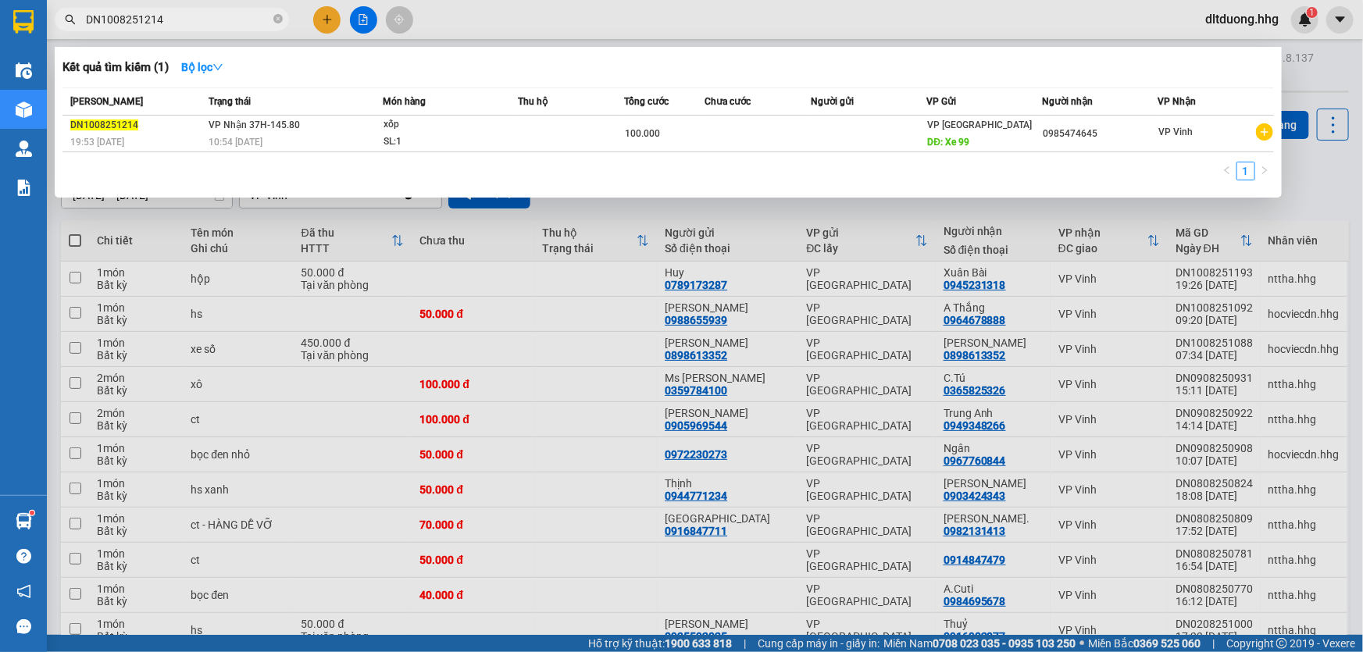
click at [201, 22] on input "DN1008251214" at bounding box center [178, 19] width 184 height 17
paste input "982454028"
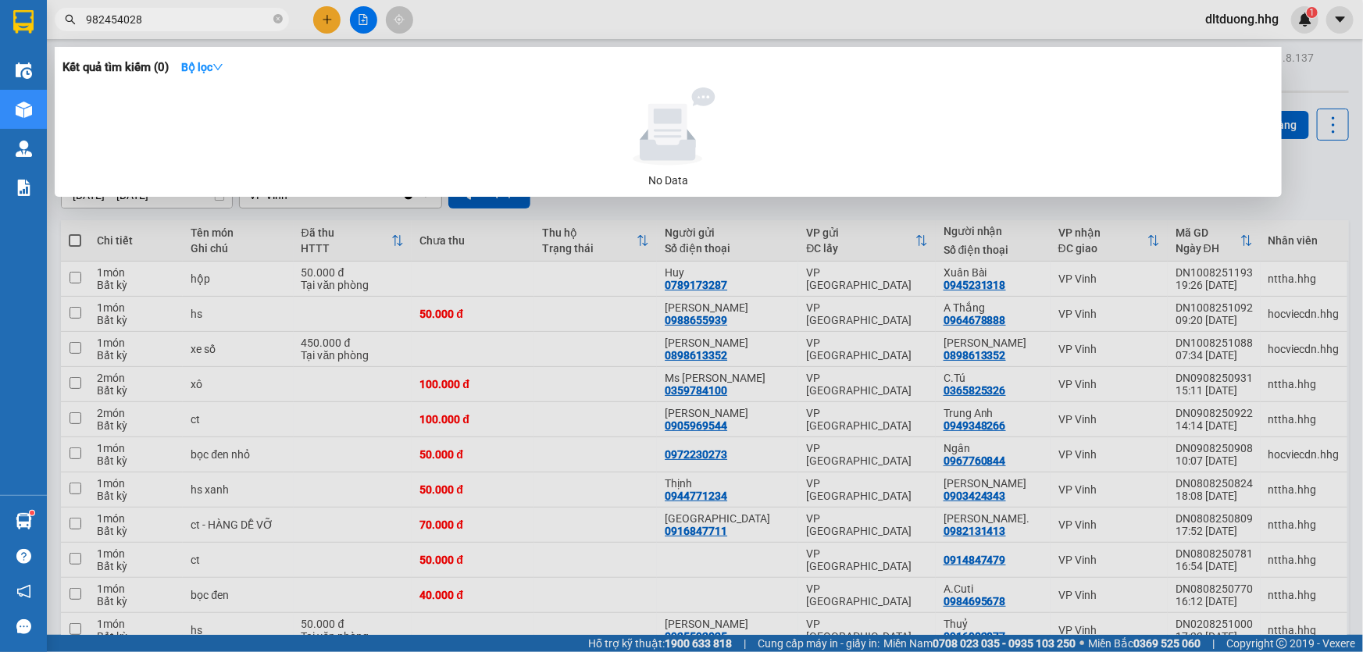
click at [86, 20] on input "982454028" at bounding box center [178, 19] width 184 height 17
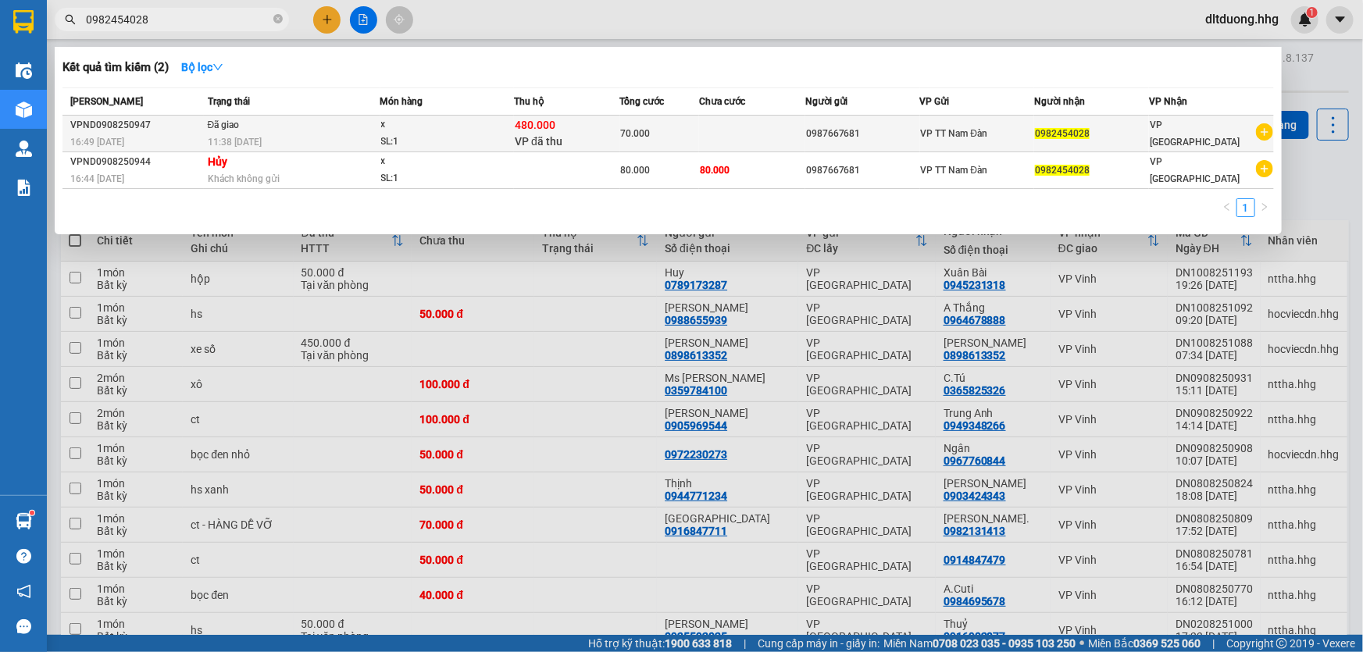
type input "0982454028"
click at [871, 134] on div "0987667681" at bounding box center [862, 134] width 113 height 16
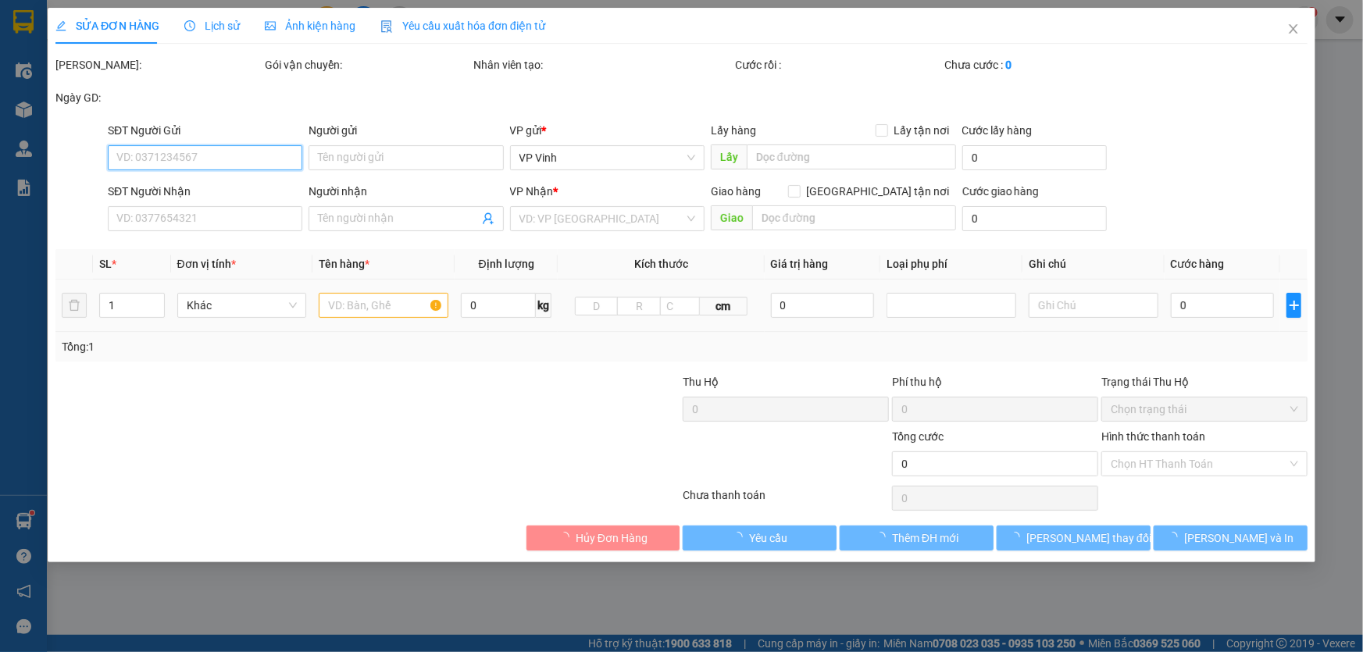
type input "0987667681"
type input "0982454028"
type input "480.000"
type input "70.000"
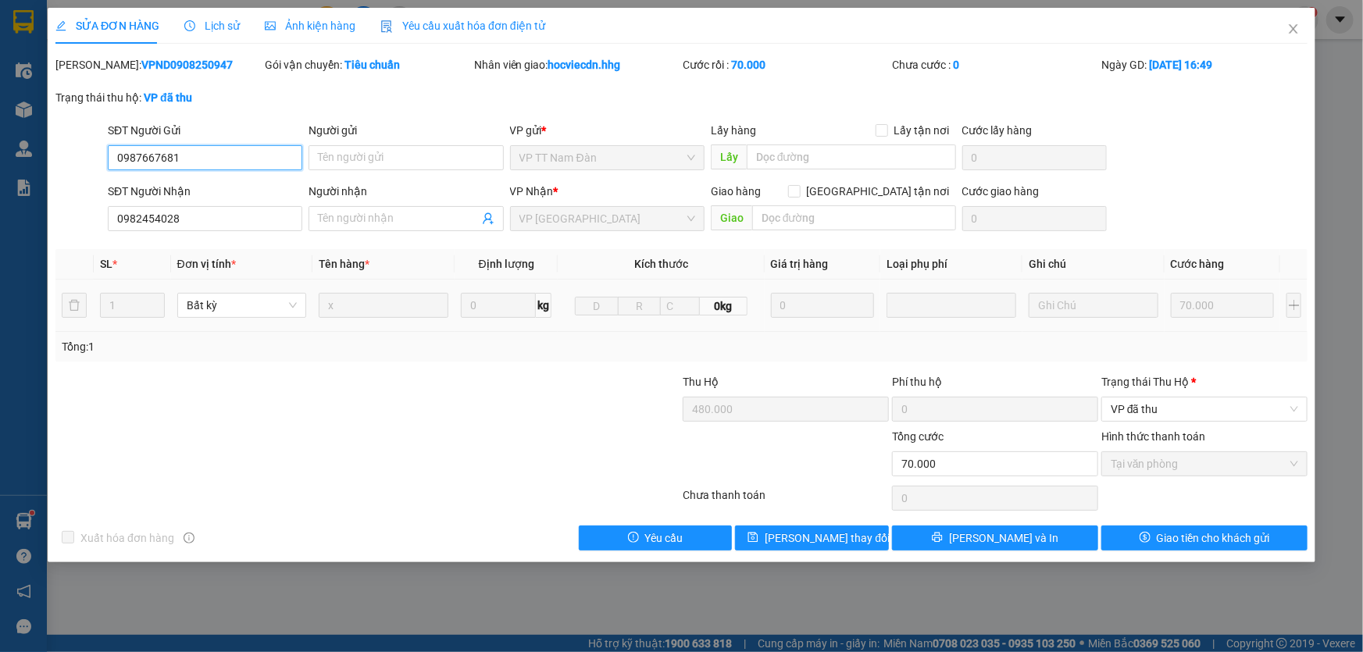
drag, startPoint x: 216, startPoint y: 158, endPoint x: 108, endPoint y: 157, distance: 107.8
click at [108, 157] on input "0987667681" at bounding box center [205, 157] width 194 height 25
click at [1295, 25] on icon "close" at bounding box center [1293, 29] width 12 height 12
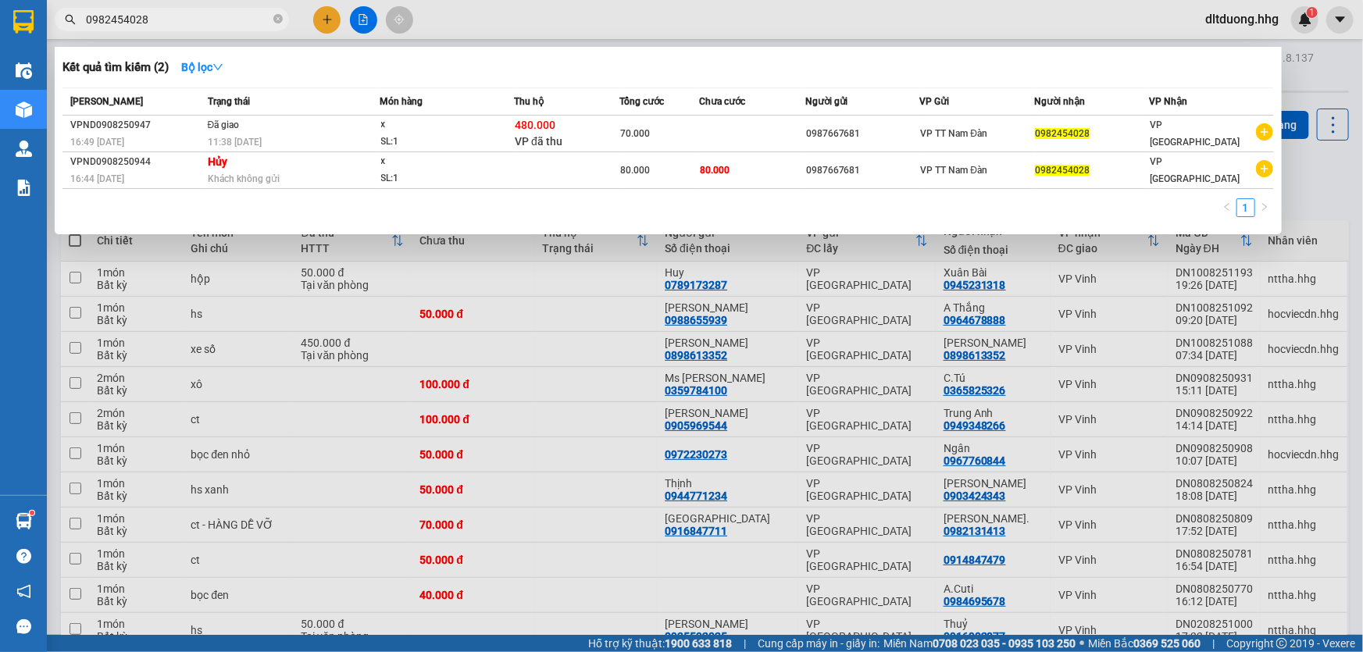
click at [205, 23] on input "0982454028" at bounding box center [178, 19] width 184 height 17
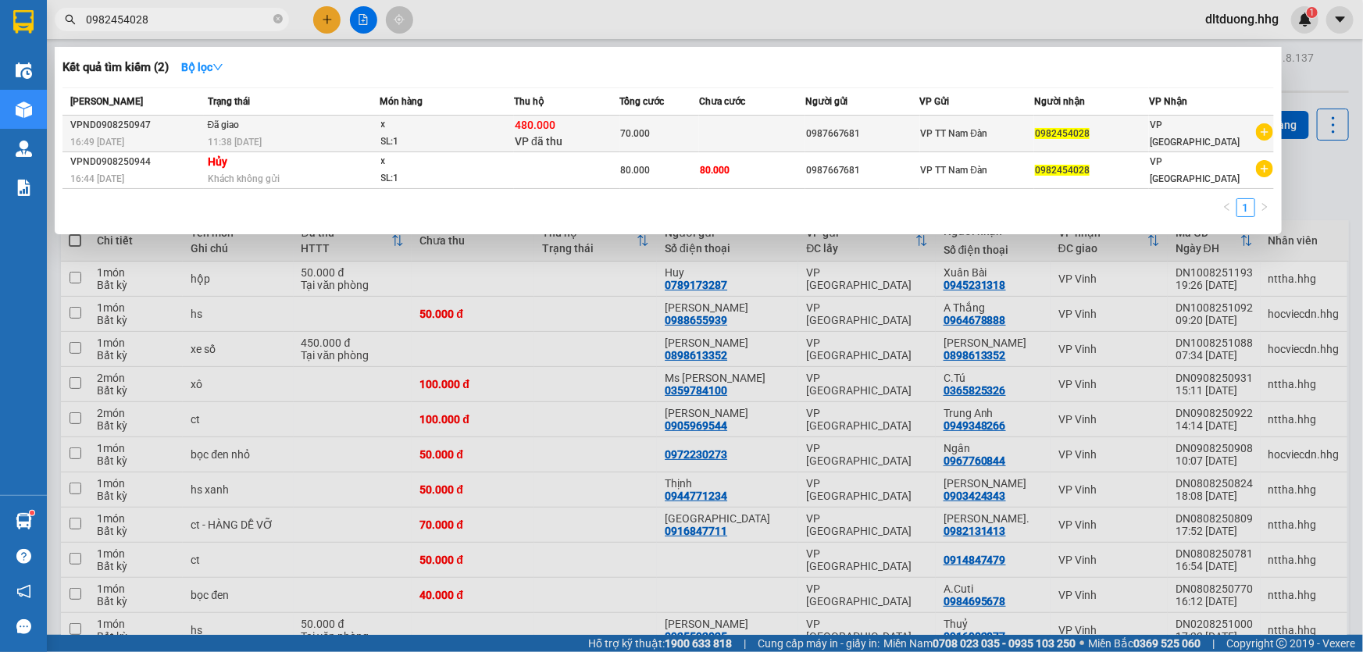
click at [1073, 142] on td "0982454028" at bounding box center [1091, 134] width 115 height 37
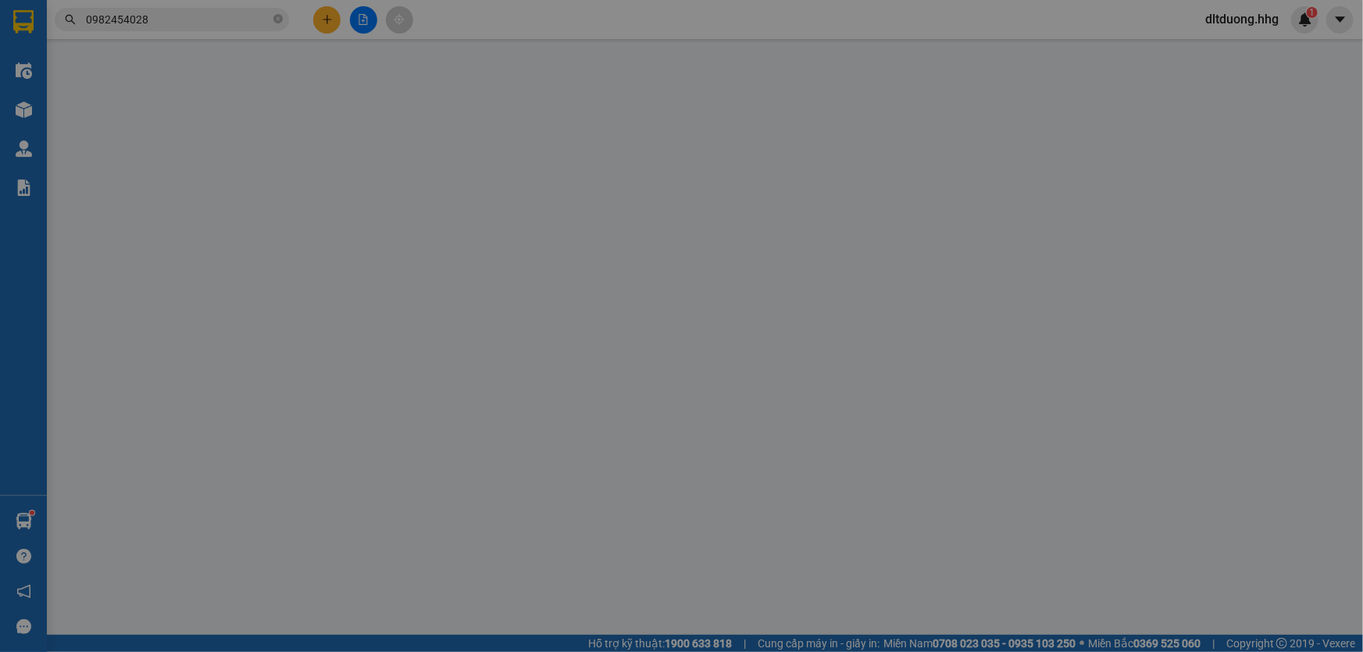
type input "0987667681"
type input "0982454028"
type input "480.000"
type input "70.000"
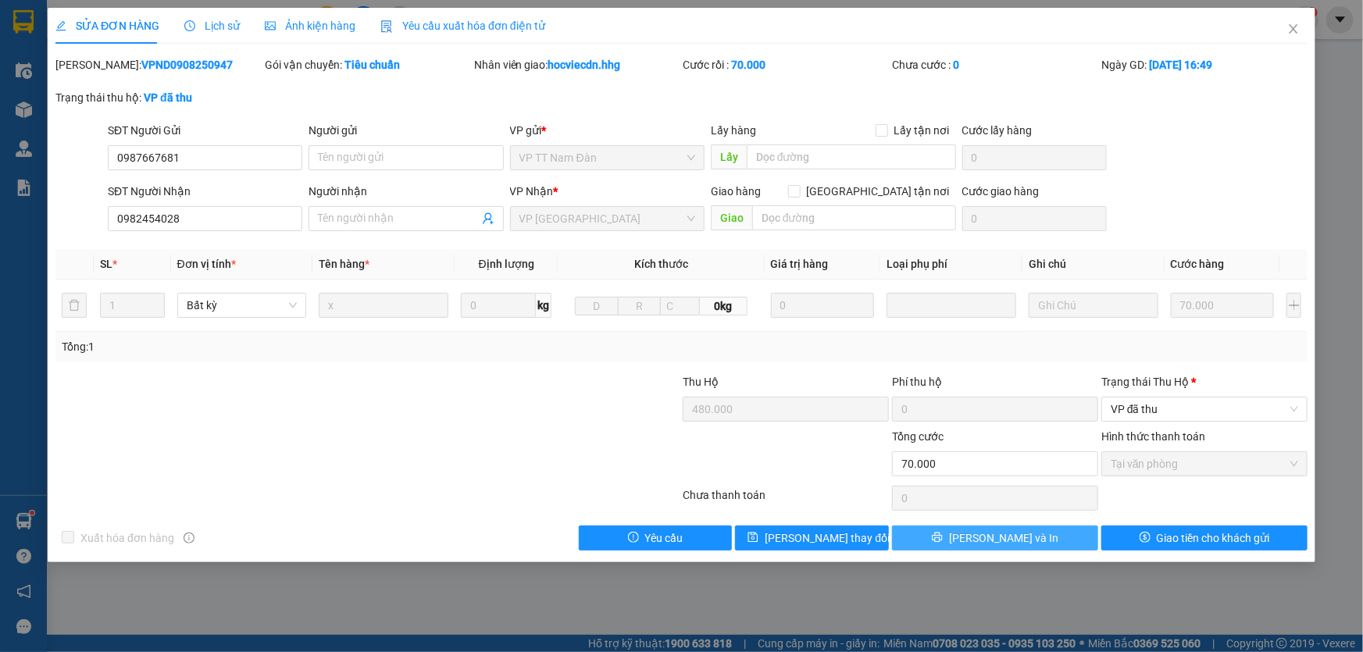
click at [961, 539] on button "[PERSON_NAME] và In" at bounding box center [995, 538] width 206 height 25
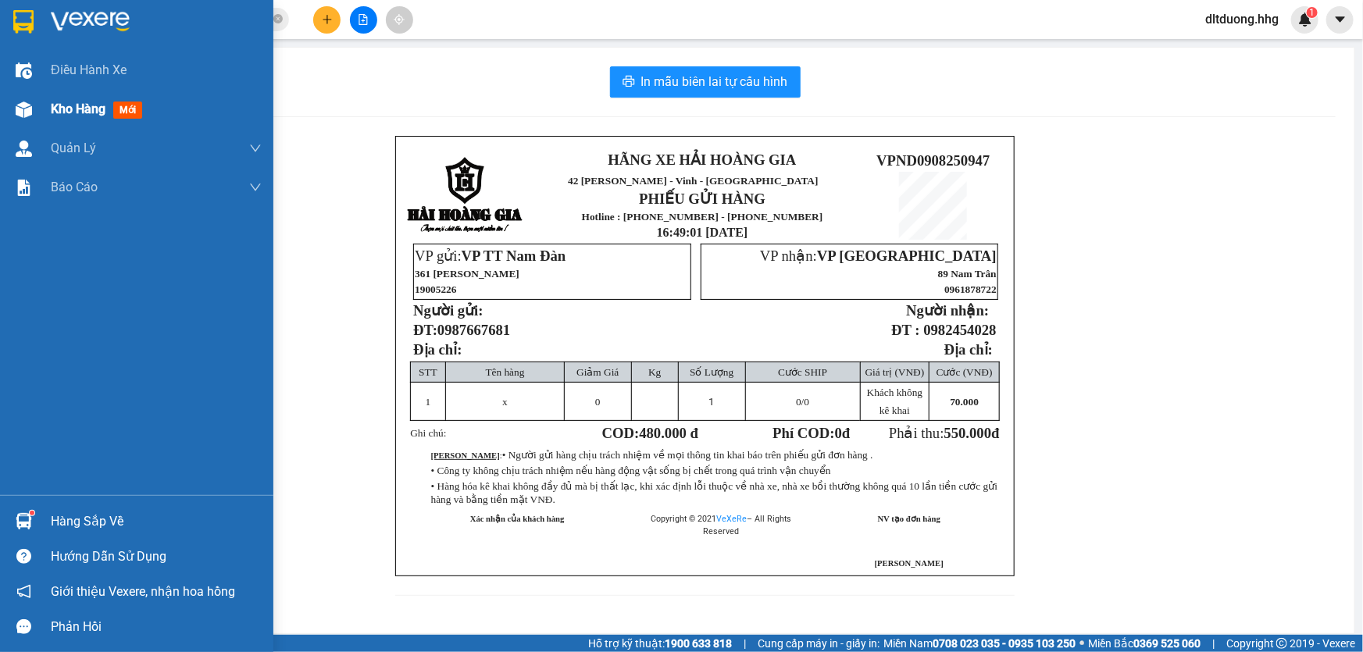
click at [52, 117] on div "Kho hàng mới" at bounding box center [100, 109] width 98 height 20
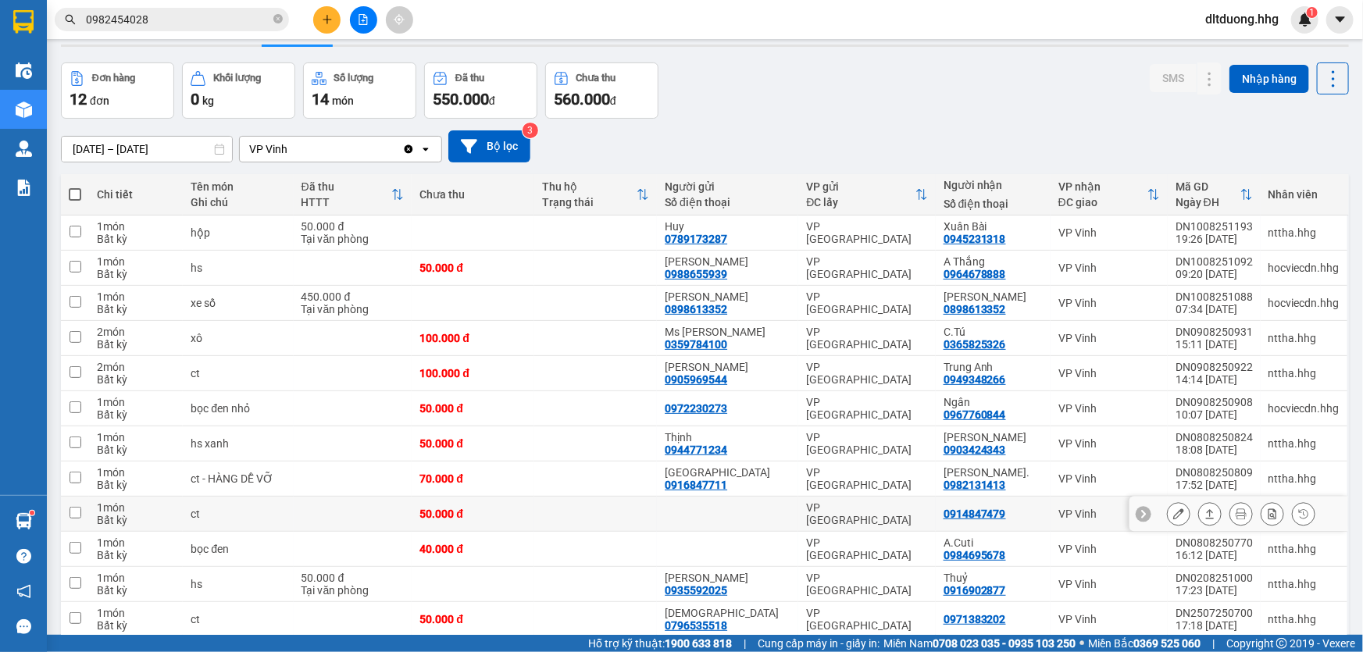
scroll to position [70, 0]
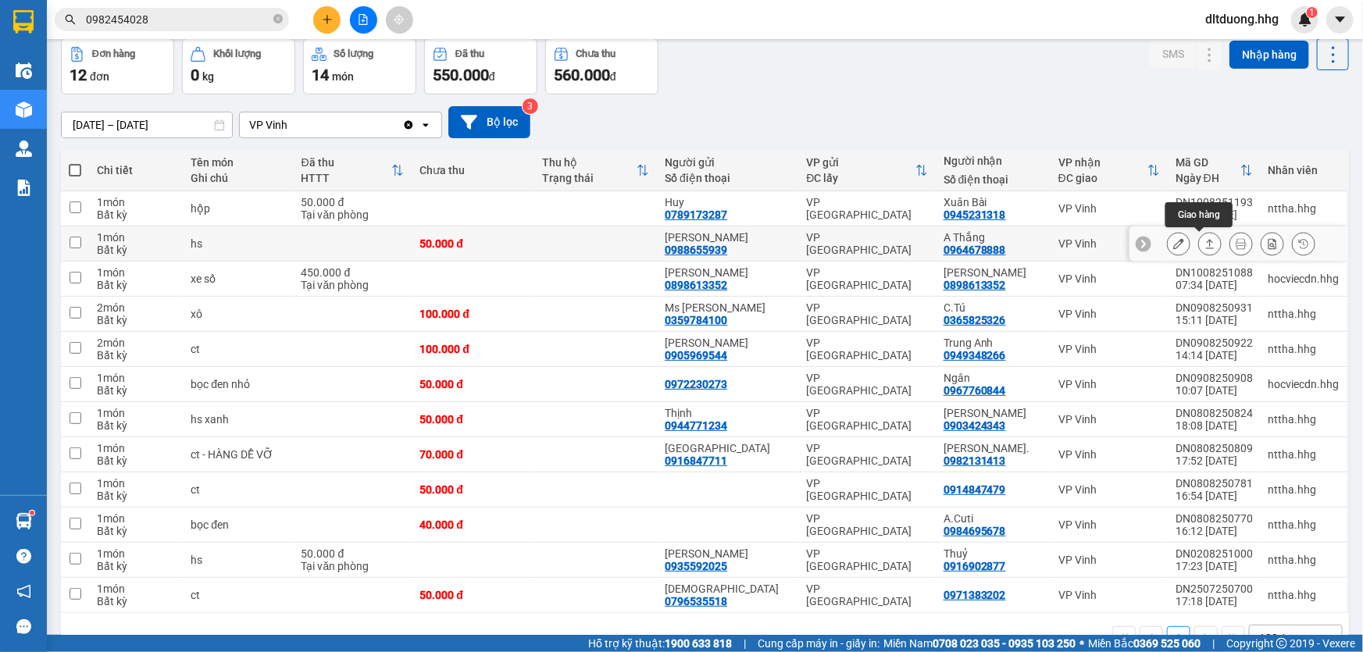
click at [1200, 249] on button at bounding box center [1210, 243] width 22 height 27
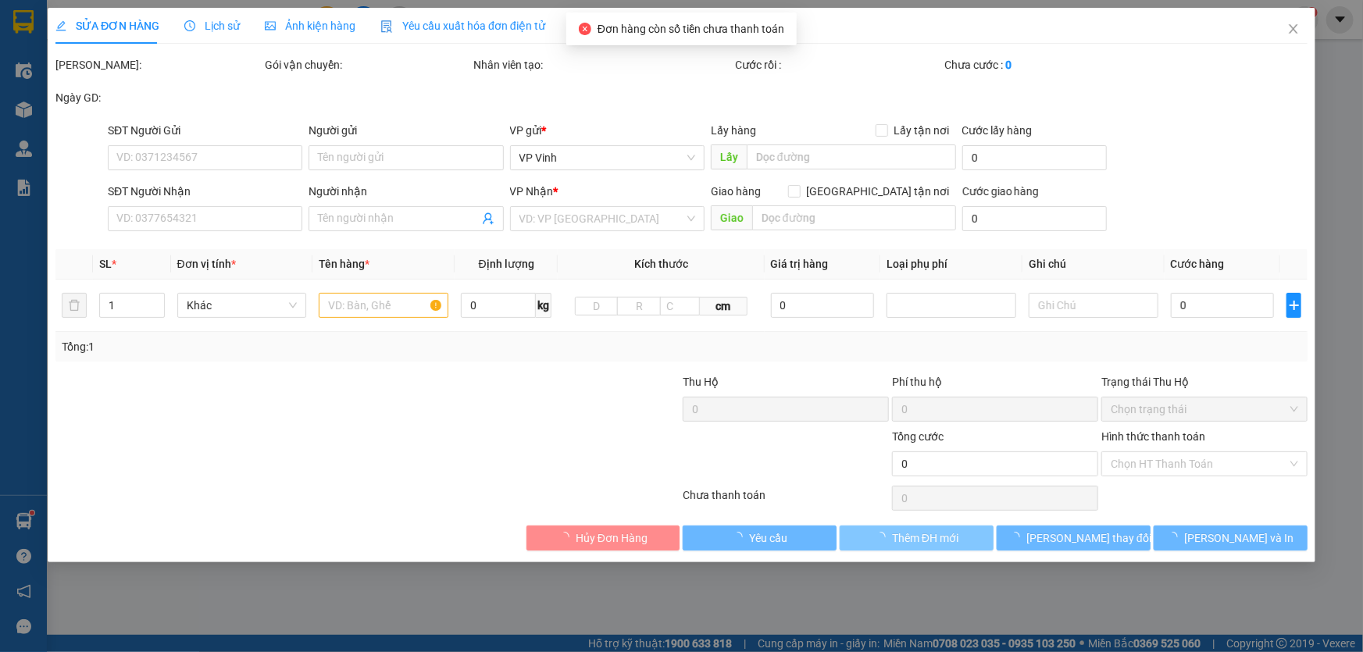
type input "0988655939"
type input "[PERSON_NAME]"
type input "0964678888"
type input "A Thắng"
type input "50.000"
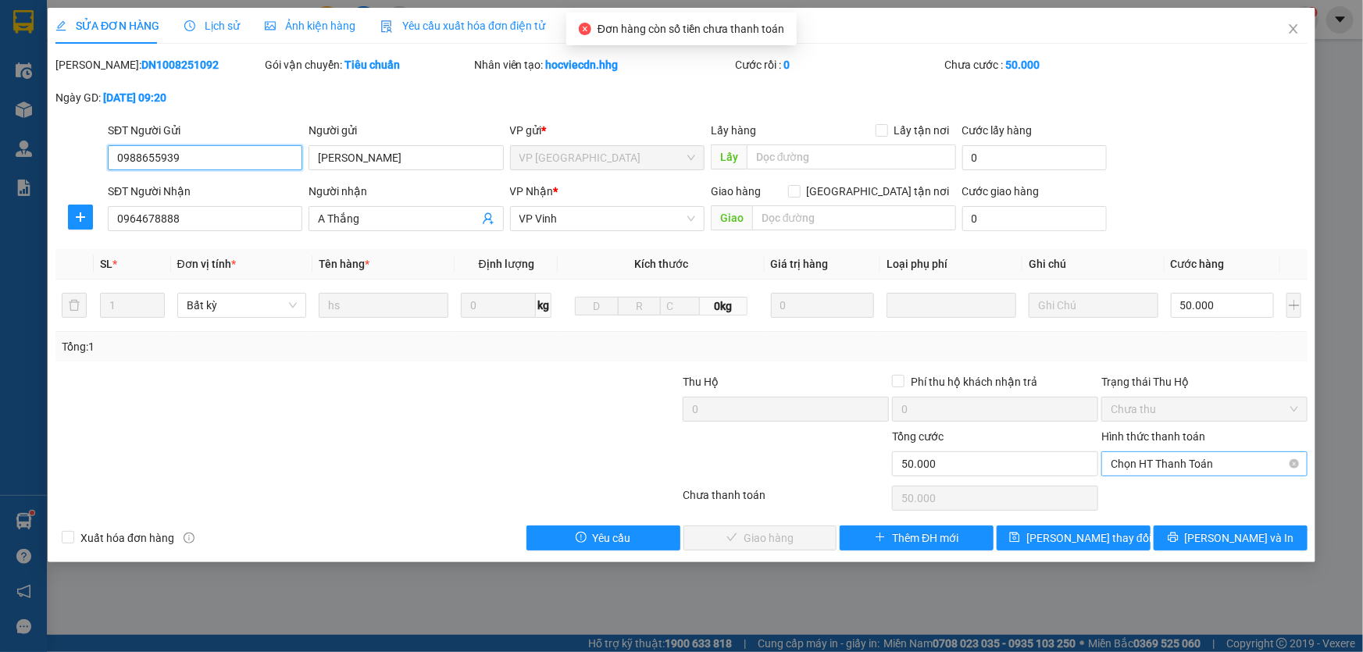
click at [1138, 463] on span "Chọn HT Thanh Toán" at bounding box center [1203, 463] width 187 height 23
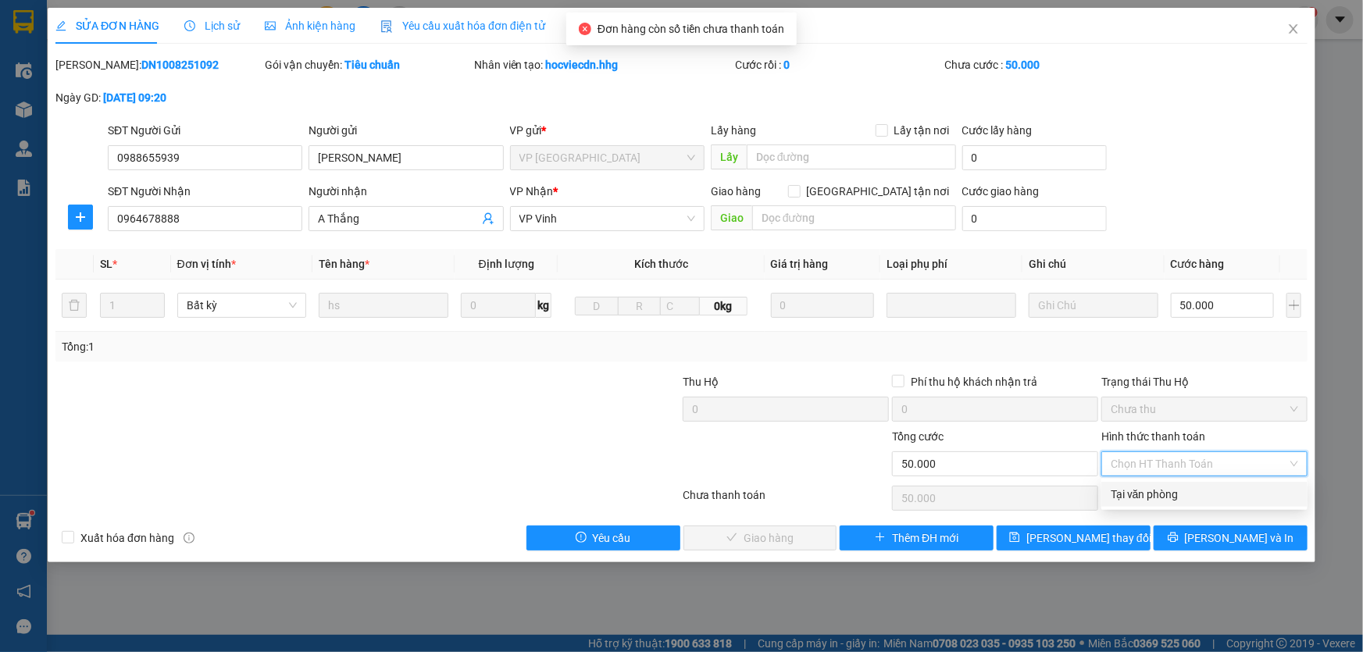
click at [1135, 497] on div "Tại văn phòng" at bounding box center [1203, 494] width 187 height 17
type input "0"
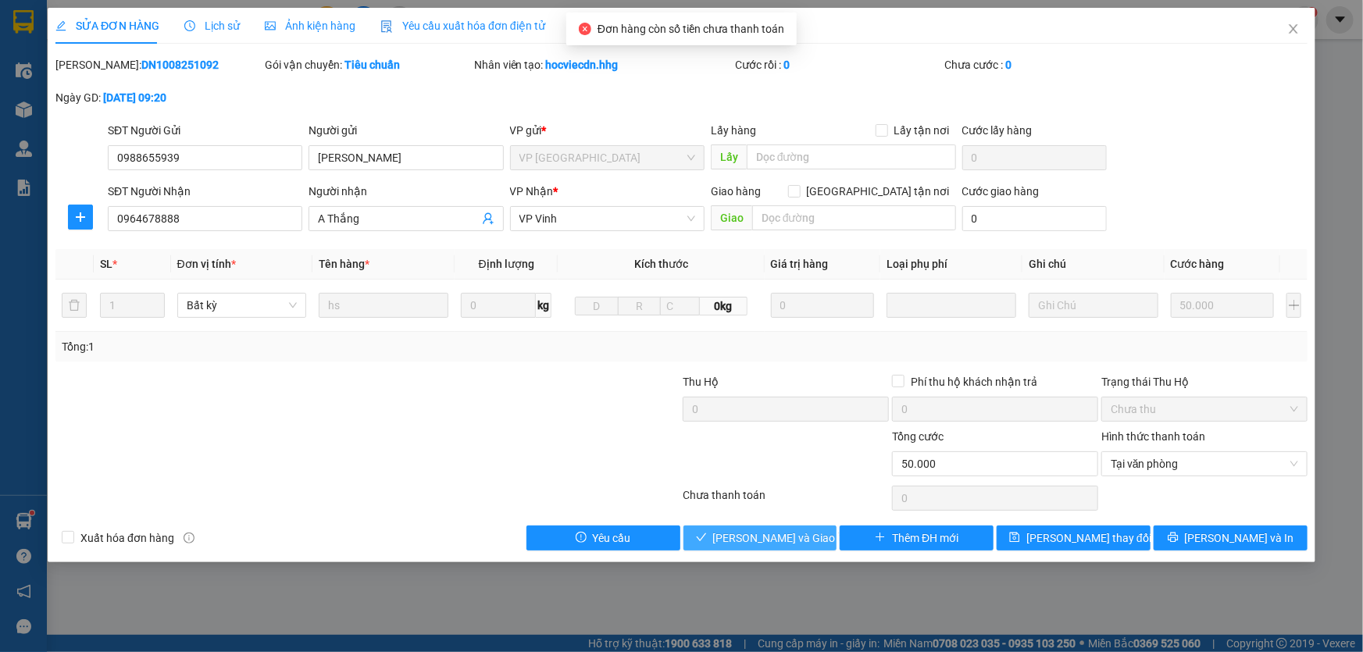
click at [804, 544] on span "[PERSON_NAME] và [PERSON_NAME] hàng" at bounding box center [788, 537] width 150 height 17
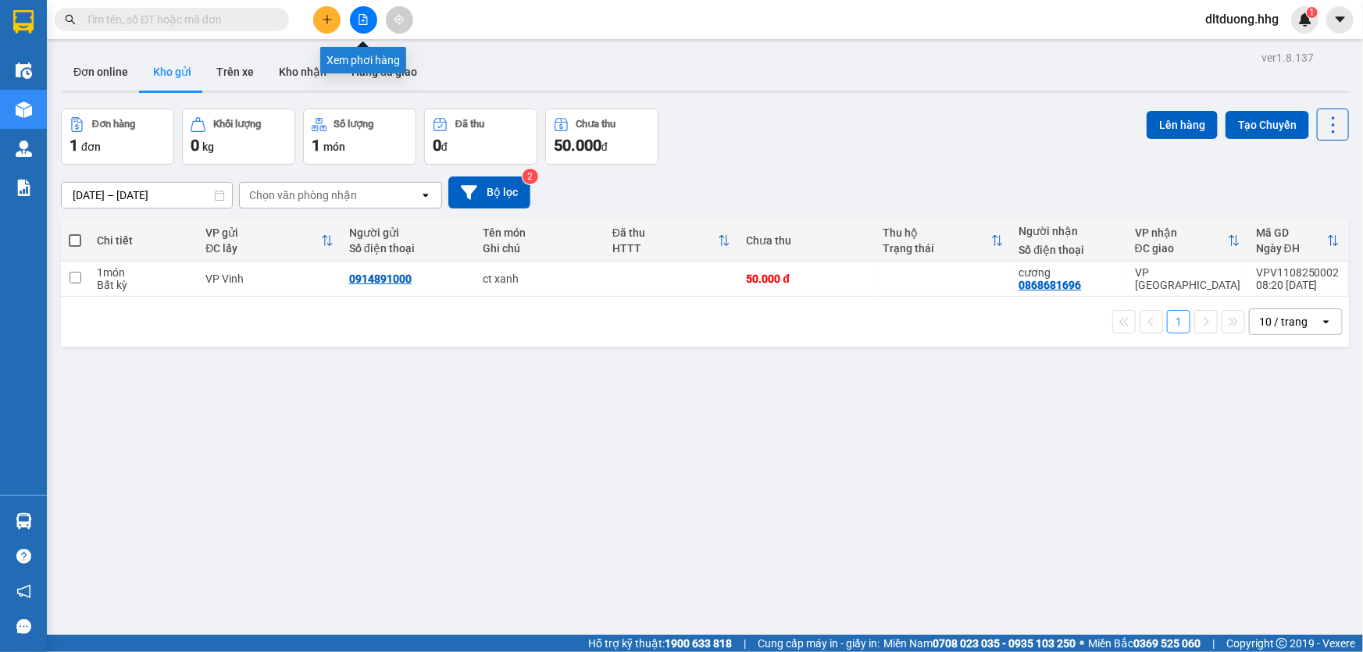
click at [367, 27] on button at bounding box center [363, 19] width 27 height 27
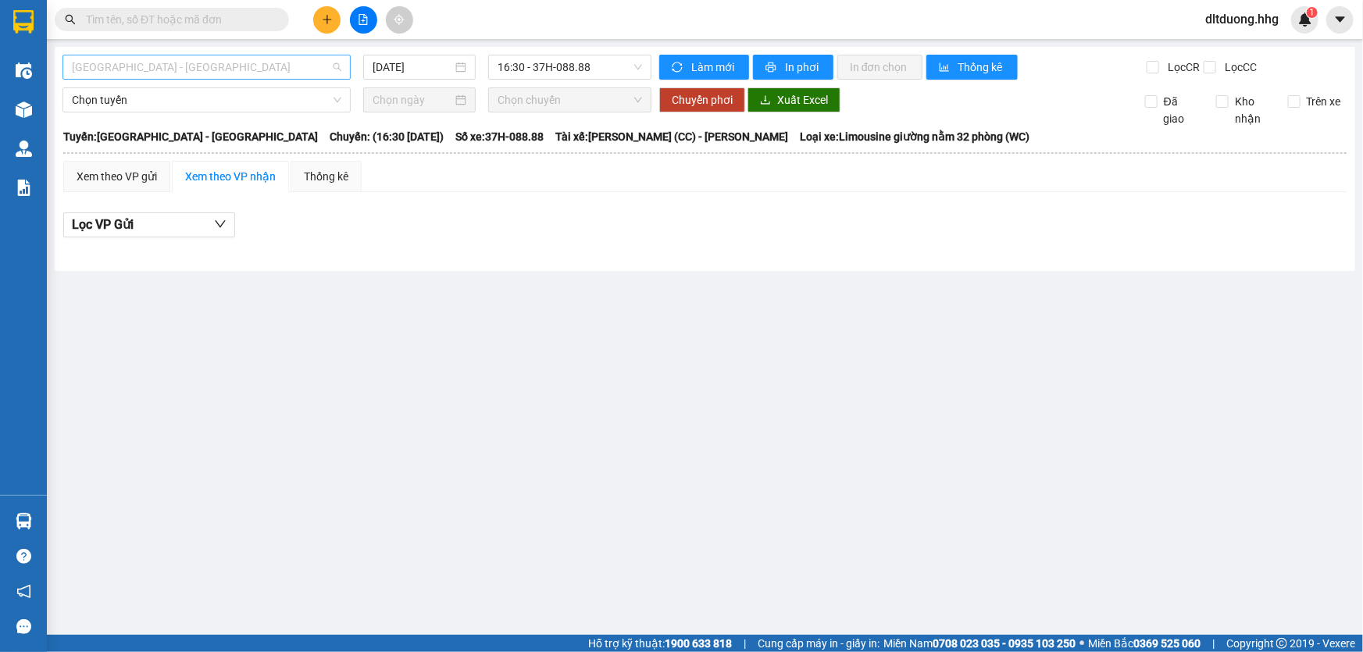
click at [284, 73] on span "Quảng Ngãi - Con Cuông" at bounding box center [206, 66] width 269 height 23
click at [219, 70] on span "Quảng Ngãi - Con Cuông" at bounding box center [206, 66] width 269 height 23
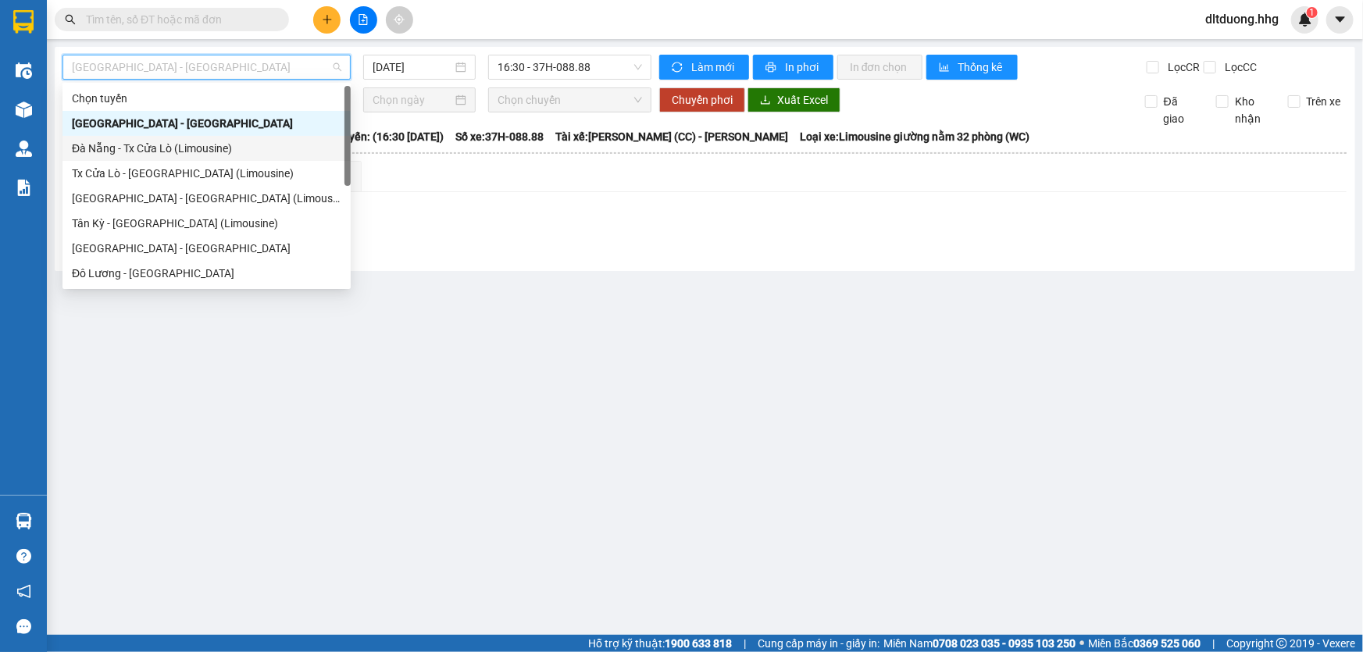
click at [162, 154] on div "Đà Nẵng - Tx Cửa Lò (Limousine)" at bounding box center [206, 148] width 269 height 17
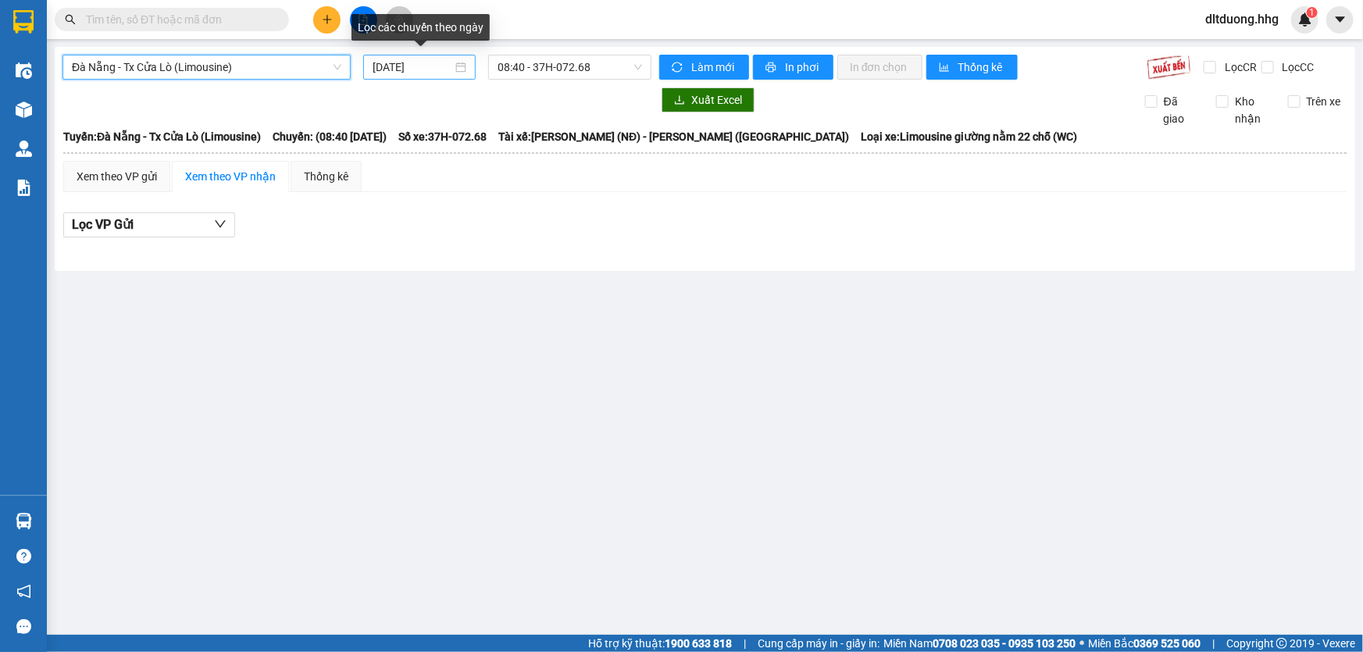
click at [378, 69] on input "[DATE]" at bounding box center [413, 67] width 80 height 17
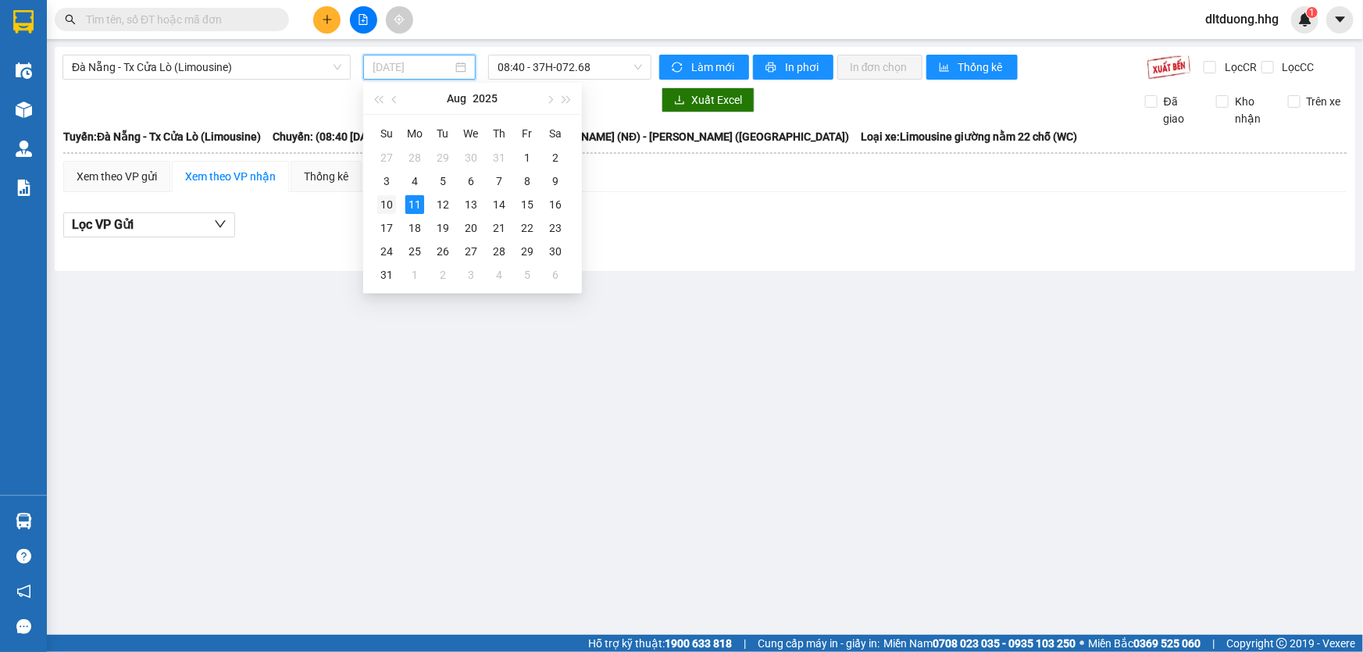
click at [378, 205] on div "10" at bounding box center [386, 204] width 19 height 19
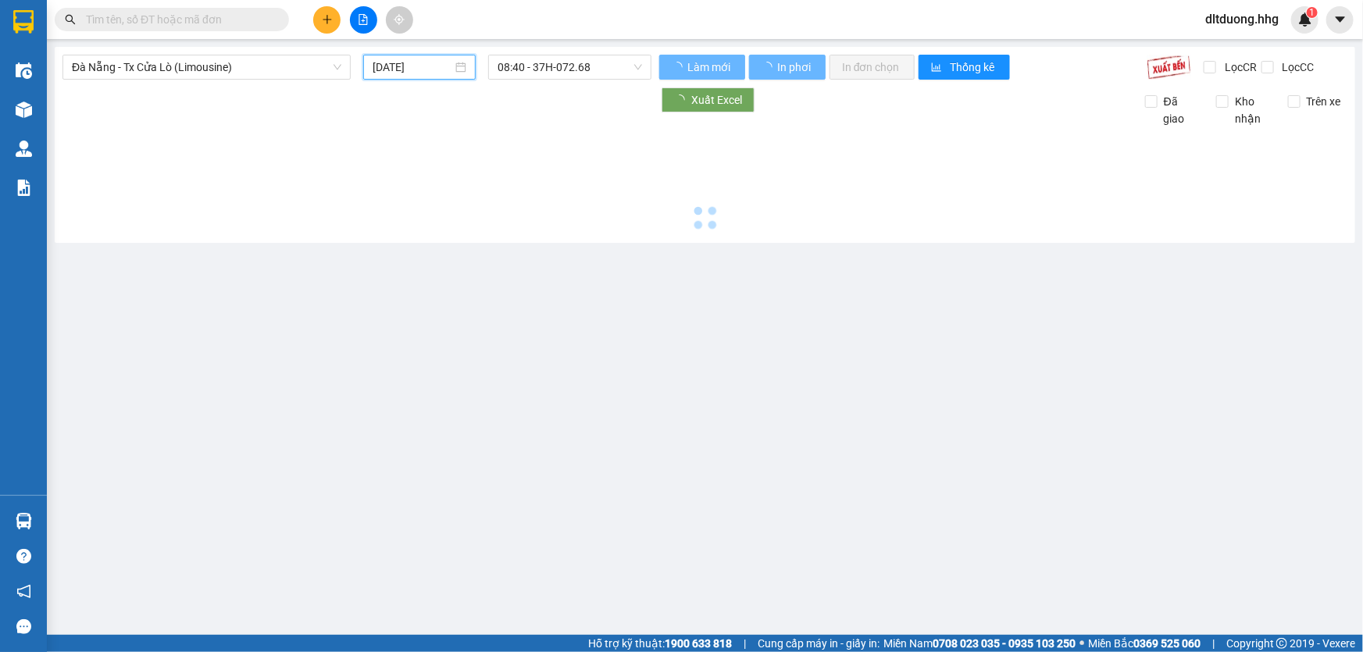
type input "10/08/2025"
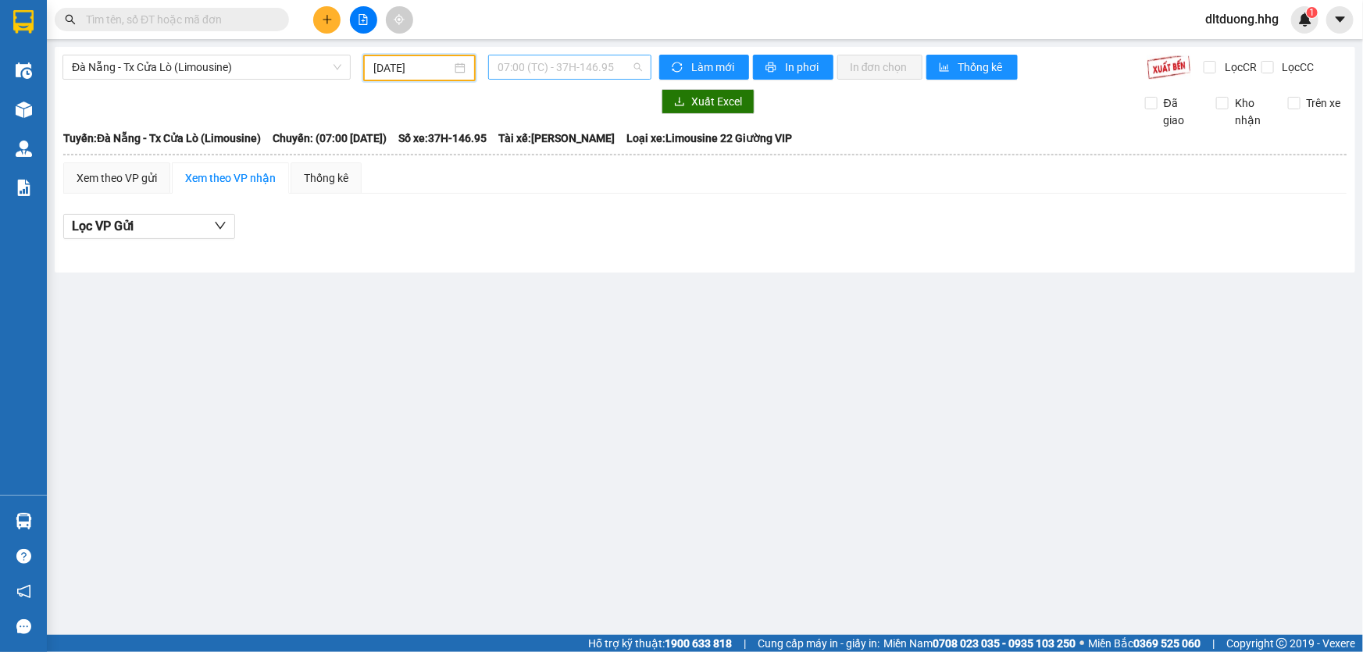
click at [593, 70] on span "07:00 (TC) - 37H-146.95" at bounding box center [569, 66] width 144 height 23
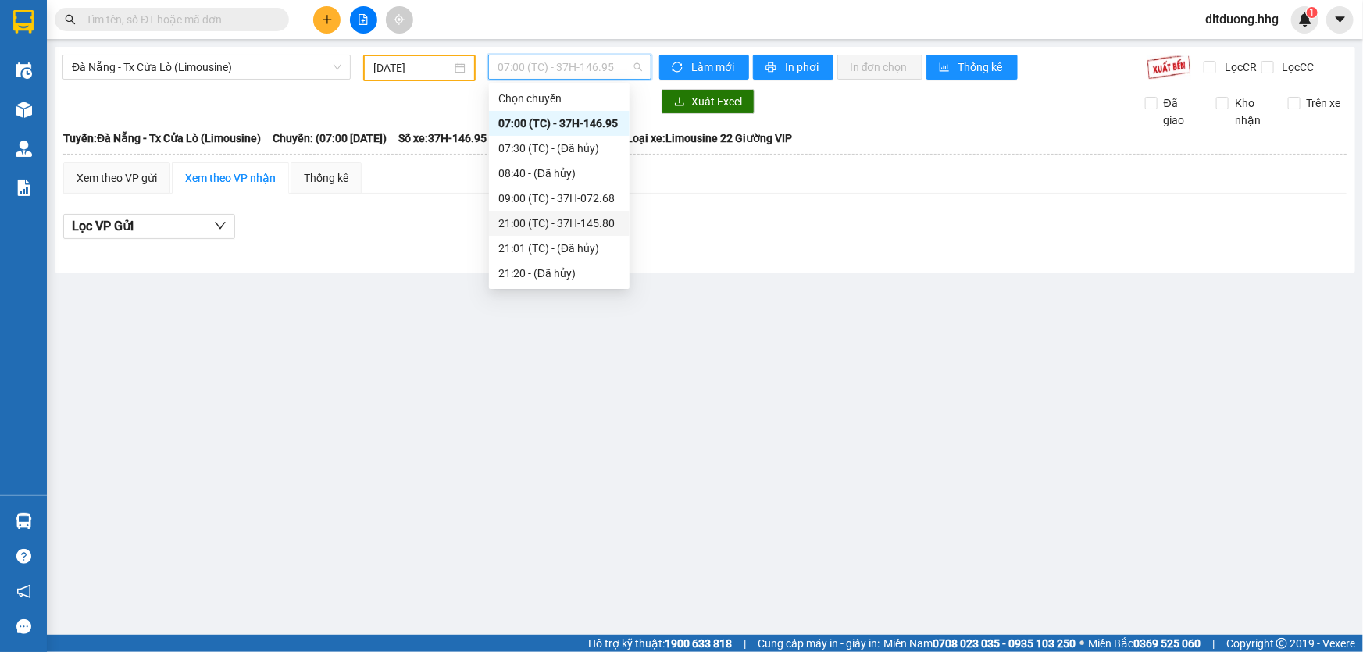
click at [575, 220] on div "21:00 (TC) - 37H-145.80" at bounding box center [559, 223] width 122 height 17
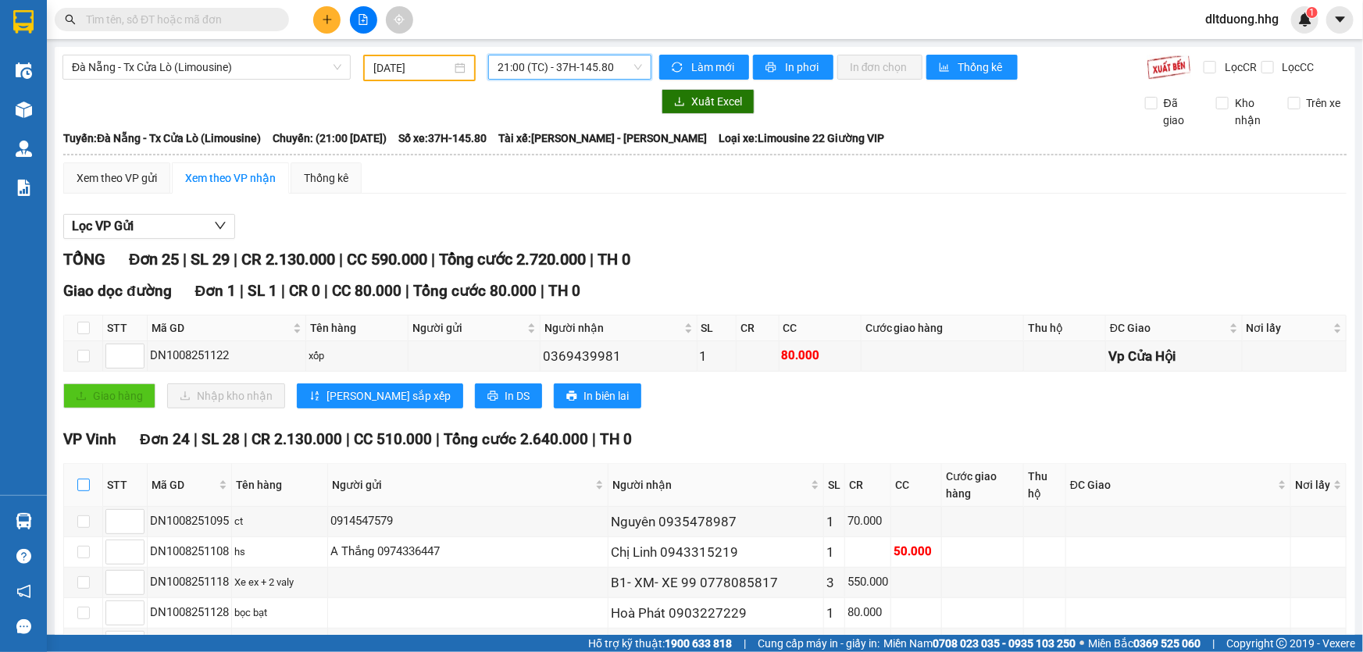
click at [85, 479] on input "checkbox" at bounding box center [83, 485] width 12 height 12
checkbox input "true"
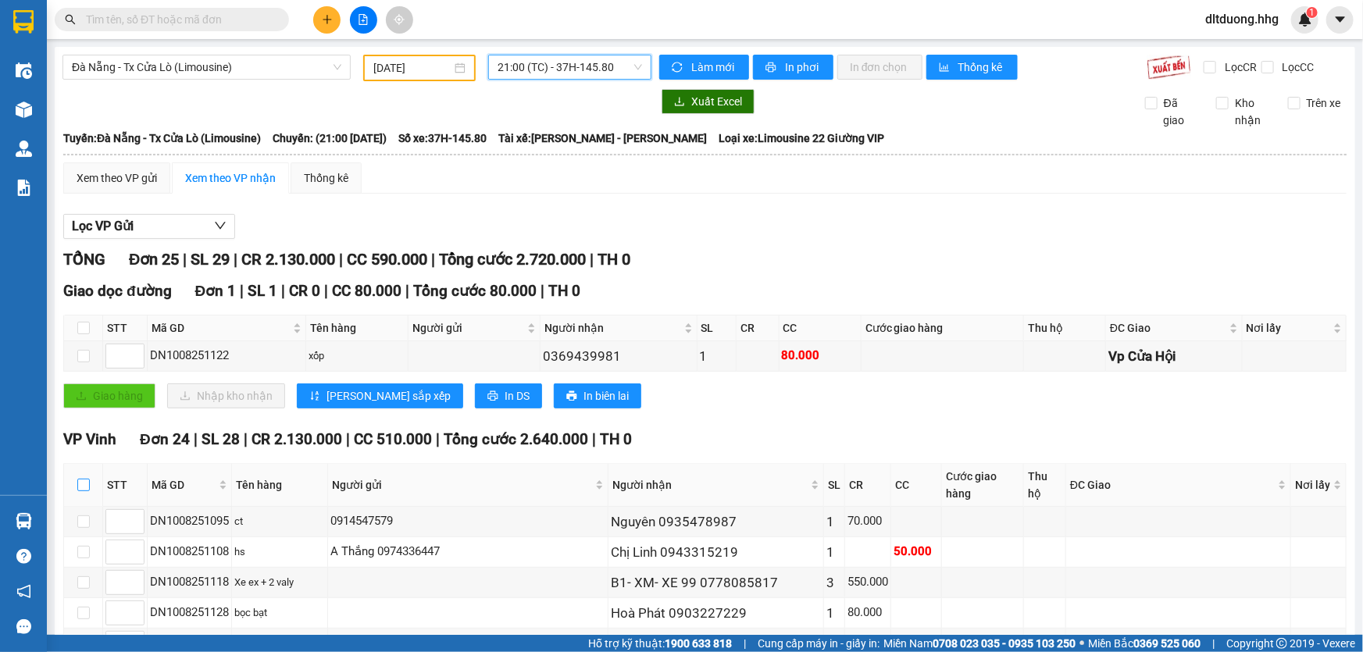
checkbox input "true"
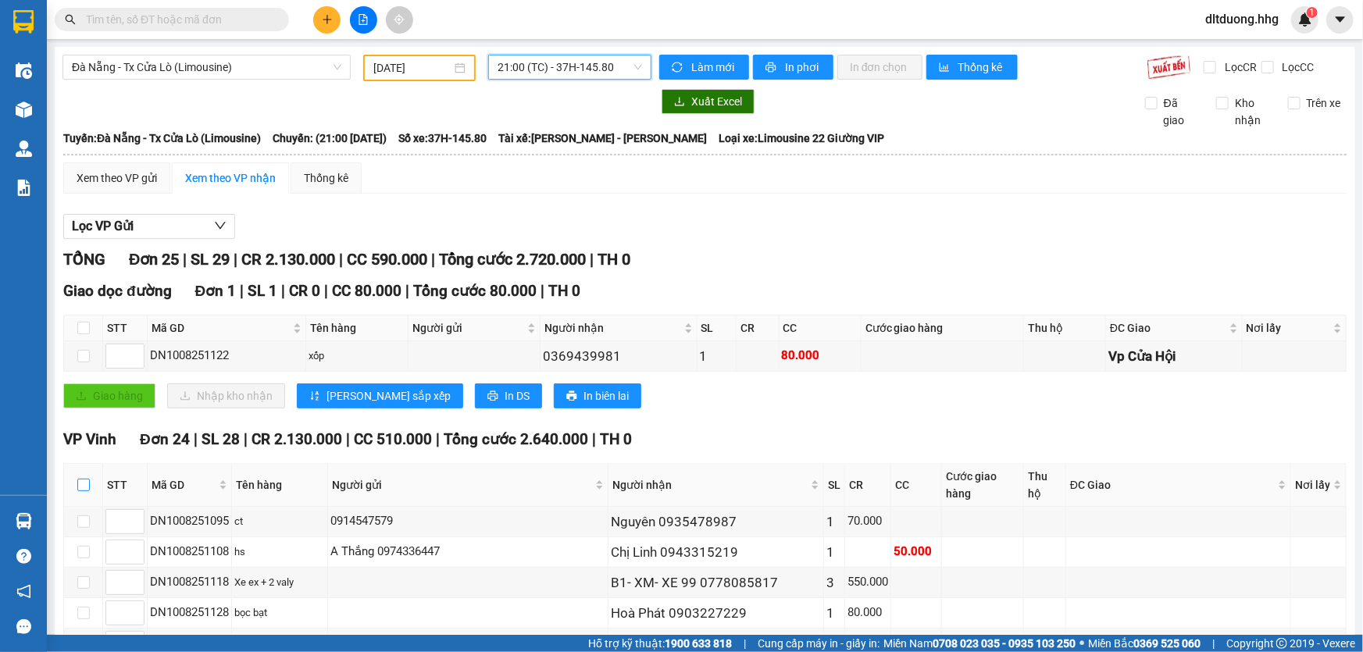
checkbox input "true"
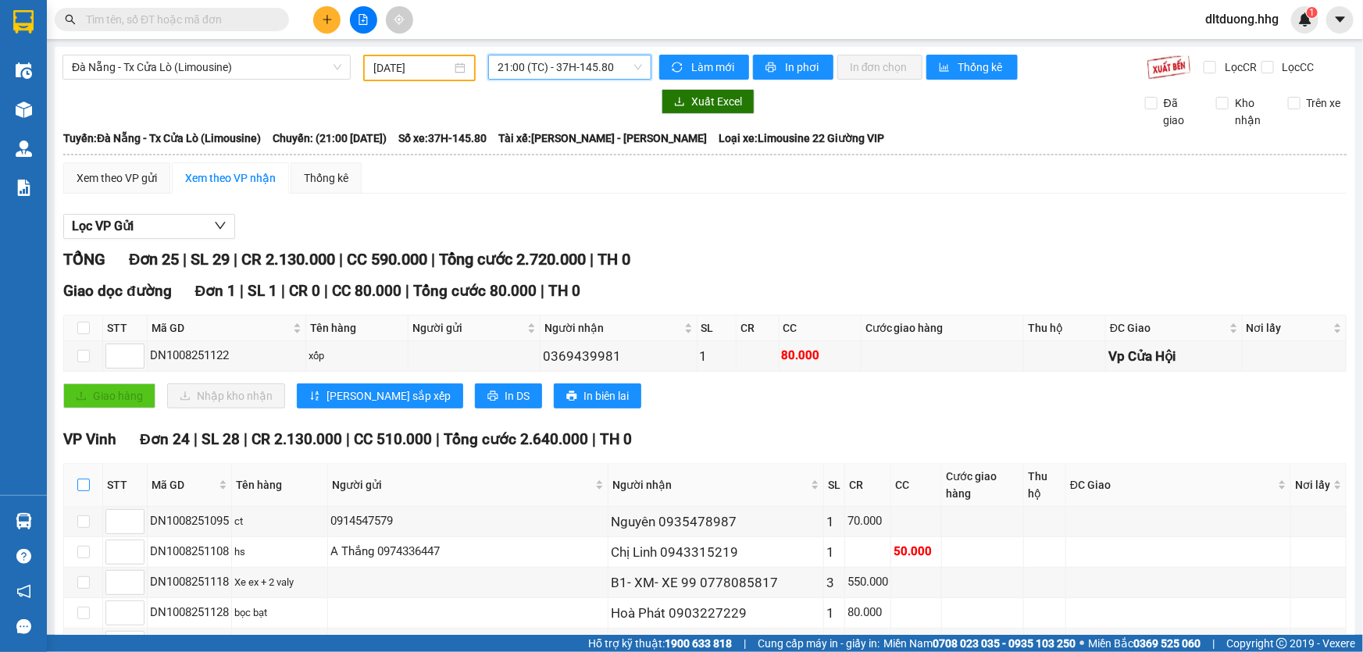
checkbox input "true"
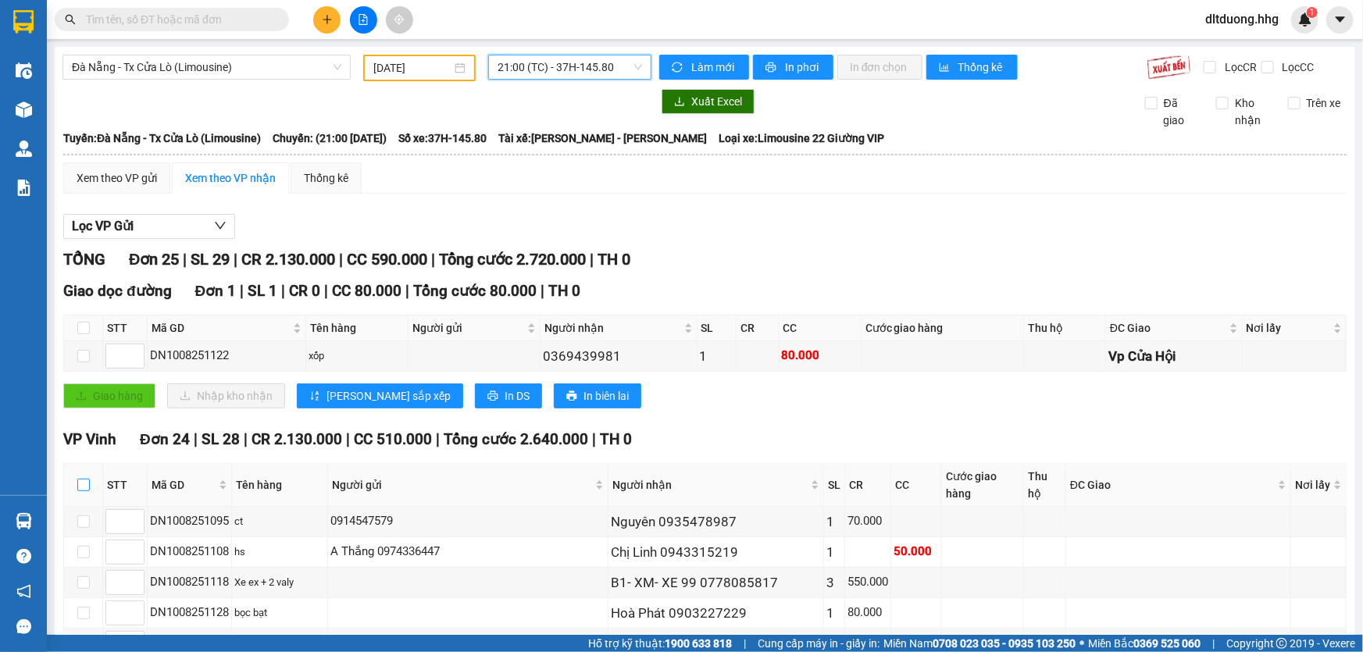
checkbox input "true"
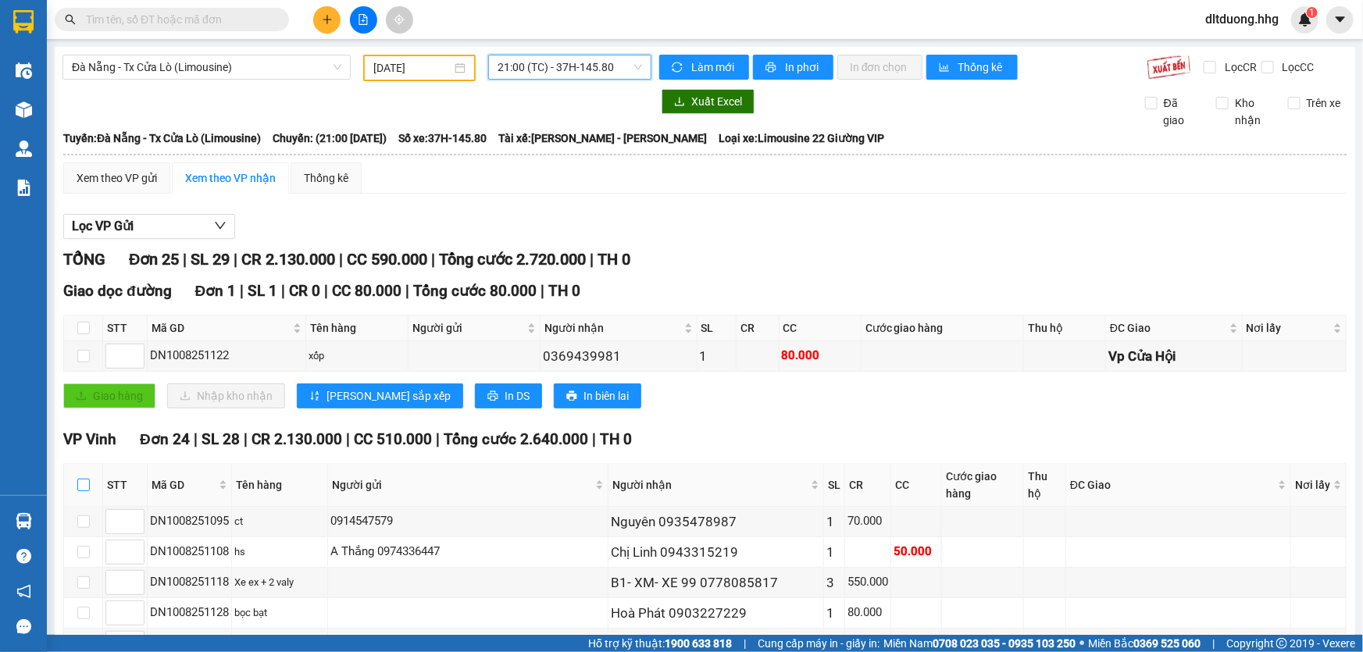
checkbox input "true"
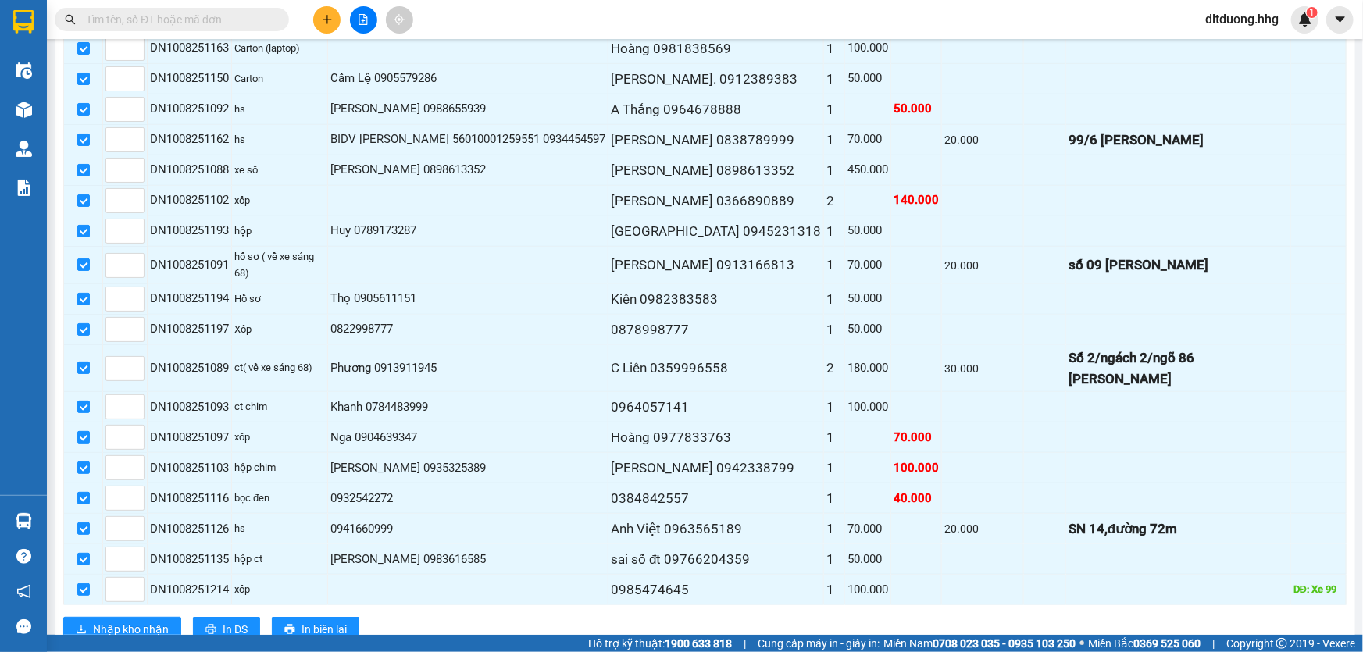
scroll to position [659, 0]
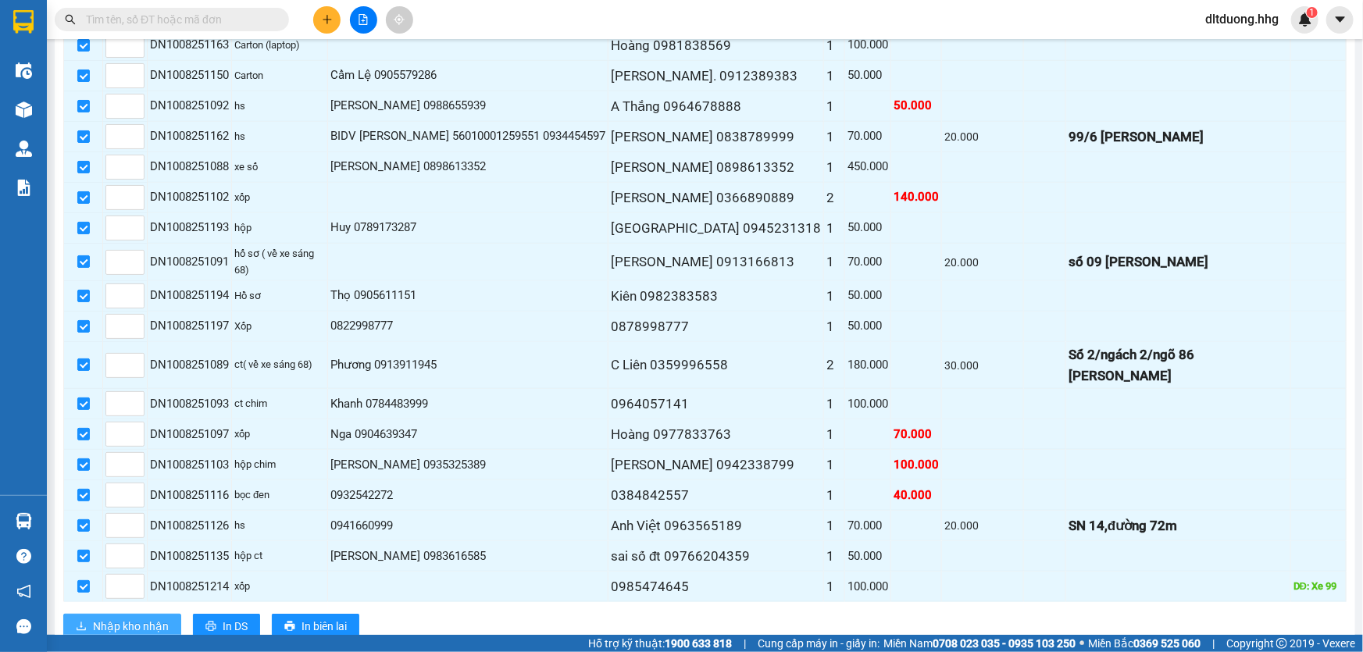
click at [110, 618] on span "Nhập kho nhận" at bounding box center [131, 626] width 76 height 17
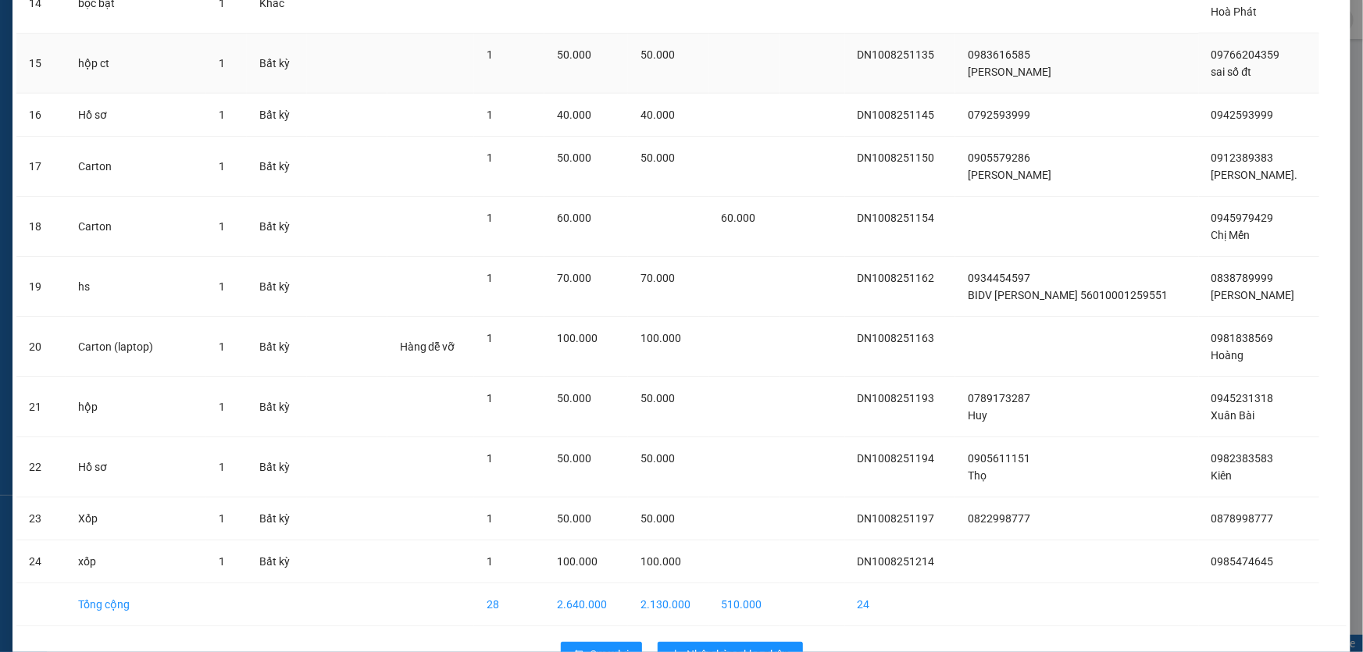
scroll to position [964, 0]
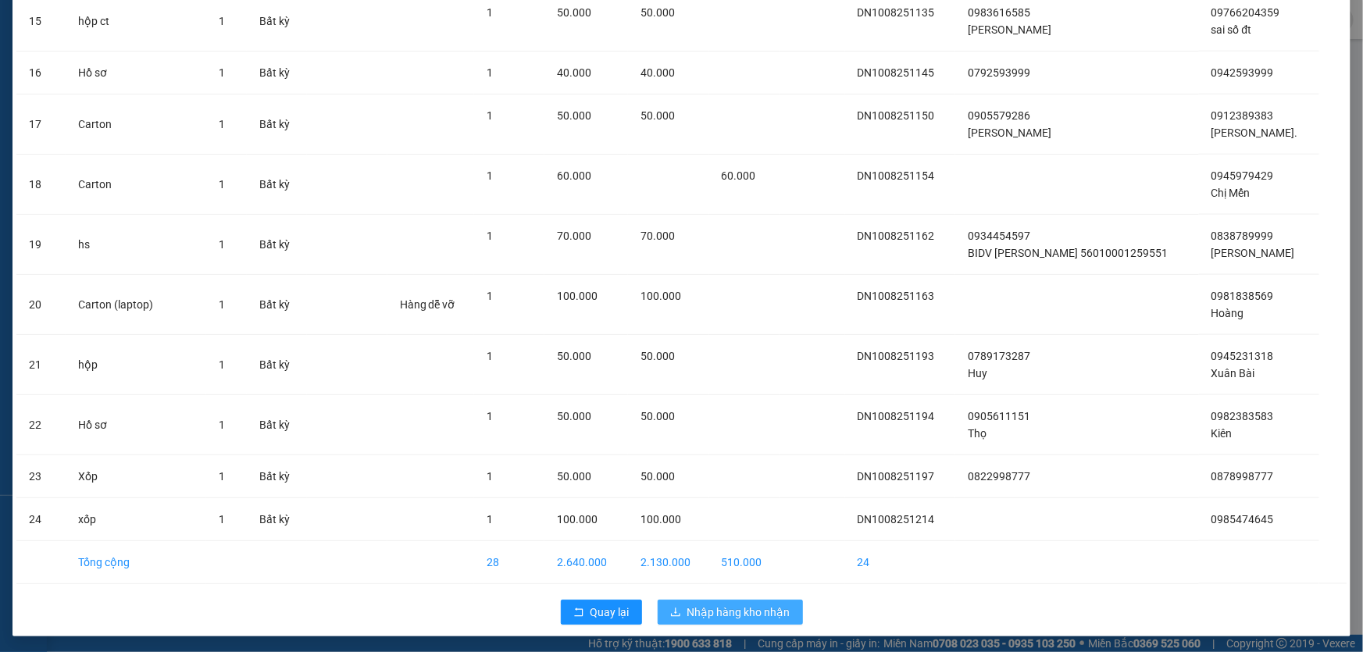
click at [753, 613] on span "Nhập hàng kho nhận" at bounding box center [738, 612] width 103 height 17
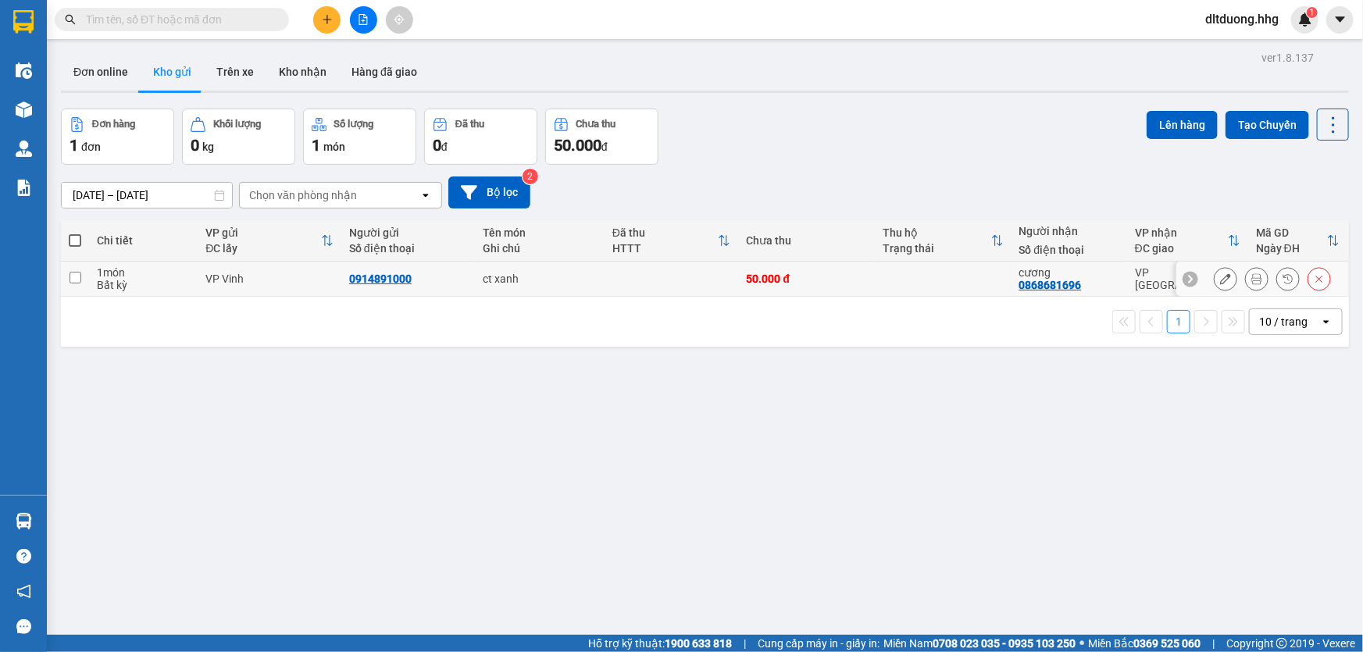
click at [1314, 276] on icon at bounding box center [1319, 278] width 11 height 11
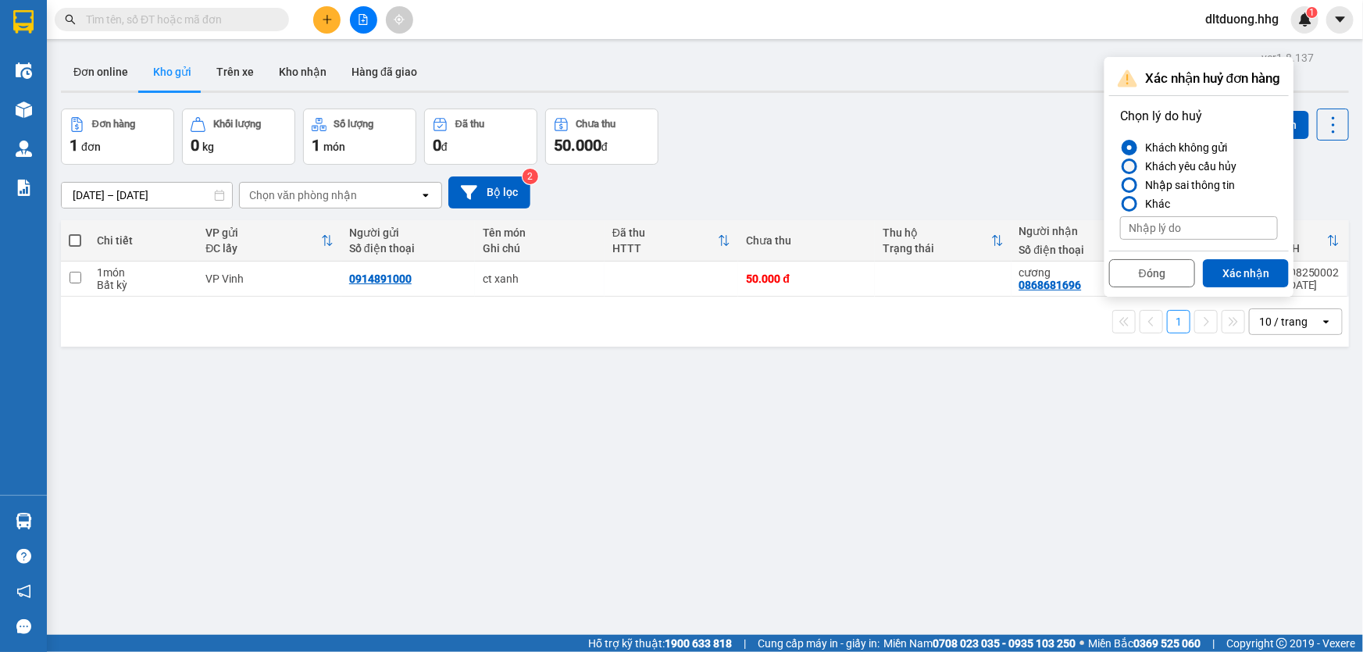
click at [1163, 162] on div "Khách yêu cầu hủy" at bounding box center [1188, 166] width 98 height 19
click at [1120, 166] on input "Khách yêu cầu hủy" at bounding box center [1120, 166] width 0 height 0
click at [1236, 267] on button "Xác nhận" at bounding box center [1246, 273] width 86 height 28
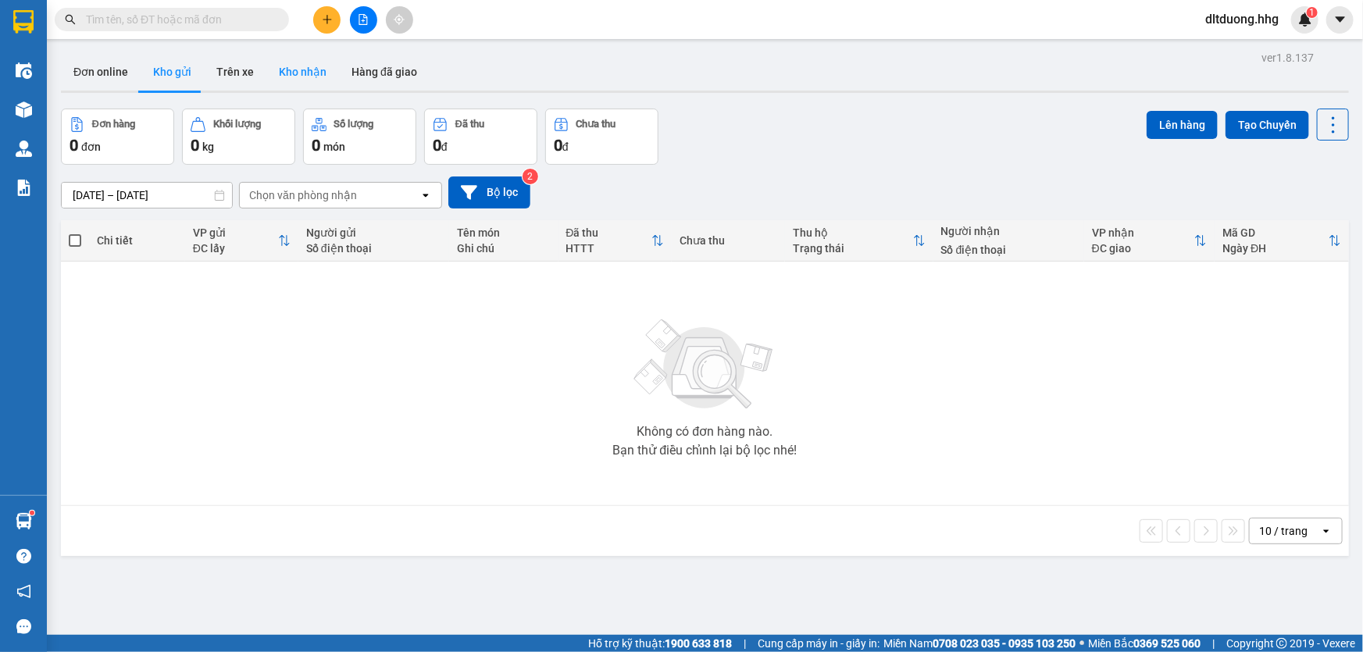
click at [285, 73] on button "Kho nhận" at bounding box center [302, 71] width 73 height 37
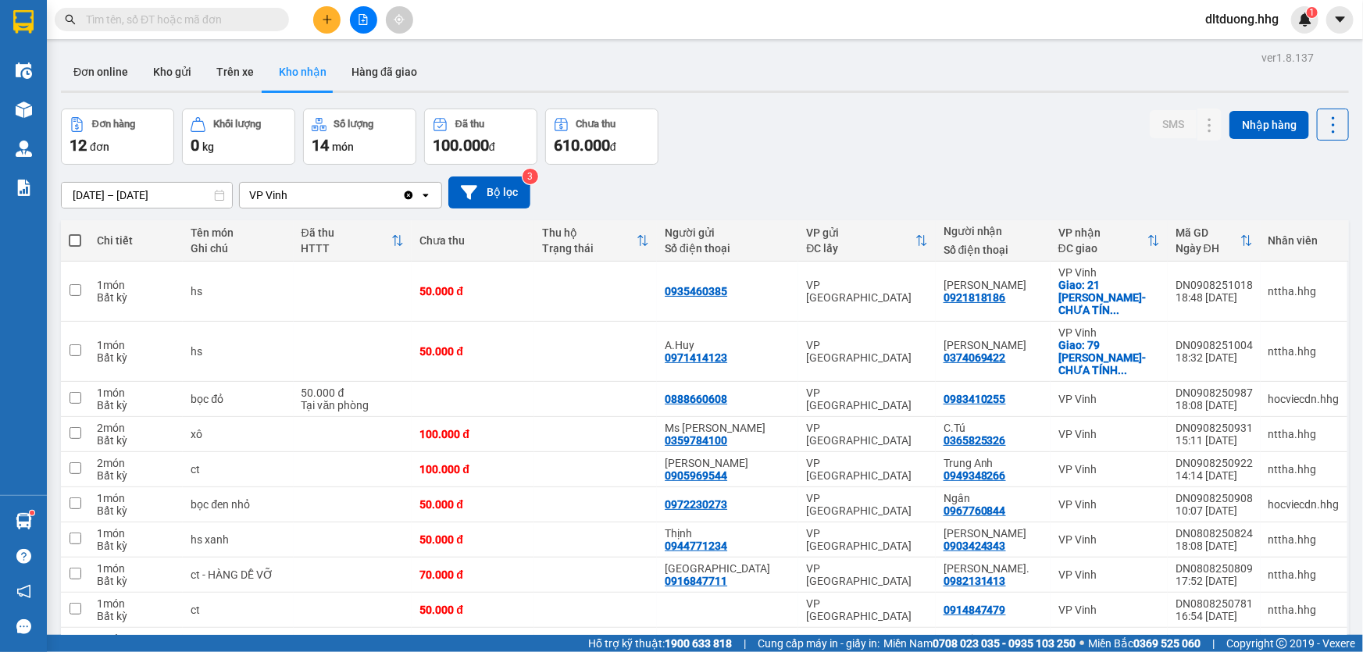
click at [138, 191] on input "01/07/2025 – 10/08/2025" at bounding box center [147, 195] width 170 height 25
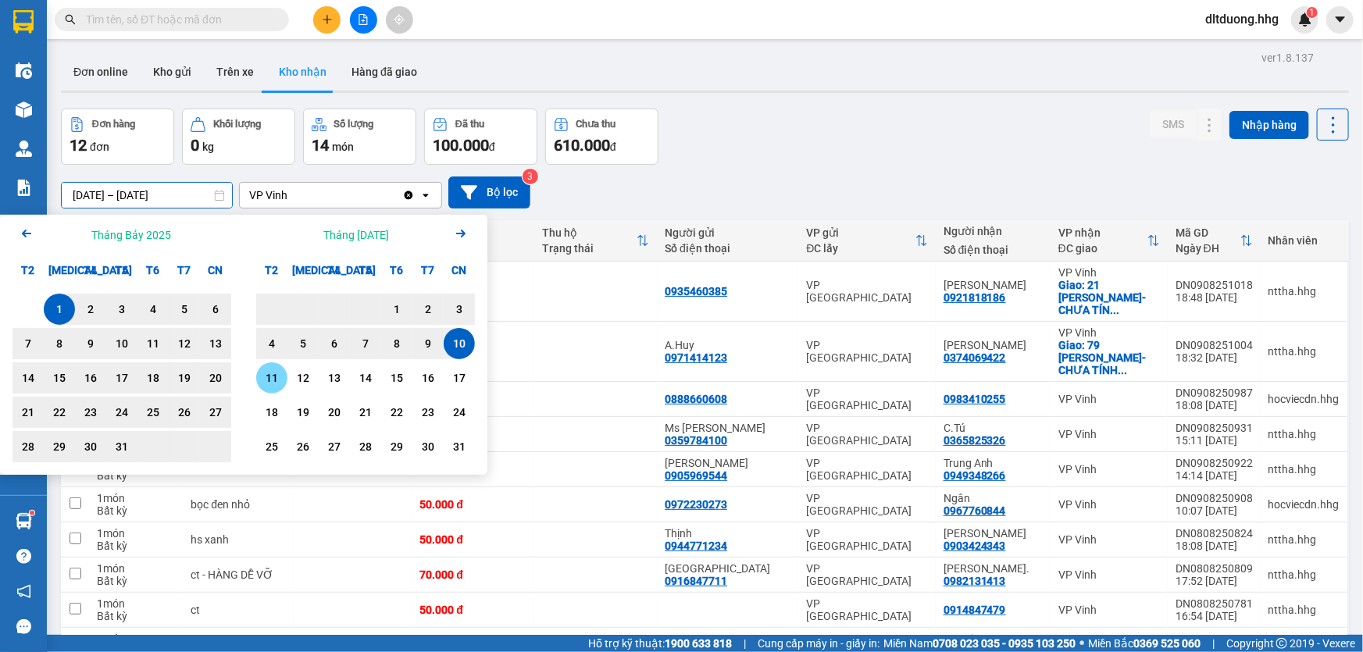
click at [262, 383] on div "11" at bounding box center [272, 378] width 22 height 19
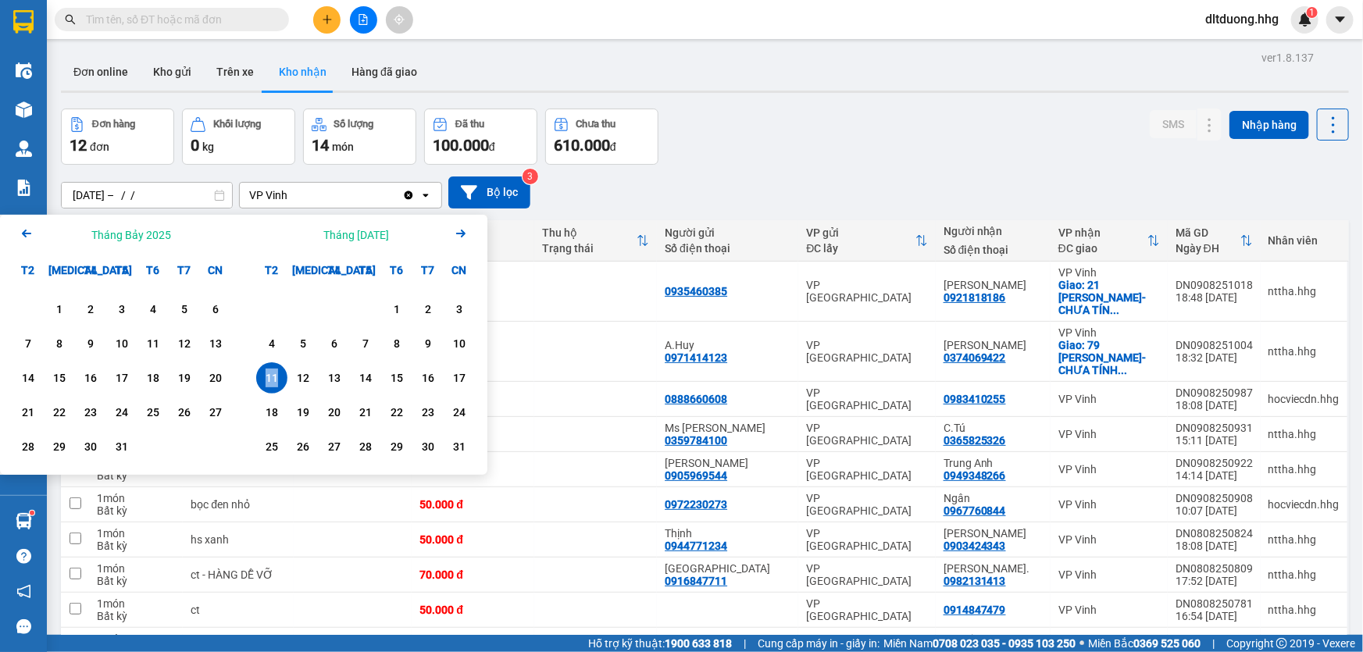
click at [262, 383] on div "11" at bounding box center [272, 378] width 22 height 19
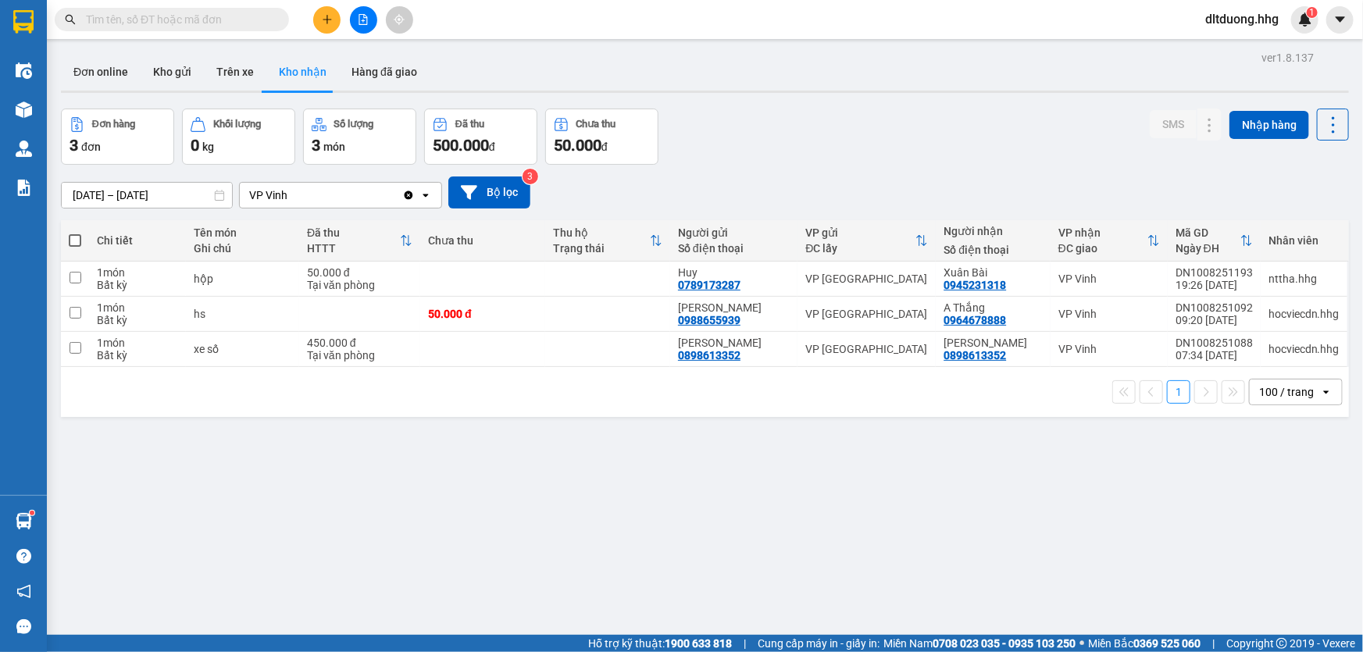
click at [164, 198] on input "11/08/2025 – 11/08/2025" at bounding box center [147, 195] width 170 height 25
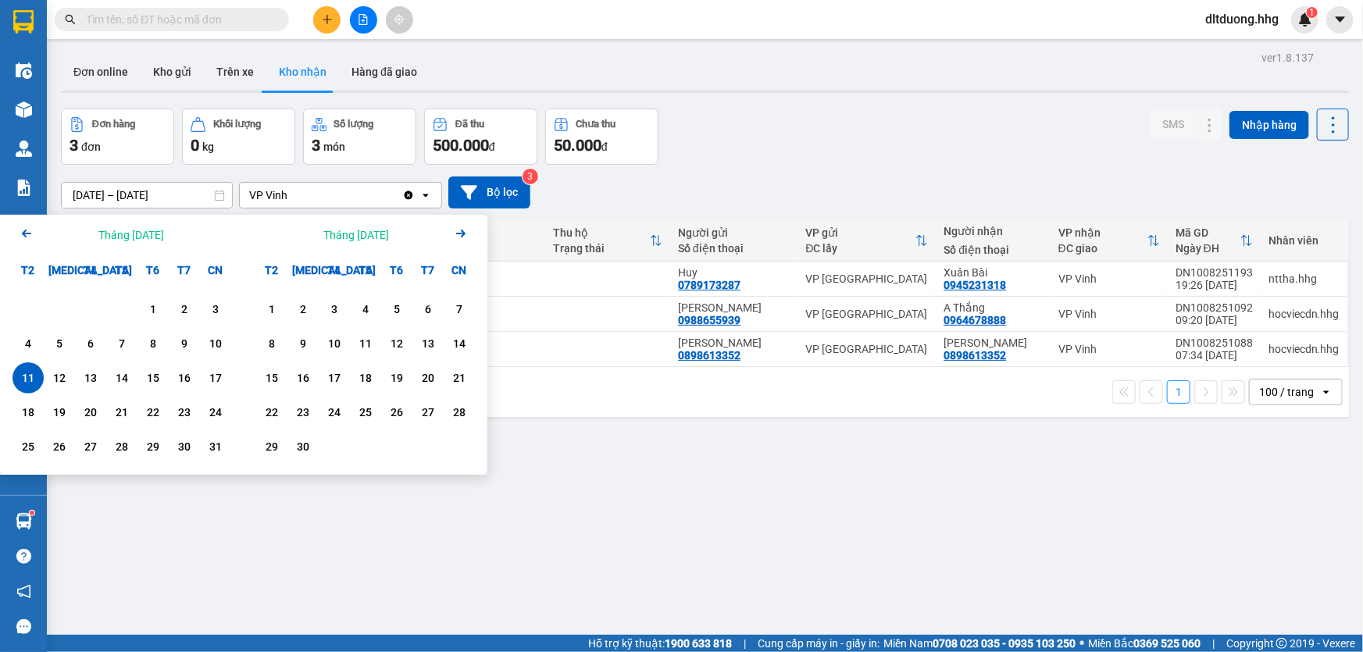
click at [33, 240] on icon "Arrow Left" at bounding box center [26, 233] width 19 height 19
click at [61, 312] on div "1" at bounding box center [59, 309] width 22 height 19
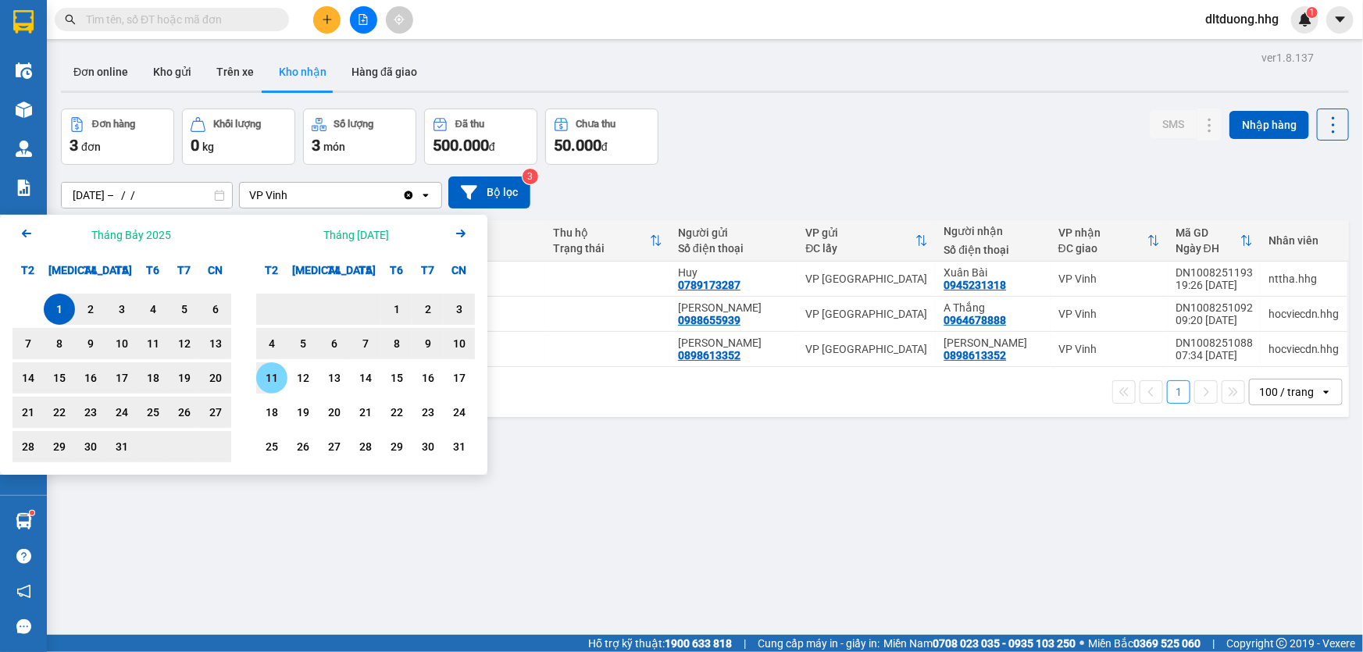
click at [269, 380] on div "11" at bounding box center [272, 378] width 22 height 19
type input "01/07/2025 – 11/08/2025"
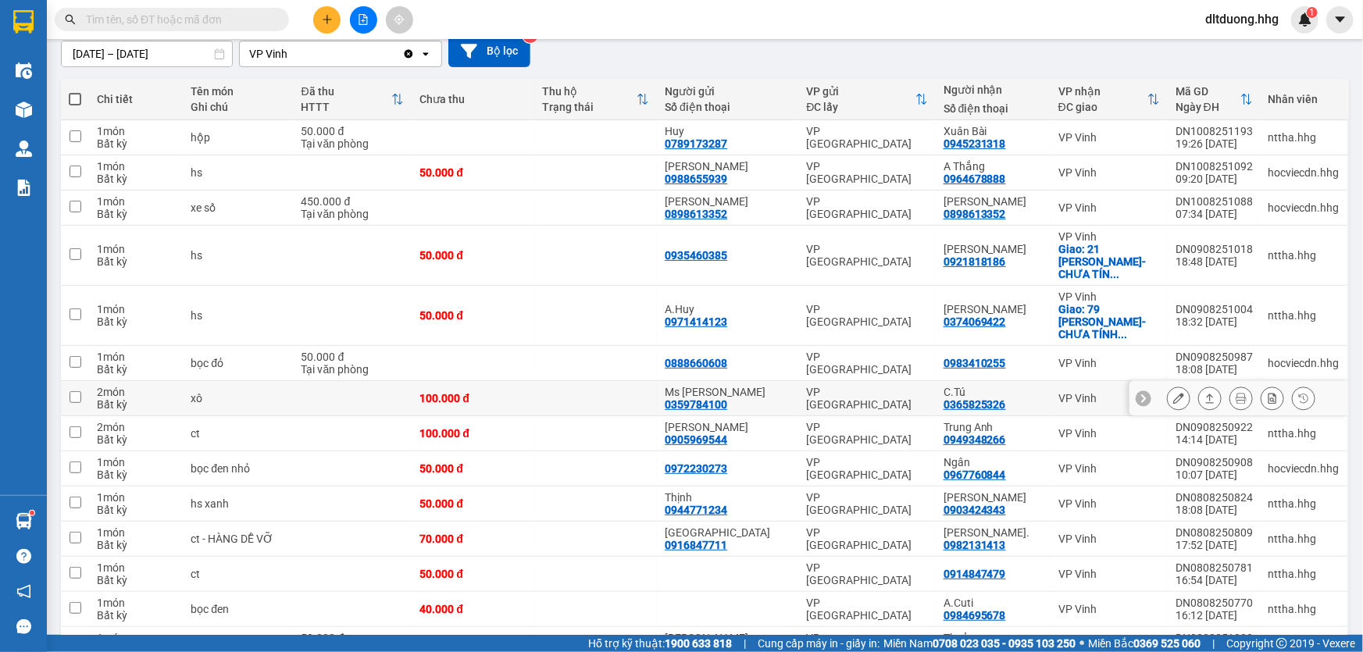
scroll to position [212, 0]
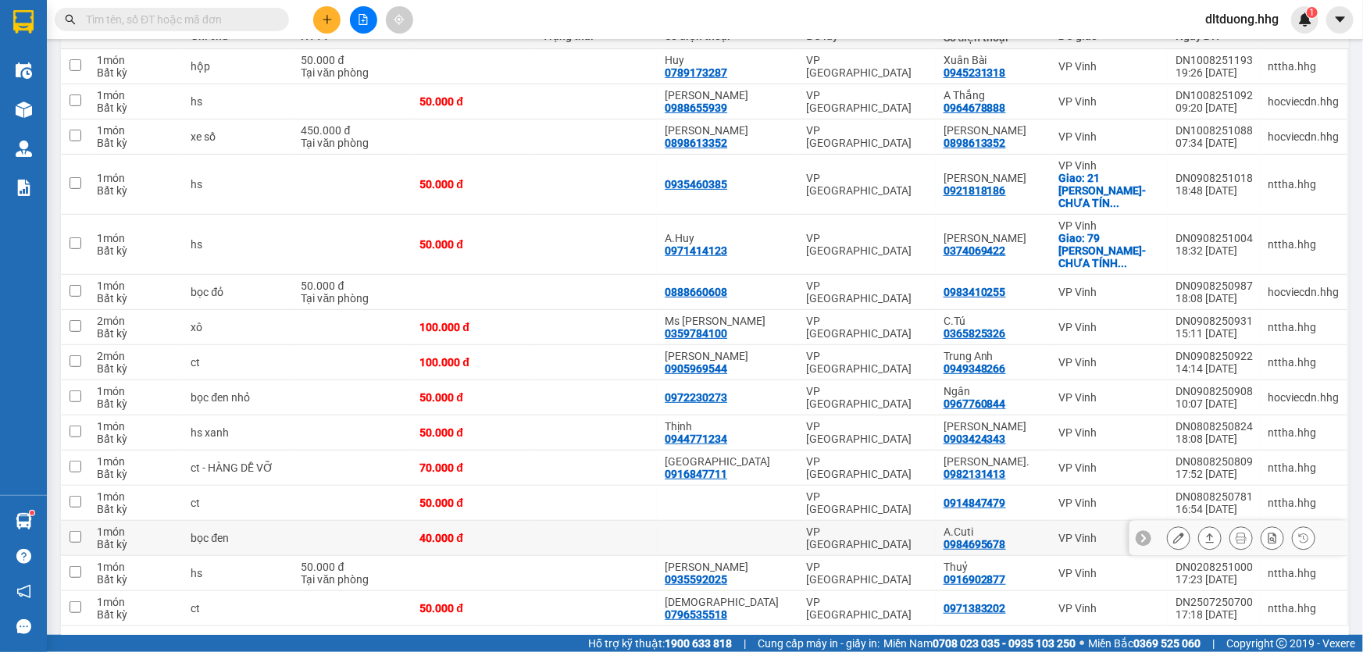
click at [304, 486] on td at bounding box center [353, 503] width 119 height 35
checkbox input "true"
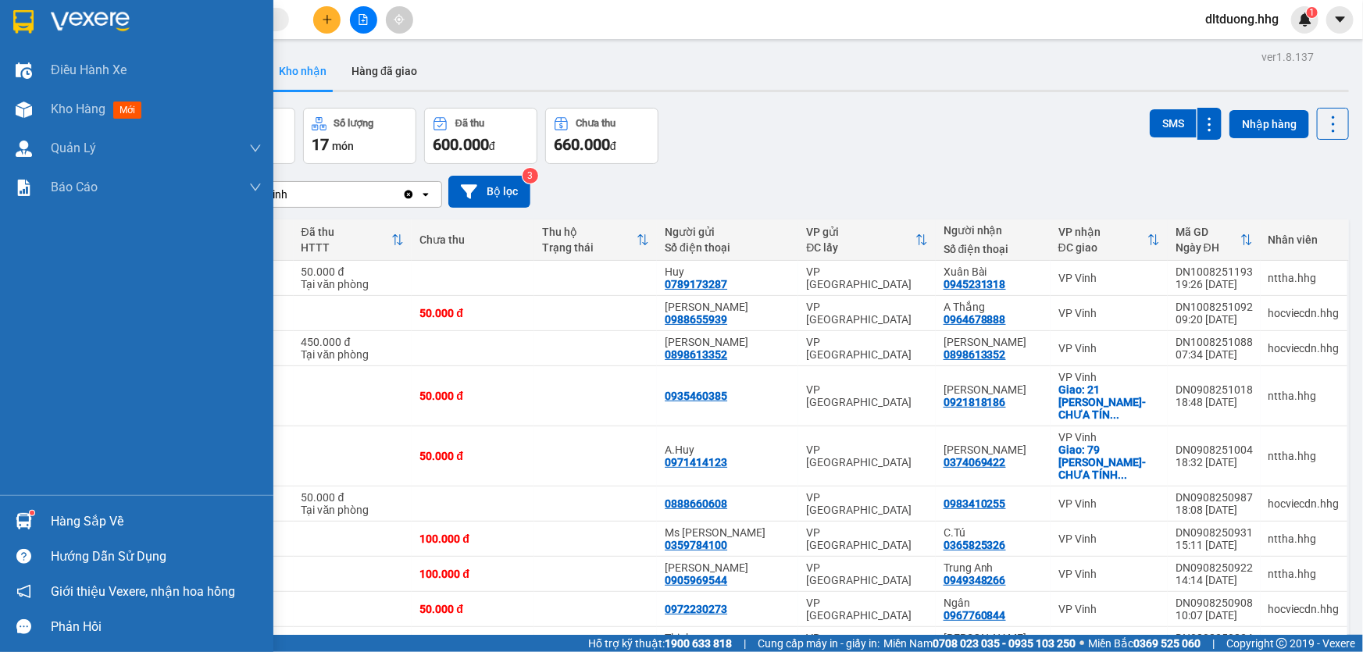
scroll to position [0, 0]
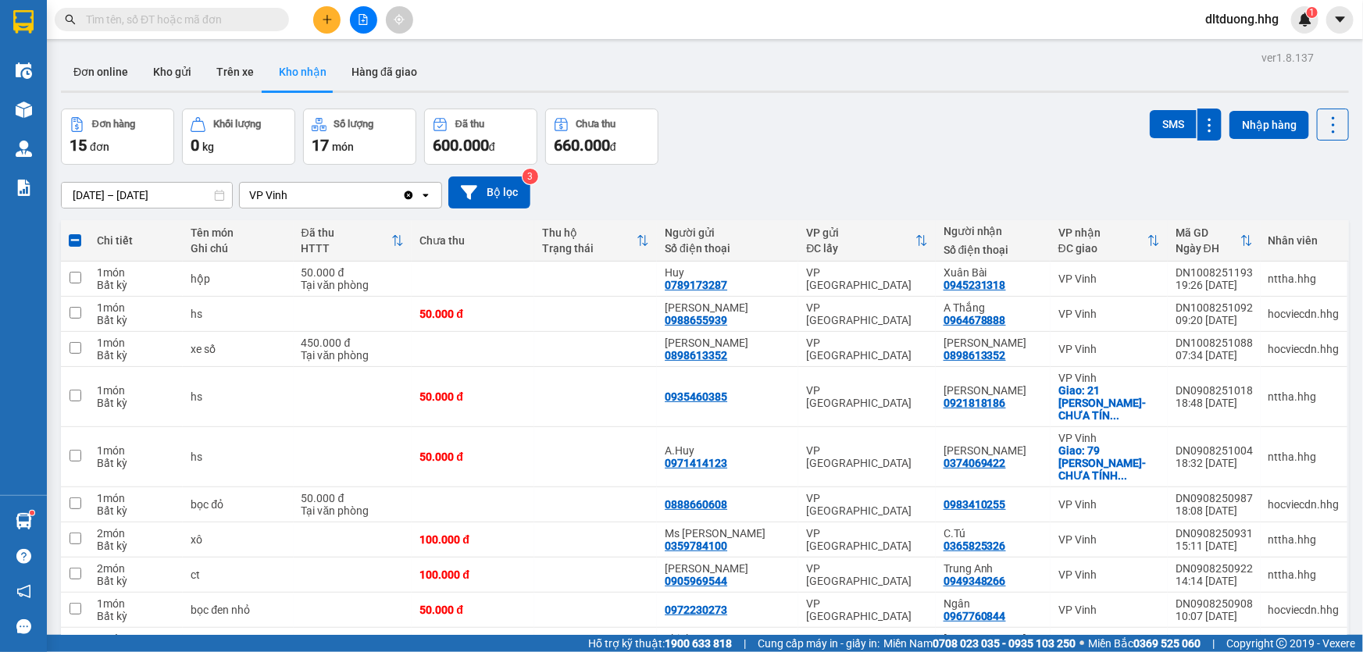
drag, startPoint x: 847, startPoint y: 176, endPoint x: 758, endPoint y: 285, distance: 140.9
click at [850, 174] on div "01/07/2025 – 11/08/2025 Press the down arrow key to interact with the calendar …" at bounding box center [705, 192] width 1288 height 55
click at [1204, 451] on icon at bounding box center [1209, 456] width 11 height 11
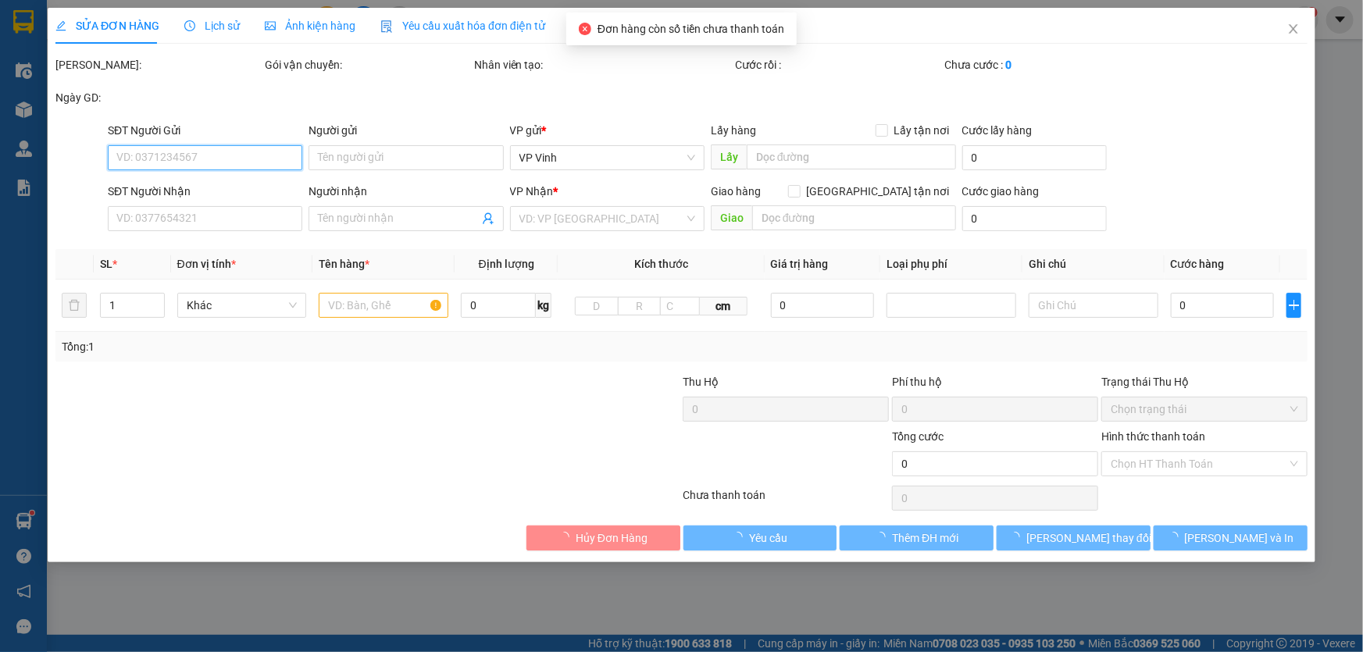
type input "0971414123"
type input "A.Huy"
type input "0374069422"
type input "[PERSON_NAME]"
checkbox input "true"
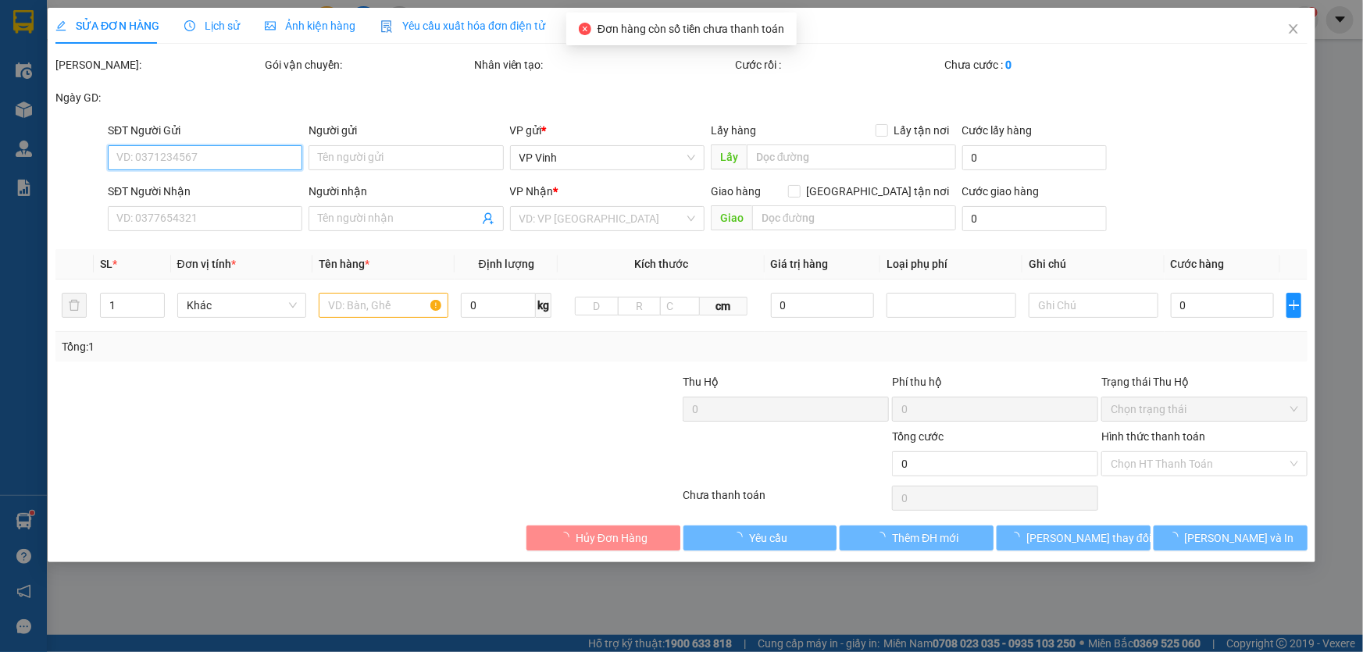
type input "79 Hà Huy Tập- CHƯA TÍNH SHIP"
type input "50.000"
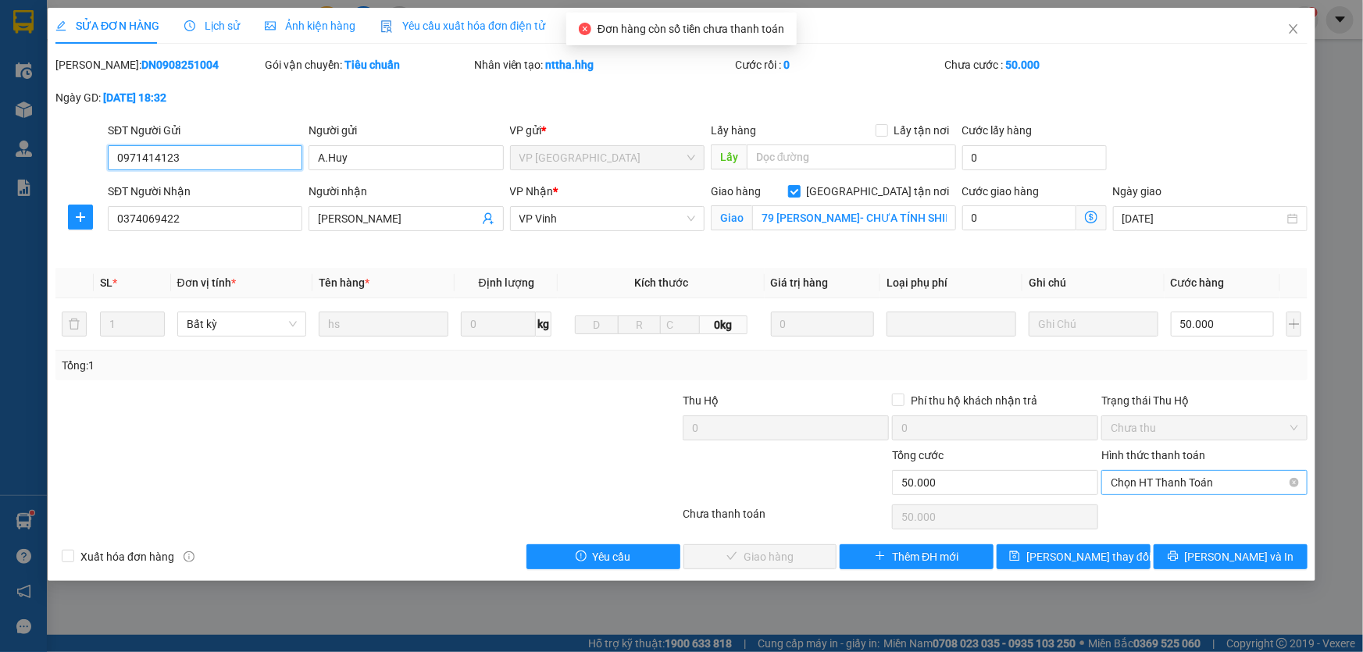
click at [1161, 476] on span "Chọn HT Thanh Toán" at bounding box center [1203, 482] width 187 height 23
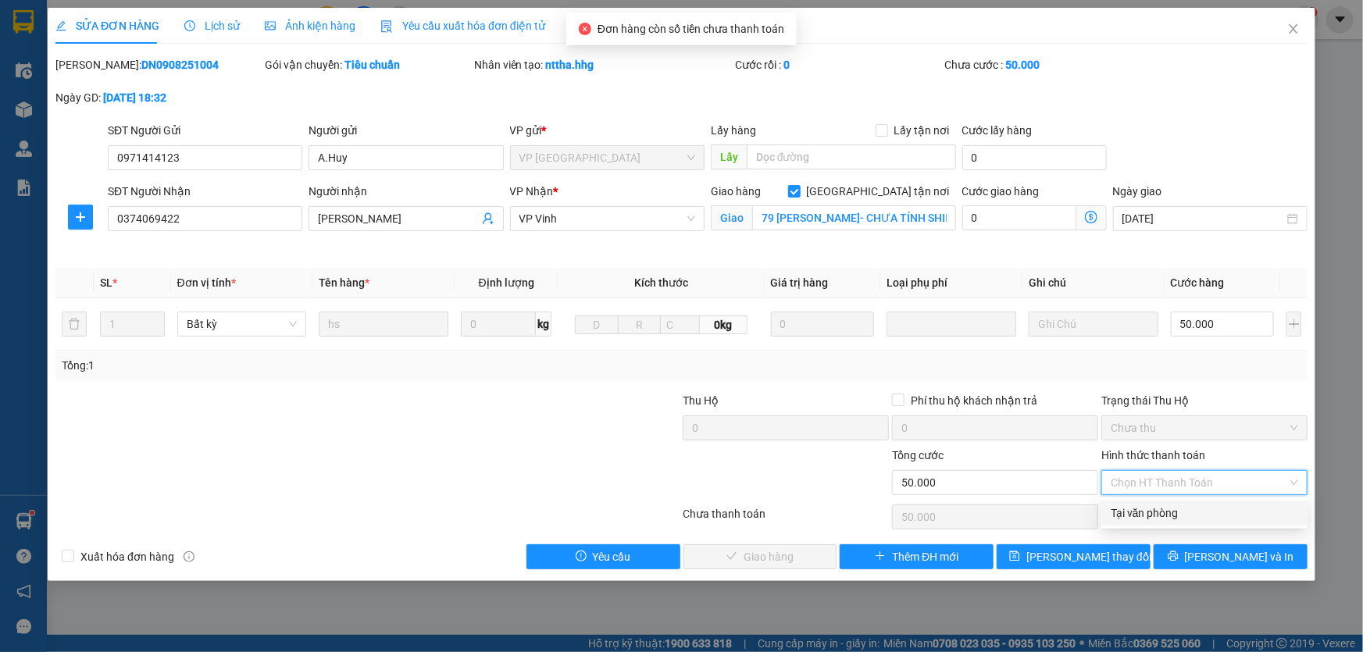
click at [1157, 504] on div "Tại văn phòng" at bounding box center [1203, 512] width 187 height 17
type input "0"
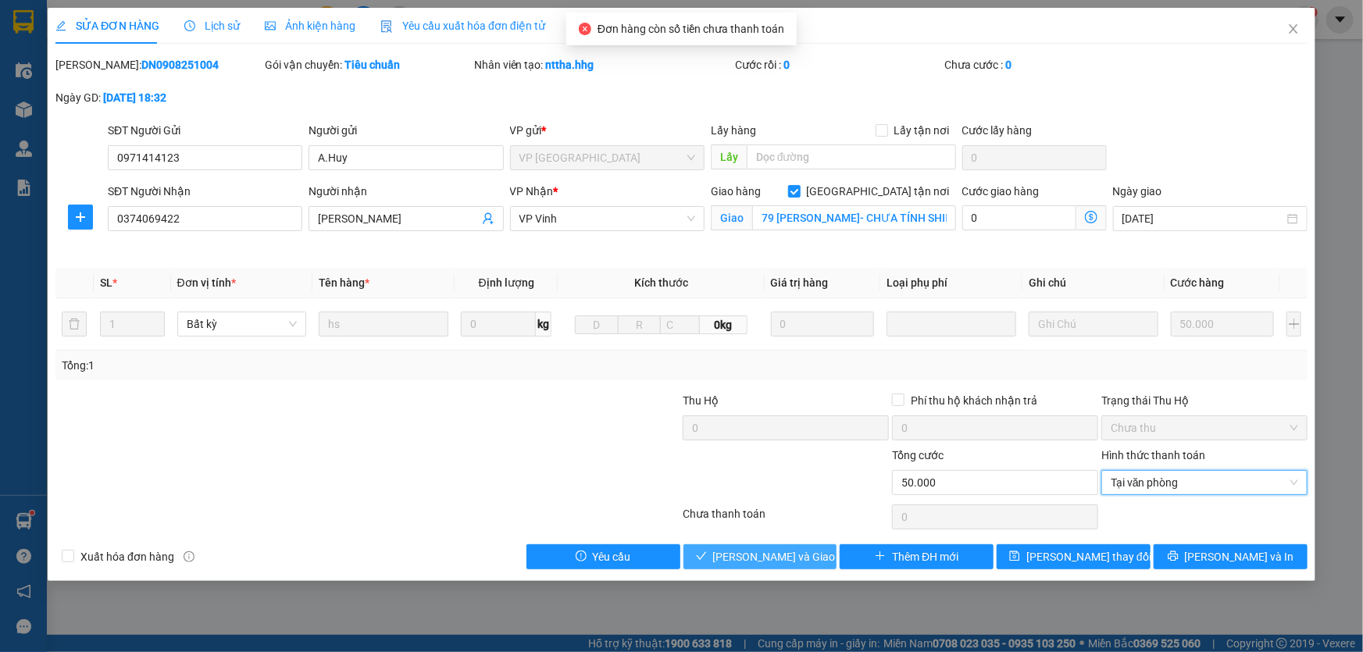
click at [803, 556] on span "[PERSON_NAME] và [PERSON_NAME] hàng" at bounding box center [788, 556] width 150 height 17
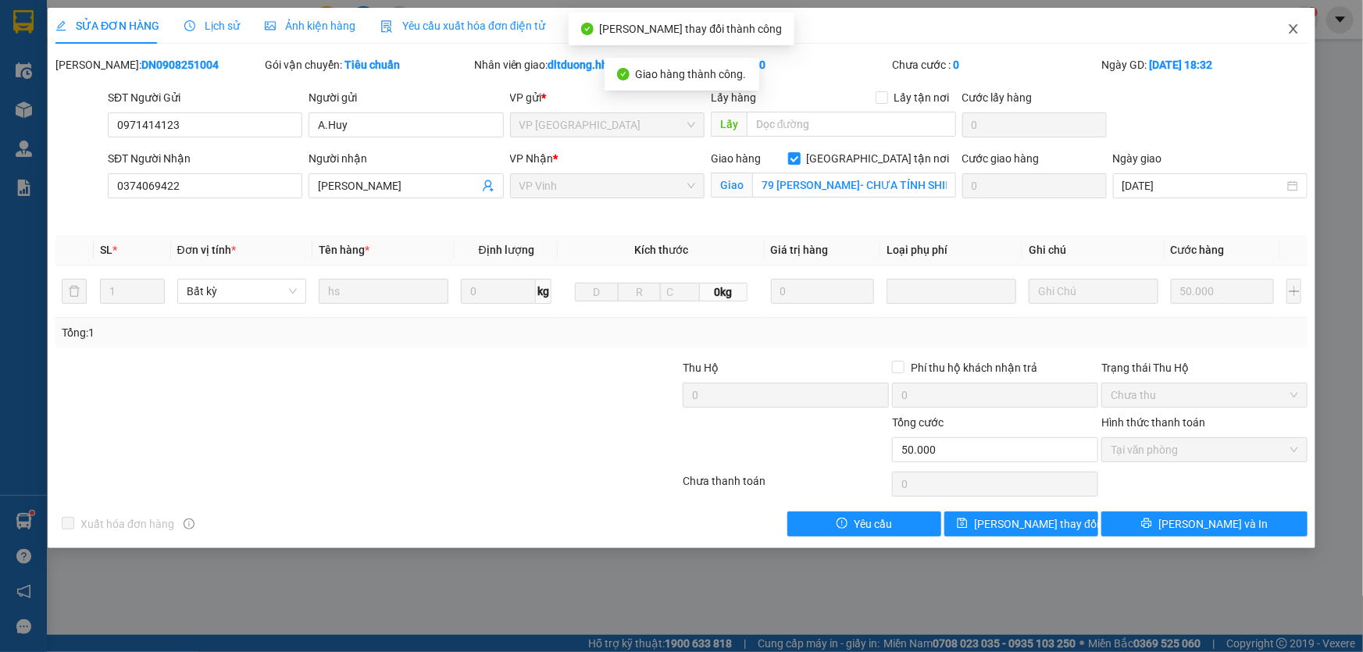
click at [1286, 27] on span "Close" at bounding box center [1293, 30] width 44 height 44
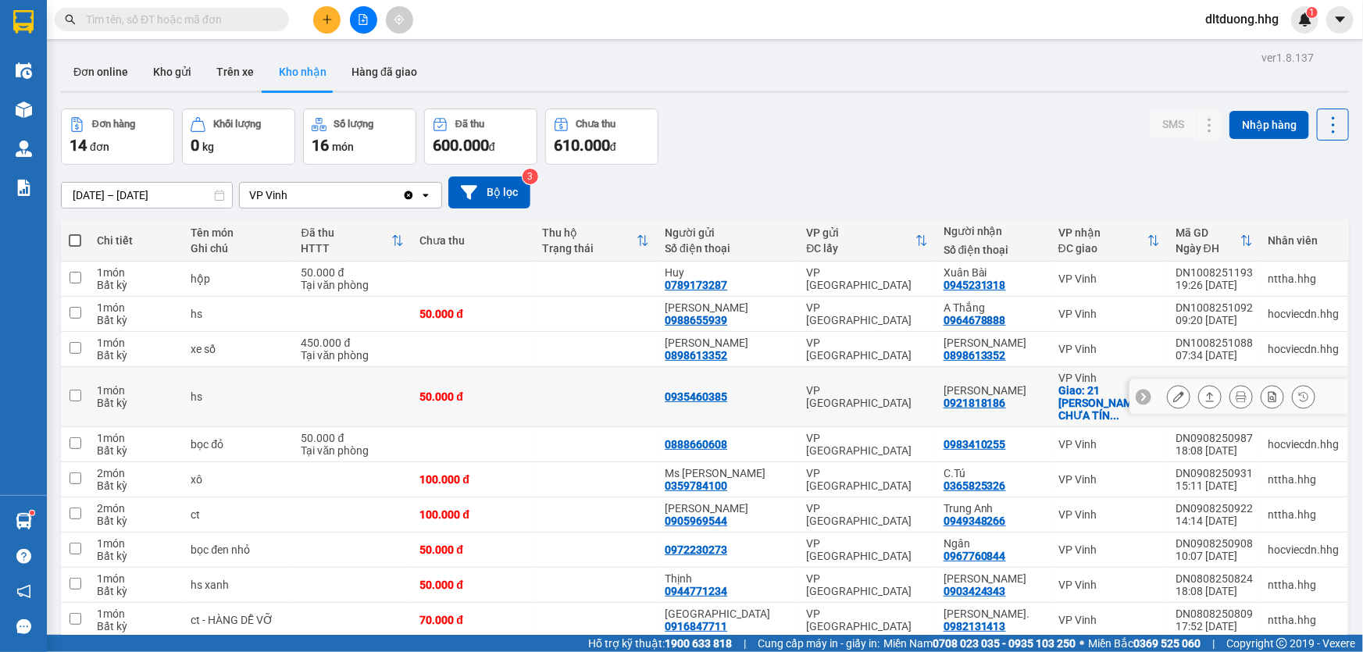
click at [1204, 392] on icon at bounding box center [1209, 396] width 11 height 11
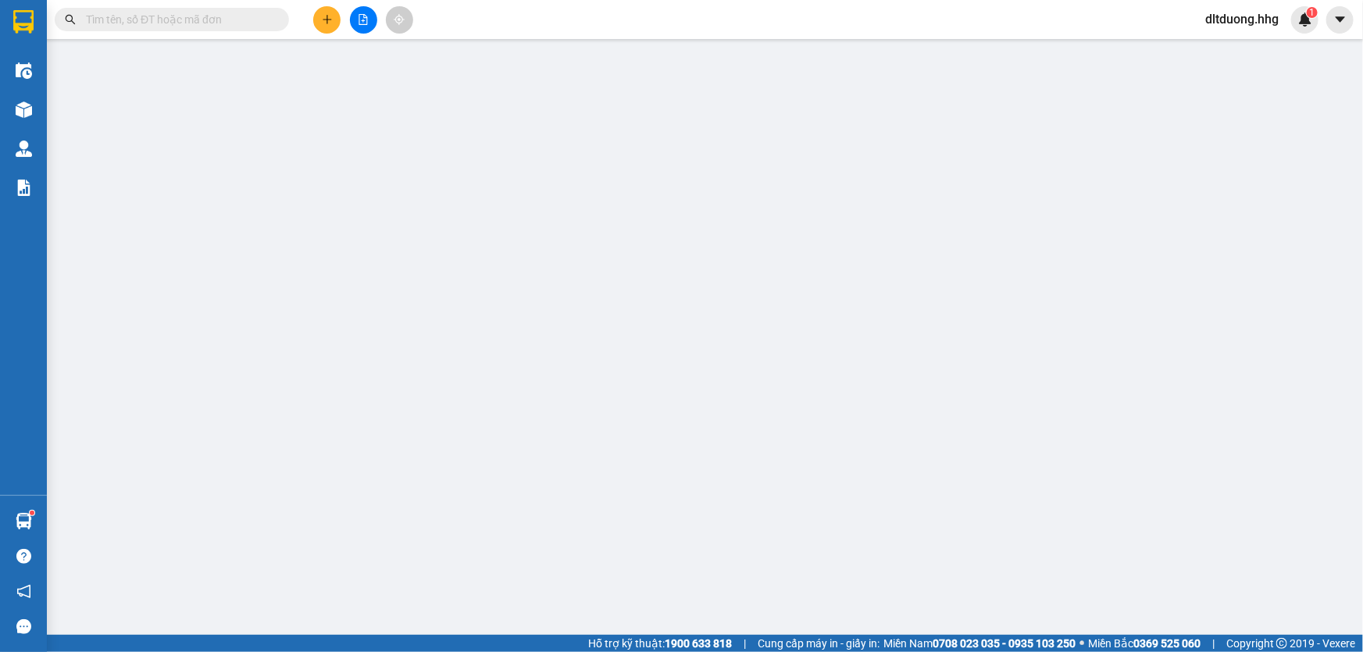
type input "0935460385"
type input "0921818186"
type input "[PERSON_NAME]"
checkbox input "true"
type input "21 Quang Trung- CHƯA TÍNH SHIP"
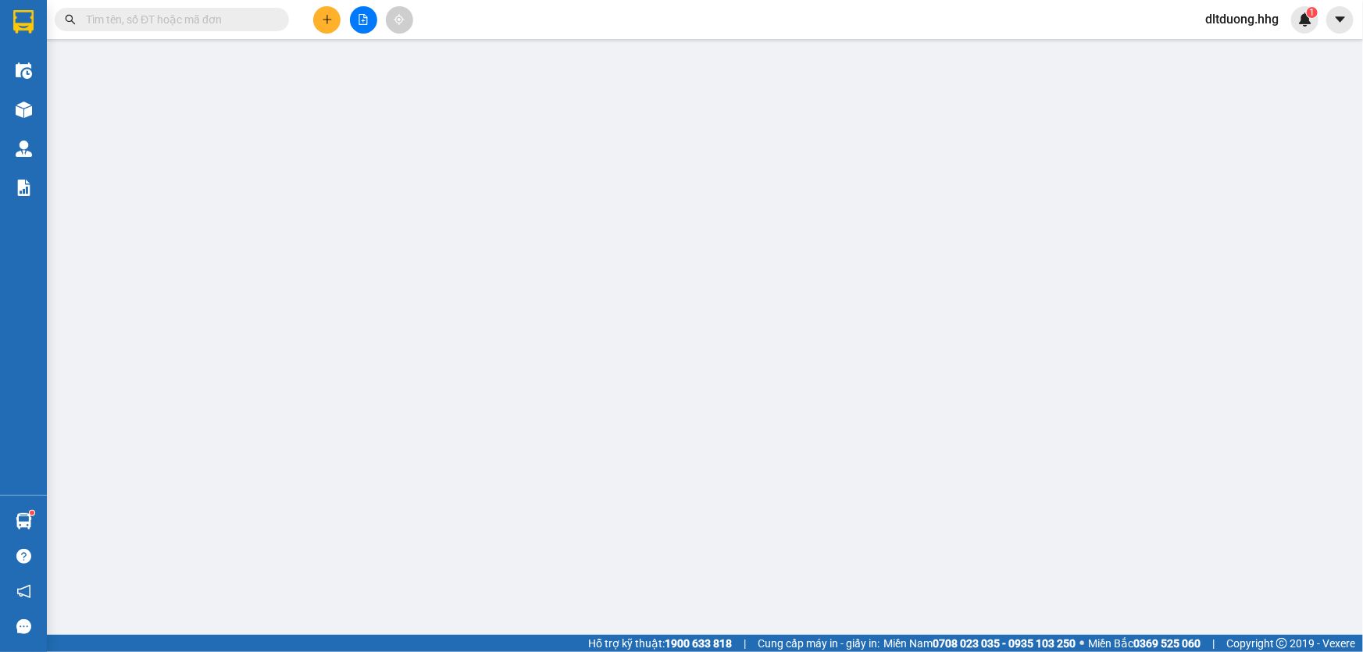
type input "50.000"
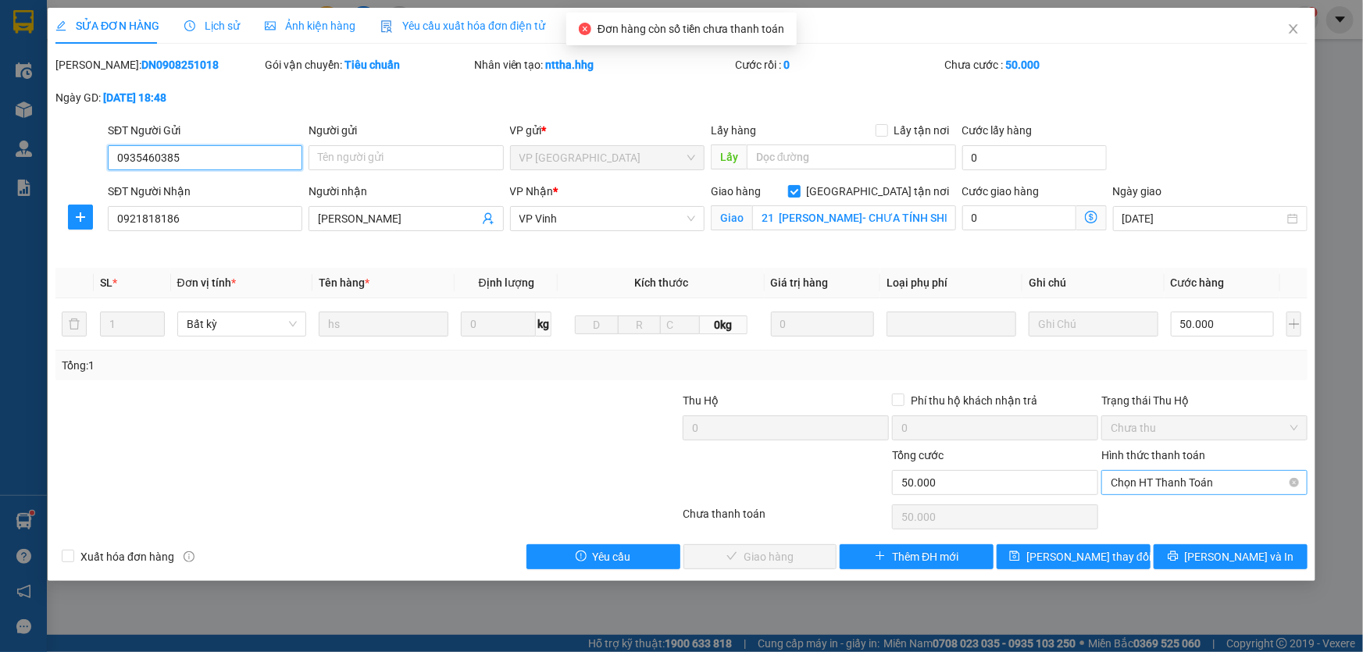
click at [1161, 486] on span "Chọn HT Thanh Toán" at bounding box center [1203, 482] width 187 height 23
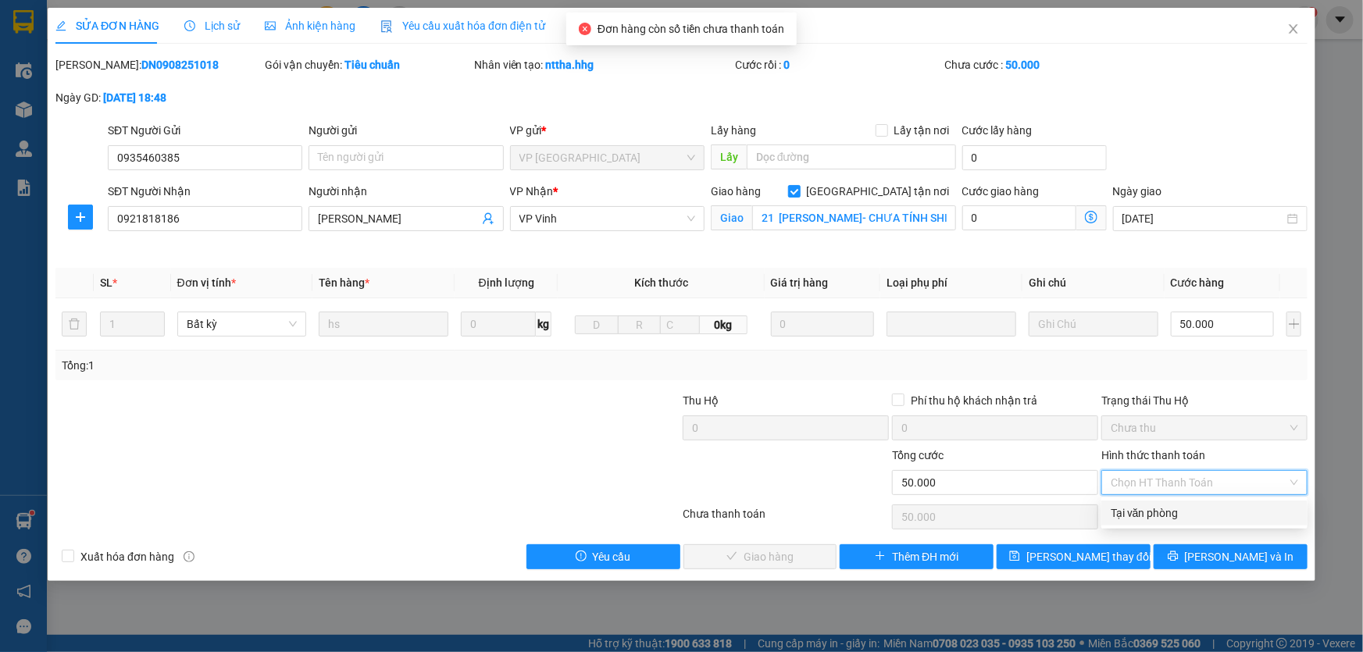
click at [1161, 508] on div "Tại văn phòng" at bounding box center [1203, 512] width 187 height 17
type input "0"
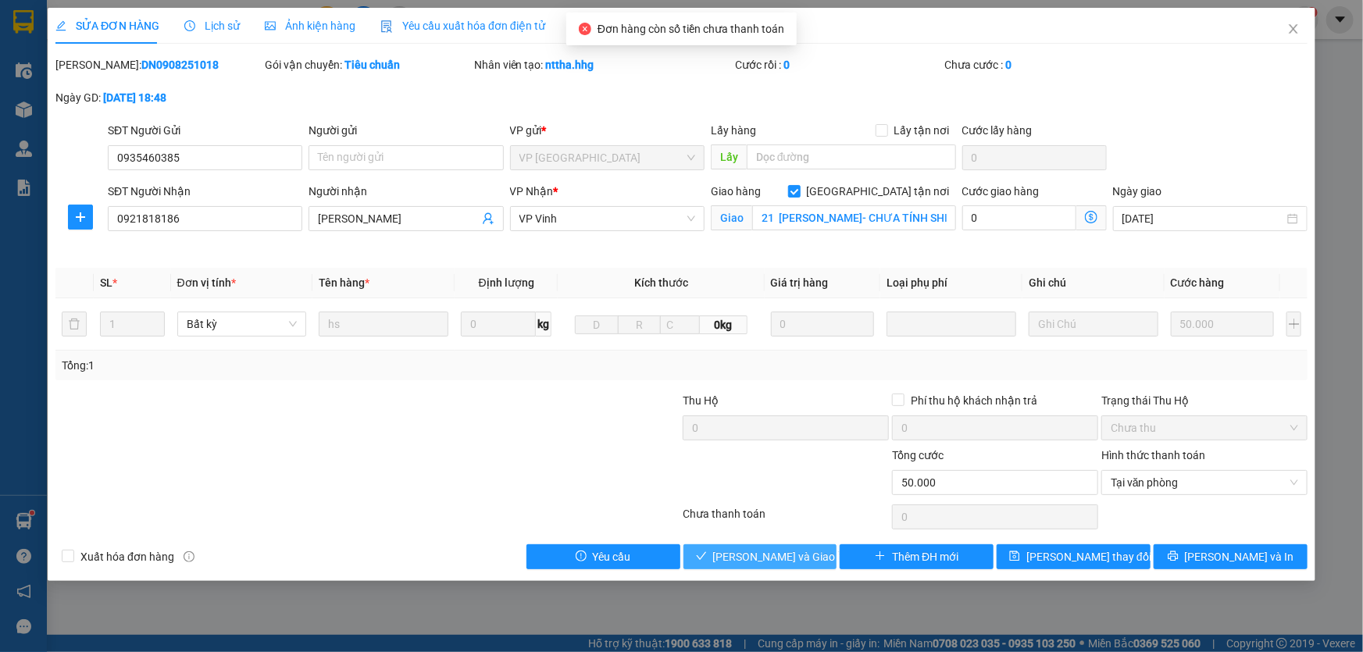
click at [706, 557] on button "[PERSON_NAME] và [PERSON_NAME] hàng" at bounding box center [760, 556] width 154 height 25
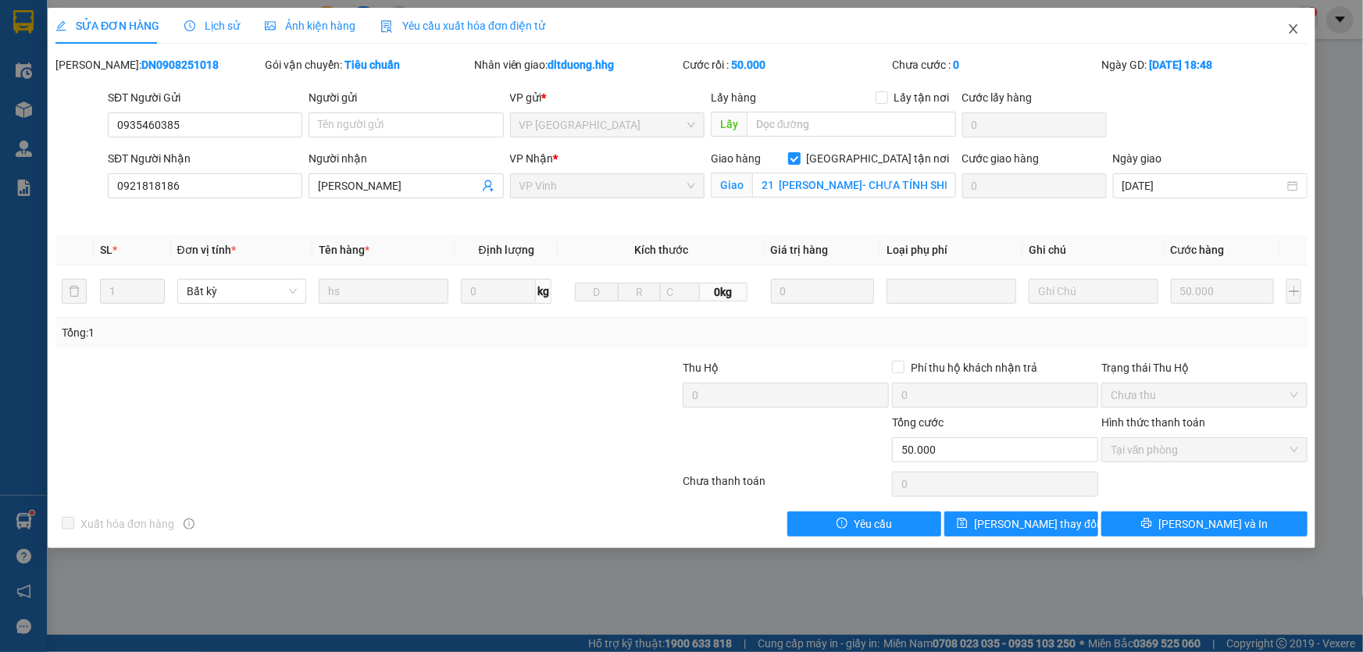
click at [1292, 30] on icon "close" at bounding box center [1293, 28] width 9 height 9
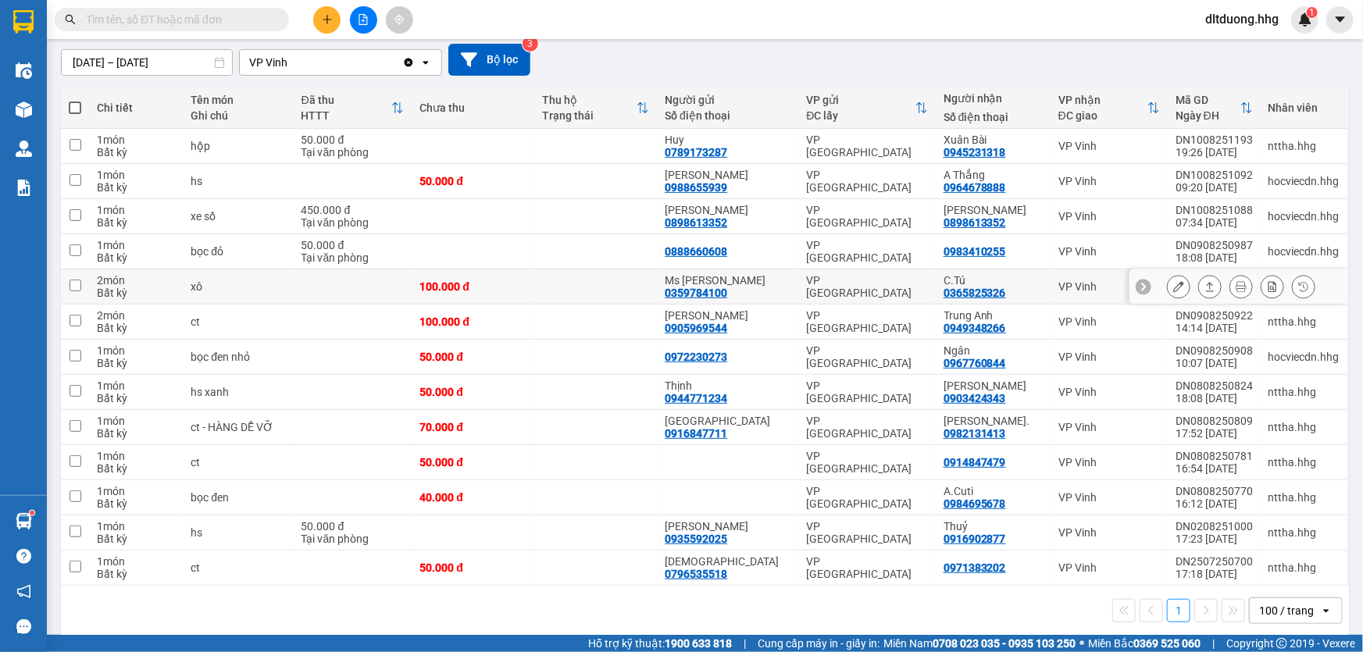
scroll to position [145, 0]
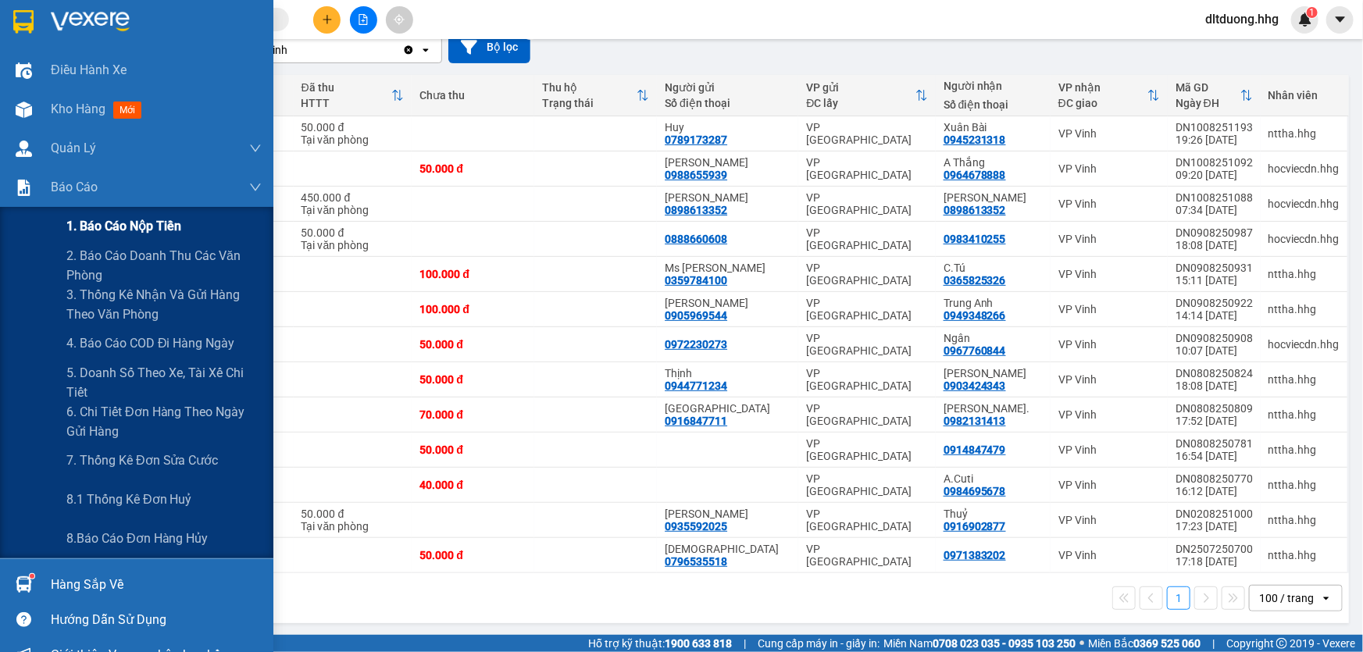
click at [113, 227] on span "1. Báo cáo nộp tiền" at bounding box center [123, 226] width 115 height 20
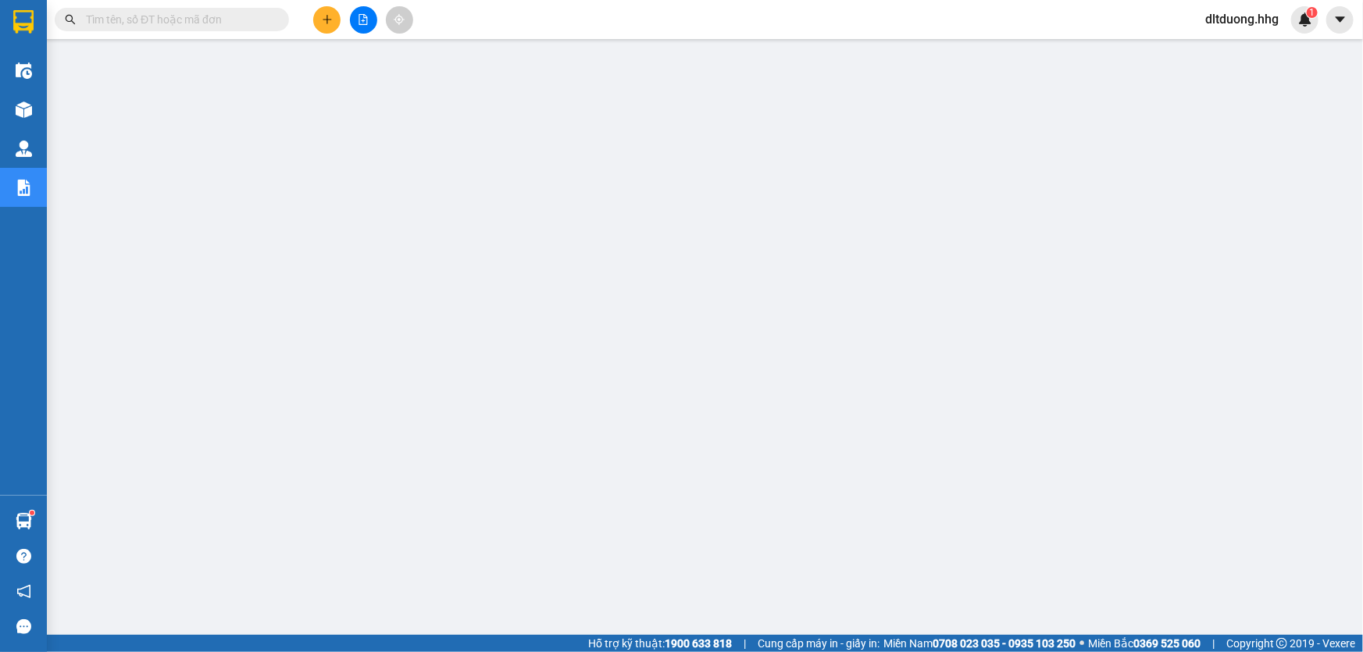
click at [211, 16] on input "text" at bounding box center [178, 19] width 184 height 17
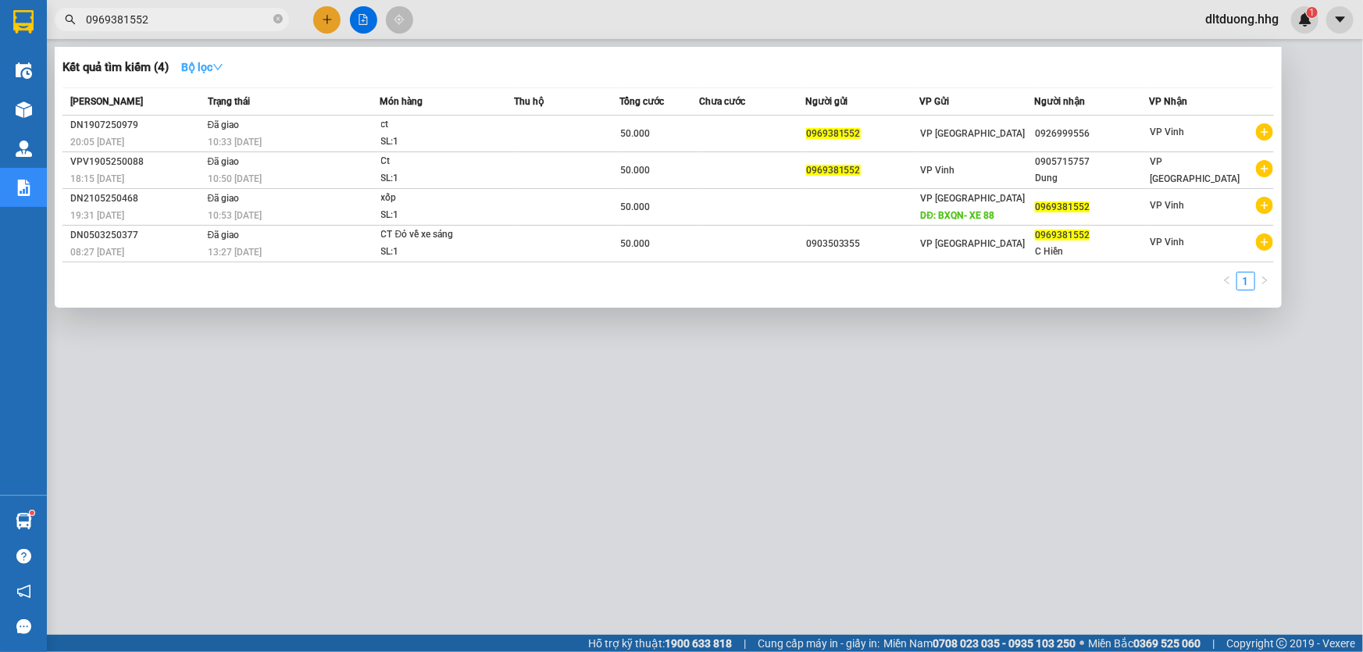
type input "0969381552"
click at [198, 68] on strong "Bộ lọc" at bounding box center [202, 67] width 42 height 12
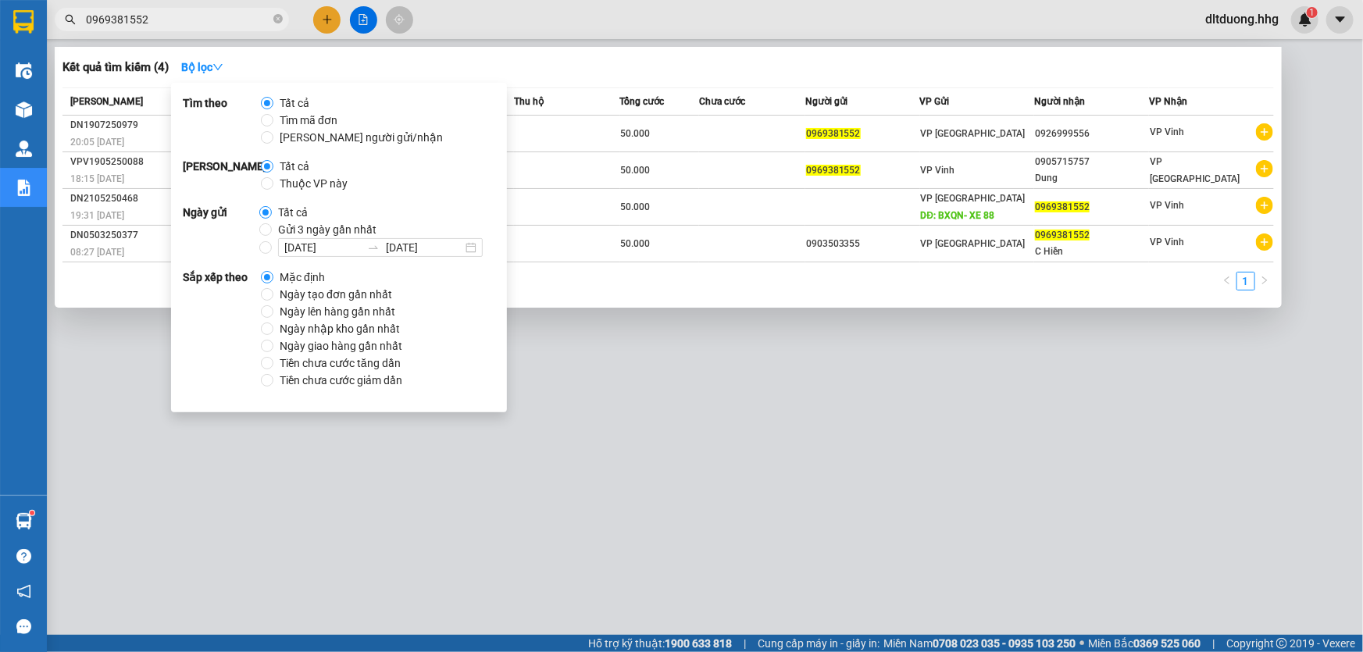
click at [293, 224] on span "Gửi 3 ngày gần nhất" at bounding box center [327, 229] width 111 height 17
click at [272, 224] on input "Gửi 3 ngày gần nhất" at bounding box center [265, 229] width 12 height 12
radio input "true"
radio input "false"
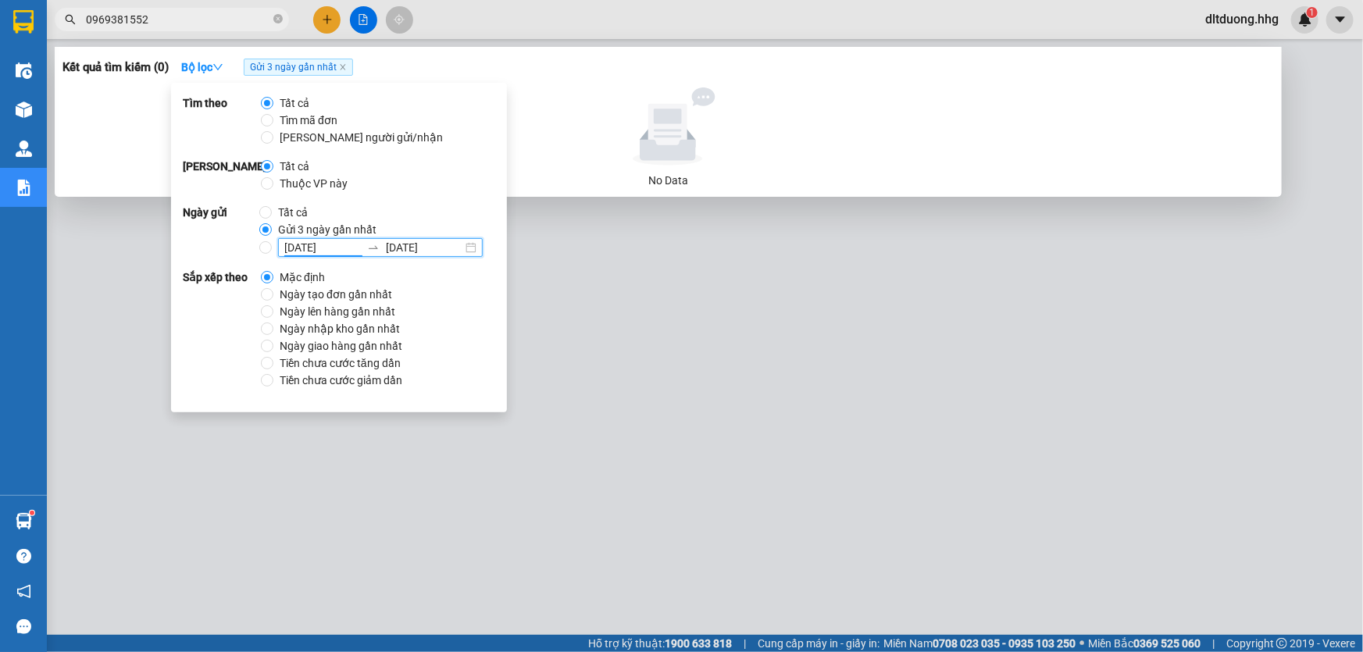
click at [284, 245] on input "11/08/2025" at bounding box center [322, 247] width 77 height 17
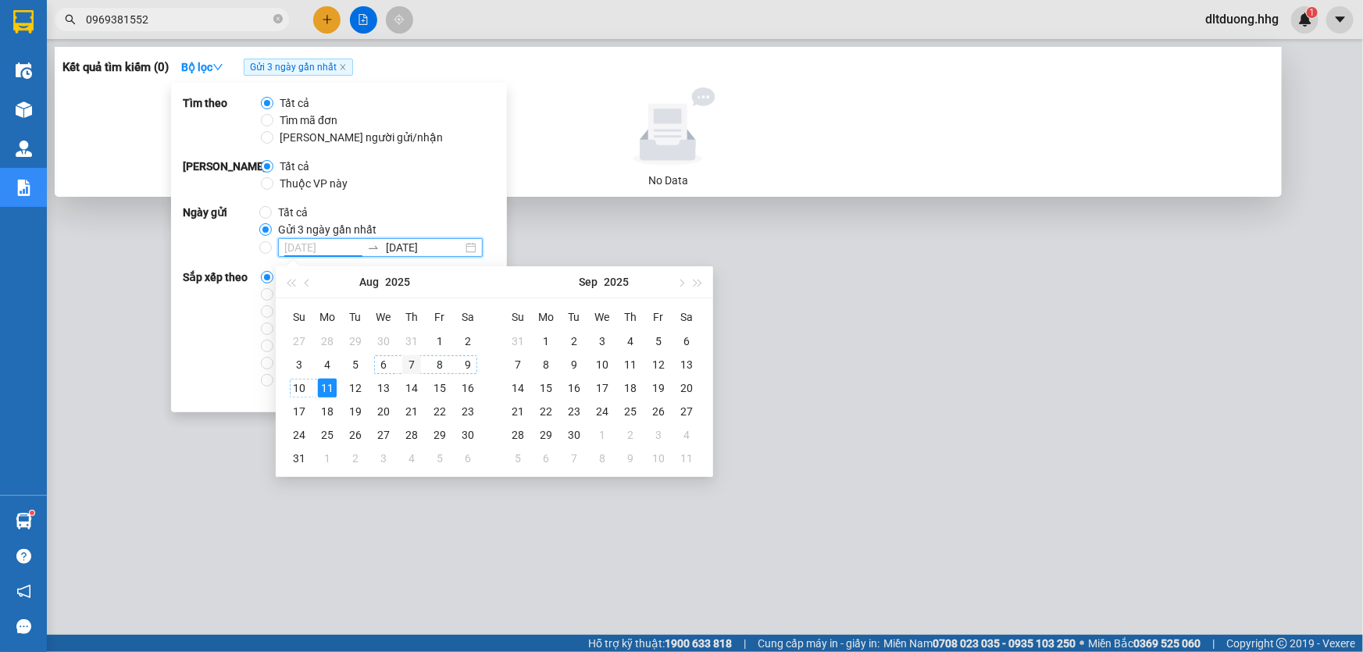
type input "07/08/2025"
click at [408, 366] on div "7" at bounding box center [411, 364] width 19 height 19
type input "11/08/2025"
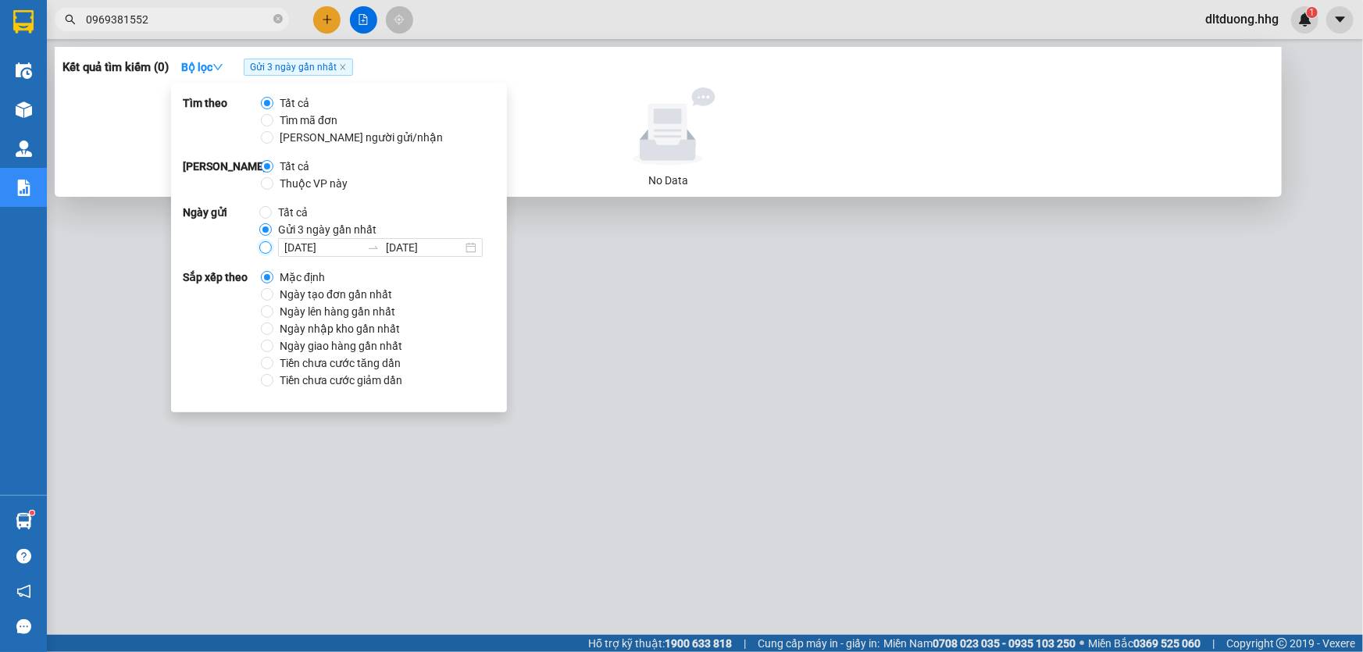
click at [259, 250] on input "07/08/2025 11/08/2025" at bounding box center [265, 247] width 12 height 12
radio input "true"
radio input "false"
click at [797, 140] on div at bounding box center [668, 126] width 1199 height 78
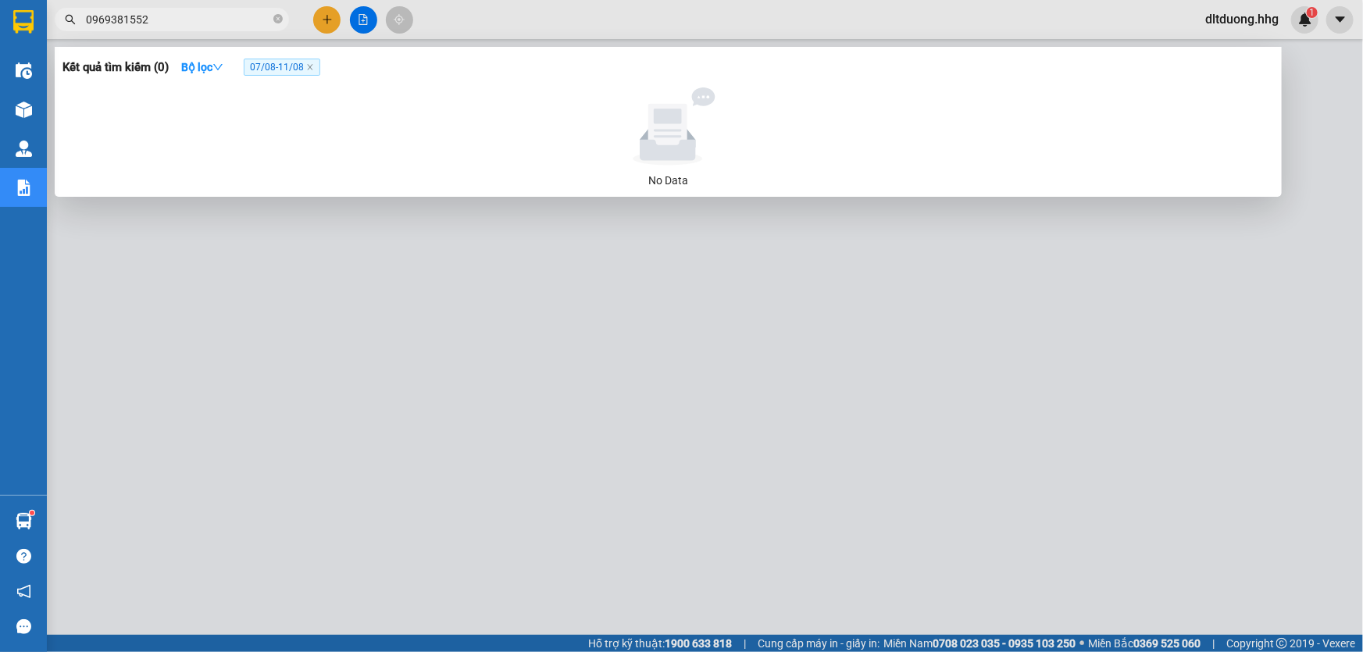
click at [578, 451] on div at bounding box center [681, 326] width 1363 height 652
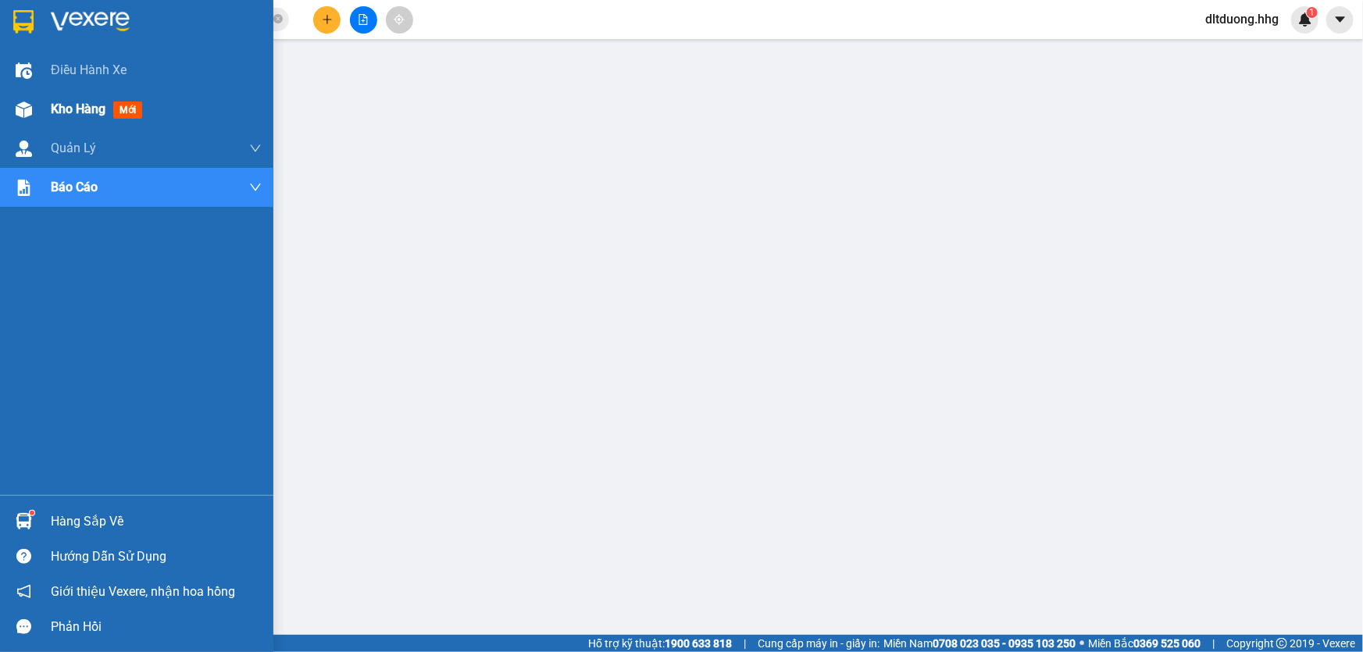
click at [77, 109] on span "Kho hàng" at bounding box center [78, 109] width 55 height 15
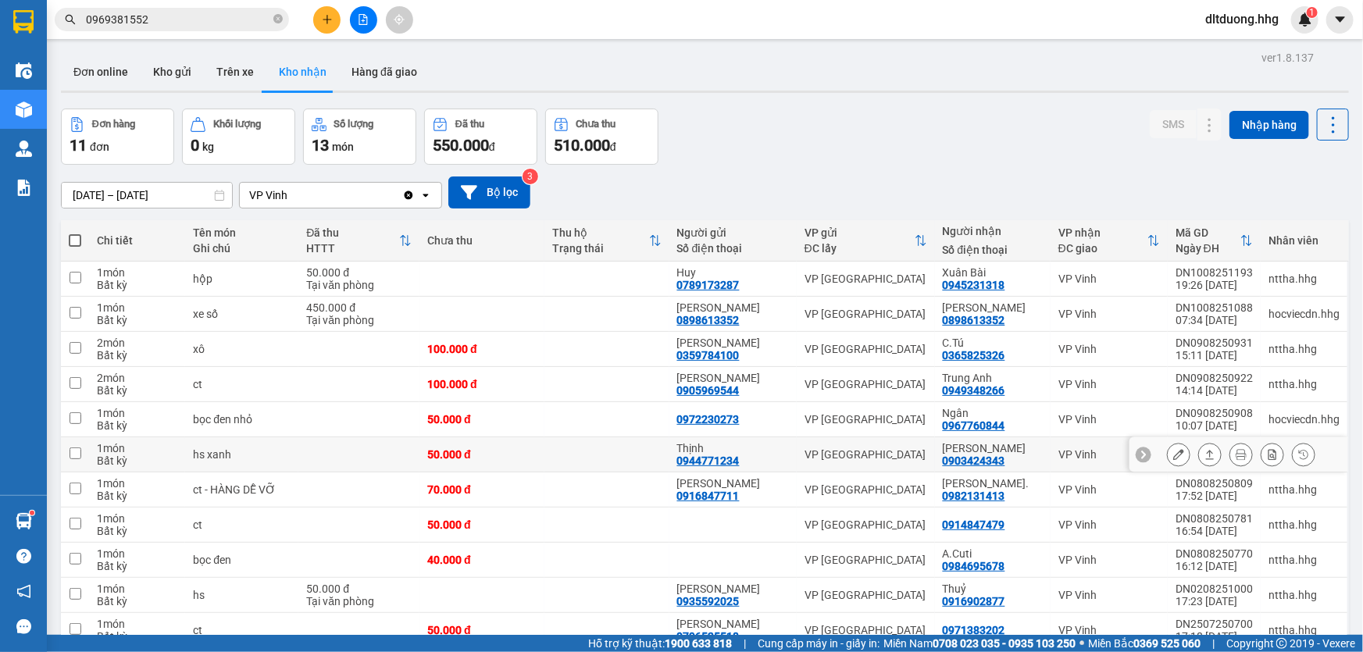
scroll to position [76, 0]
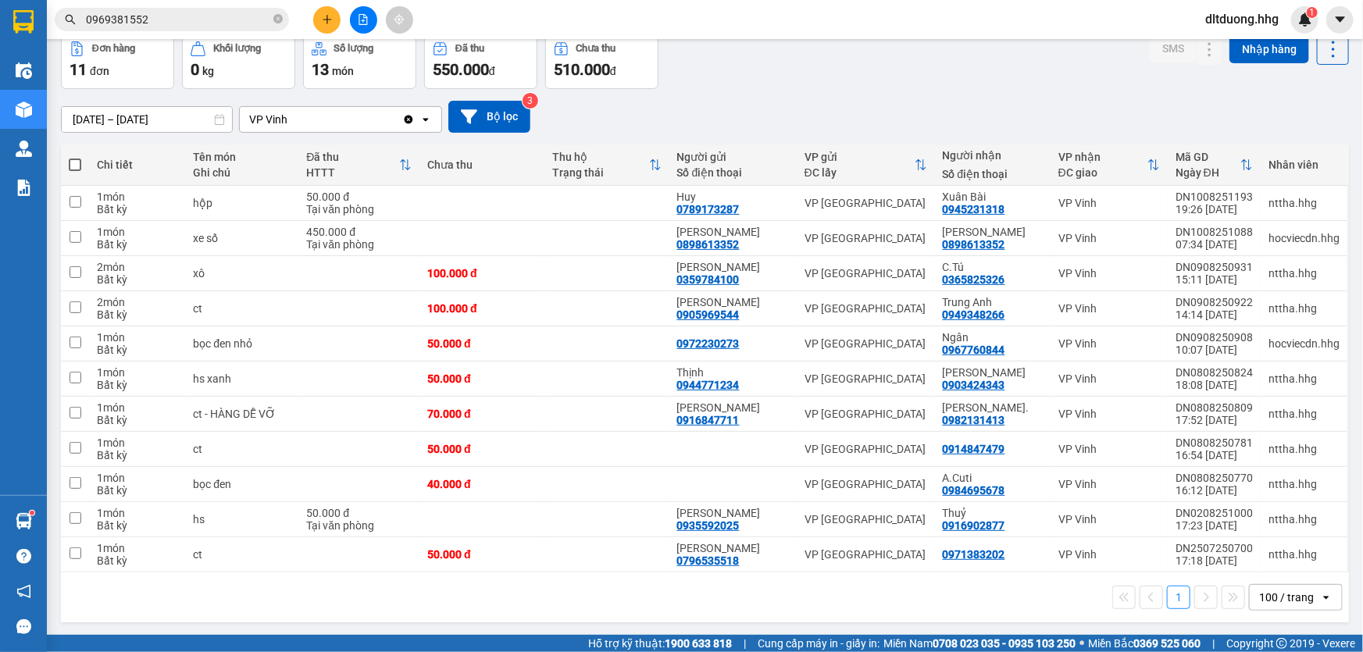
click at [180, 16] on input "0969381552" at bounding box center [178, 19] width 184 height 17
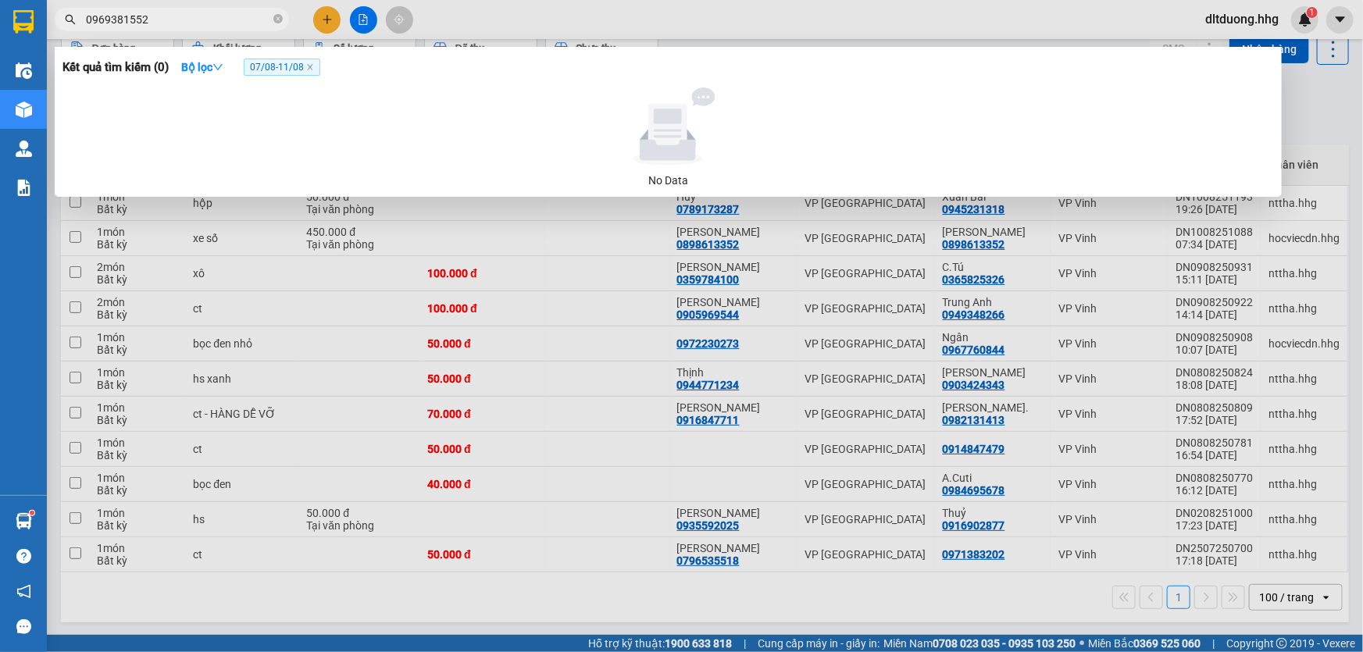
click at [180, 16] on input "0969381552" at bounding box center [178, 19] width 184 height 17
drag, startPoint x: 216, startPoint y: 19, endPoint x: 81, endPoint y: 19, distance: 134.3
click at [81, 19] on span "0384923951" at bounding box center [172, 19] width 234 height 23
type input "0384923951"
click at [1325, 105] on div at bounding box center [681, 326] width 1363 height 652
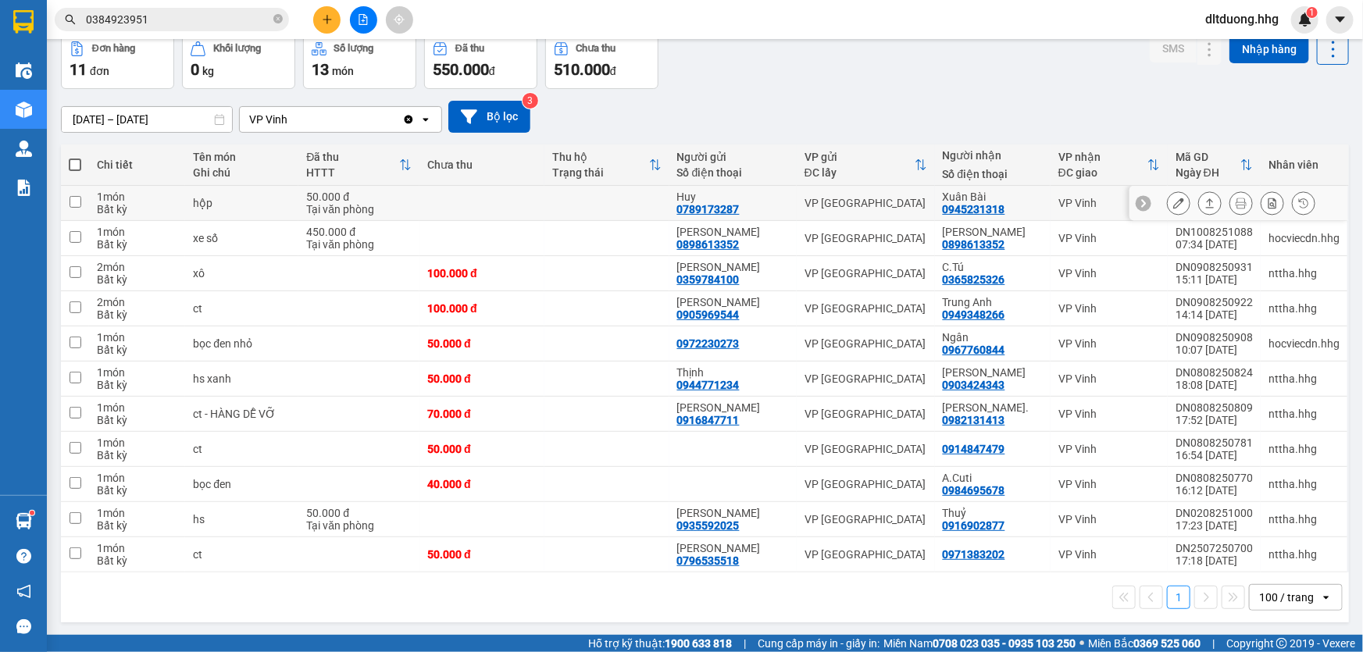
click at [1204, 203] on icon at bounding box center [1209, 203] width 11 height 11
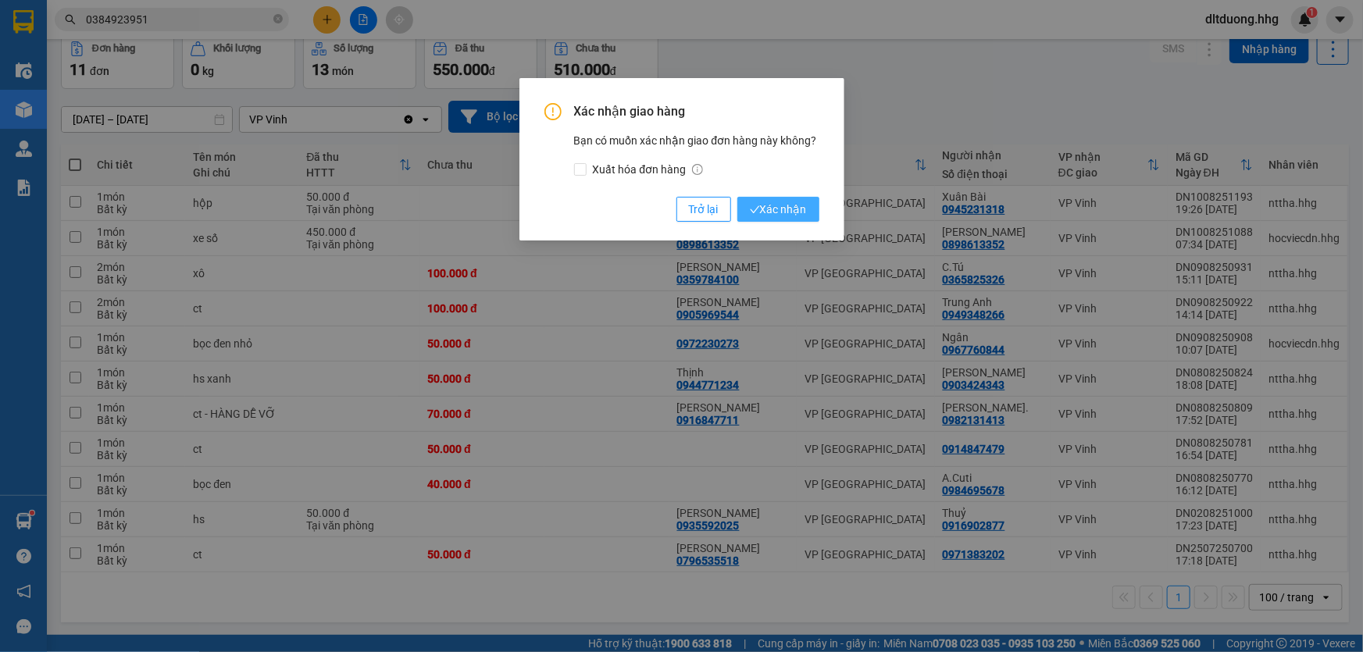
click at [806, 207] on span "Xác nhận" at bounding box center [778, 209] width 57 height 17
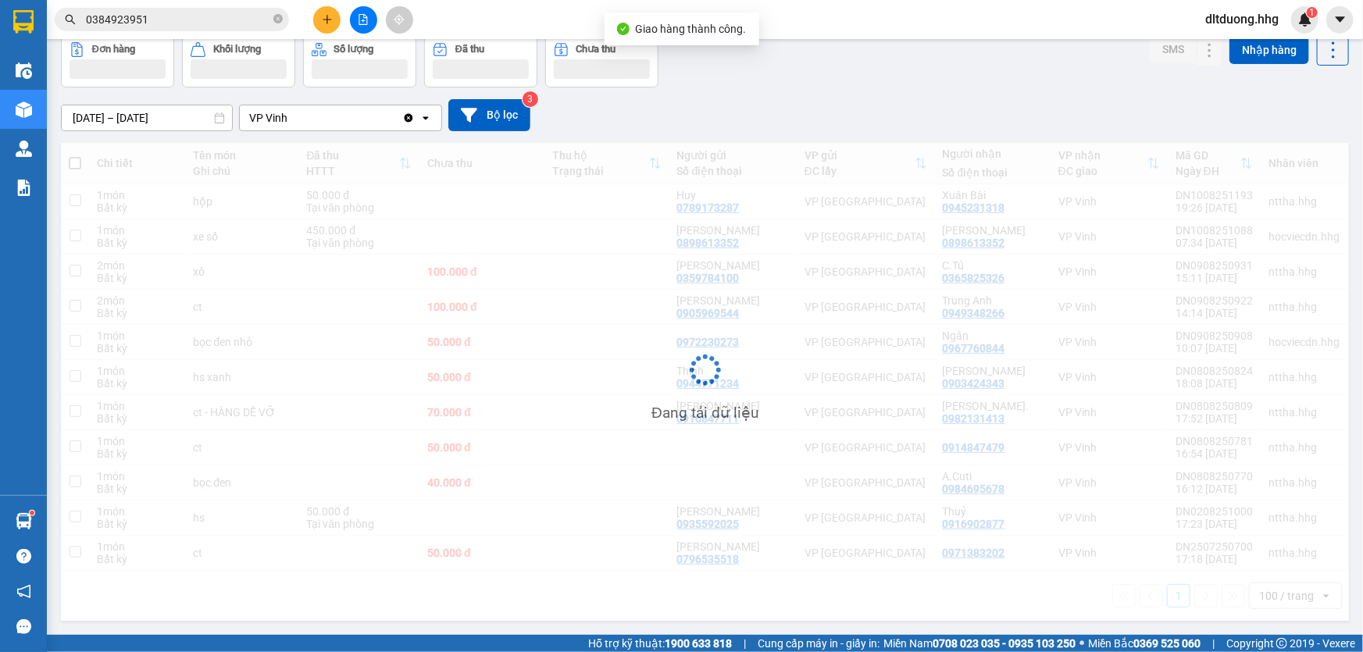
scroll to position [71, 0]
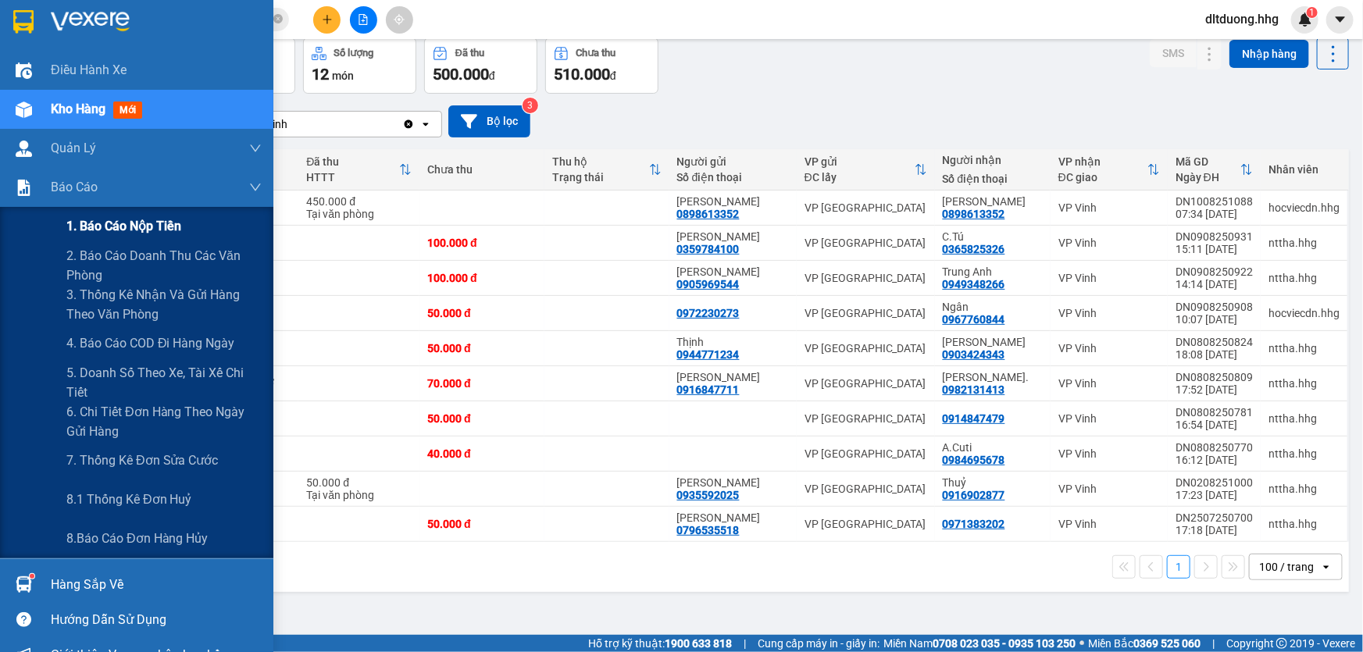
click at [104, 226] on span "1. Báo cáo nộp tiền" at bounding box center [123, 226] width 115 height 20
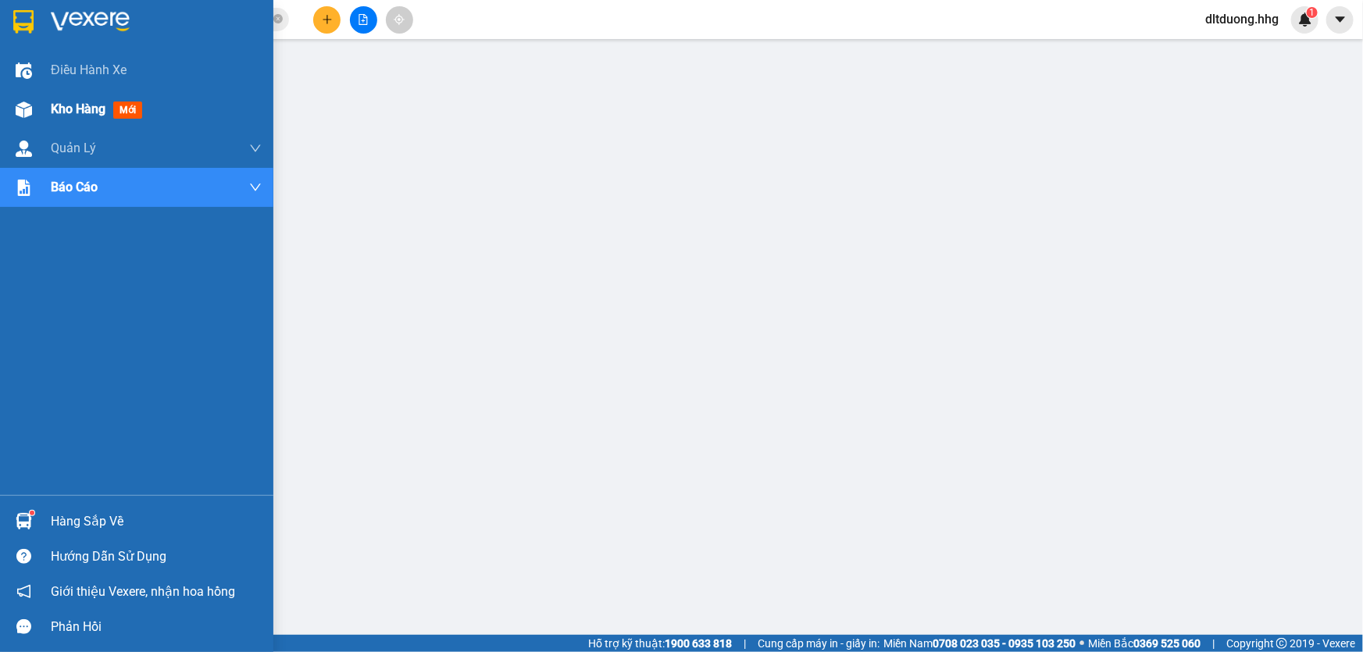
click at [85, 113] on span "Kho hàng" at bounding box center [78, 109] width 55 height 15
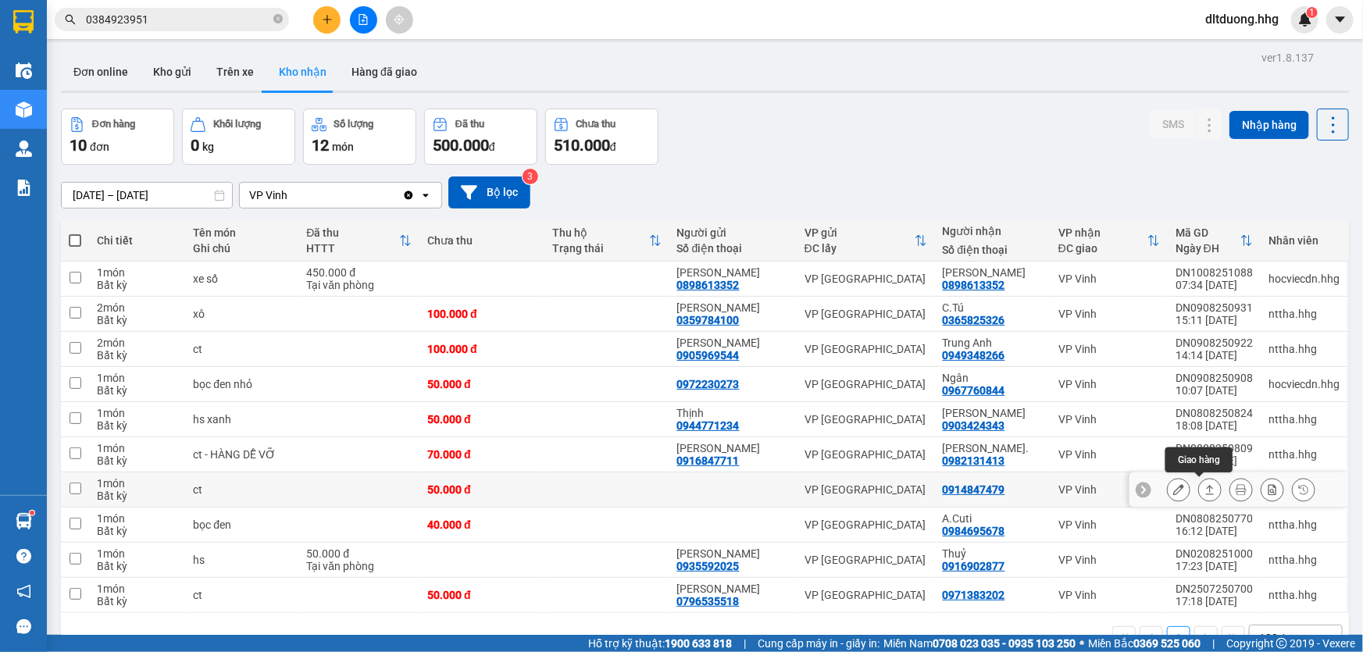
click at [1206, 490] on icon at bounding box center [1210, 489] width 9 height 9
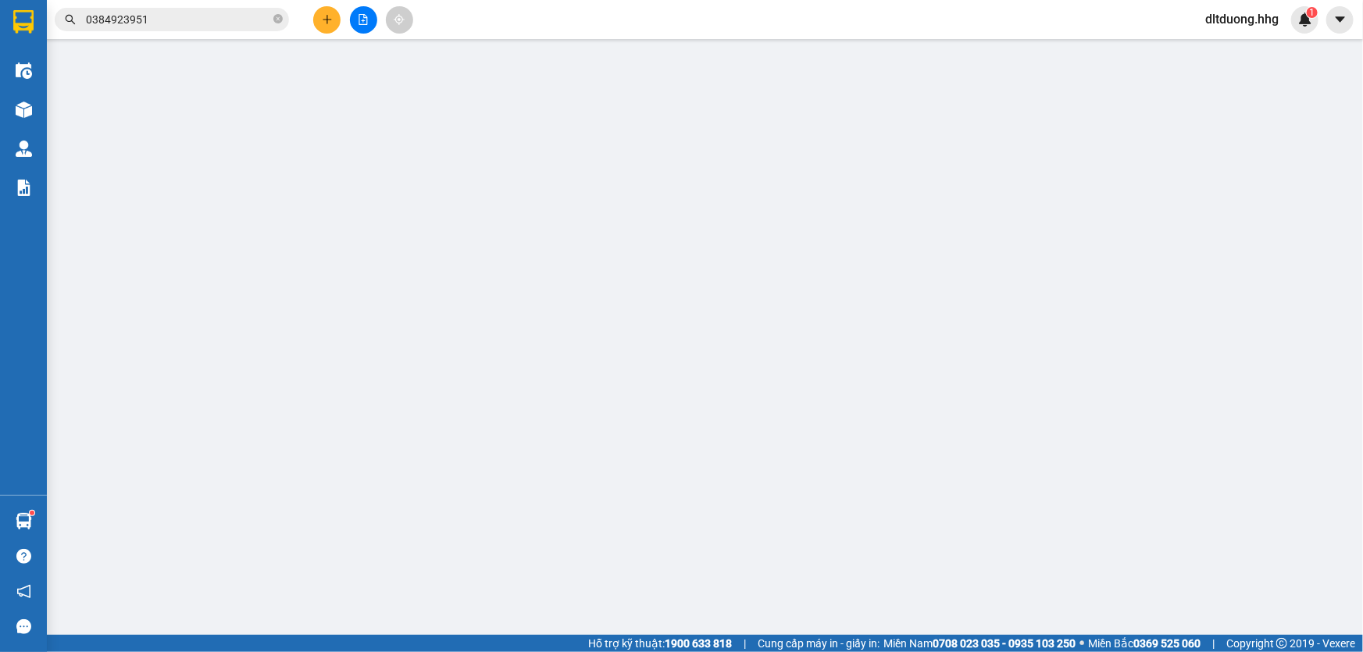
type input "0914847479"
type input "50.000"
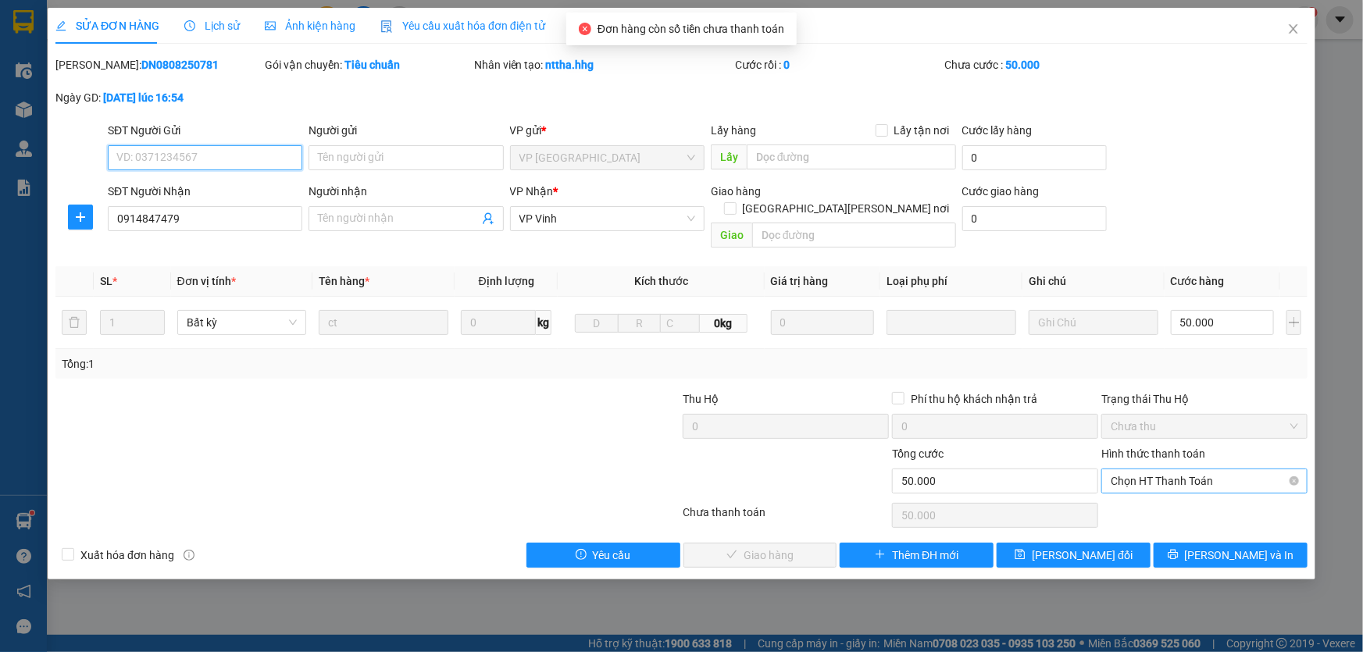
click at [1173, 469] on span "Chọn HT Thanh Toán" at bounding box center [1203, 480] width 187 height 23
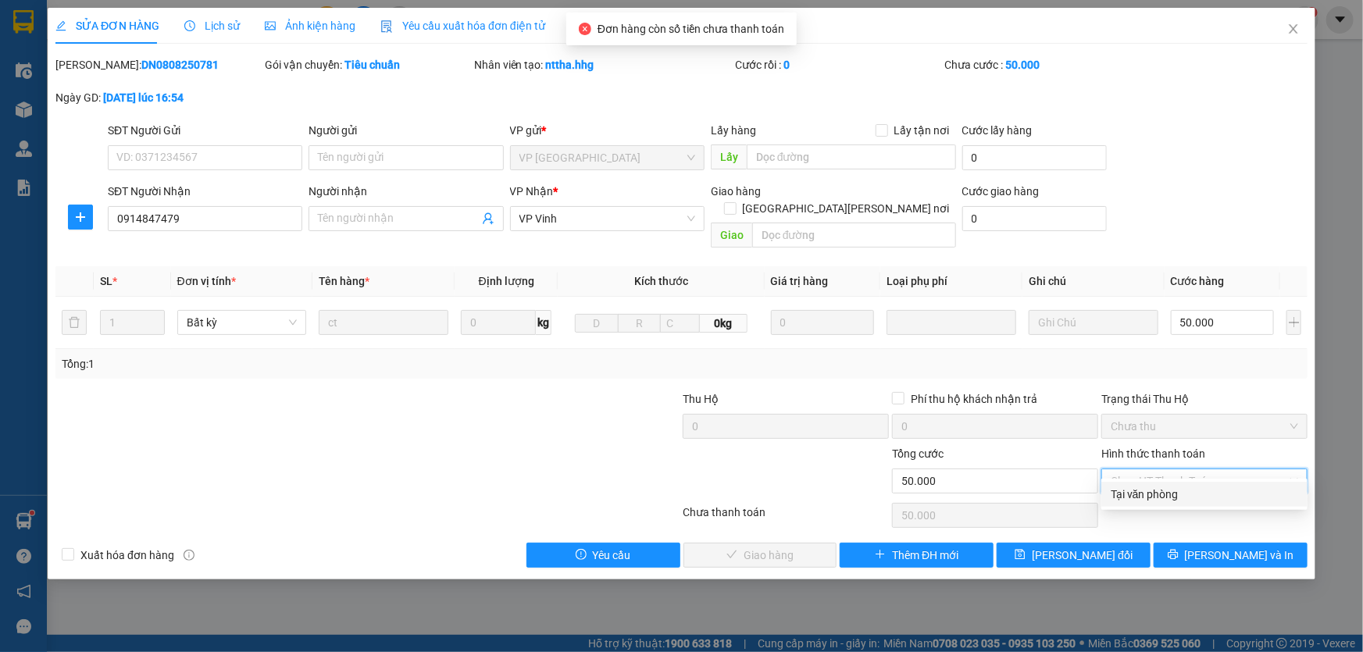
drag, startPoint x: 1162, startPoint y: 493, endPoint x: 881, endPoint y: 540, distance: 285.0
click at [1160, 494] on div "Tại văn phòng" at bounding box center [1203, 494] width 187 height 17
type input "0"
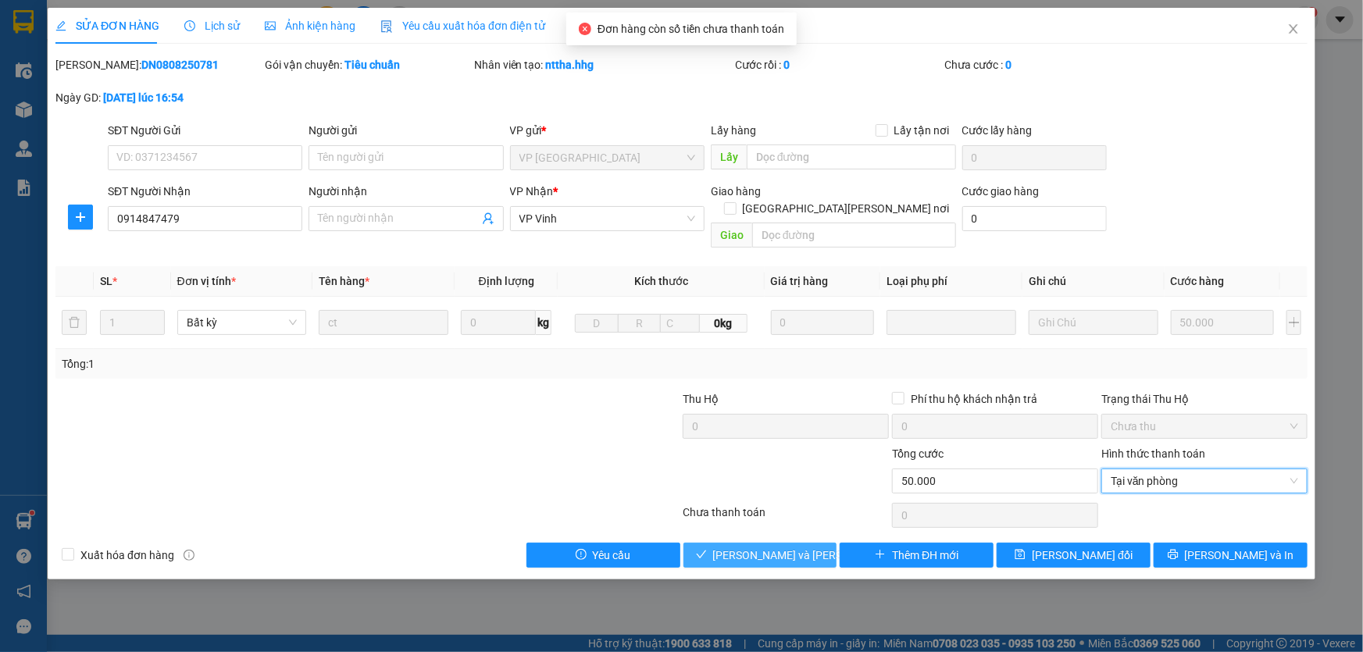
click at [750, 547] on span "[PERSON_NAME] và [PERSON_NAME] hàng" at bounding box center [818, 555] width 211 height 17
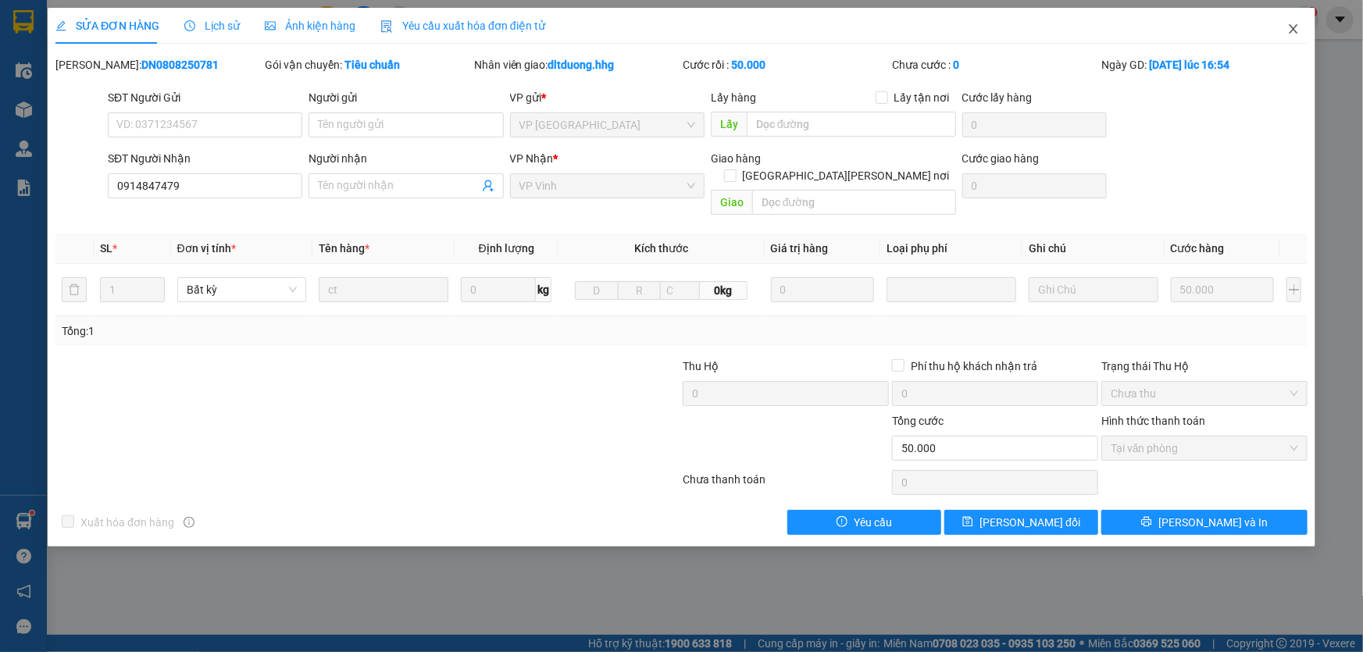
click at [1289, 28] on icon "close" at bounding box center [1293, 29] width 12 height 12
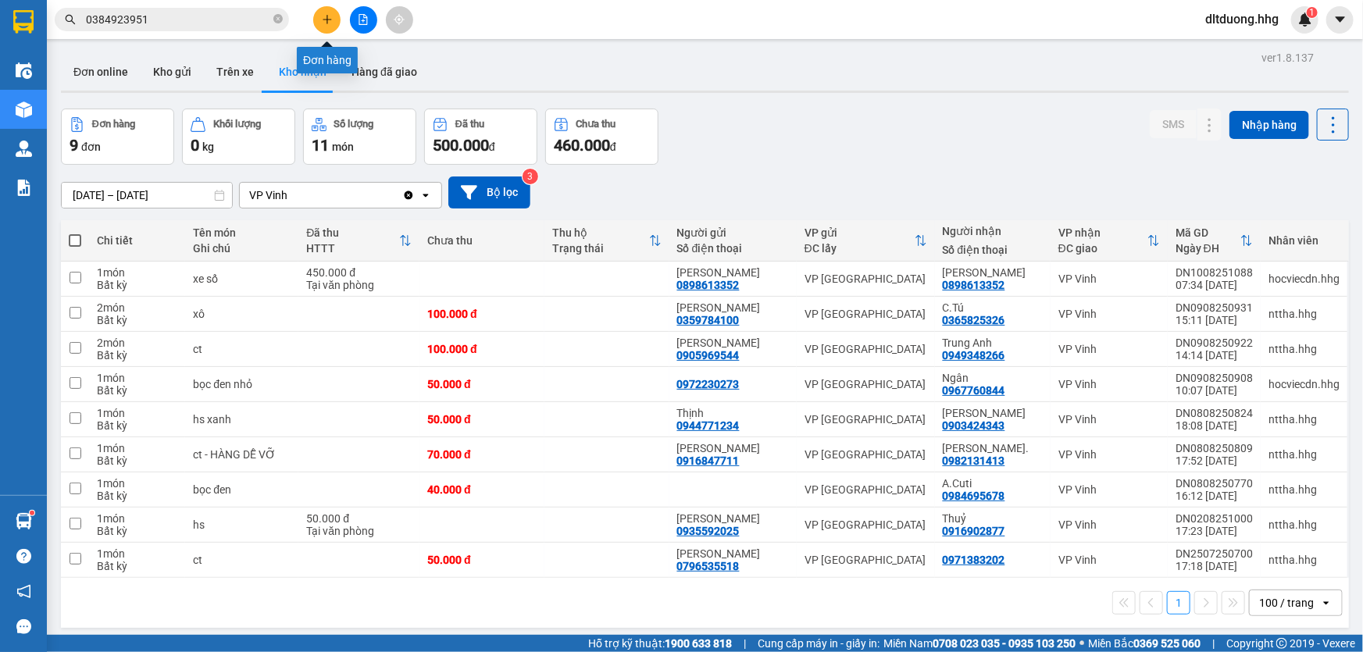
click at [326, 29] on button at bounding box center [326, 19] width 27 height 27
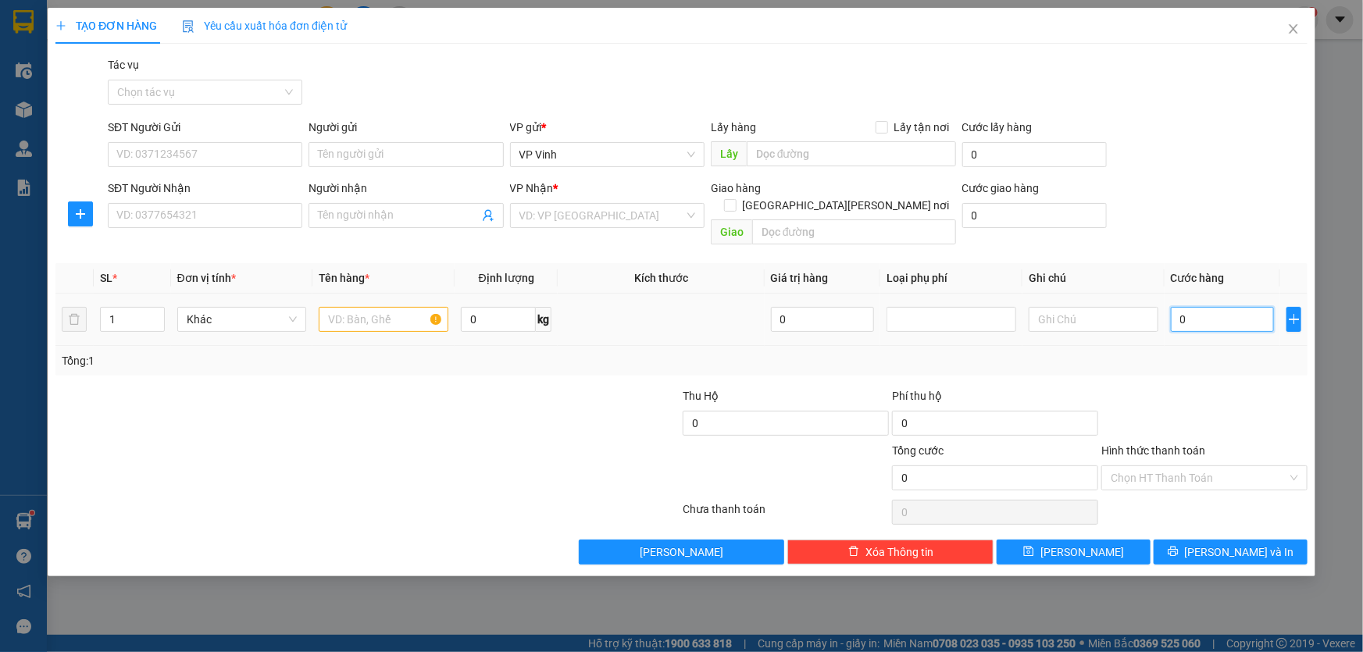
click at [1253, 307] on input "0" at bounding box center [1223, 319] width 104 height 25
click at [1292, 32] on icon "close" at bounding box center [1293, 29] width 12 height 12
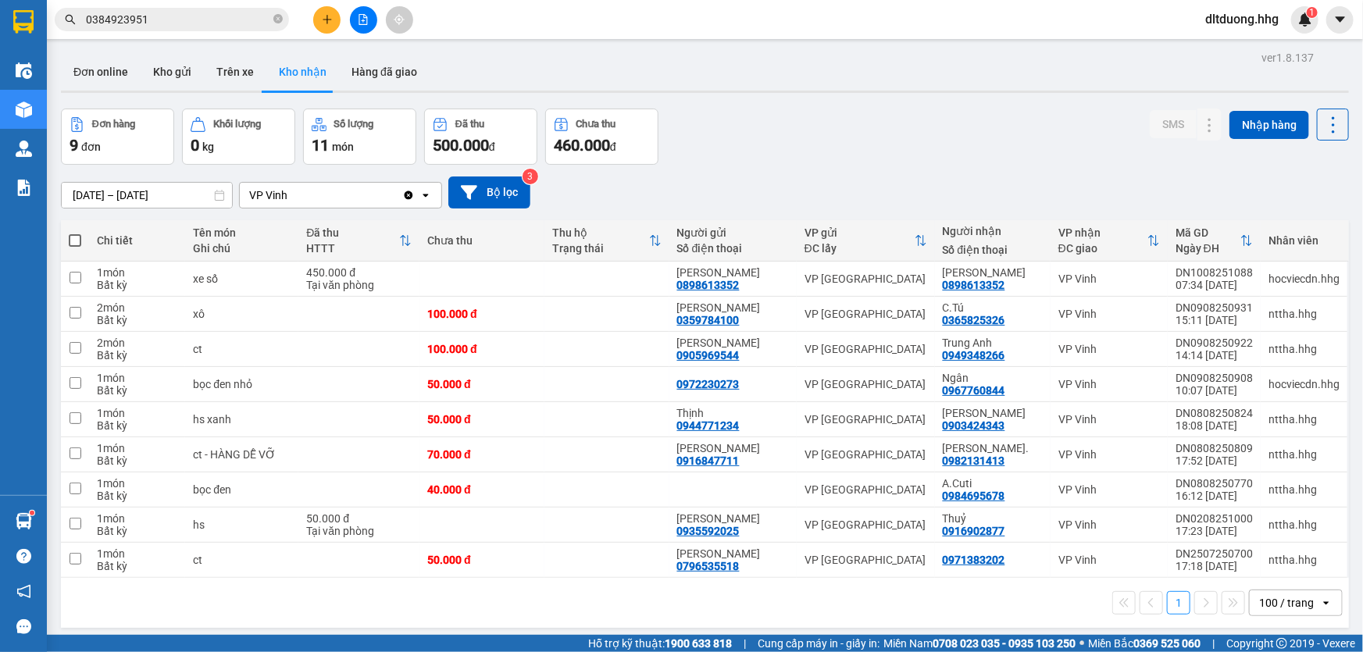
click at [1226, 17] on span "dltduong.hhg" at bounding box center [1241, 19] width 98 height 20
click at [1244, 48] on span "Đăng xuất" at bounding box center [1248, 48] width 68 height 17
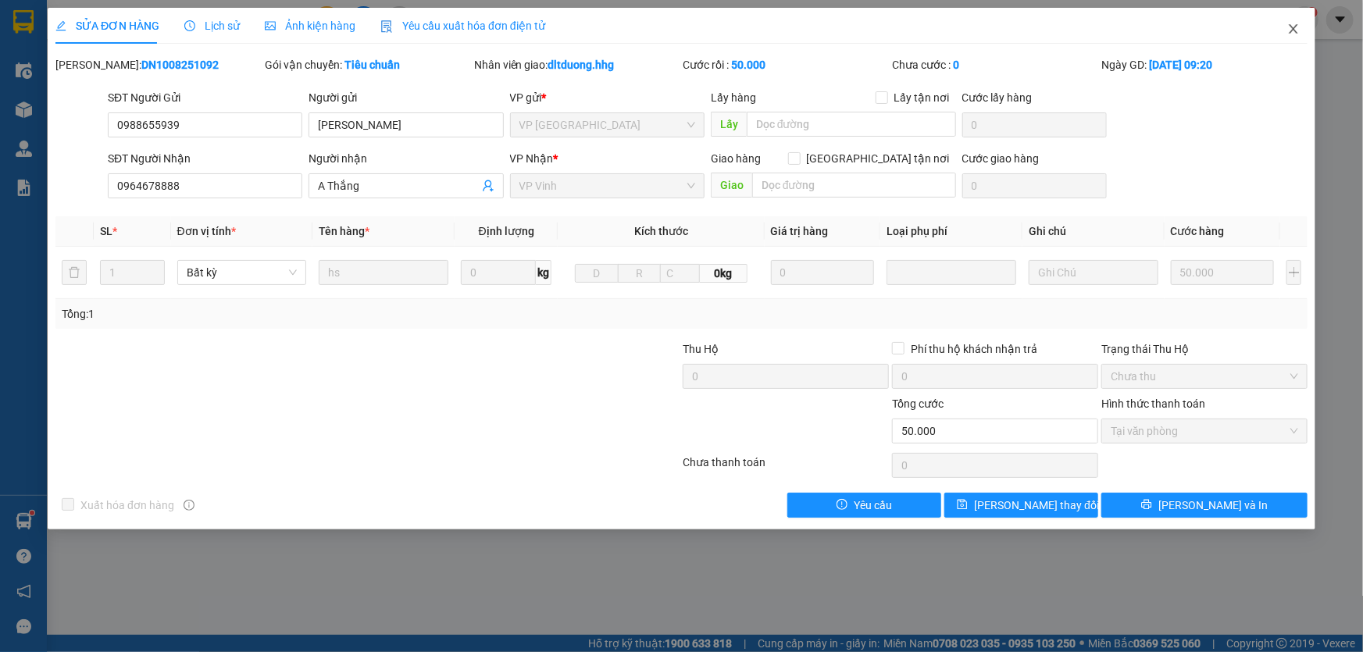
click at [1297, 31] on icon "close" at bounding box center [1293, 29] width 12 height 12
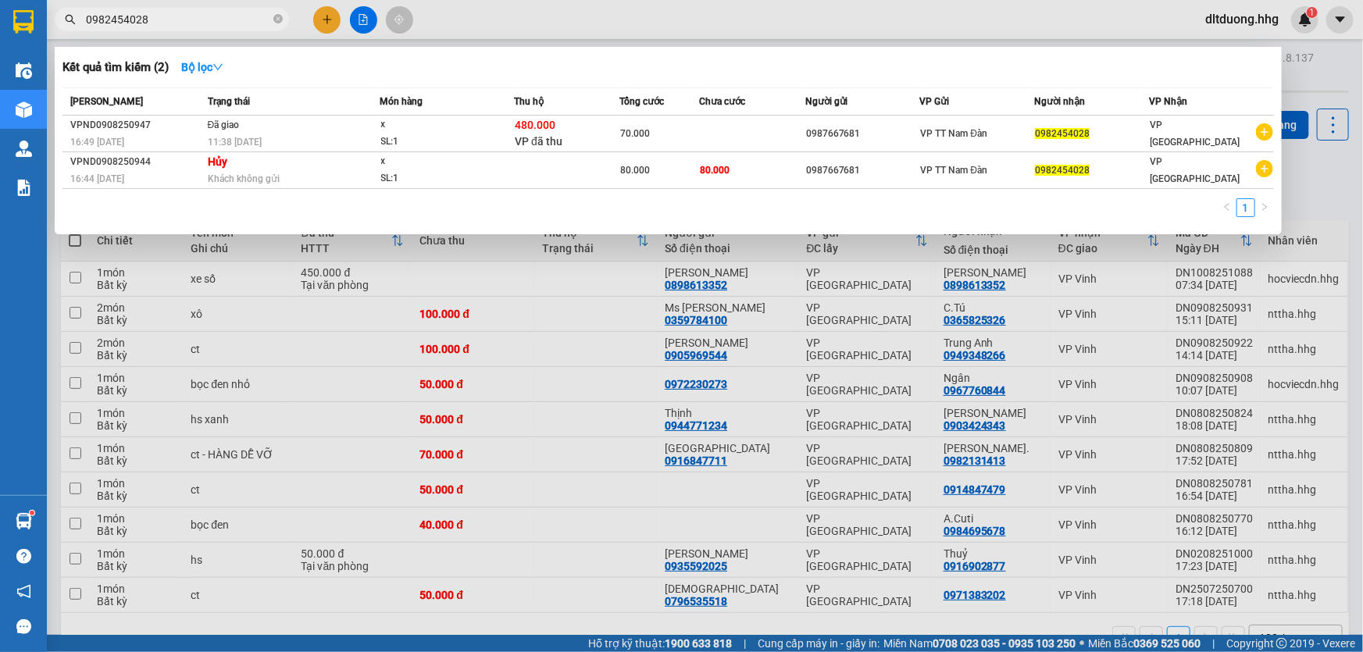
click at [241, 20] on input "0982454028" at bounding box center [178, 19] width 184 height 17
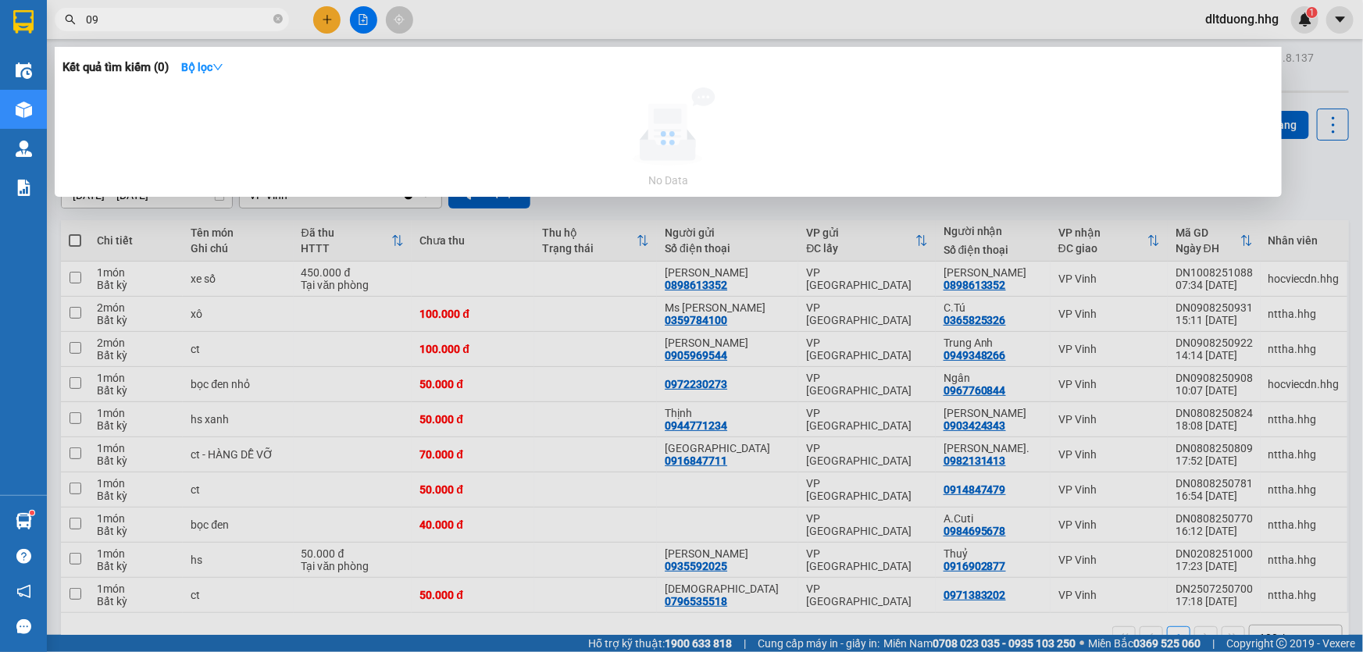
type input "0"
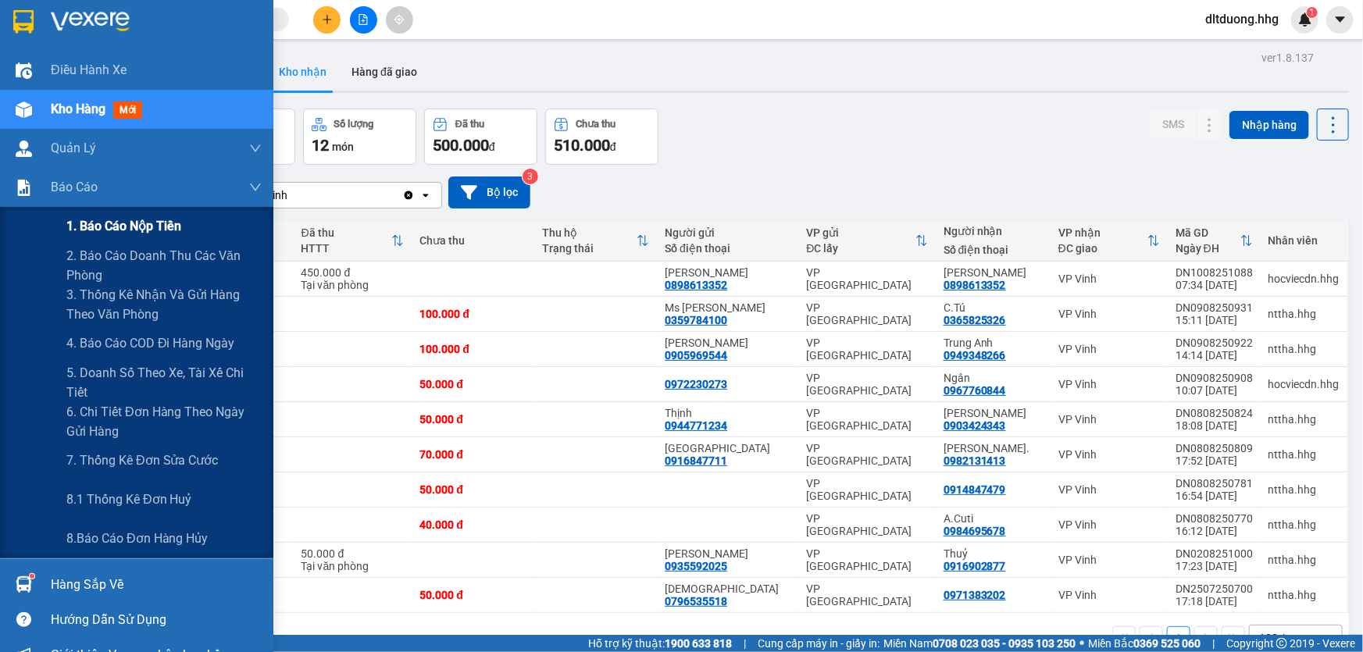
click at [122, 234] on span "1. Báo cáo nộp tiền" at bounding box center [123, 226] width 115 height 20
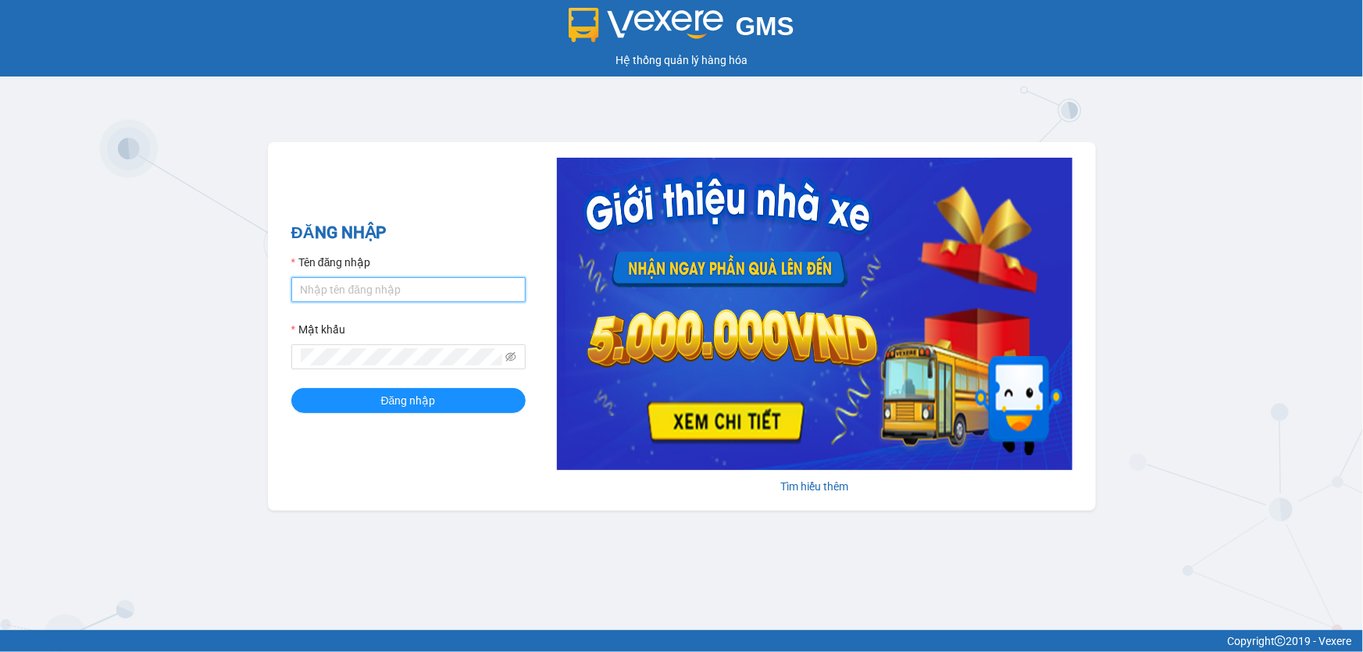
drag, startPoint x: 348, startPoint y: 279, endPoint x: 358, endPoint y: 281, distance: 10.4
click at [348, 279] on input "Tên đăng nhập" at bounding box center [408, 289] width 234 height 25
type input "nttho.hhg"
click at [326, 364] on form "Tên đăng nhập nttho.hhg Mật khẩu Đăng nhập" at bounding box center [408, 333] width 234 height 159
click at [291, 388] on button "Đăng nhập" at bounding box center [408, 400] width 234 height 25
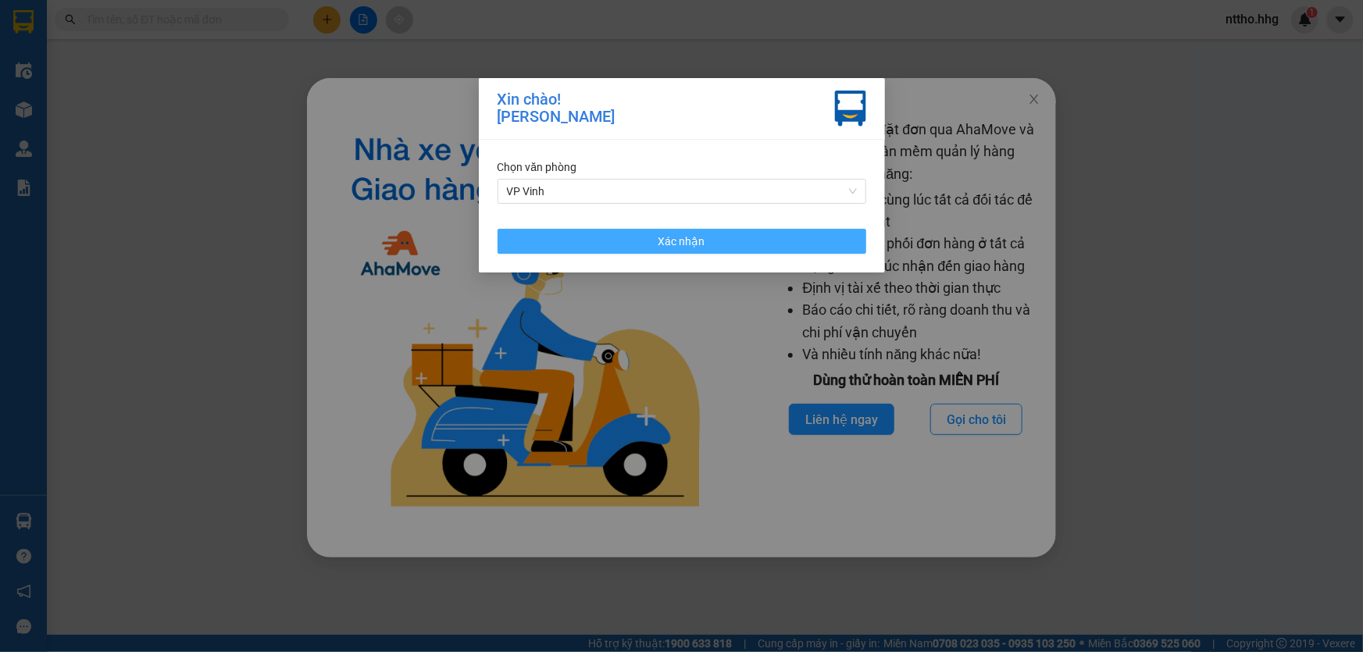
click at [704, 245] on button "Xác nhận" at bounding box center [681, 241] width 369 height 25
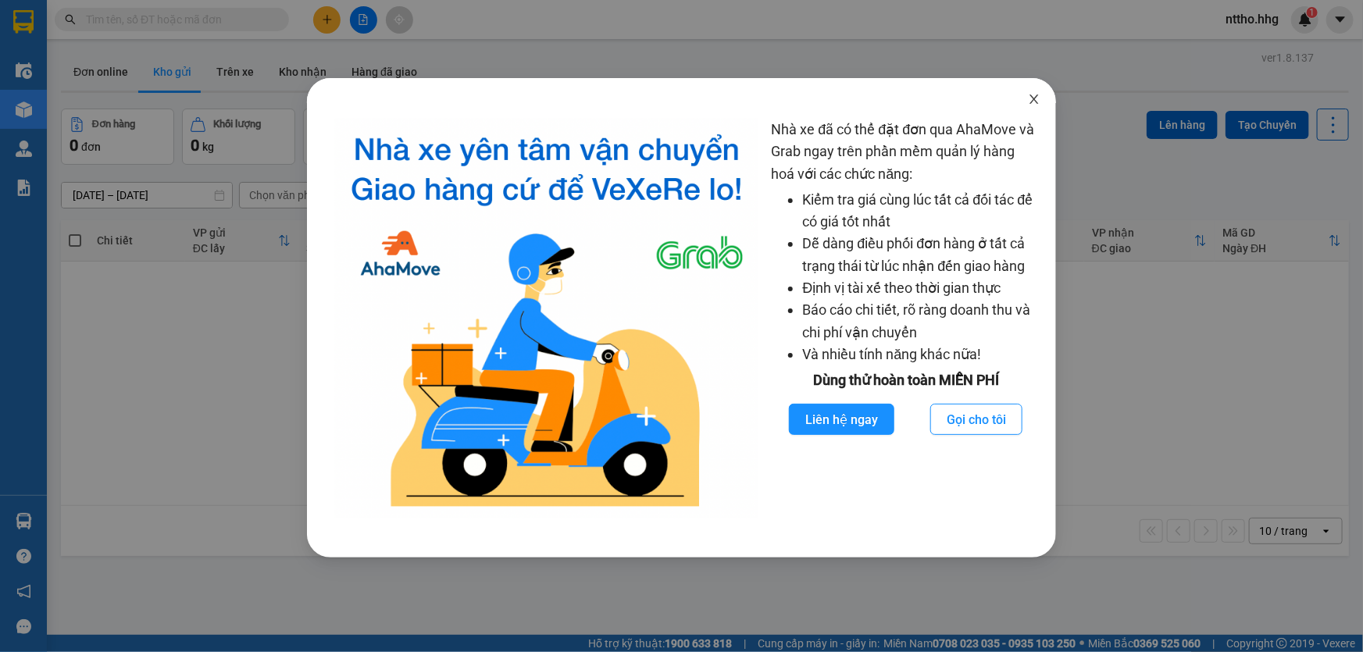
click at [1032, 94] on icon "close" at bounding box center [1034, 99] width 12 height 12
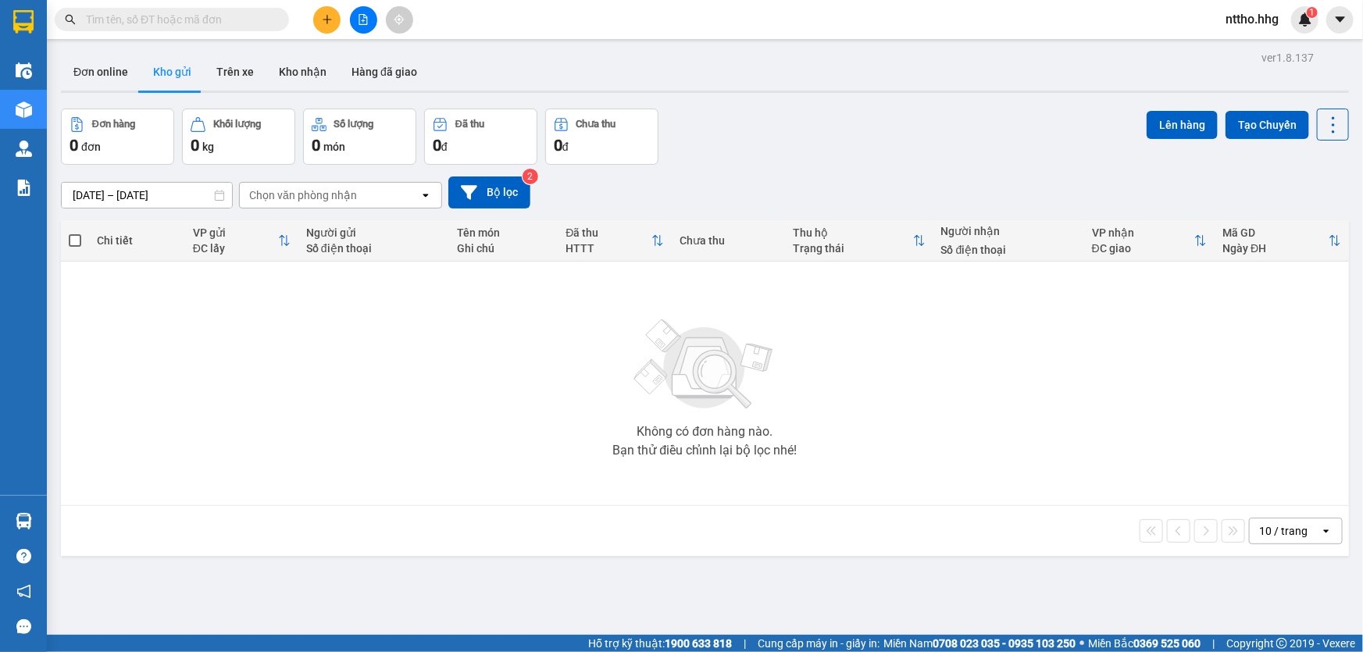
click at [1287, 530] on div "10 / trang" at bounding box center [1283, 531] width 48 height 16
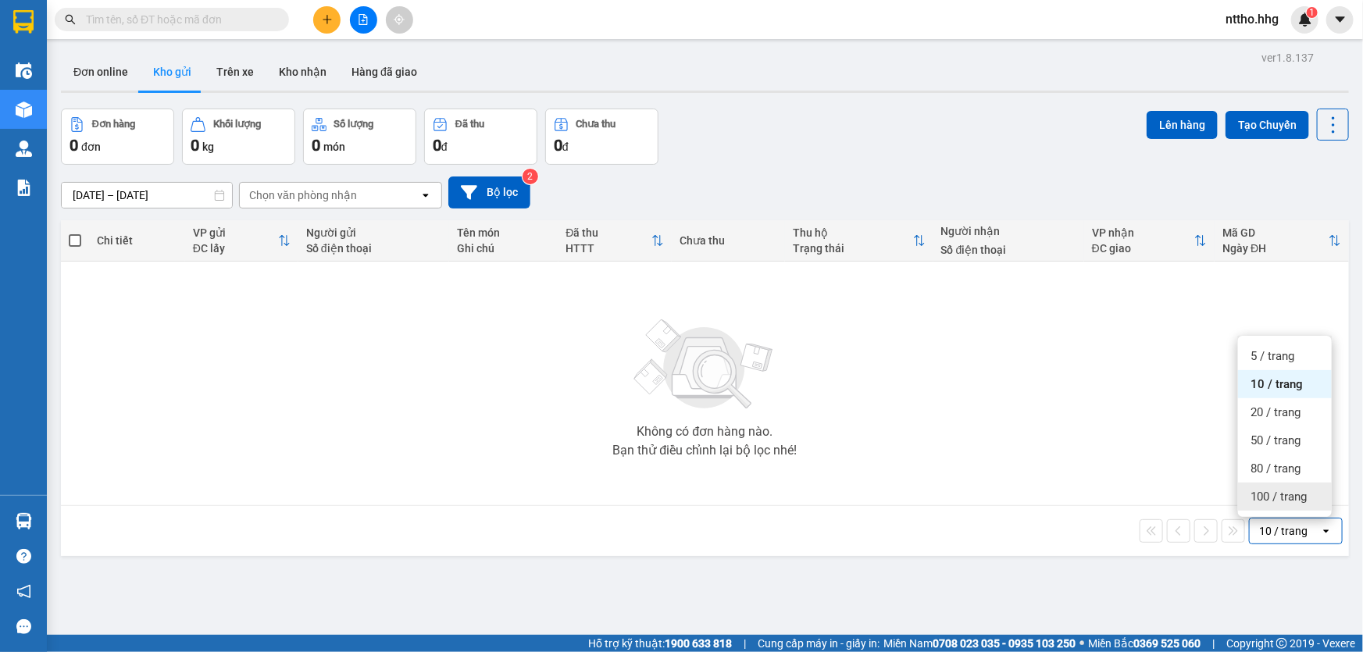
click at [1273, 496] on span "100 / trang" at bounding box center [1278, 497] width 56 height 16
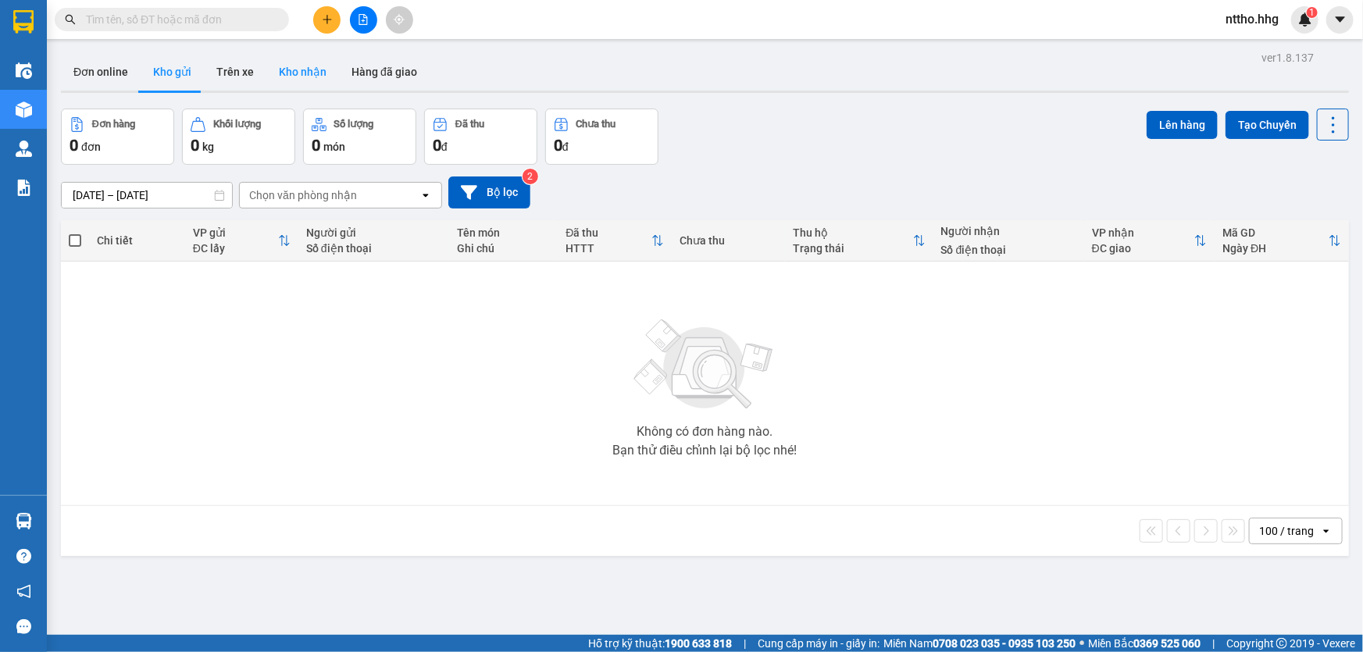
click at [308, 76] on button "Kho nhận" at bounding box center [302, 71] width 73 height 37
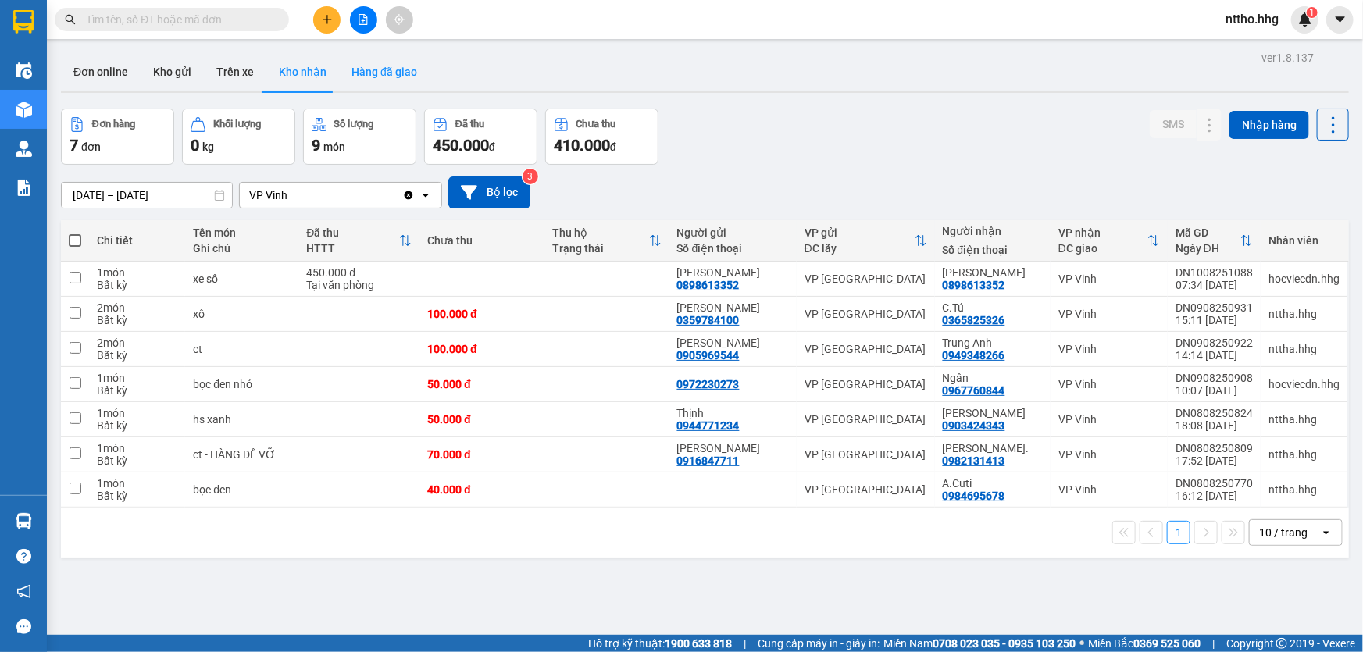
click at [379, 70] on button "Hàng đã giao" at bounding box center [384, 71] width 91 height 37
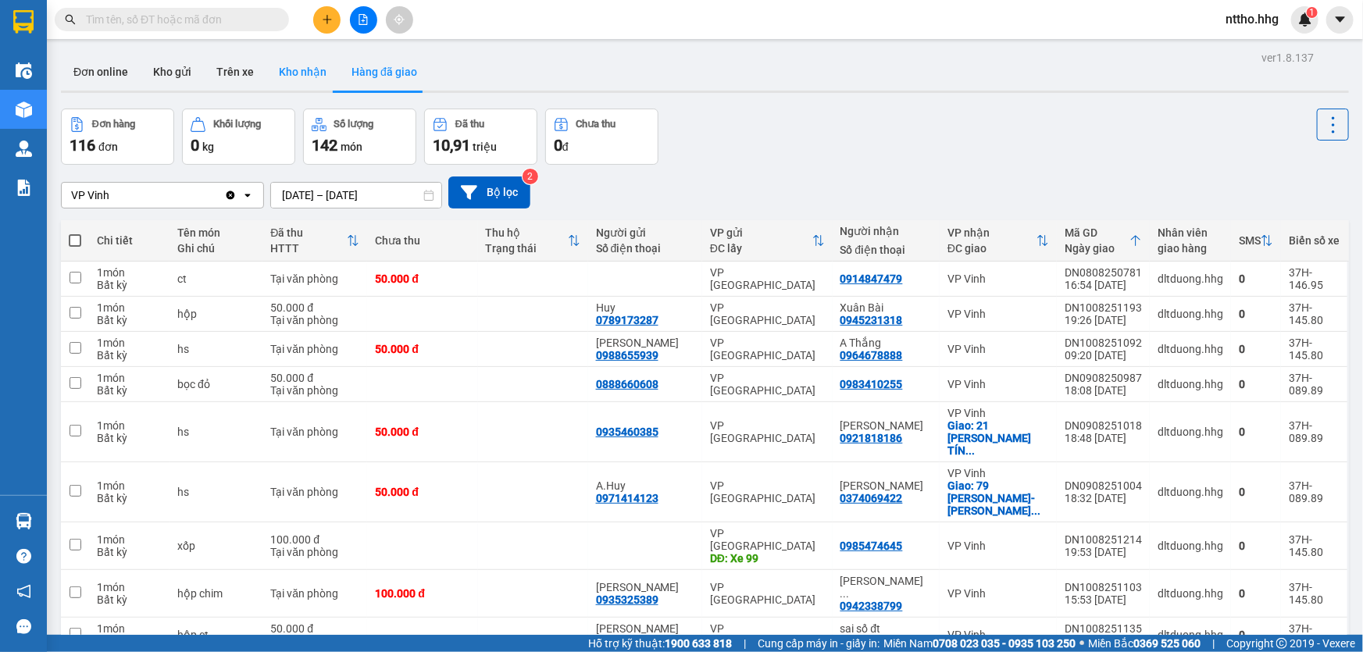
click at [289, 73] on button "Kho nhận" at bounding box center [302, 71] width 73 height 37
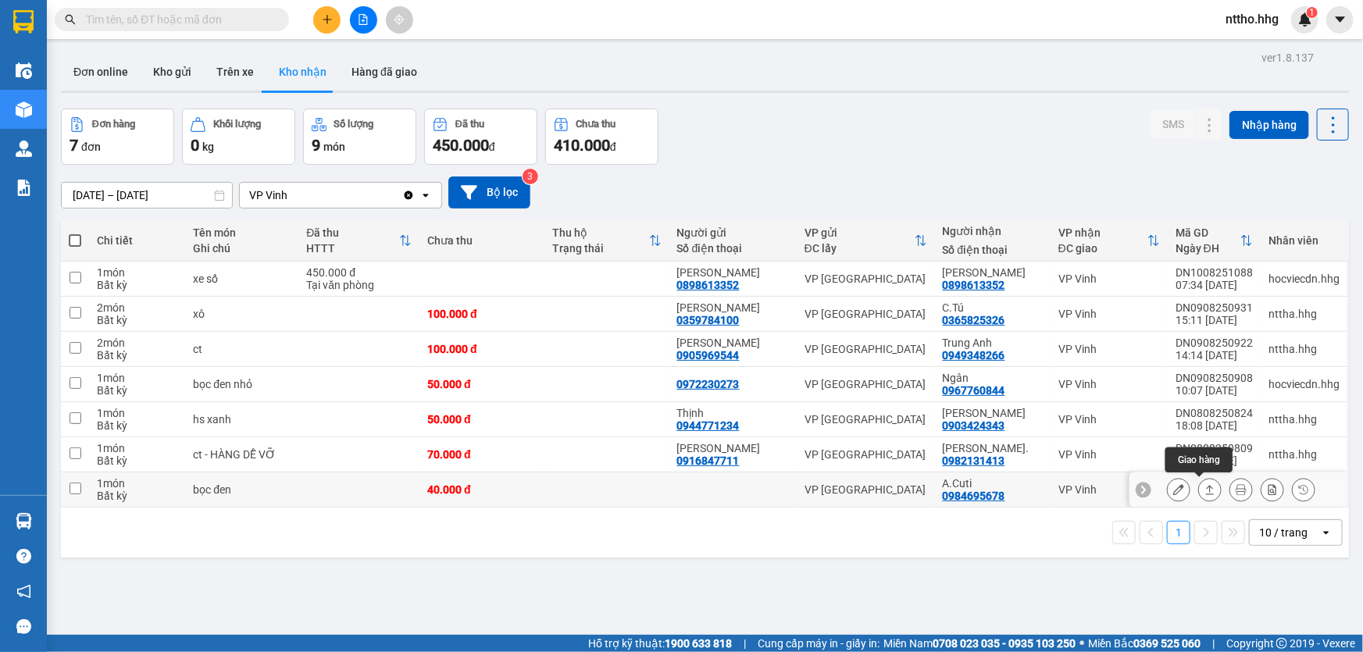
click at [1206, 486] on icon at bounding box center [1210, 489] width 9 height 9
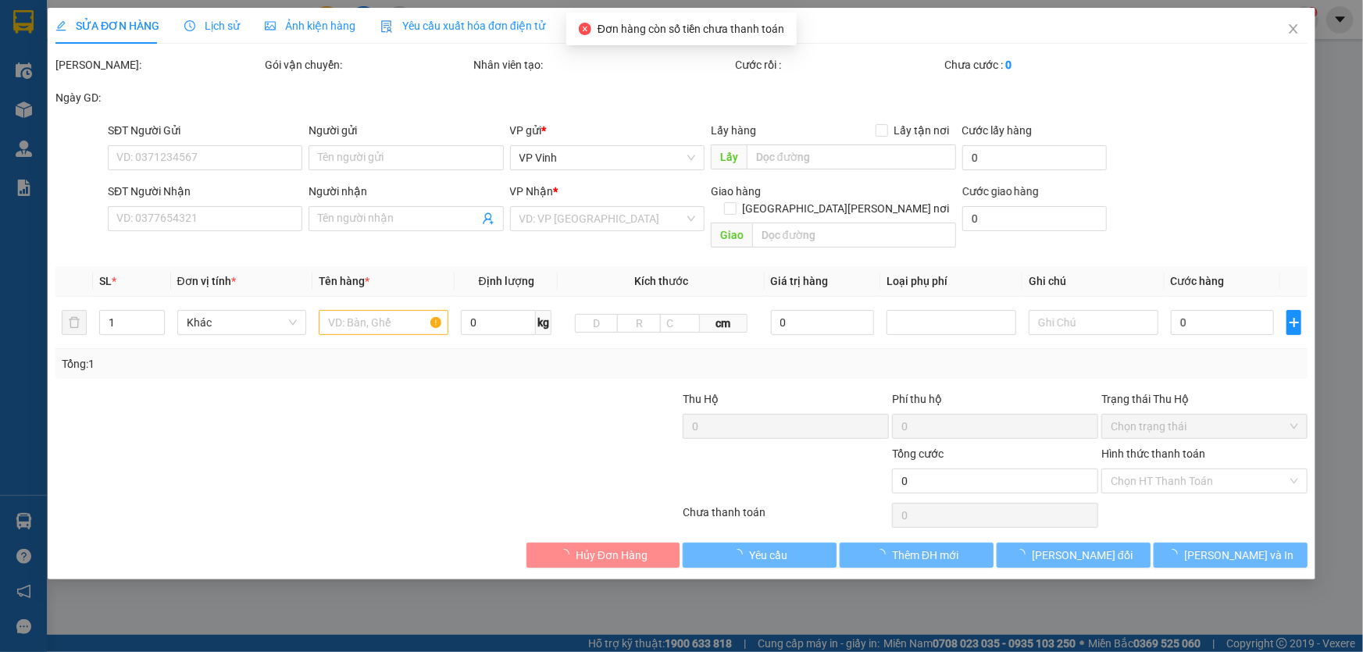
type input "0984695678"
type input "A.Cuti"
type input "40.000"
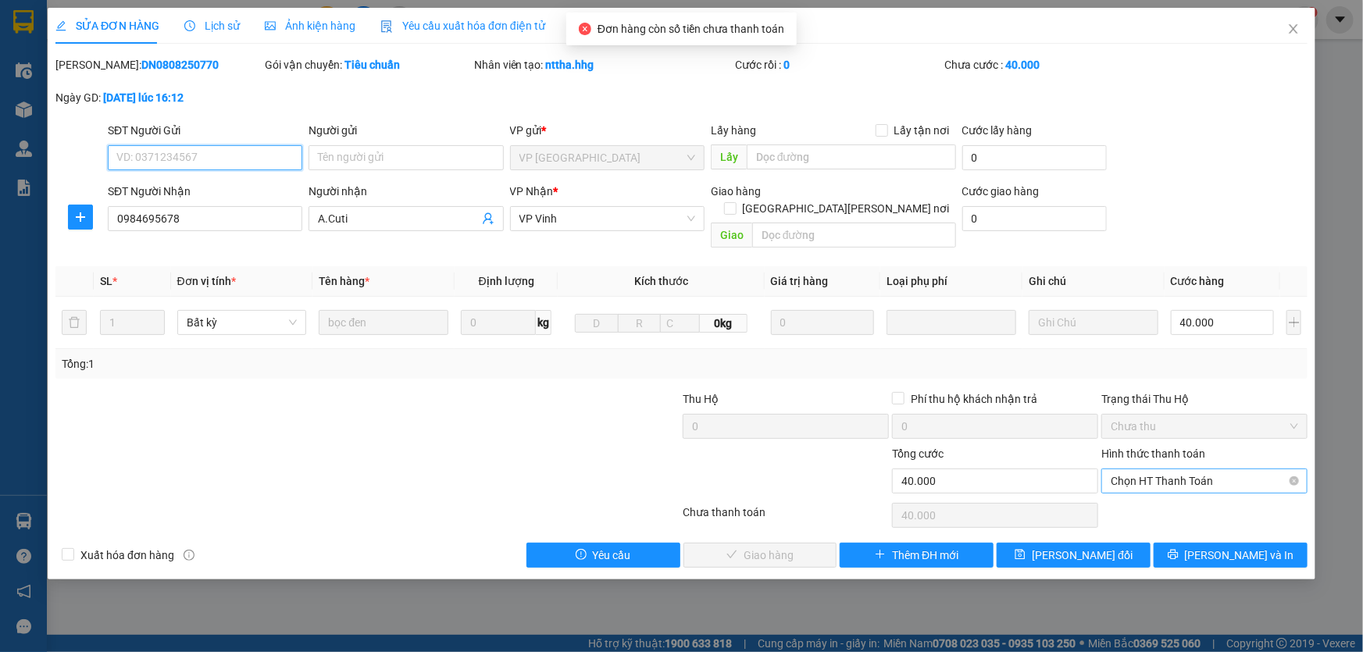
click at [1197, 469] on span "Chọn HT Thanh Toán" at bounding box center [1203, 480] width 187 height 23
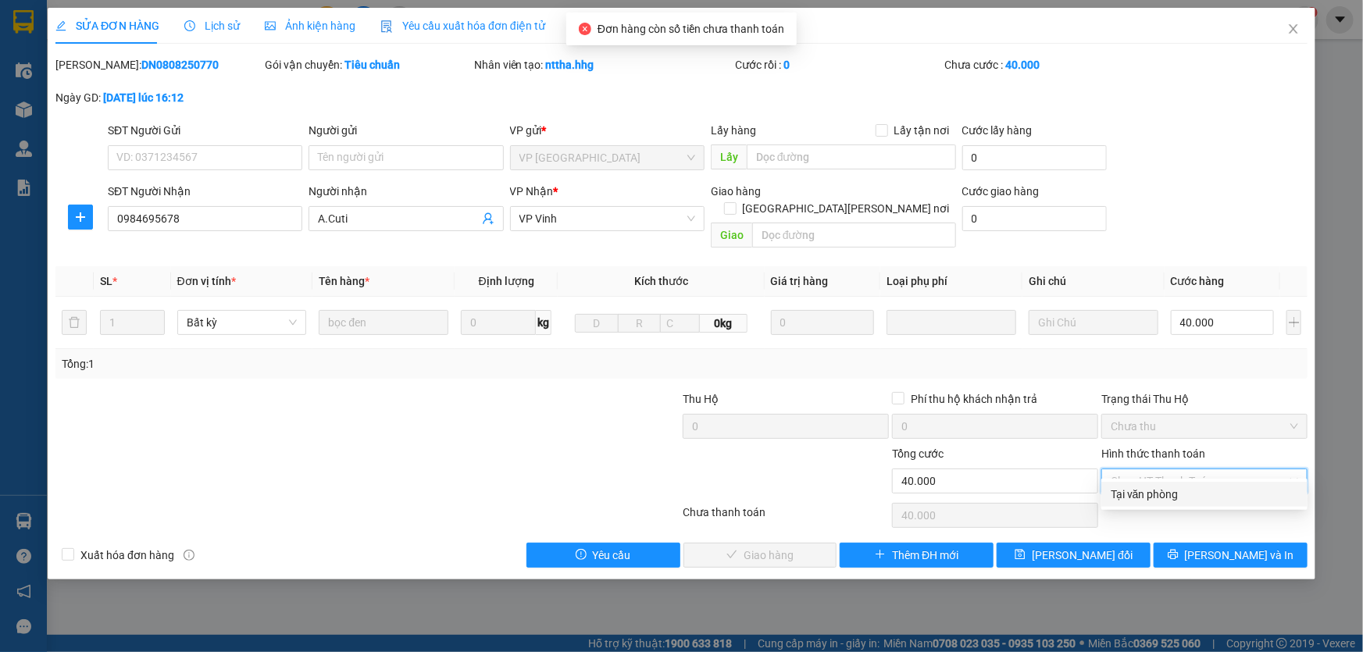
click at [1146, 497] on div "Tại văn phòng" at bounding box center [1203, 494] width 187 height 17
type input "0"
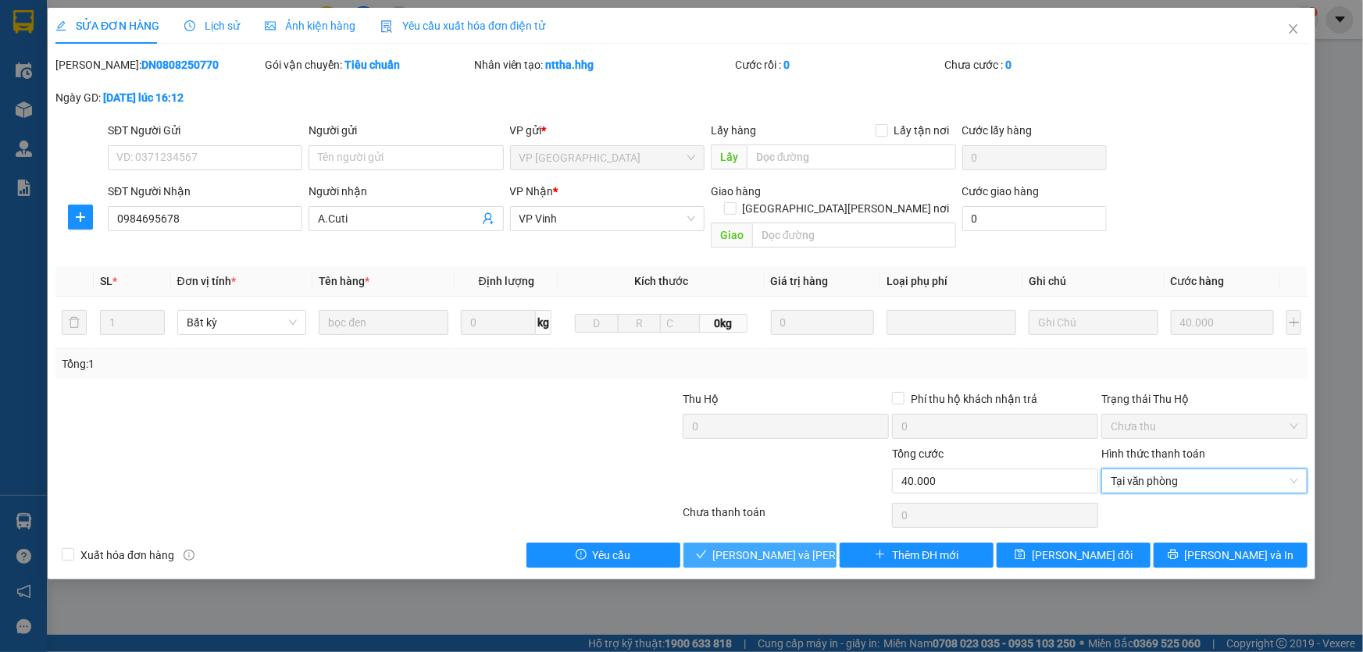
click at [751, 547] on span "[PERSON_NAME] và [PERSON_NAME] hàng" at bounding box center [818, 555] width 211 height 17
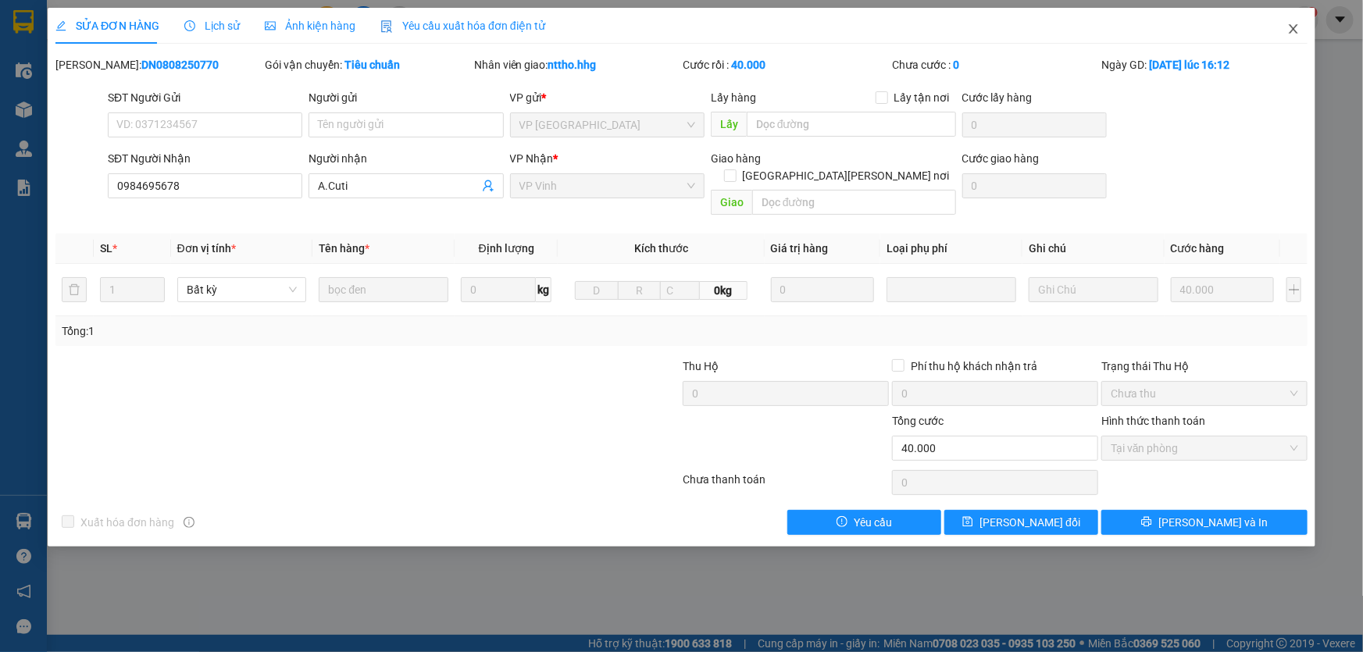
click at [1292, 25] on icon "close" at bounding box center [1293, 29] width 12 height 12
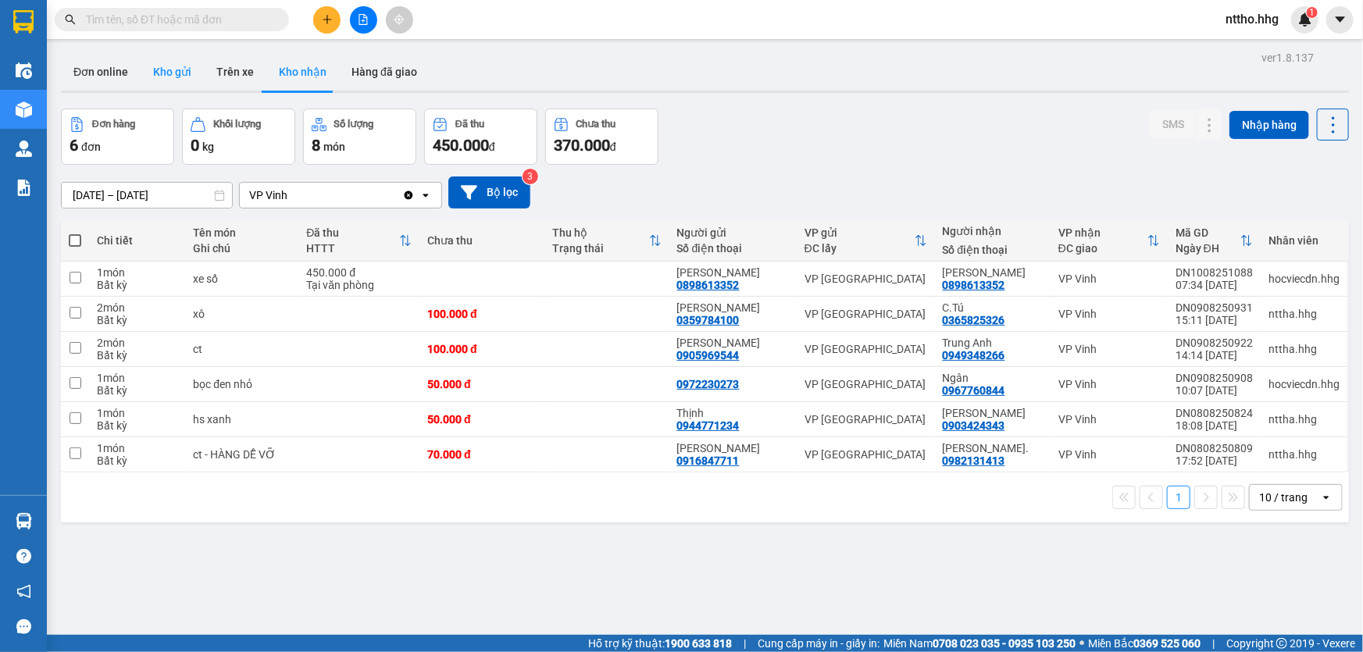
click at [189, 69] on button "Kho gửi" at bounding box center [172, 71] width 63 height 37
